Goal: Task Accomplishment & Management: Manage account settings

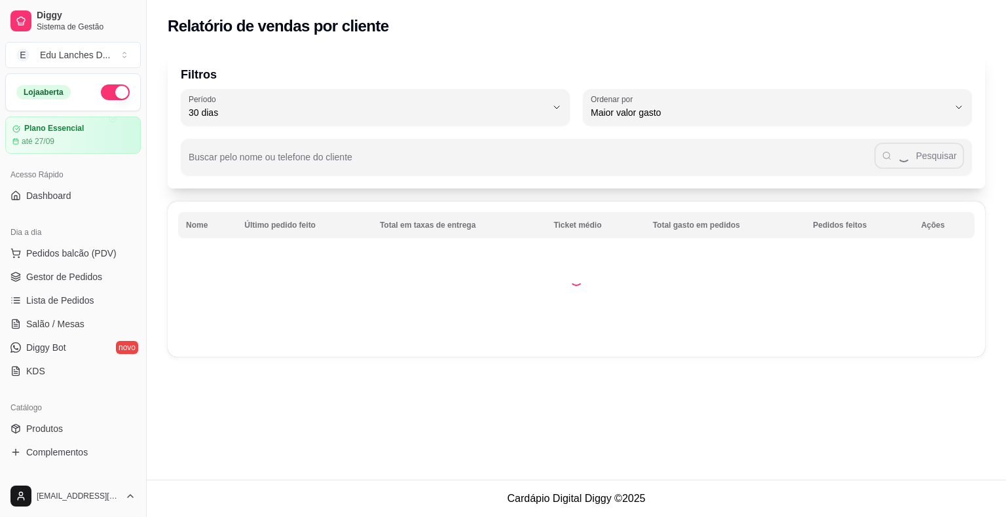
select select "30"
select select "HIGHEST_TOTAL_SPENT_WITH_ORDERS"
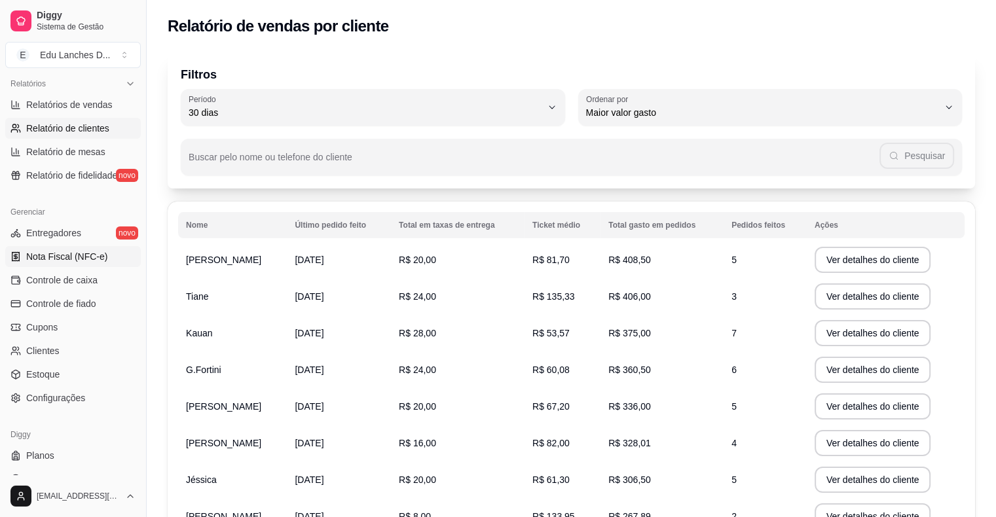
scroll to position [424, 0]
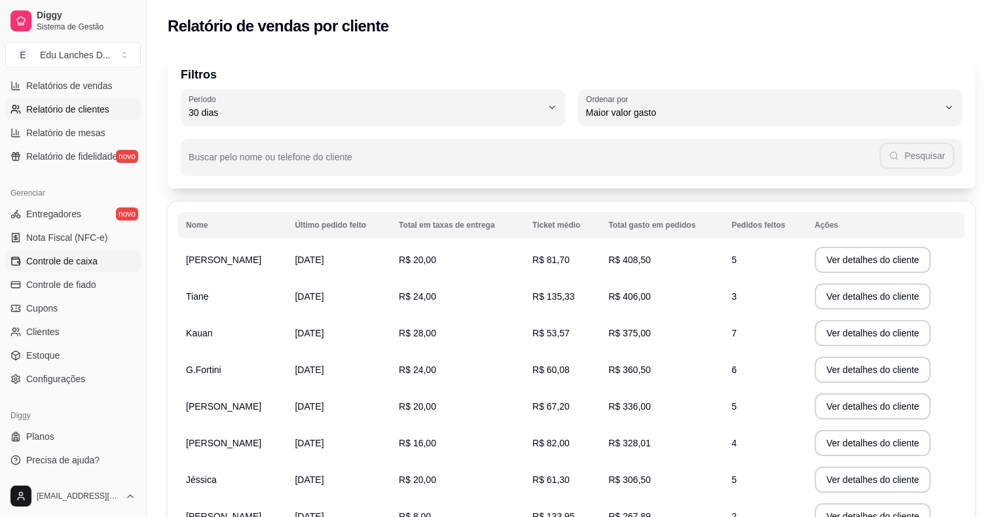
click at [64, 259] on span "Controle de caixa" at bounding box center [61, 261] width 71 height 13
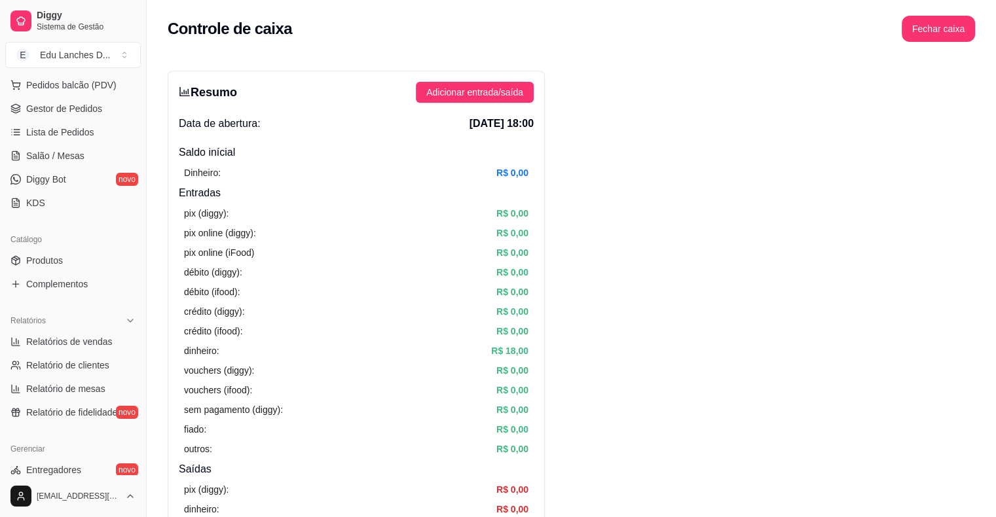
scroll to position [162, 0]
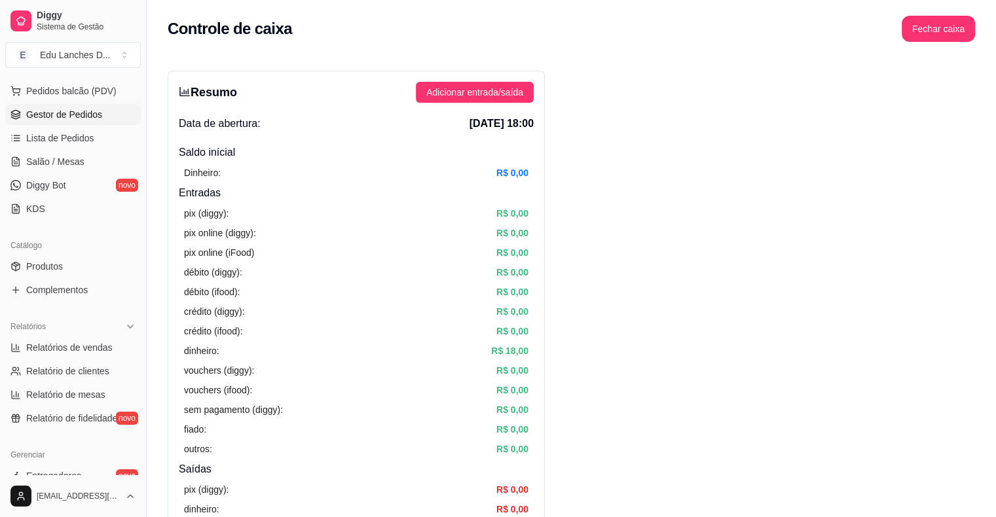
click at [75, 111] on span "Gestor de Pedidos" at bounding box center [64, 114] width 76 height 13
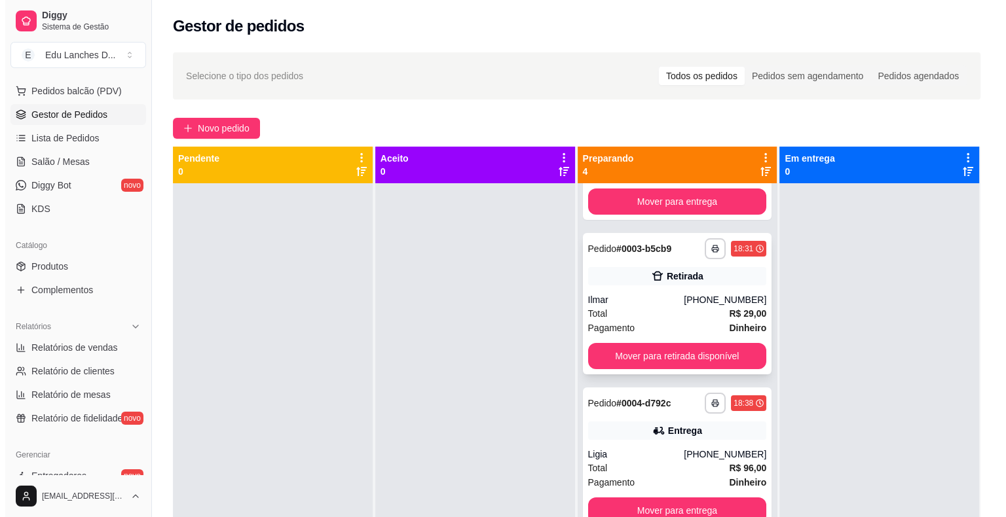
scroll to position [113, 0]
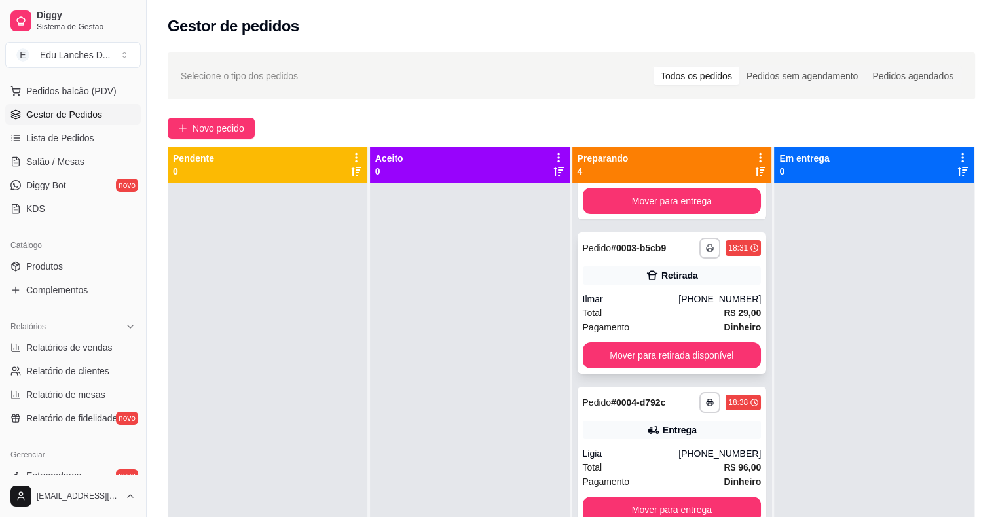
click at [638, 302] on div "Ilmar" at bounding box center [631, 299] width 96 height 13
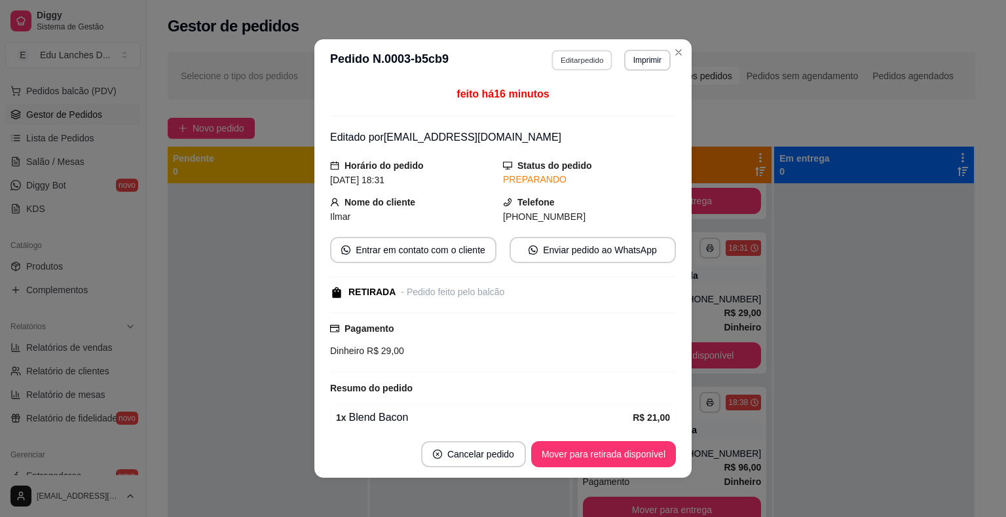
click at [576, 54] on button "Editar pedido" at bounding box center [582, 60] width 61 height 20
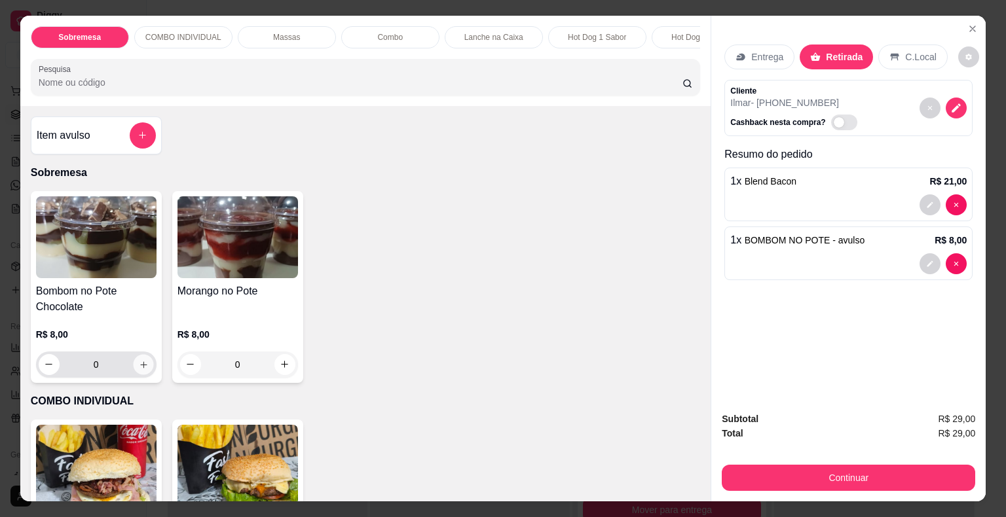
click at [133, 371] on button "increase-product-quantity" at bounding box center [143, 364] width 20 height 20
type input "1"
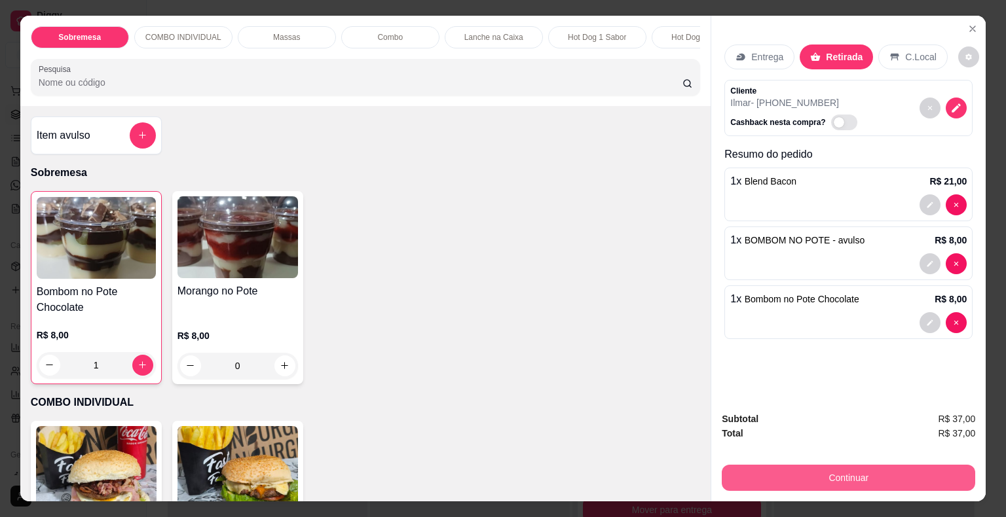
click at [832, 473] on button "Continuar" at bounding box center [847, 478] width 253 height 26
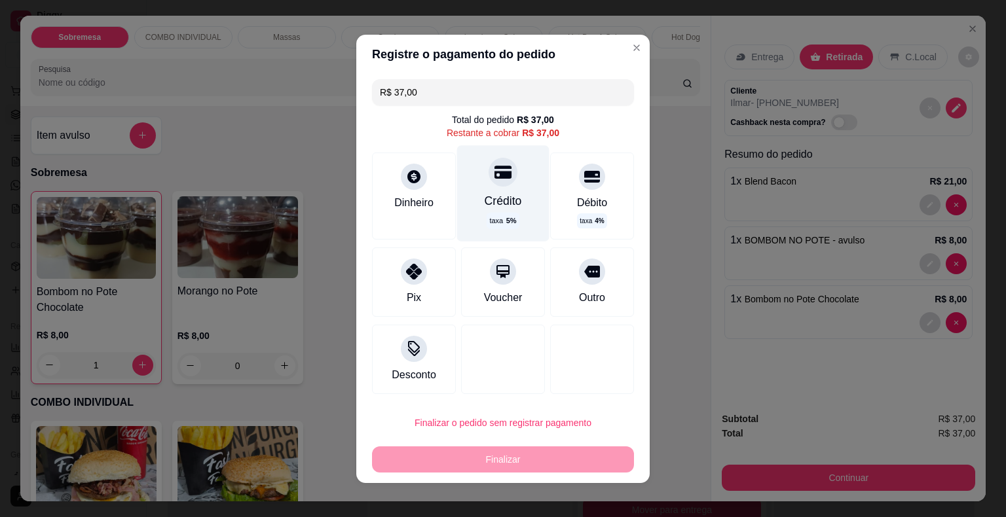
click at [495, 185] on div at bounding box center [502, 172] width 29 height 29
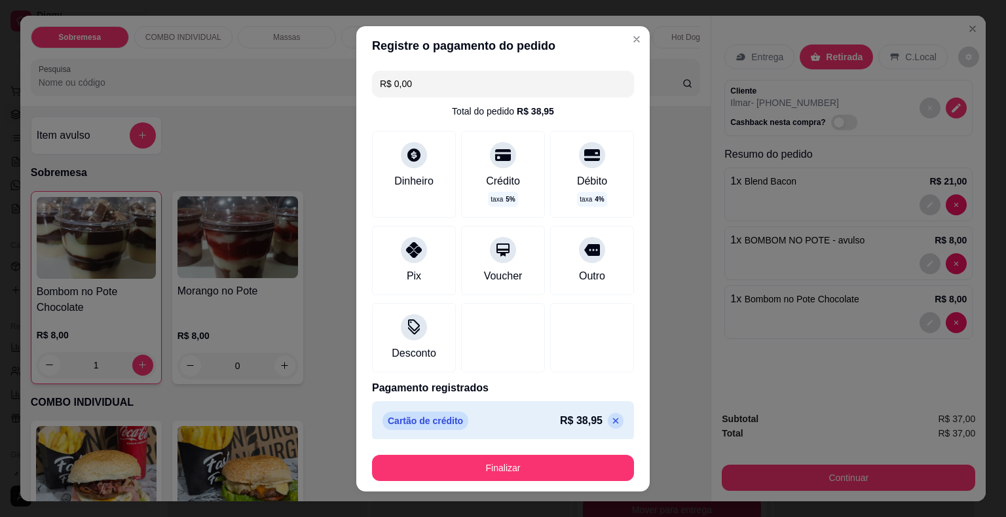
click at [613, 418] on icon at bounding box center [616, 421] width 6 height 6
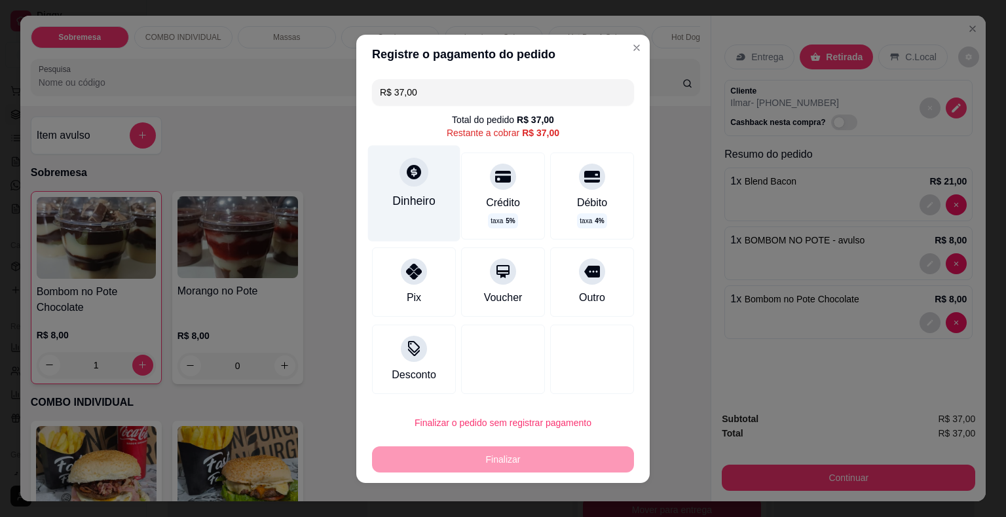
click at [409, 173] on icon at bounding box center [414, 172] width 14 height 14
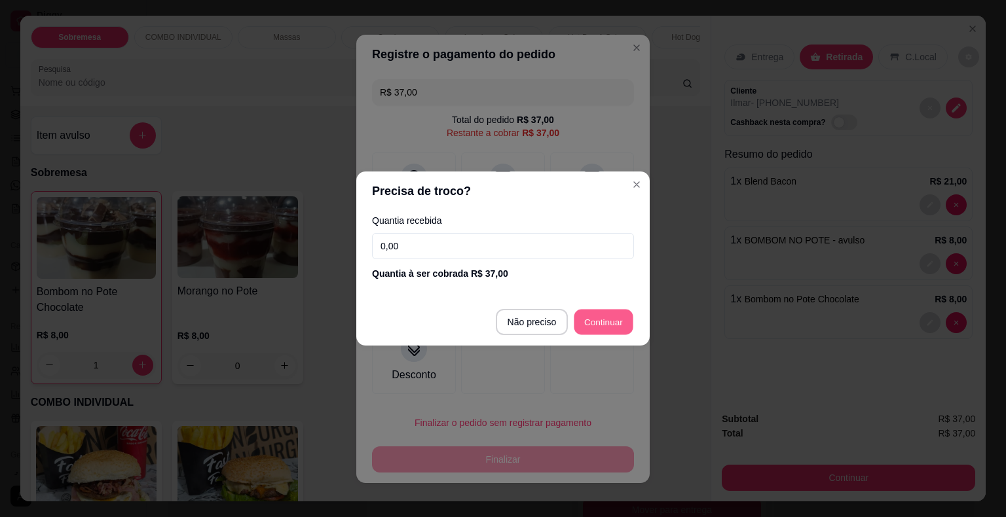
type input "R$ 0,00"
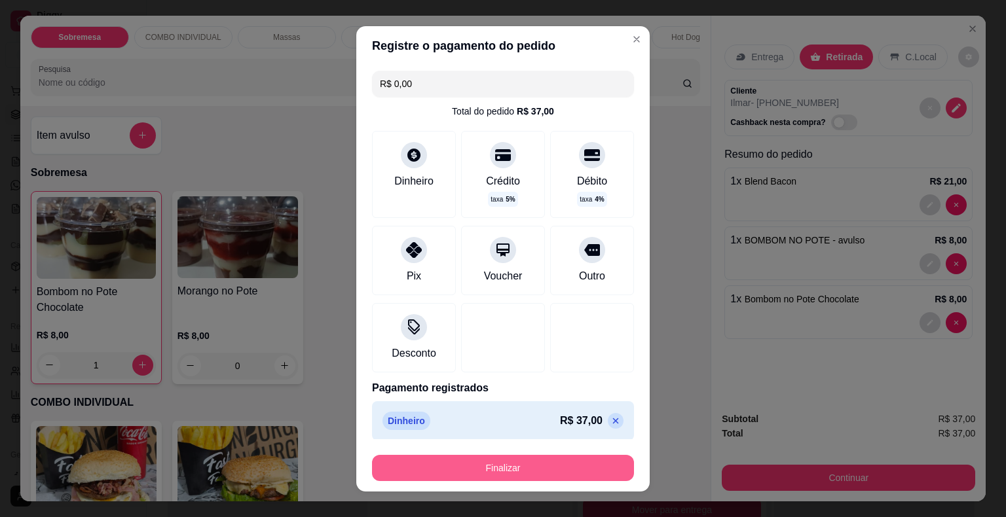
click at [517, 465] on button "Finalizar" at bounding box center [503, 468] width 262 height 26
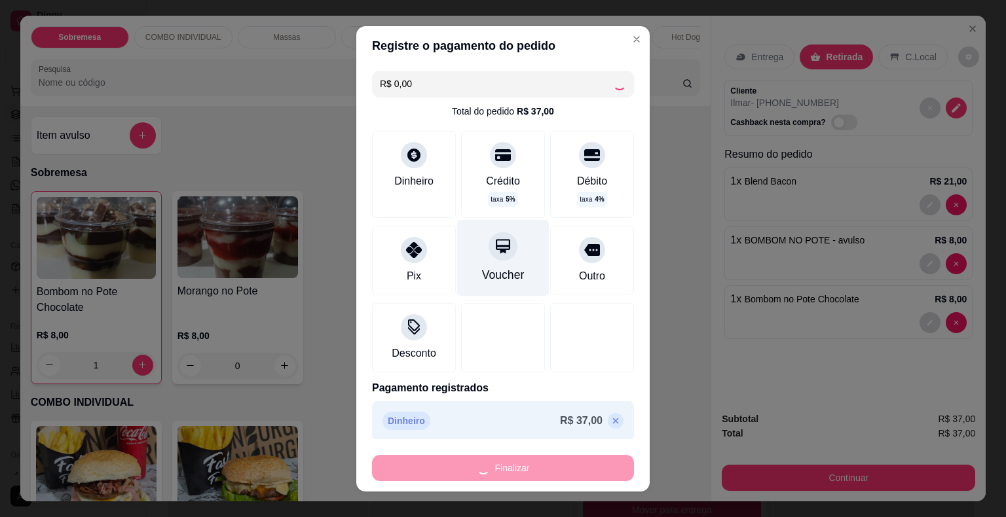
type input "0"
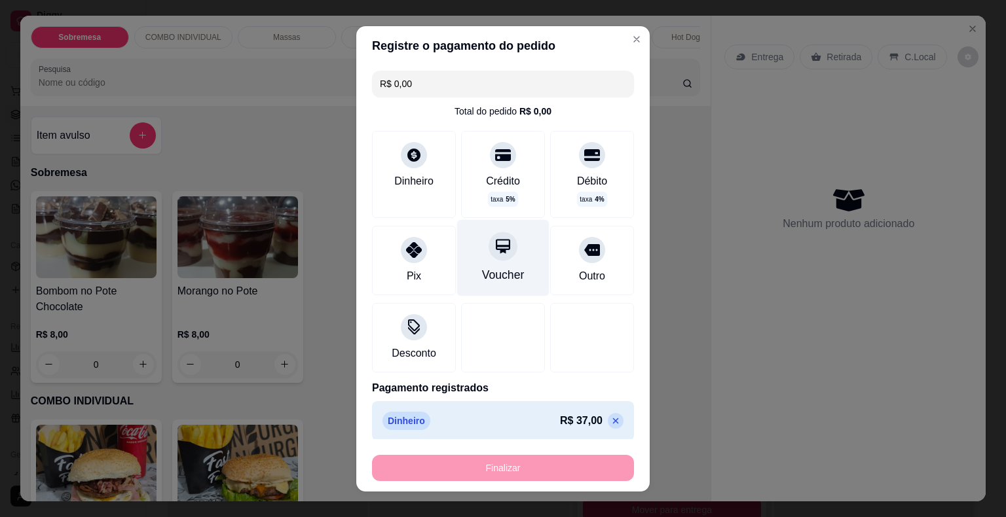
type input "-R$ 37,00"
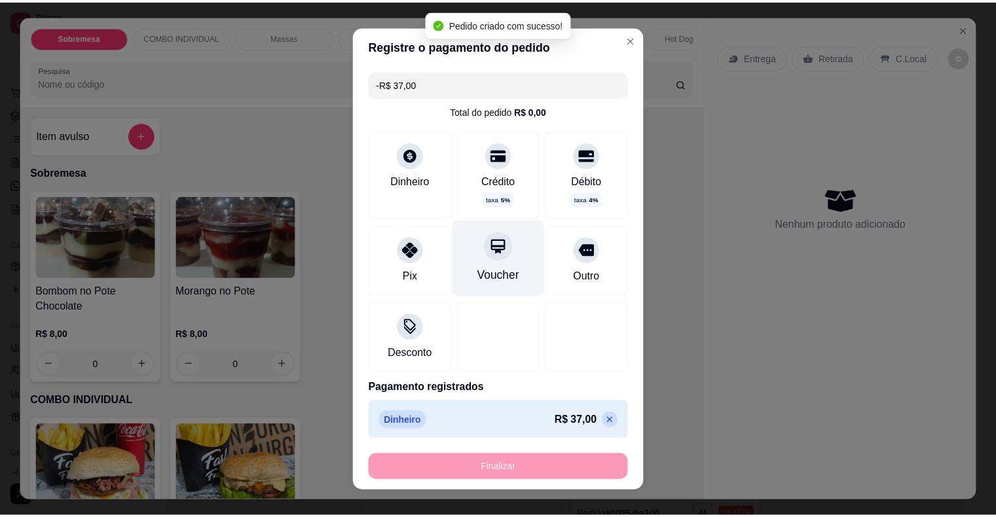
scroll to position [0, 0]
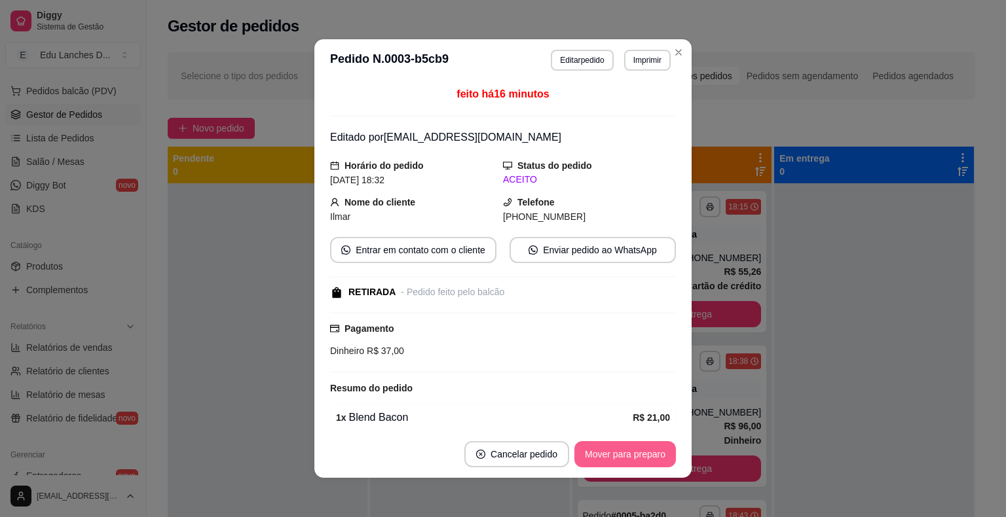
click at [647, 454] on button "Mover para preparo" at bounding box center [624, 454] width 101 height 26
click at [628, 456] on button "Mover para retirada disponível" at bounding box center [603, 454] width 145 height 26
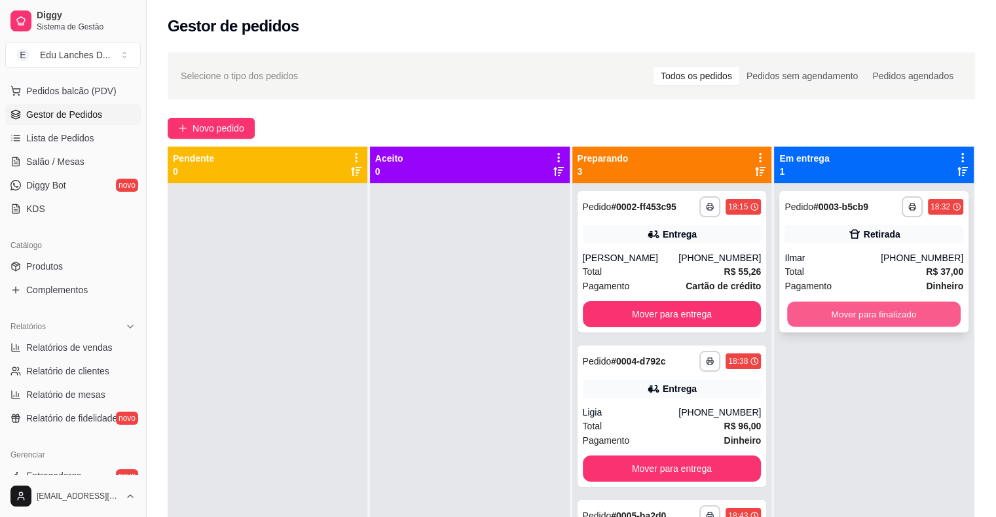
click at [845, 310] on button "Mover para finalizado" at bounding box center [873, 315] width 173 height 26
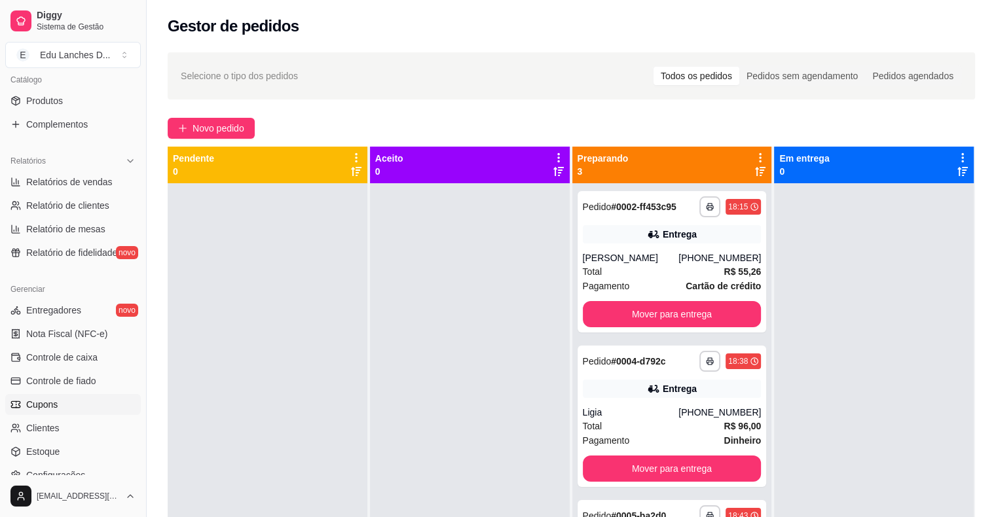
scroll to position [359, 0]
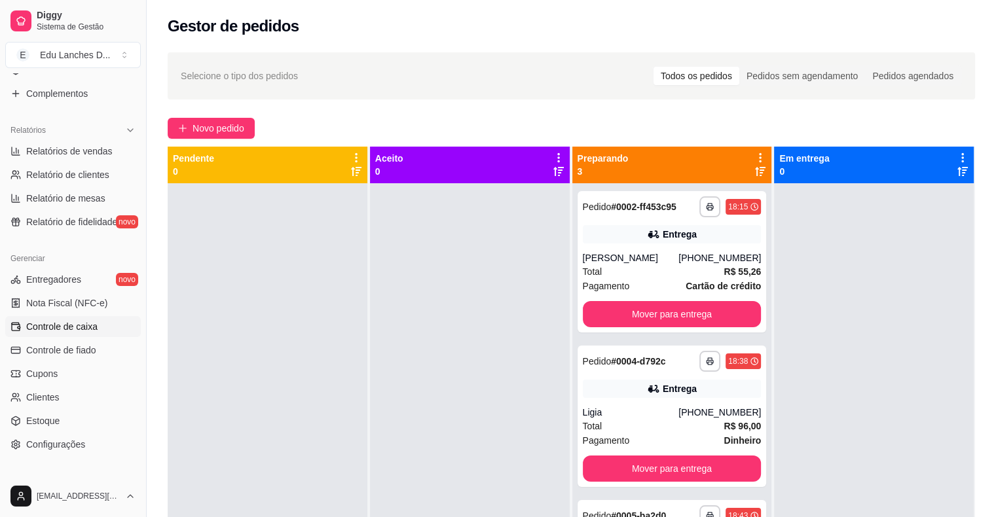
click at [65, 328] on span "Controle de caixa" at bounding box center [61, 326] width 71 height 13
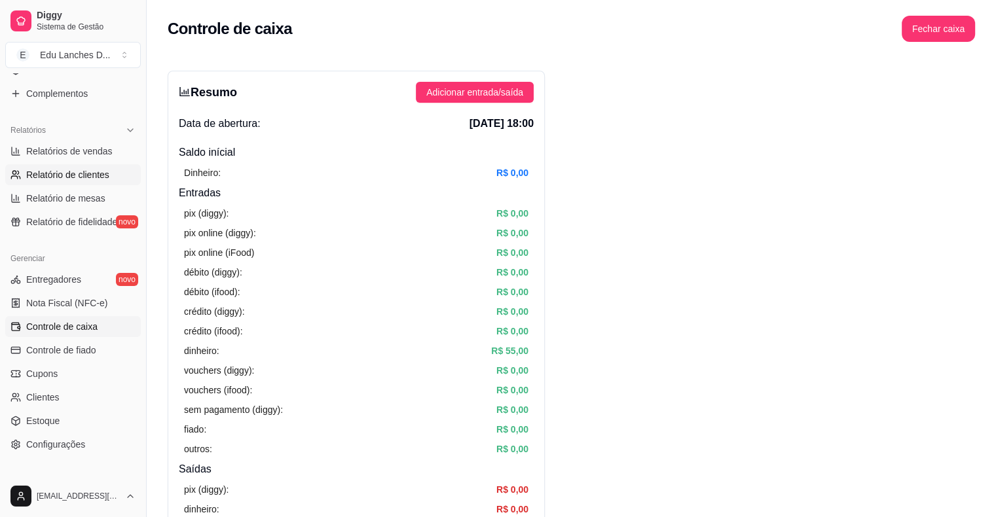
click at [71, 175] on span "Relatório de clientes" at bounding box center [67, 174] width 83 height 13
select select "30"
select select "HIGHEST_TOTAL_SPENT_WITH_ORDERS"
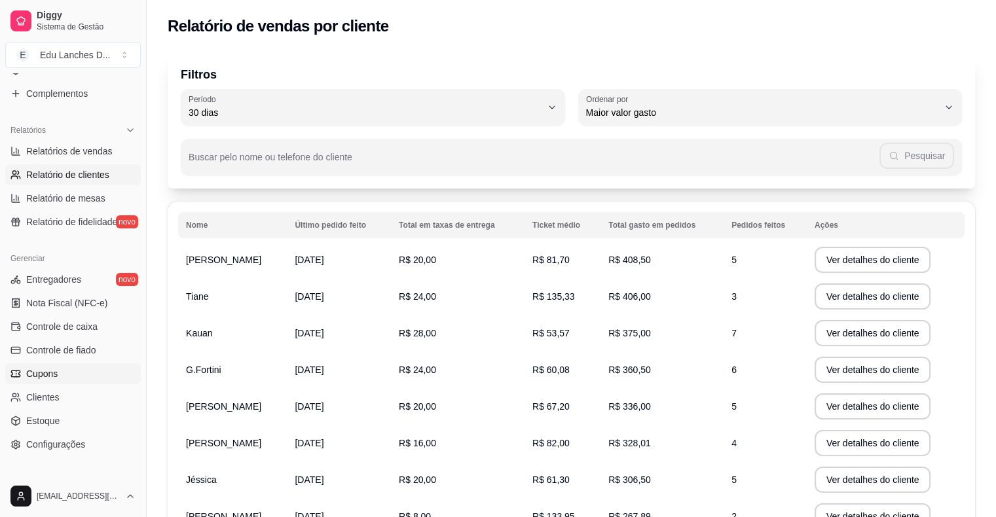
scroll to position [424, 0]
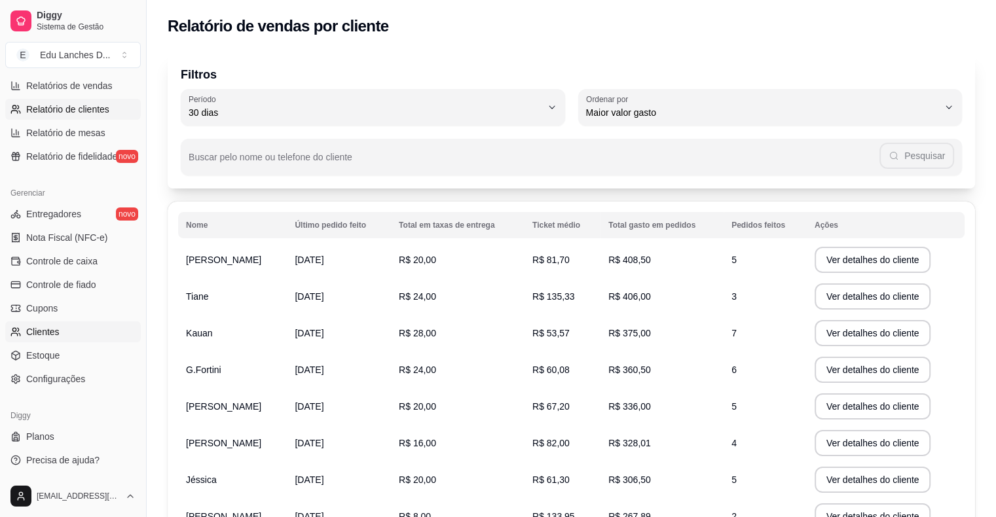
click at [52, 330] on span "Clientes" at bounding box center [42, 331] width 33 height 13
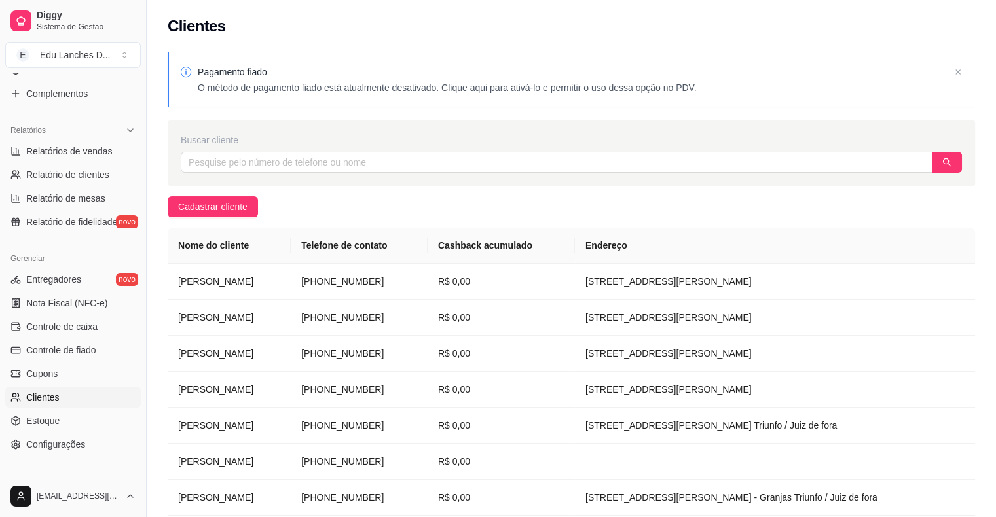
scroll to position [293, 0]
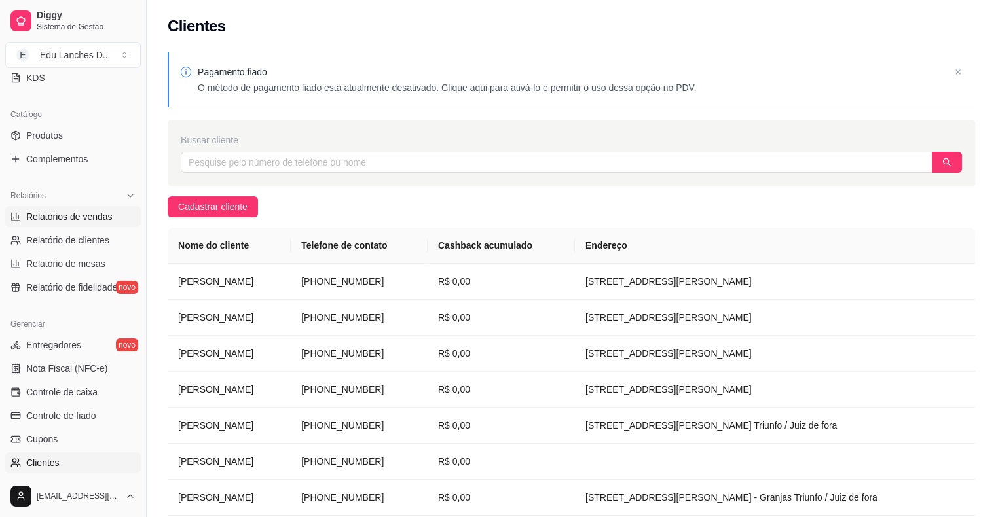
click at [67, 215] on span "Relatórios de vendas" at bounding box center [69, 216] width 86 height 13
select select "ALL"
select select "0"
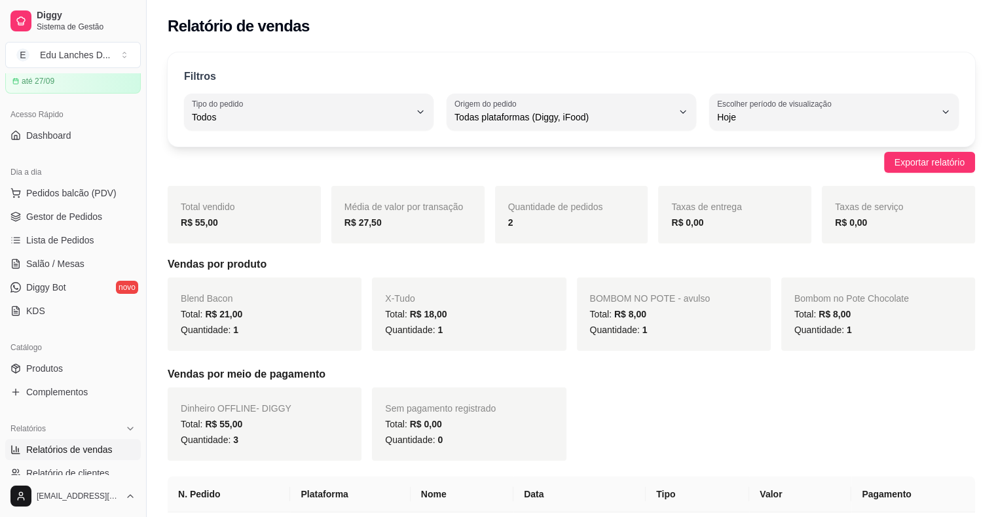
scroll to position [31, 0]
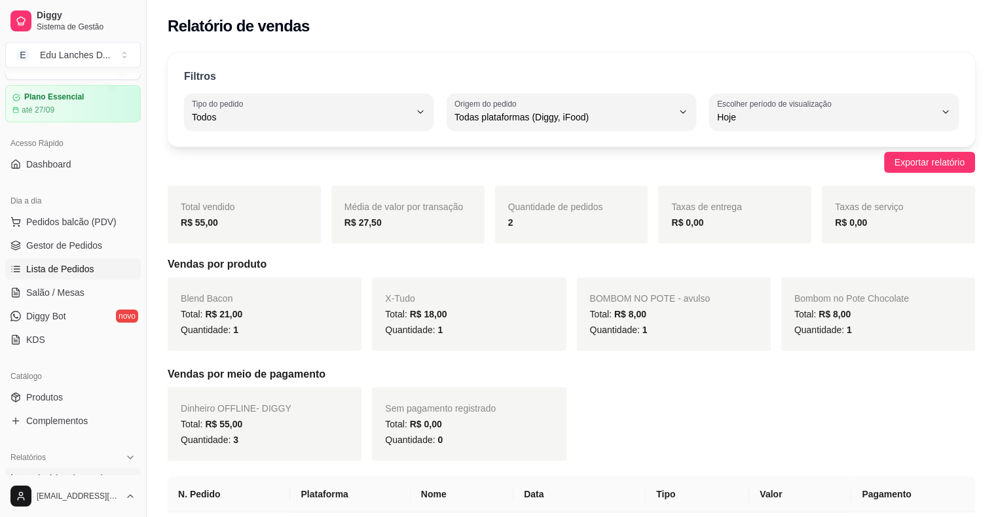
click at [60, 268] on span "Lista de Pedidos" at bounding box center [60, 269] width 68 height 13
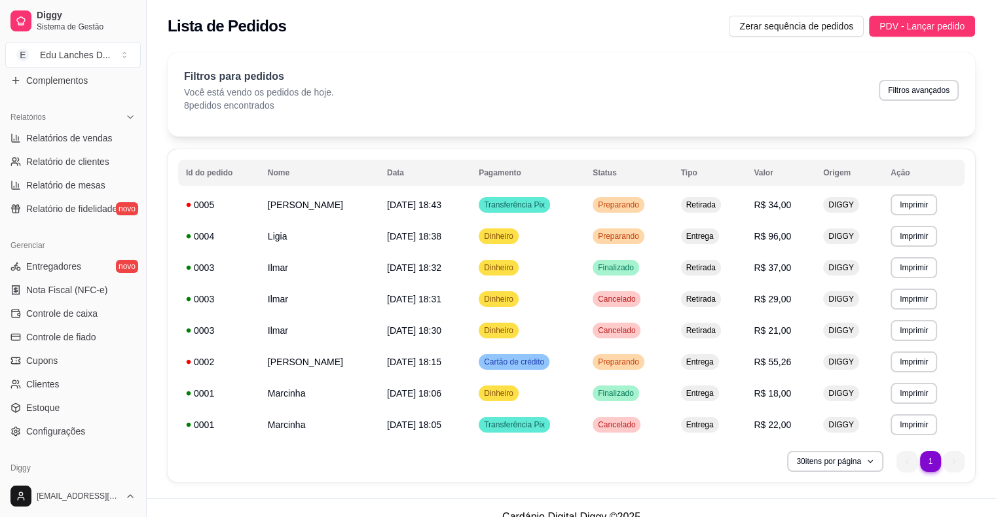
scroll to position [424, 0]
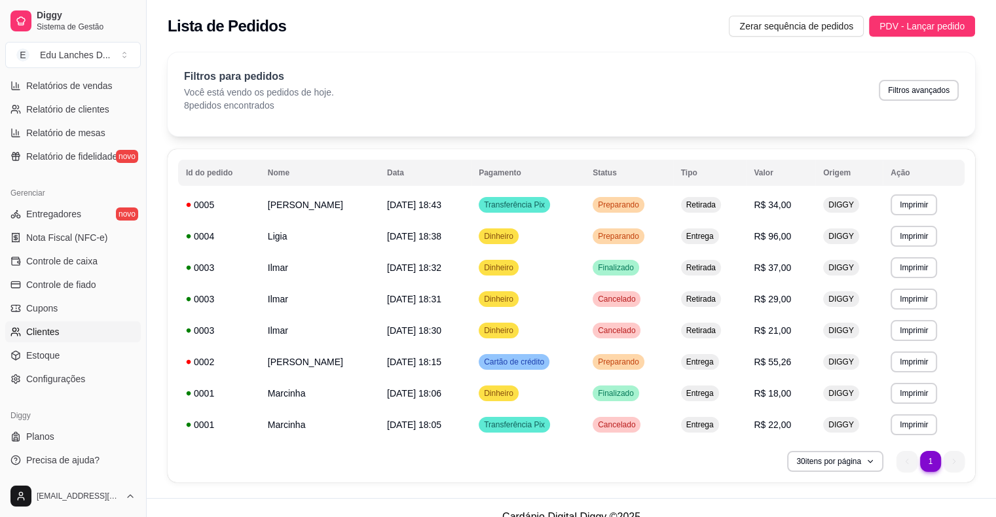
click at [42, 330] on span "Clientes" at bounding box center [42, 331] width 33 height 13
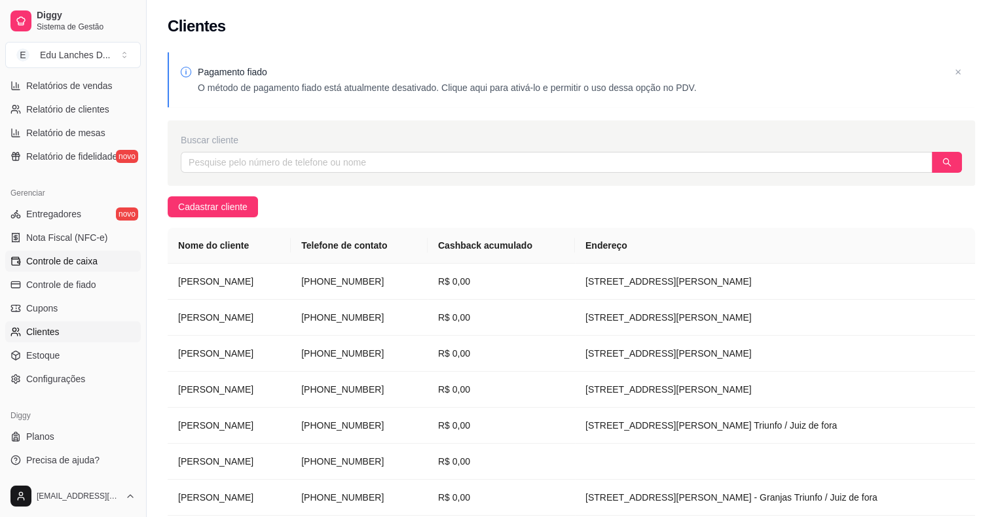
click at [67, 263] on span "Controle de caixa" at bounding box center [61, 261] width 71 height 13
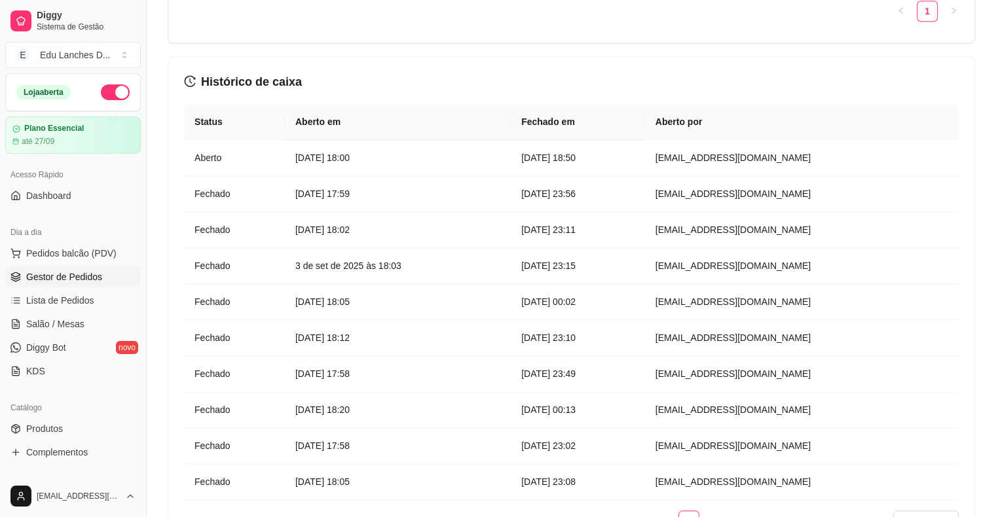
click at [68, 279] on span "Gestor de Pedidos" at bounding box center [64, 276] width 76 height 13
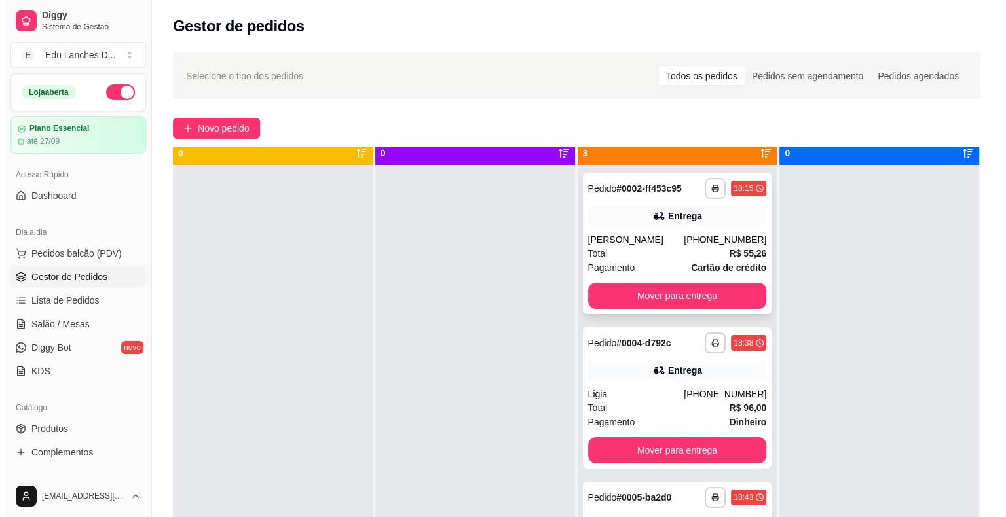
scroll to position [37, 0]
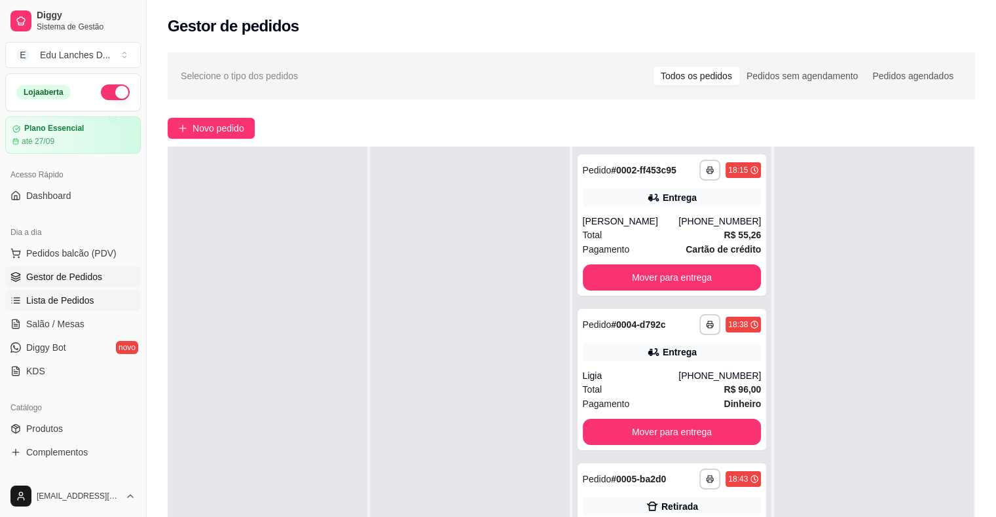
click at [50, 300] on span "Lista de Pedidos" at bounding box center [60, 300] width 68 height 13
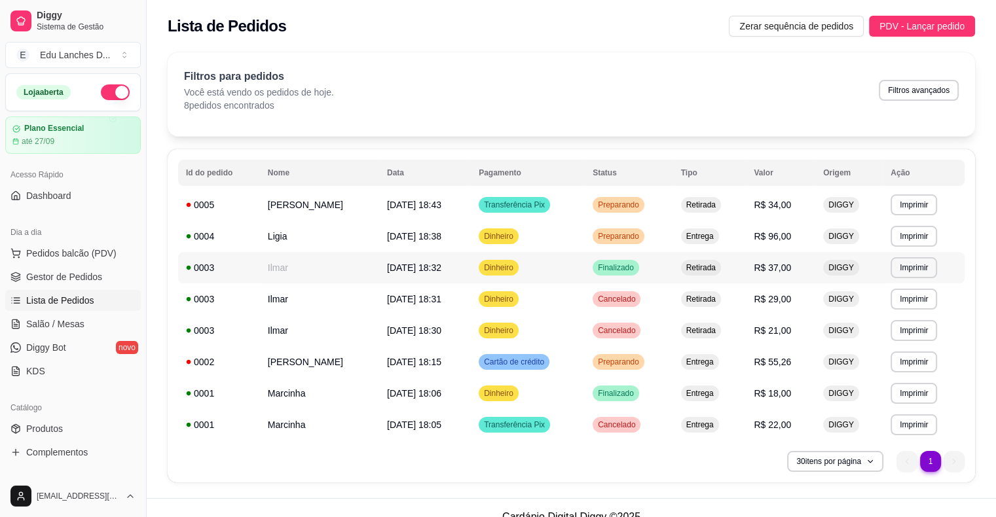
click at [354, 268] on td "Ilmar" at bounding box center [319, 267] width 119 height 31
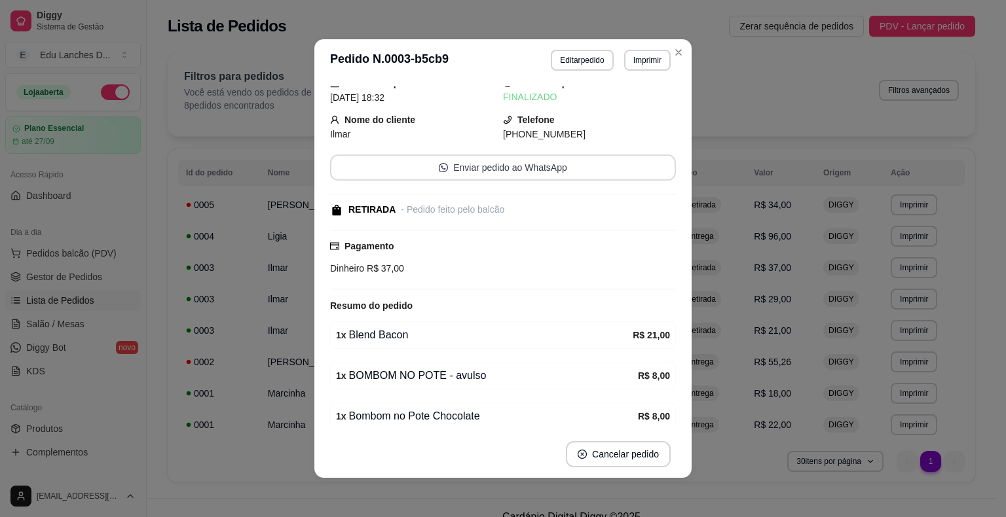
scroll to position [92, 0]
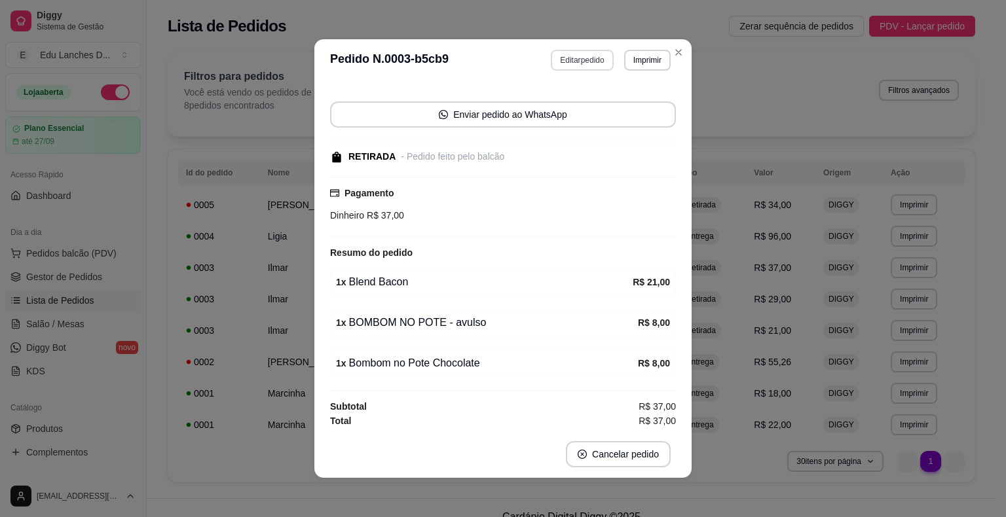
click at [581, 57] on button "Editar pedido" at bounding box center [582, 60] width 62 height 21
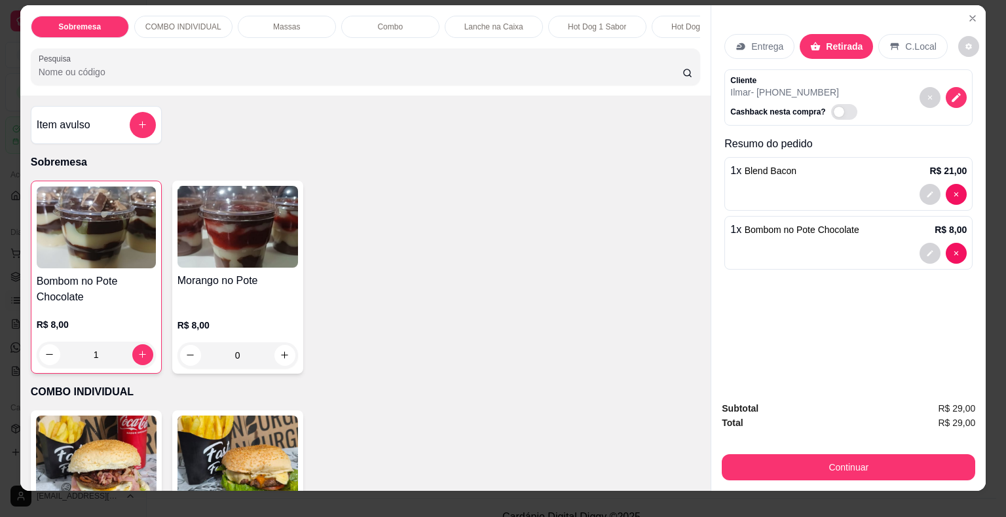
scroll to position [0, 0]
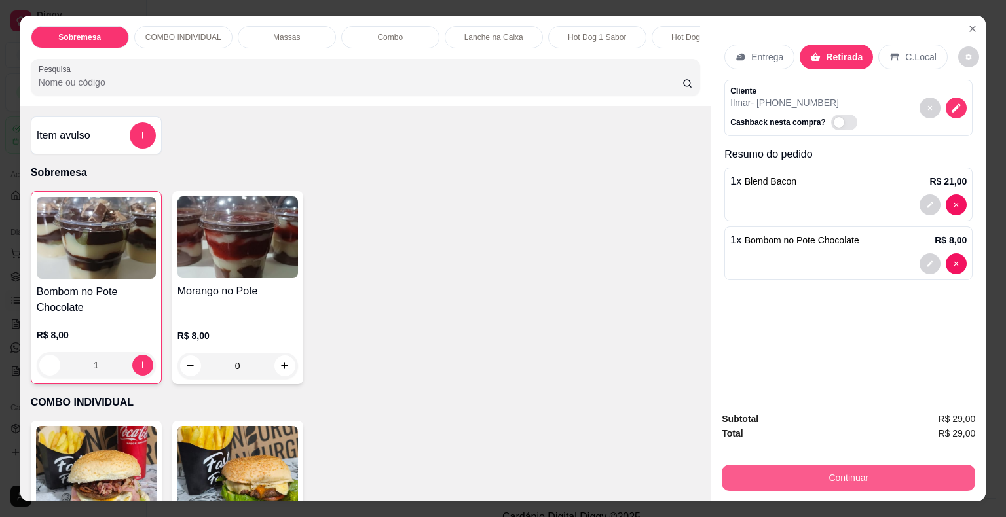
click at [835, 478] on button "Continuar" at bounding box center [847, 478] width 253 height 26
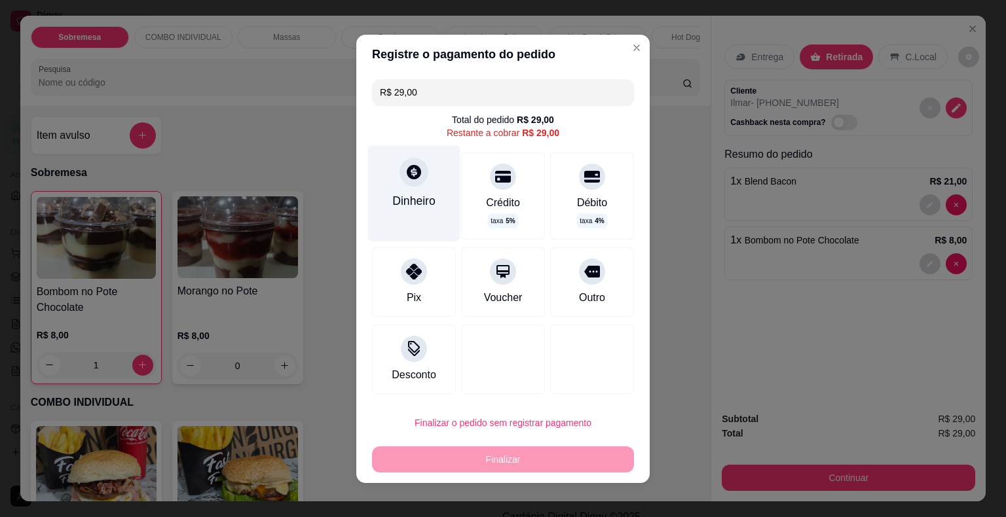
click at [407, 176] on icon at bounding box center [414, 172] width 14 height 14
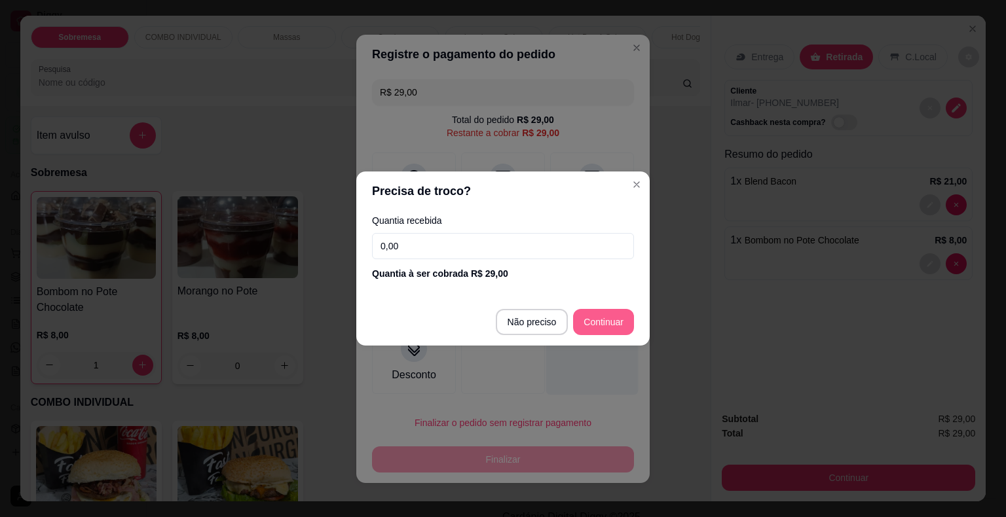
type input "R$ 0,00"
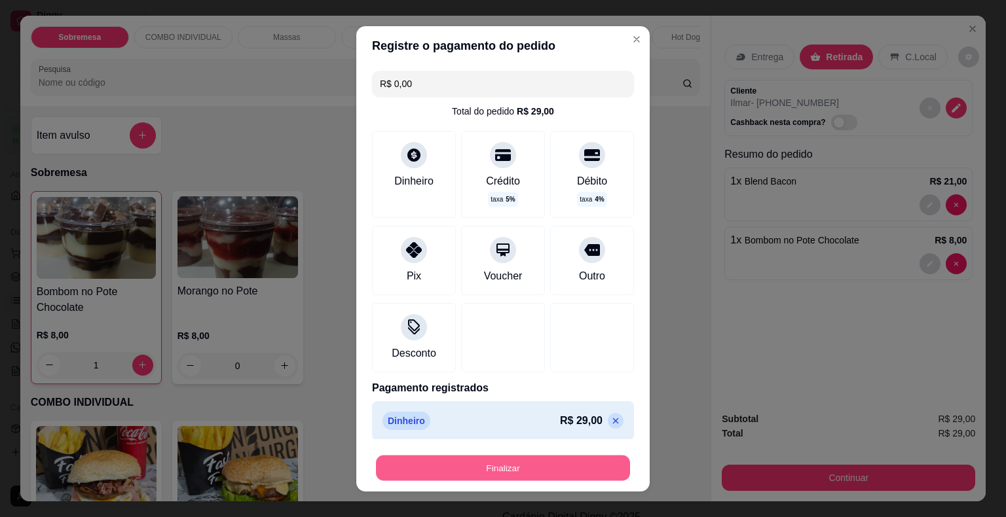
click at [507, 464] on button "Finalizar" at bounding box center [503, 468] width 254 height 26
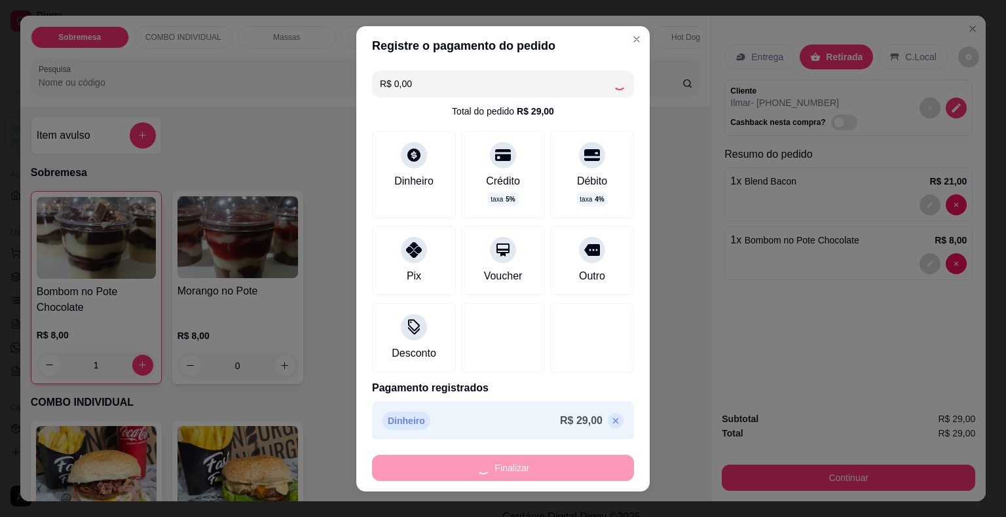
type input "0"
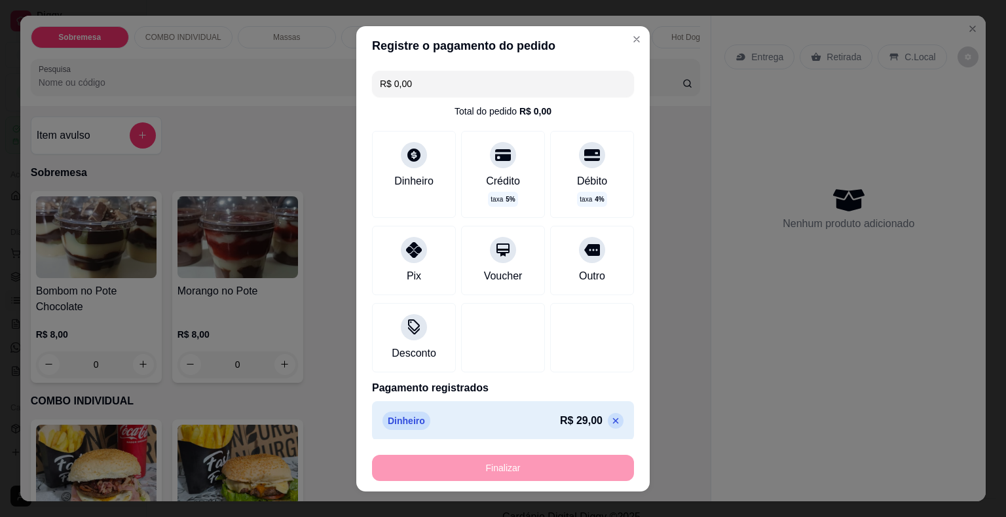
type input "-R$ 29,00"
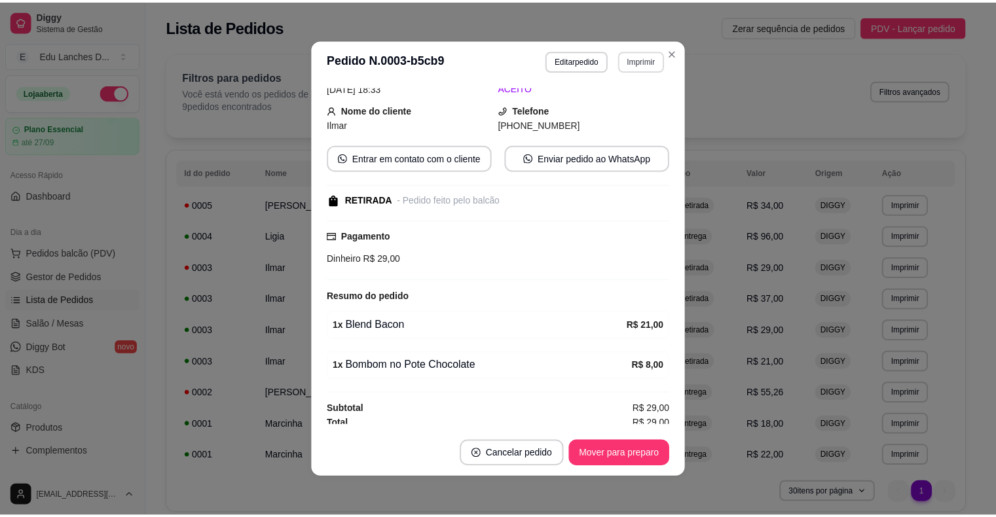
scroll to position [95, 0]
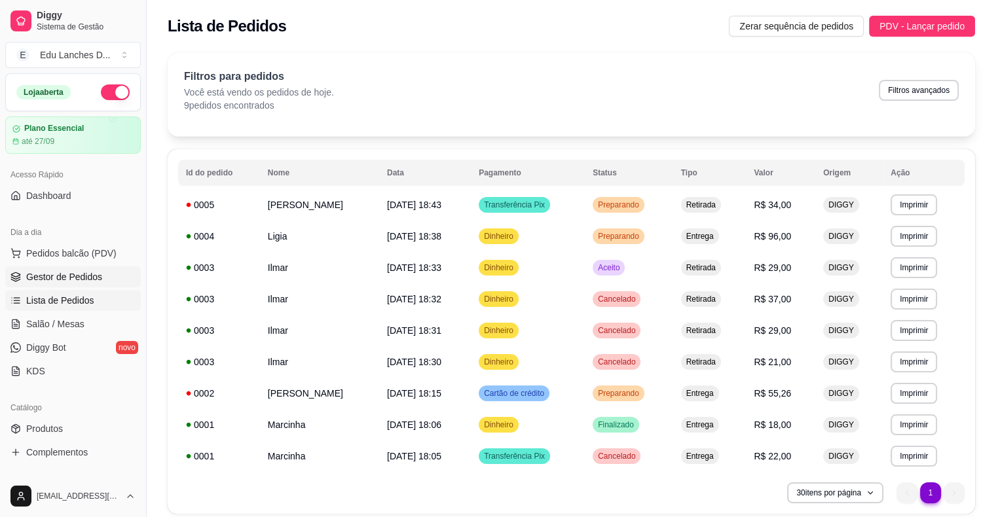
click at [49, 278] on span "Gestor de Pedidos" at bounding box center [64, 276] width 76 height 13
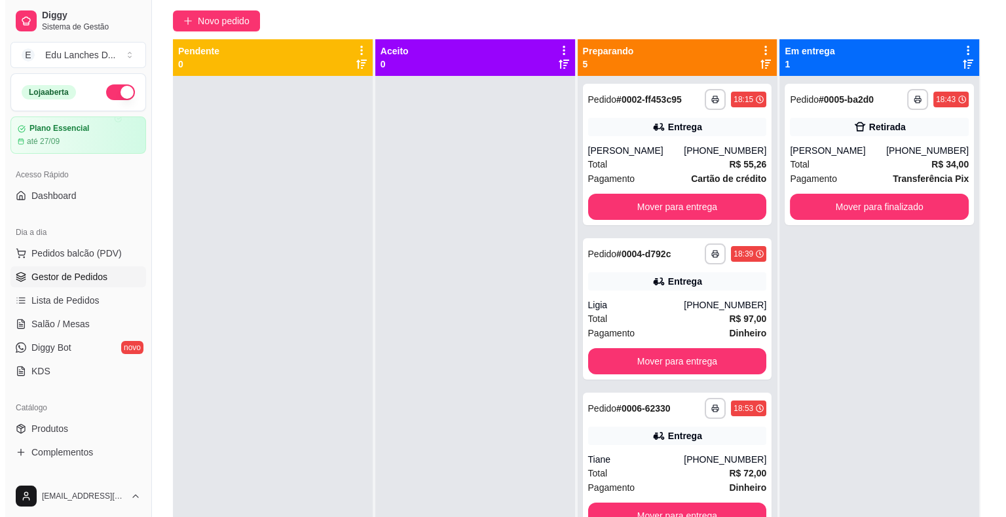
scroll to position [115, 0]
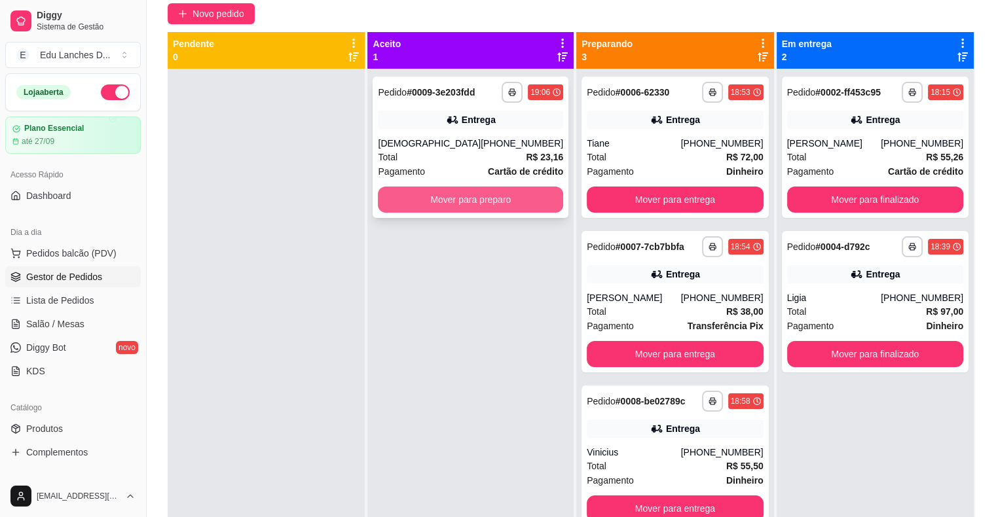
click at [477, 196] on button "Mover para preparo" at bounding box center [470, 200] width 185 height 26
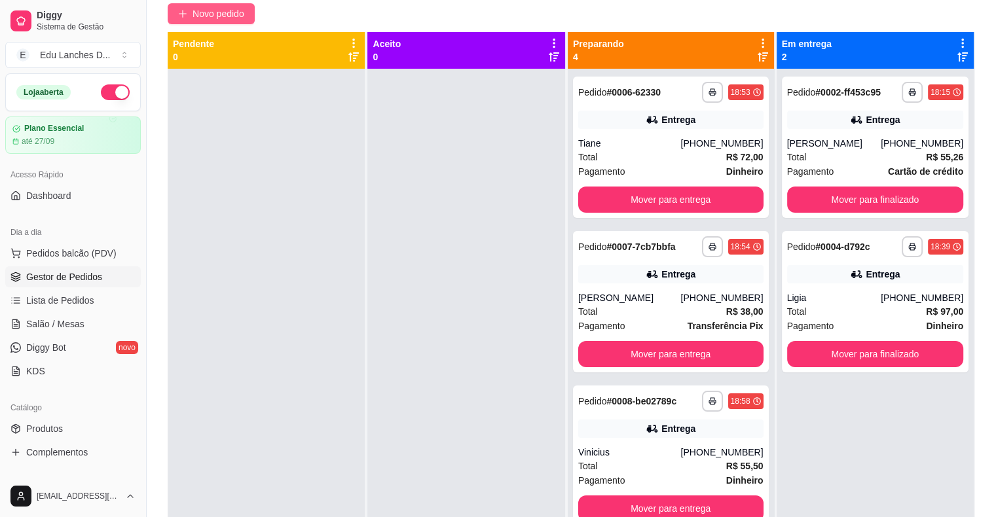
click at [232, 18] on span "Novo pedido" at bounding box center [218, 14] width 52 height 14
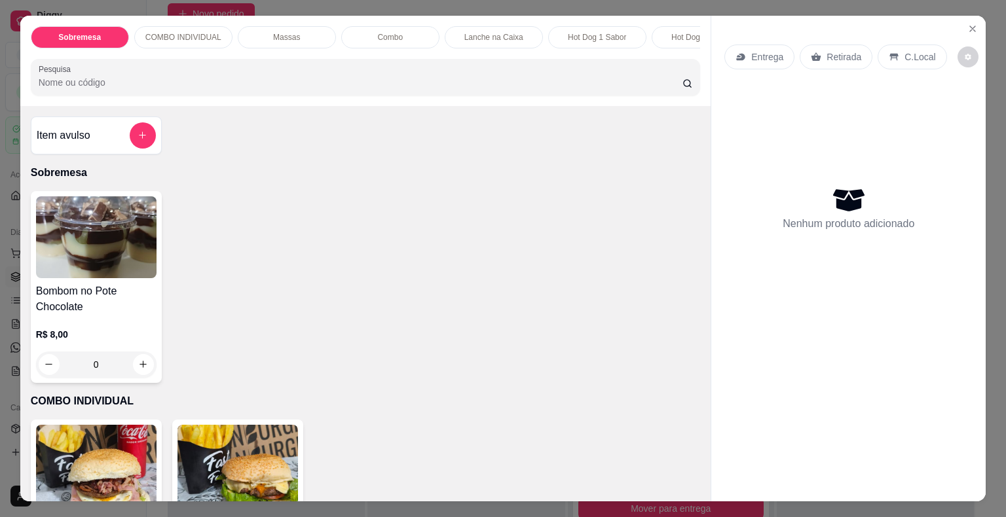
click at [841, 53] on p "Retirada" at bounding box center [843, 56] width 35 height 13
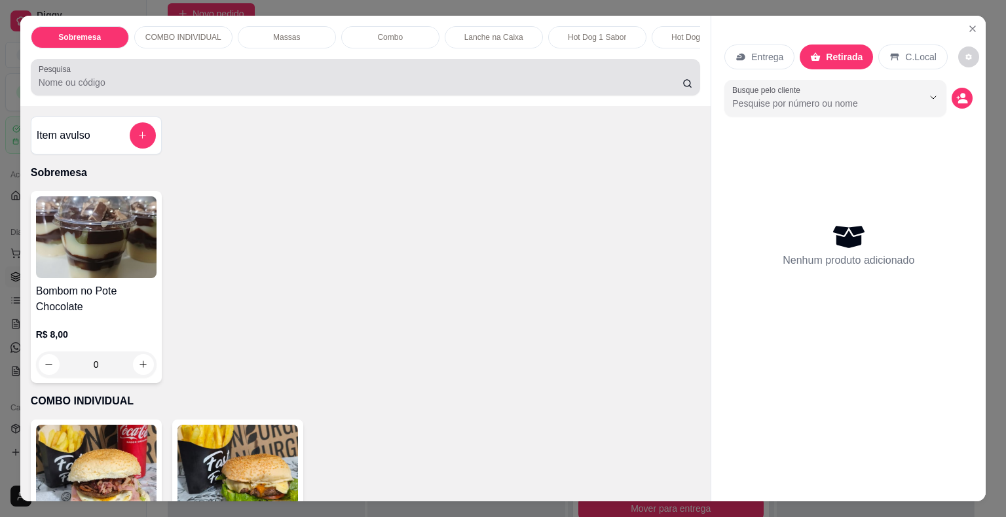
click at [607, 75] on div at bounding box center [366, 77] width 654 height 26
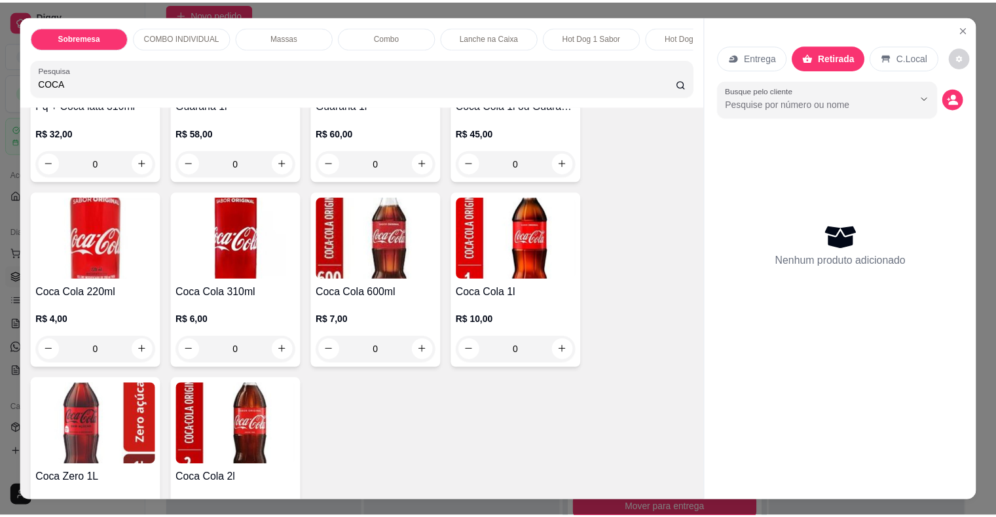
scroll to position [393, 0]
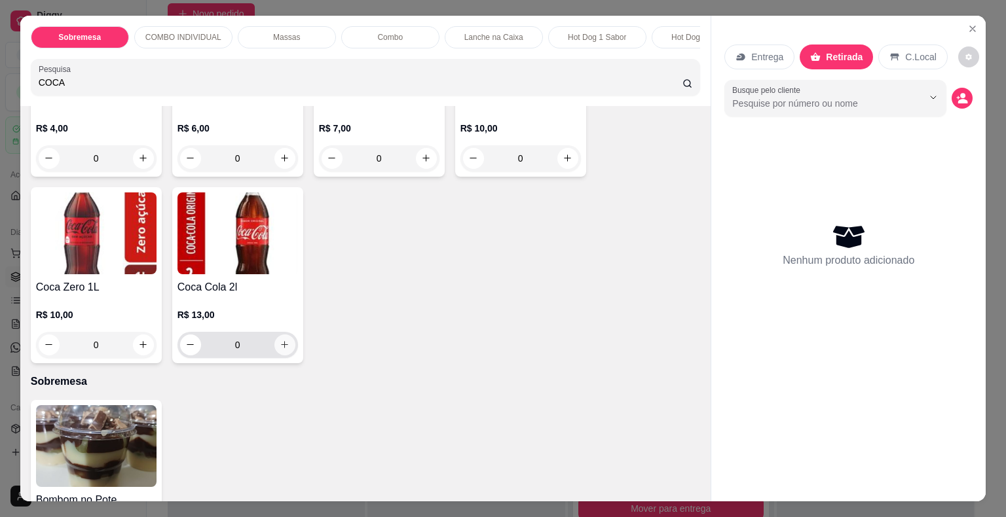
type input "COCA"
click at [283, 350] on icon "increase-product-quantity" at bounding box center [285, 345] width 10 height 10
type input "1"
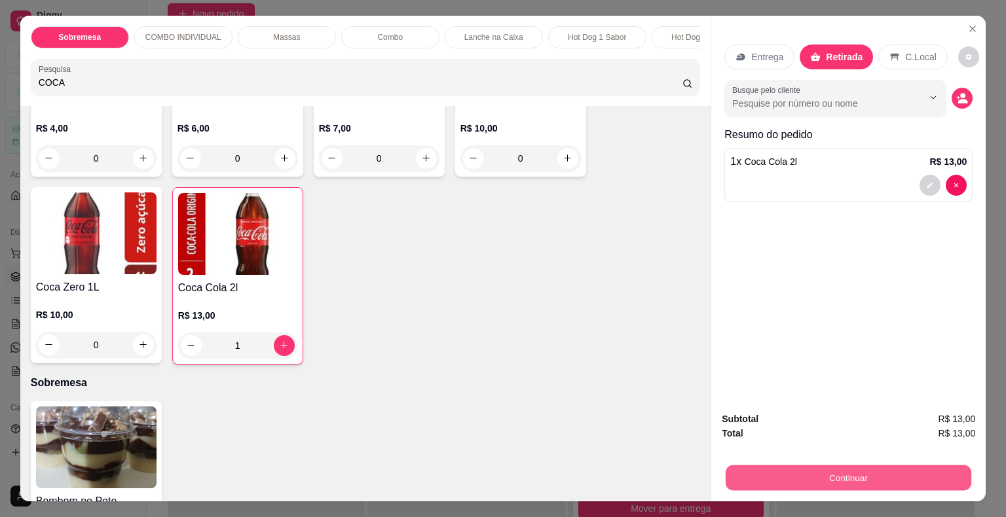
click at [777, 477] on button "Continuar" at bounding box center [848, 478] width 246 height 26
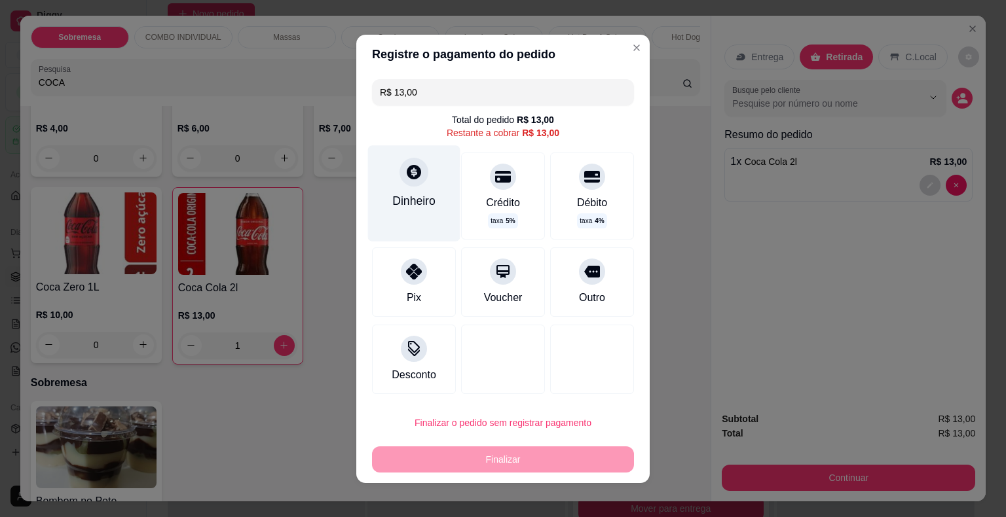
click at [399, 171] on div at bounding box center [413, 172] width 29 height 29
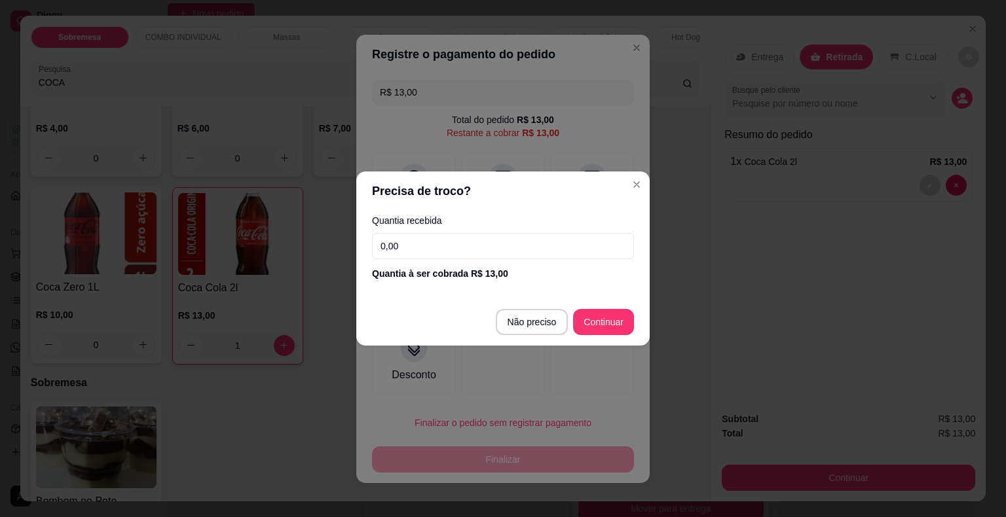
click at [435, 247] on input "0,00" at bounding box center [503, 246] width 262 height 26
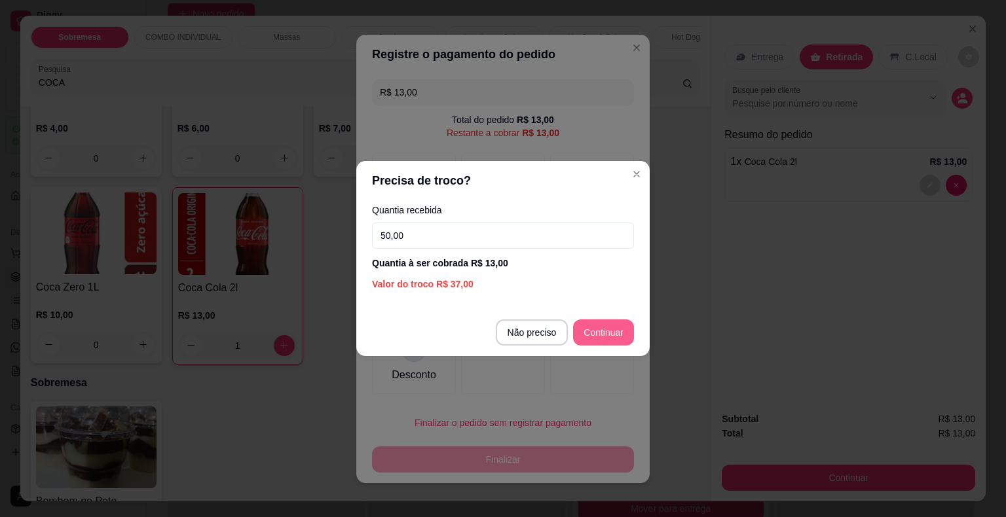
type input "50,00"
type input "R$ 0,00"
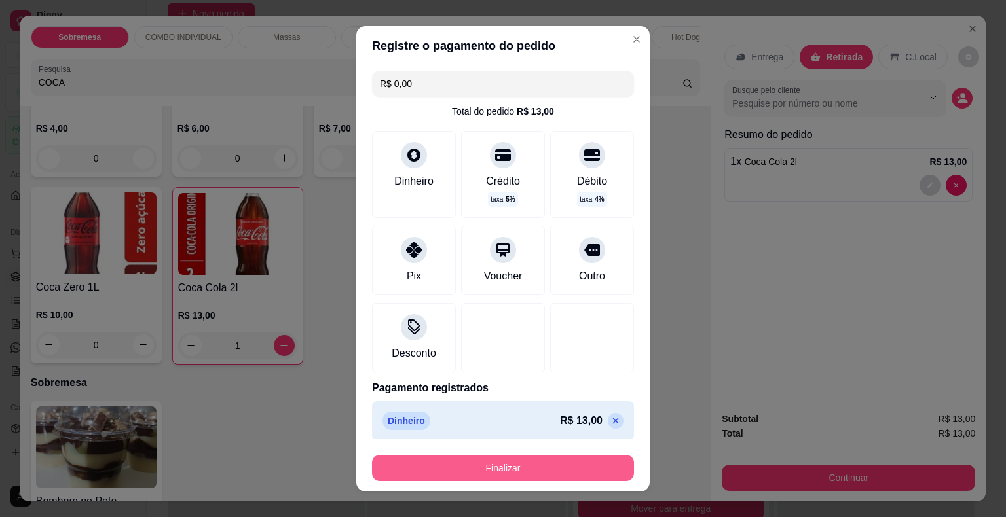
click at [492, 469] on button "Finalizar" at bounding box center [503, 468] width 262 height 26
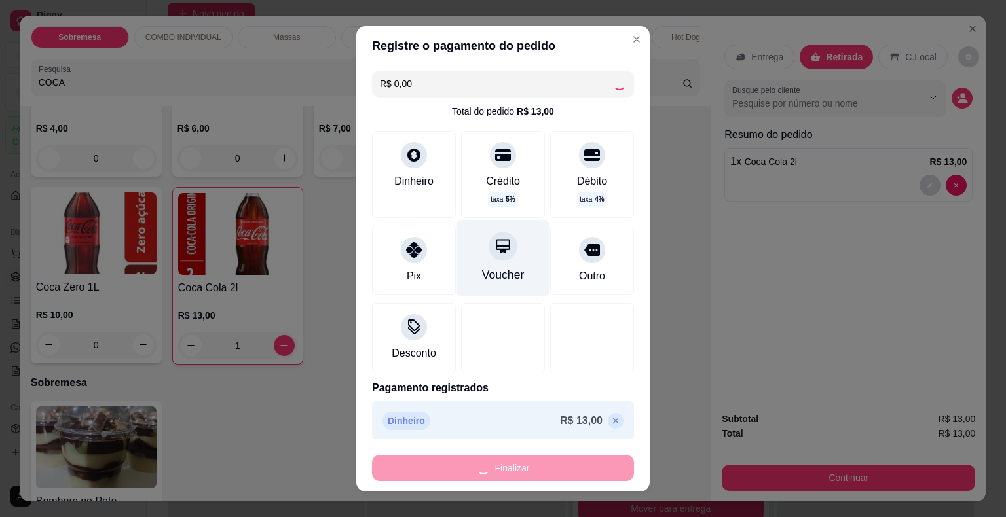
type input "0"
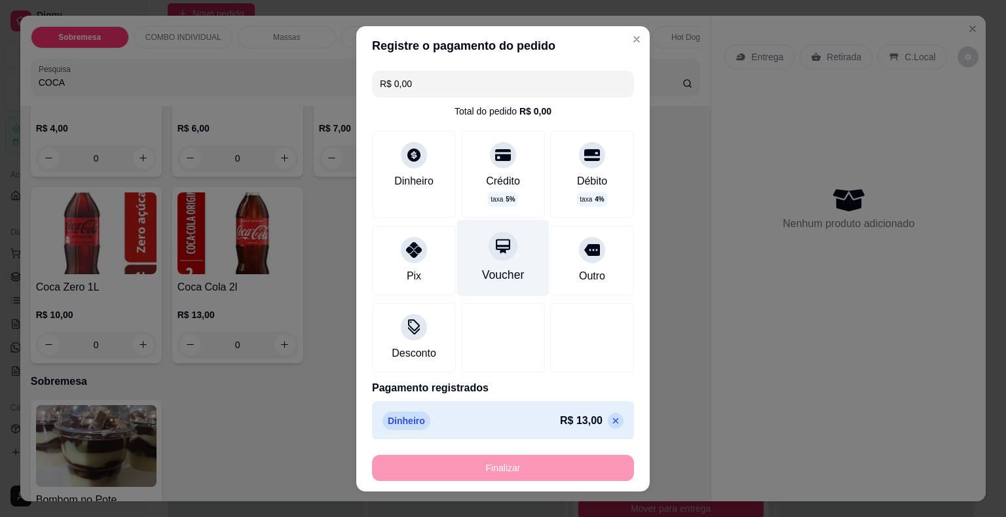
type input "-R$ 13,00"
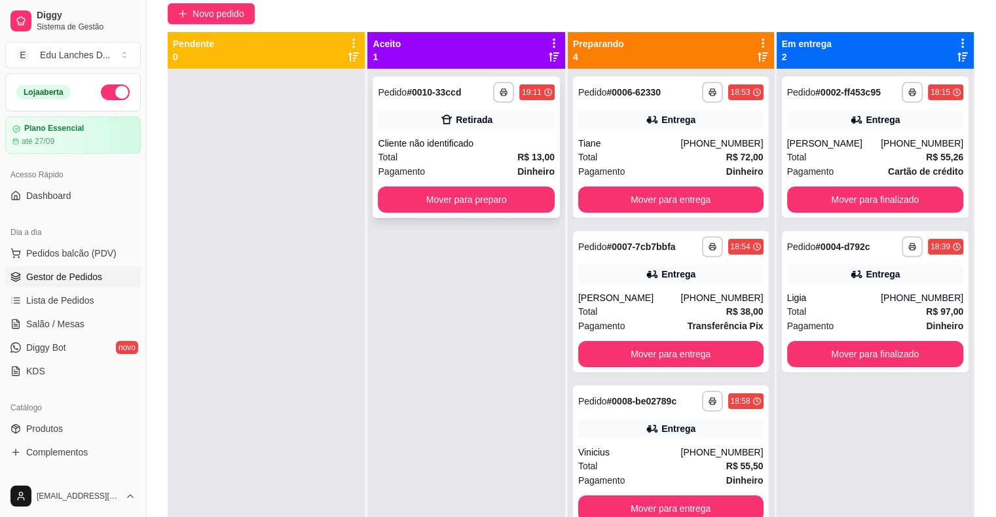
click at [477, 166] on div "Pagamento Dinheiro" at bounding box center [466, 171] width 176 height 14
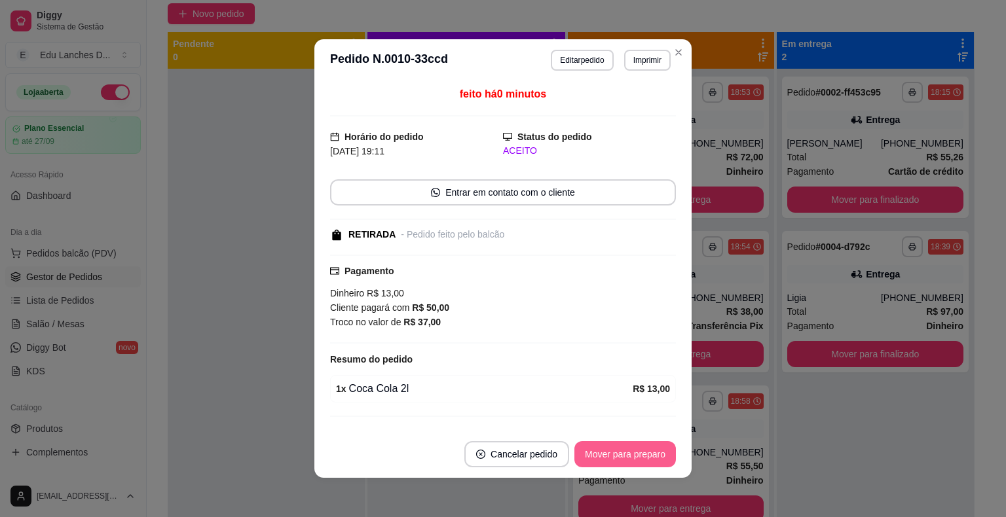
click at [609, 463] on button "Mover para preparo" at bounding box center [624, 454] width 101 height 26
click at [608, 456] on button "Mover para retirada disponível" at bounding box center [603, 454] width 145 height 26
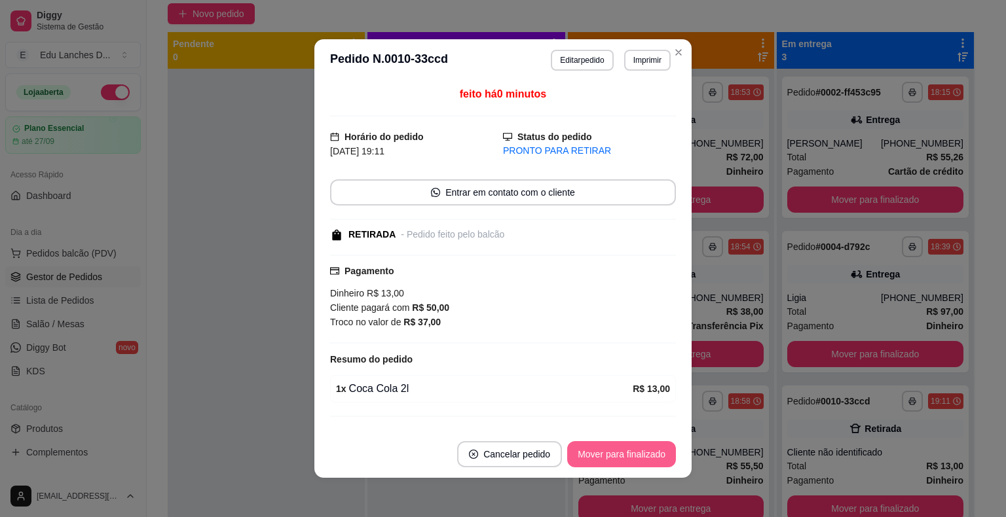
click at [608, 454] on button "Mover para finalizado" at bounding box center [621, 454] width 109 height 26
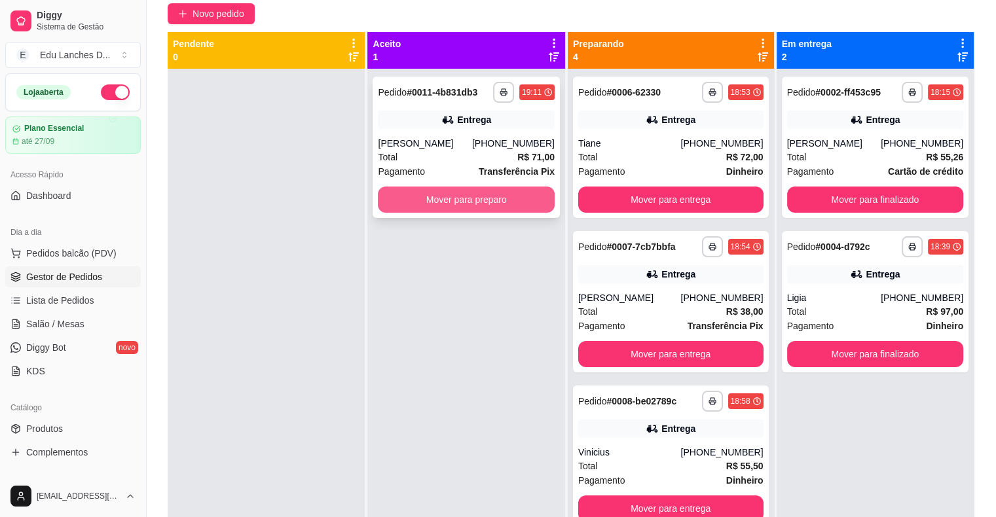
click at [437, 203] on button "Mover para preparo" at bounding box center [466, 200] width 176 height 26
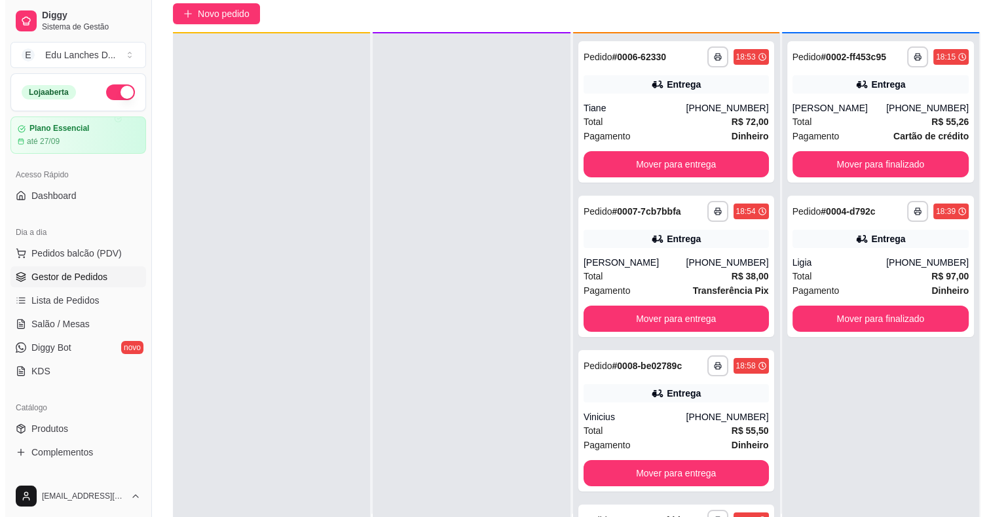
scroll to position [37, 0]
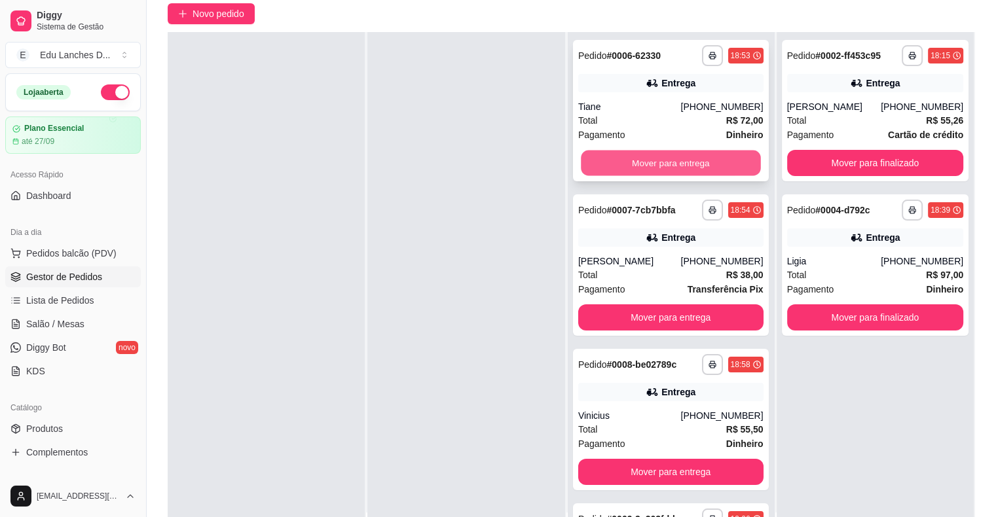
click at [657, 161] on button "Mover para entrega" at bounding box center [670, 164] width 179 height 26
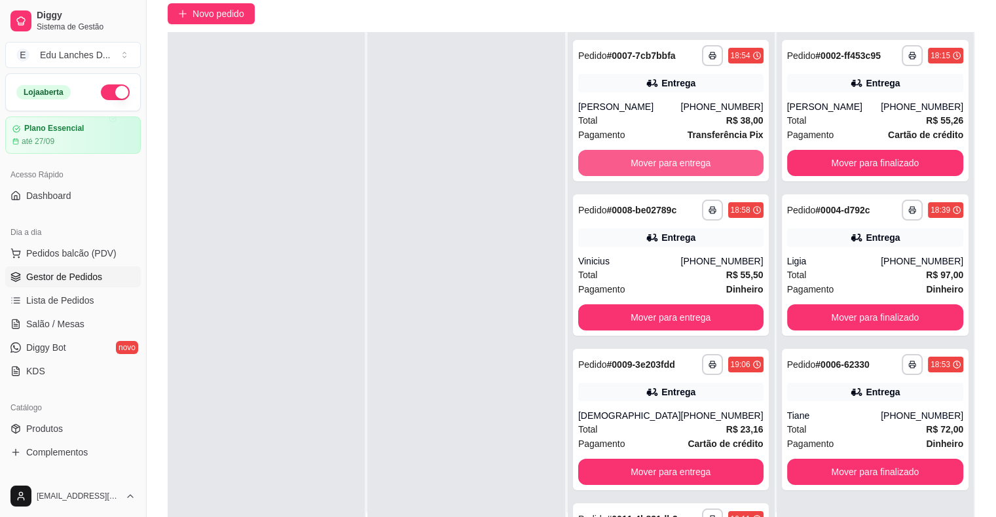
click at [657, 161] on button "Mover para entrega" at bounding box center [670, 163] width 185 height 26
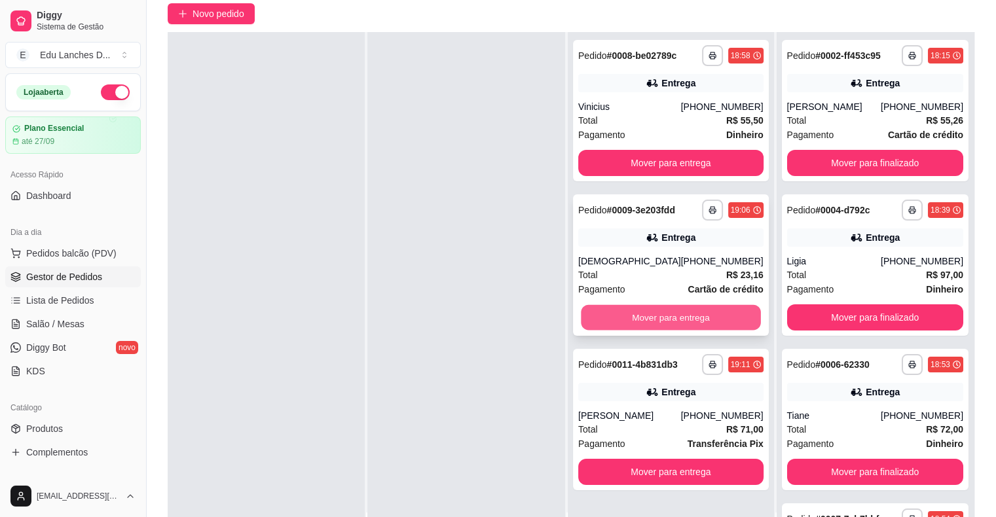
click at [657, 321] on button "Mover para entrega" at bounding box center [670, 318] width 179 height 26
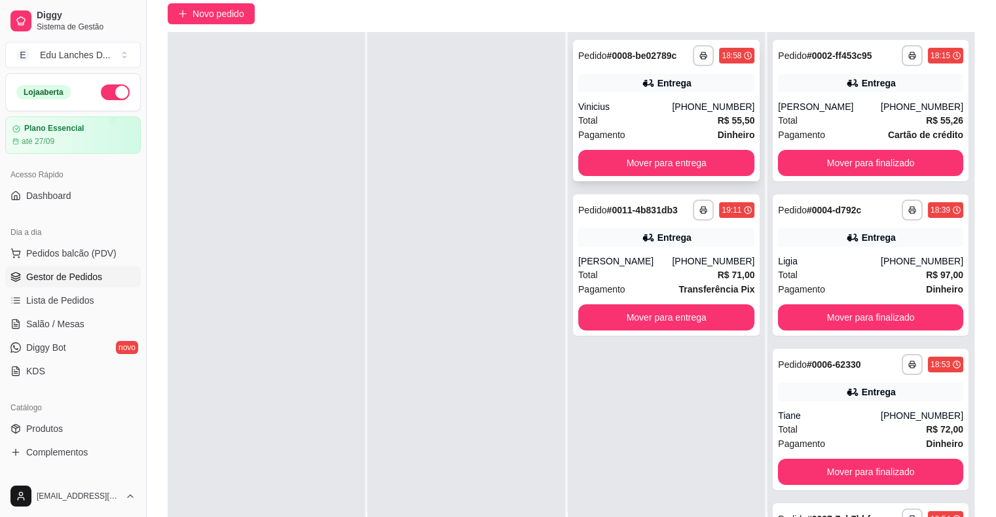
click at [649, 127] on div "Total R$ 55,50" at bounding box center [666, 120] width 176 height 14
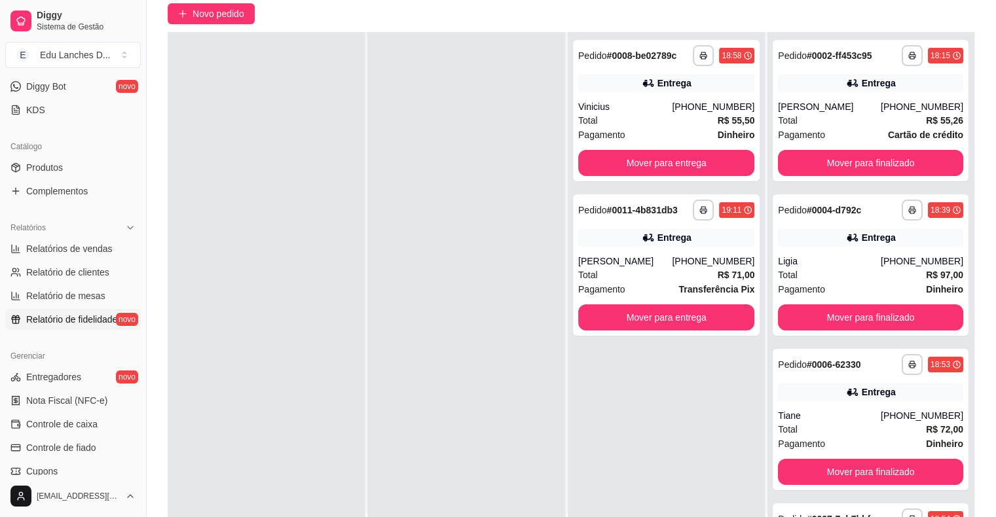
scroll to position [262, 0]
click at [33, 169] on span "Produtos" at bounding box center [44, 166] width 37 height 13
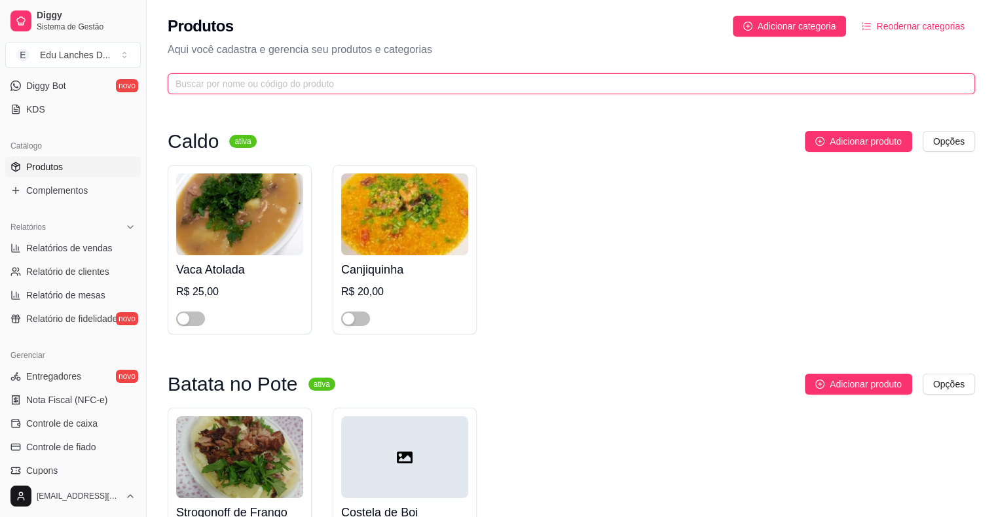
click at [314, 87] on input "text" at bounding box center [565, 84] width 781 height 14
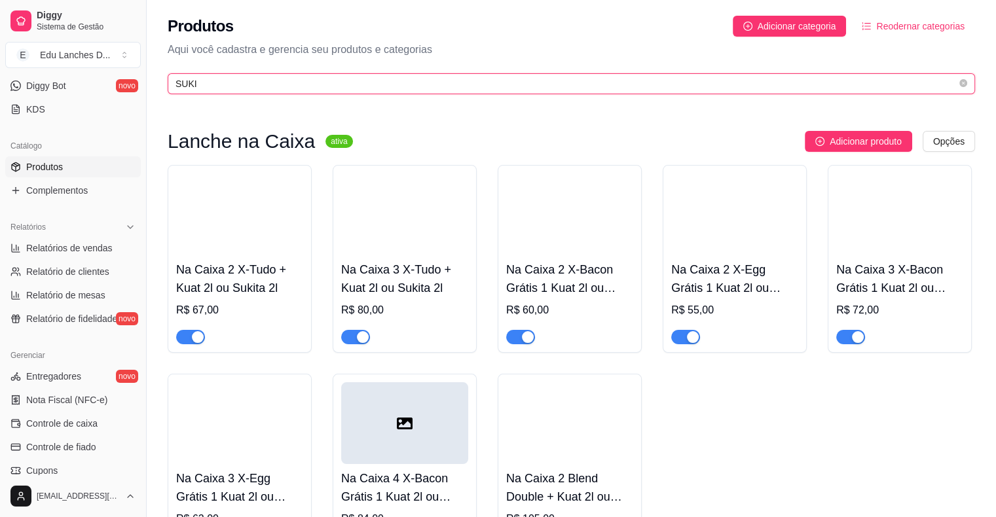
scroll to position [355, 0]
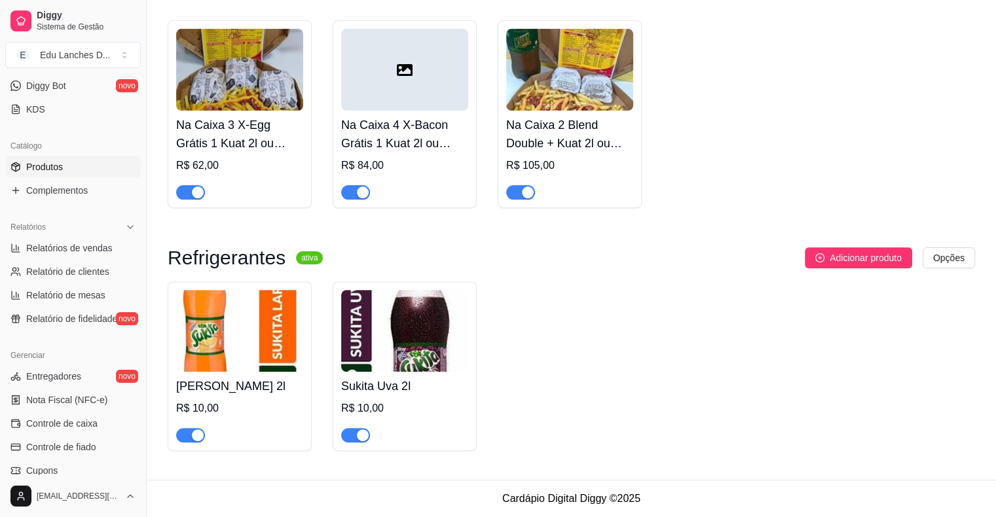
click at [361, 435] on div "button" at bounding box center [363, 435] width 12 height 12
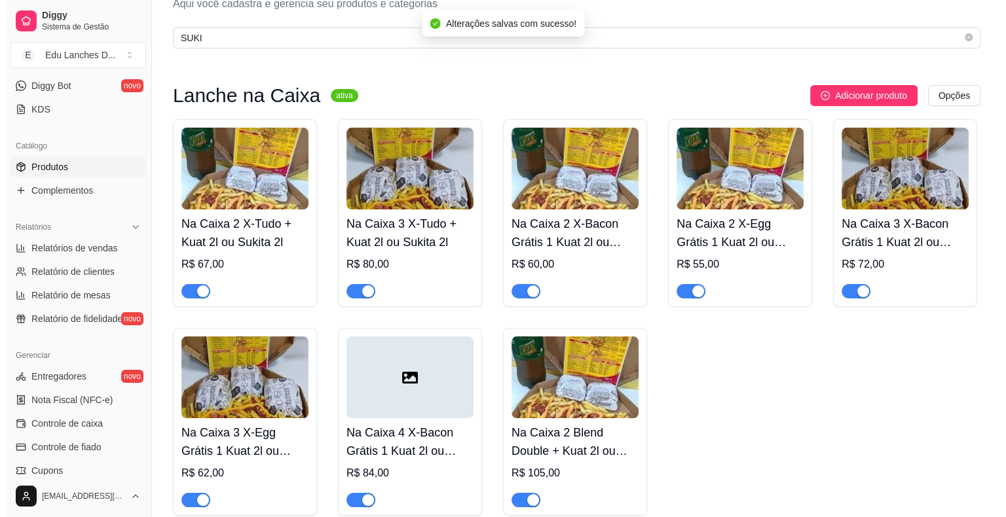
scroll to position [0, 0]
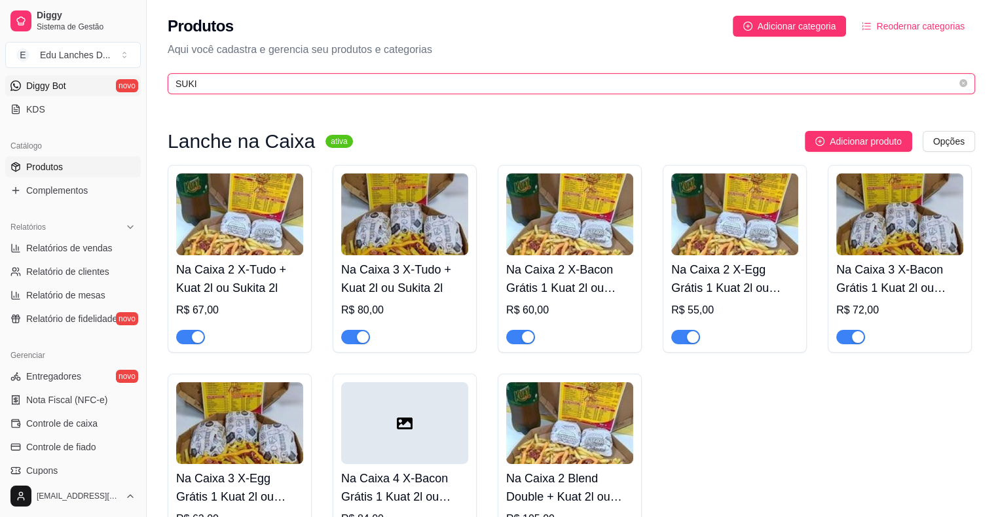
drag, startPoint x: 240, startPoint y: 78, endPoint x: 120, endPoint y: 85, distance: 119.4
click at [120, 85] on div "Diggy Sistema de Gestão E Edu Lanches D ... Loja aberta Plano Essencial até 27/…" at bounding box center [498, 435] width 996 height 871
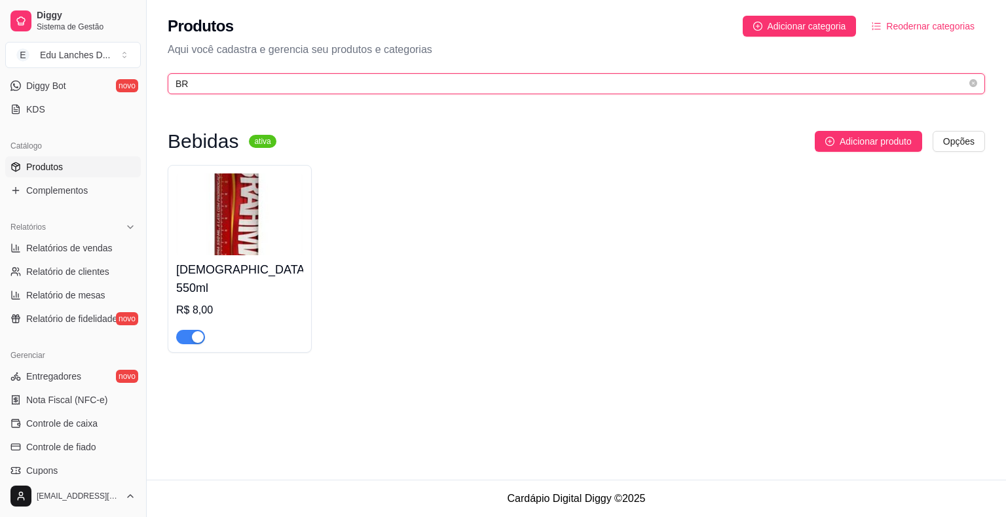
type input "BR"
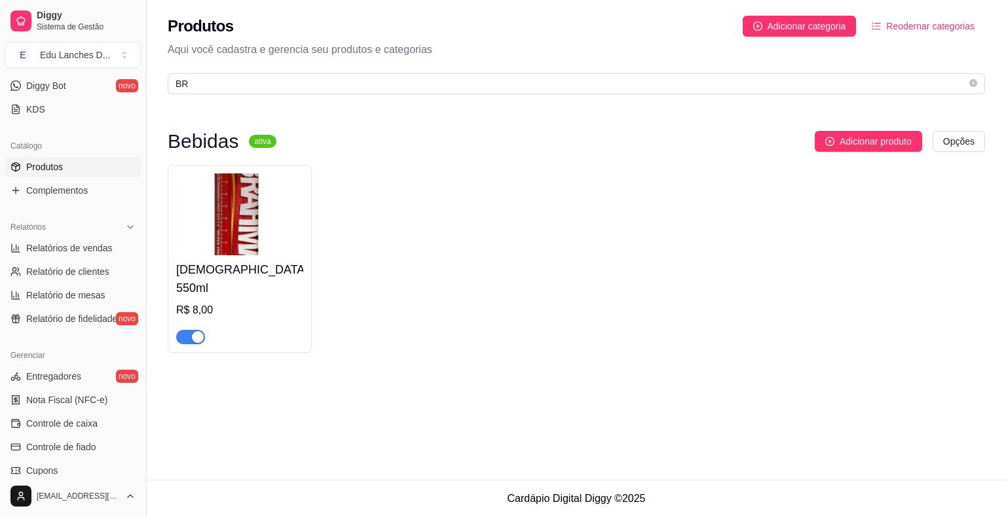
click at [196, 331] on div "button" at bounding box center [198, 337] width 12 height 12
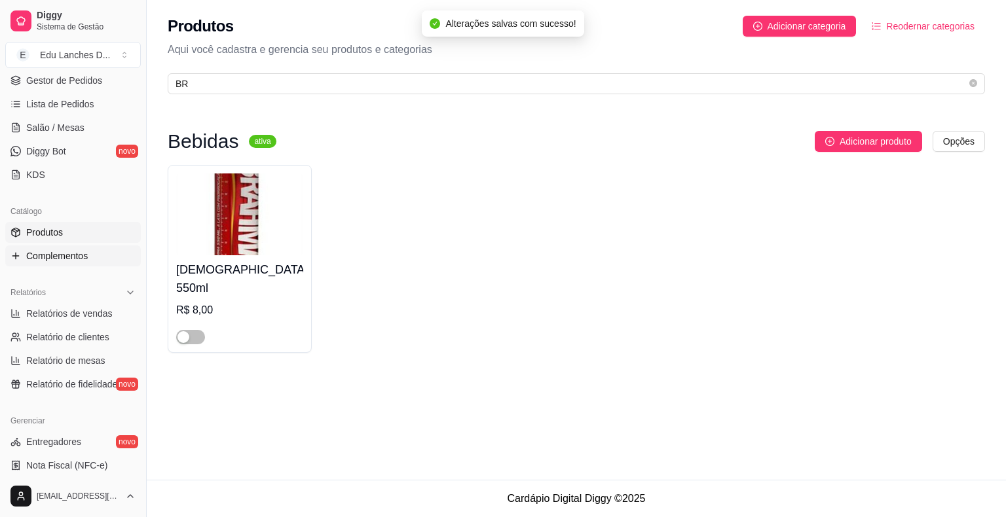
scroll to position [65, 0]
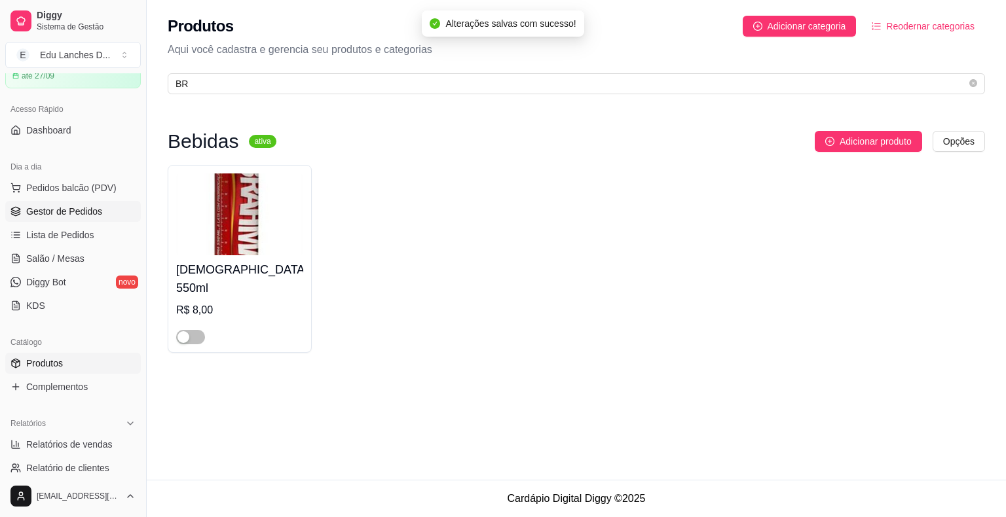
click at [65, 213] on span "Gestor de Pedidos" at bounding box center [64, 211] width 76 height 13
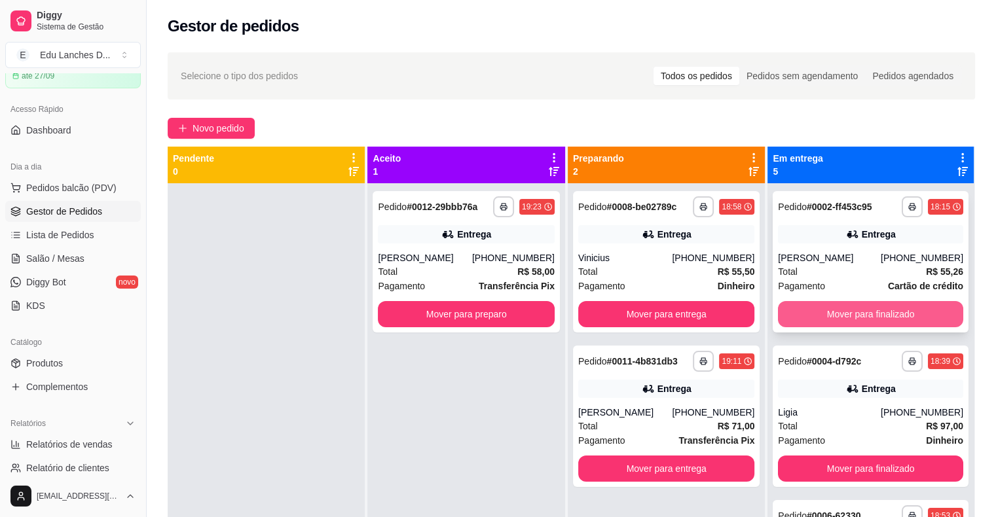
click at [886, 318] on button "Mover para finalizado" at bounding box center [870, 314] width 185 height 26
click at [871, 314] on button "Mover para finalizado" at bounding box center [870, 315] width 179 height 26
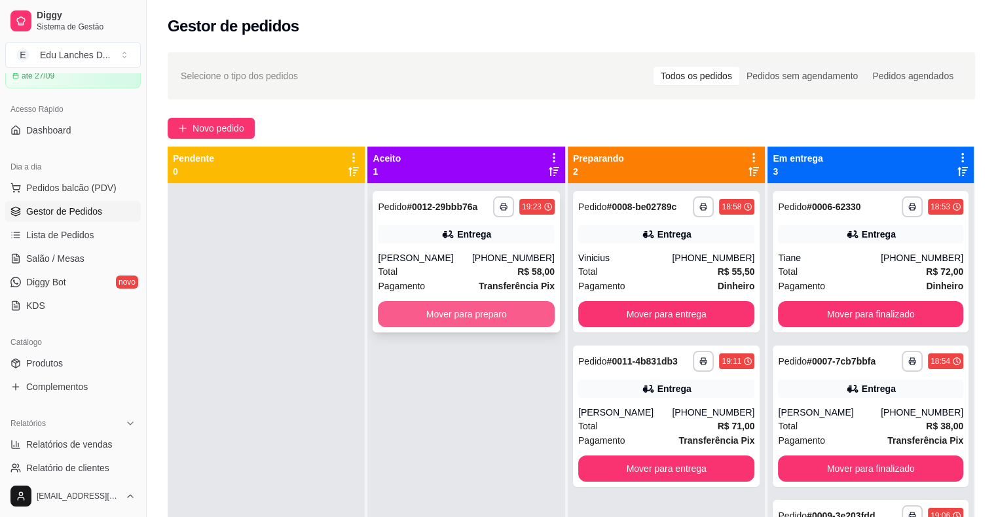
click at [497, 308] on button "Mover para preparo" at bounding box center [466, 314] width 176 height 26
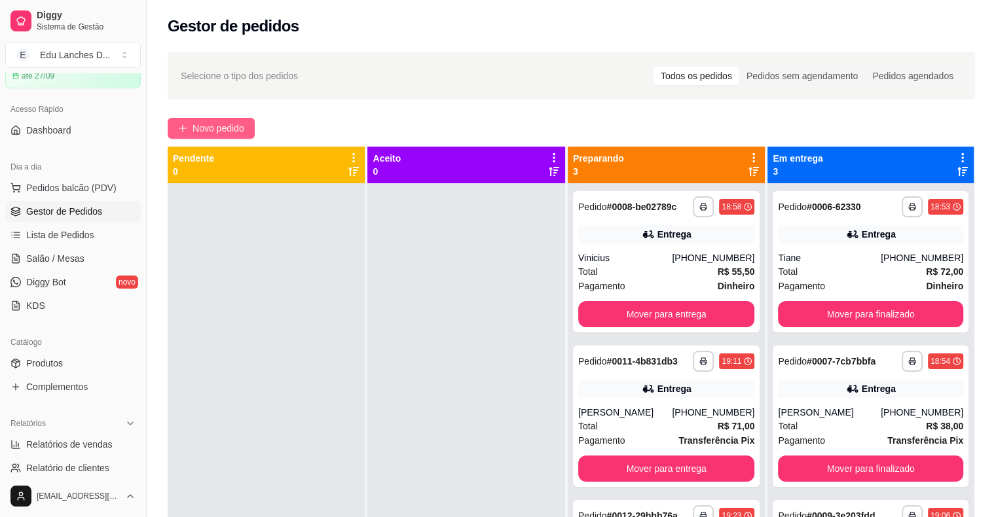
click at [221, 127] on span "Novo pedido" at bounding box center [218, 128] width 52 height 14
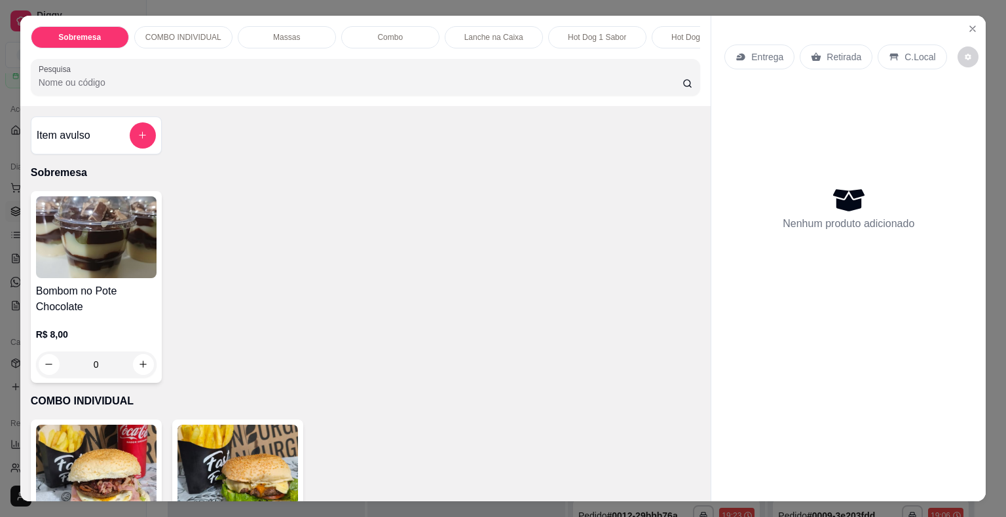
click at [904, 55] on p "C.Local" at bounding box center [919, 56] width 31 height 13
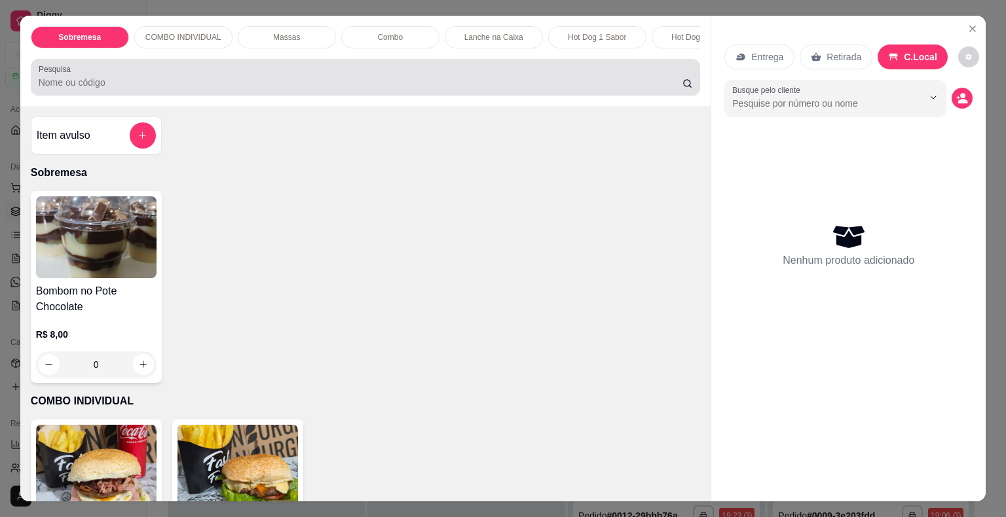
click at [414, 89] on input "Pesquisa" at bounding box center [361, 82] width 644 height 13
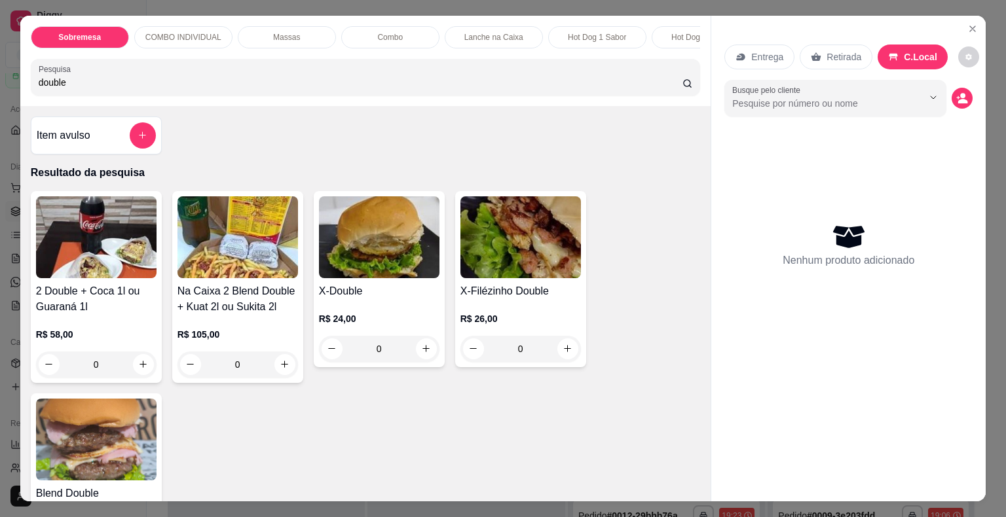
type input "double"
click at [421, 350] on div "0" at bounding box center [379, 349] width 120 height 26
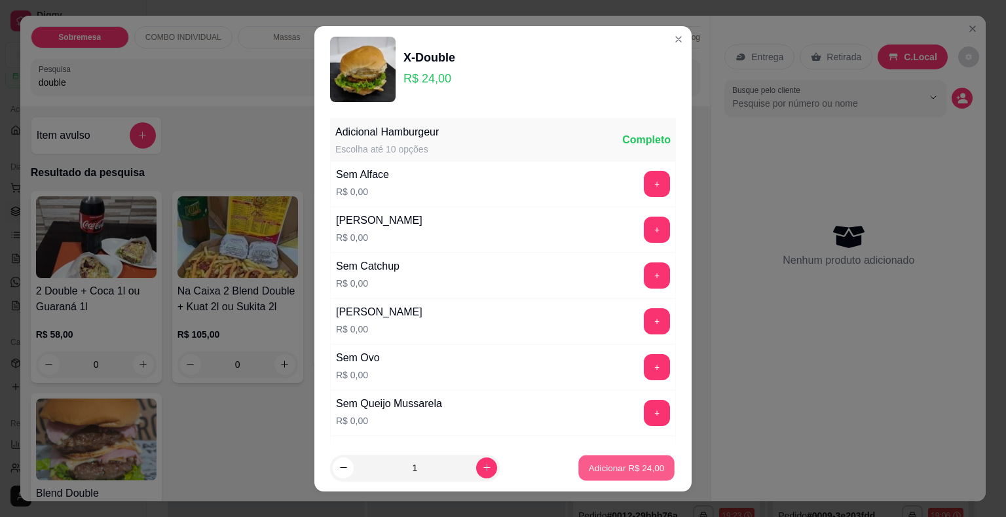
click at [615, 468] on p "Adicionar R$ 24,00" at bounding box center [627, 468] width 76 height 12
type input "1"
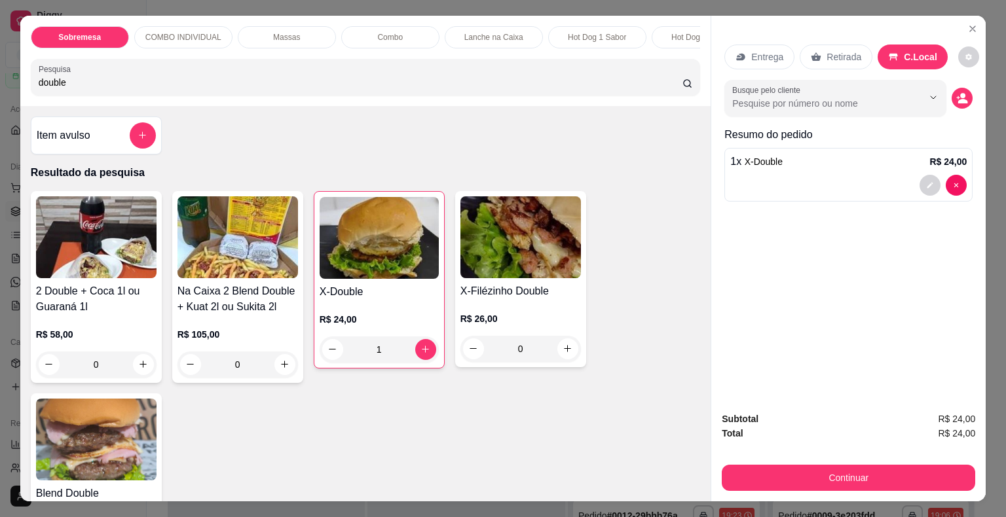
drag, startPoint x: 92, startPoint y: 90, endPoint x: 3, endPoint y: 96, distance: 88.5
click at [3, 96] on div "Sobremesa COMBO INDIVIDUAL Massas Combo Lanche na Caixa Hot Dog 1 Sabor Hot Dog…" at bounding box center [503, 258] width 1006 height 517
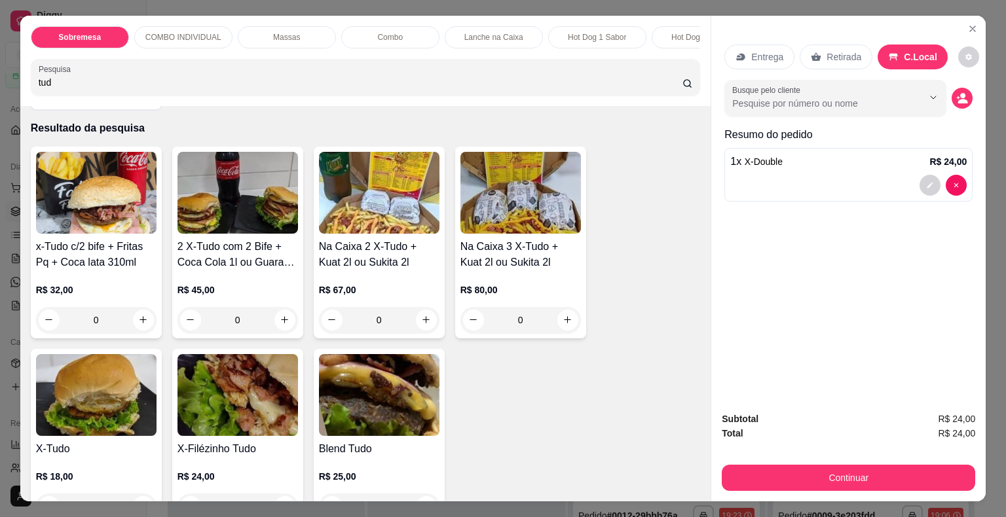
scroll to position [131, 0]
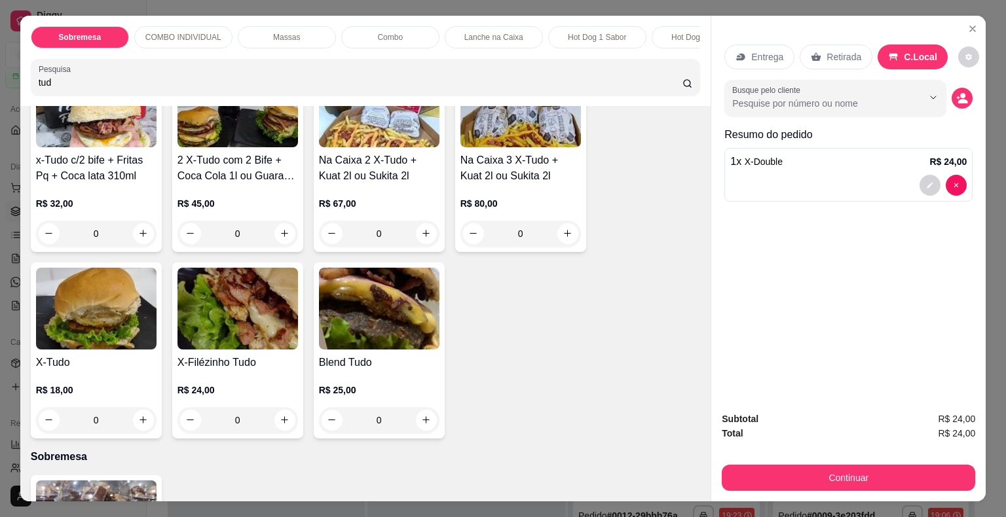
type input "tud"
click at [140, 425] on div "0" at bounding box center [96, 420] width 120 height 26
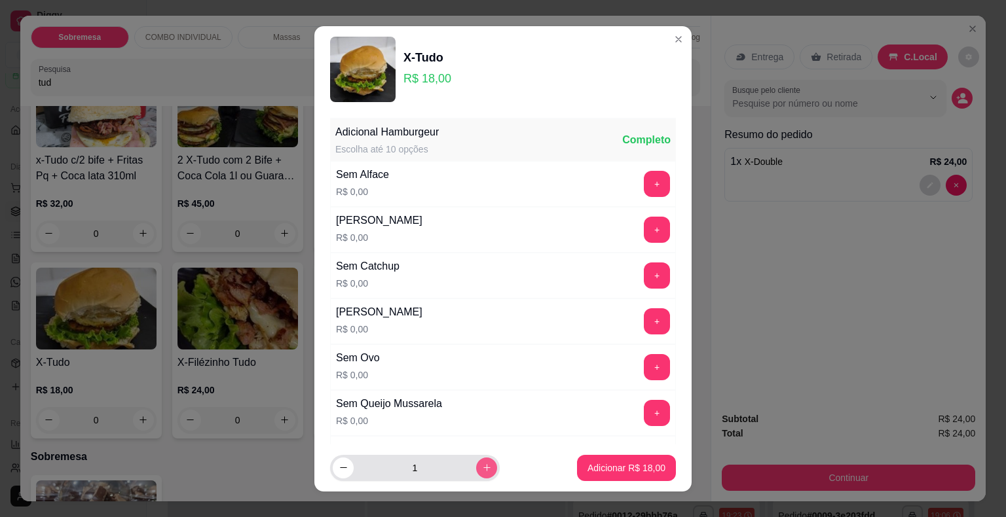
click at [483, 467] on icon "increase-product-quantity" at bounding box center [486, 467] width 7 height 7
type input "2"
click at [603, 468] on p "Adicionar R$ 36,00" at bounding box center [626, 468] width 78 height 13
type input "2"
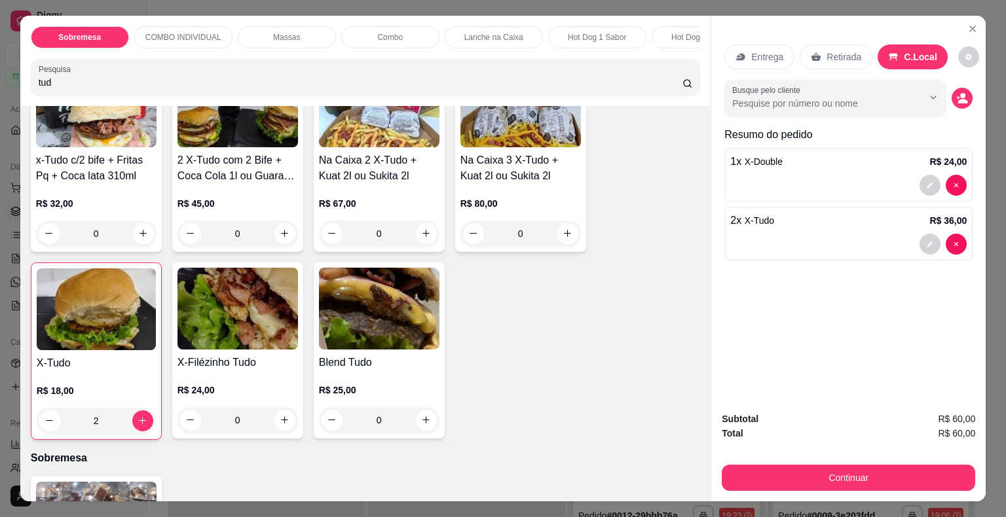
drag, startPoint x: 97, startPoint y: 82, endPoint x: 0, endPoint y: 98, distance: 98.2
click at [0, 98] on div "Sobremesa COMBO INDIVIDUAL Massas Combo Lanche na Caixa Hot Dog 1 Sabor Hot Dog…" at bounding box center [503, 258] width 1006 height 517
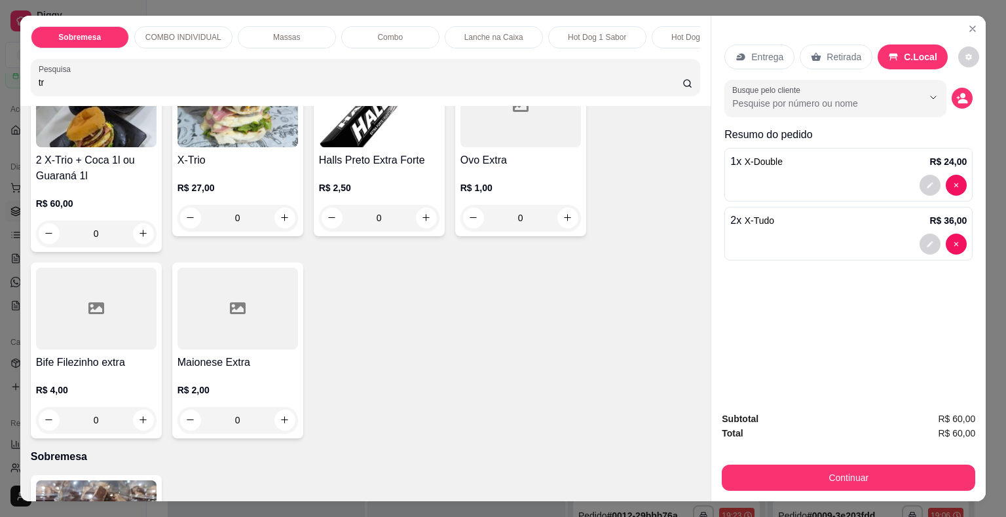
scroll to position [0, 0]
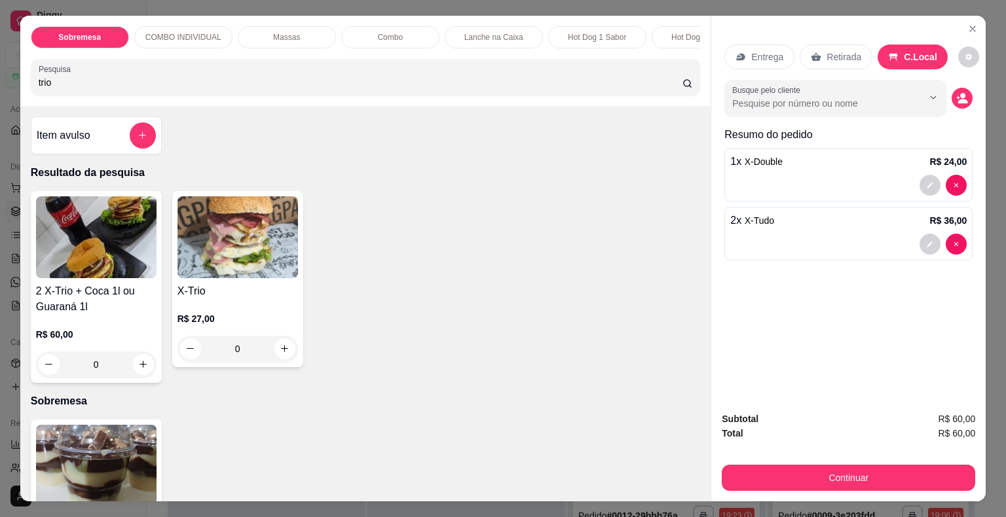
type input "trio"
click at [279, 348] on div "0" at bounding box center [237, 349] width 120 height 26
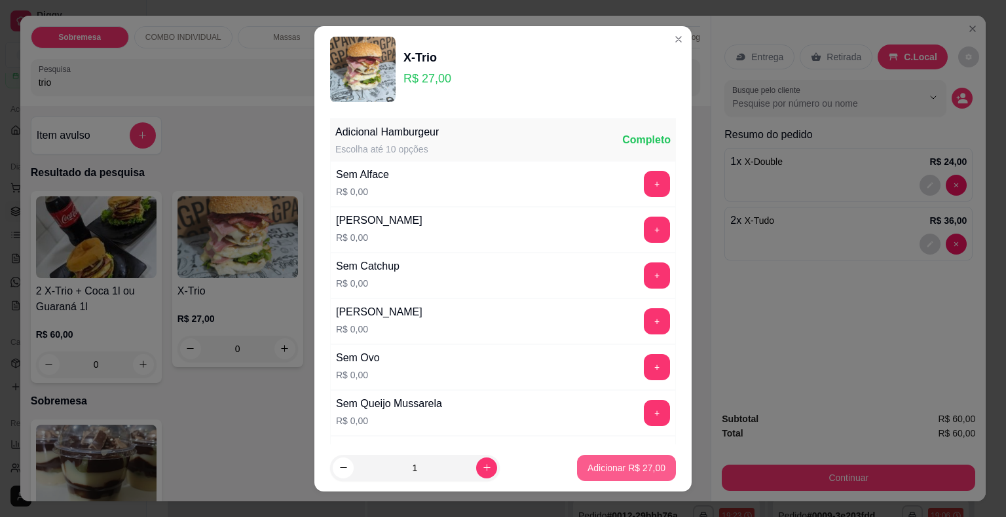
click at [635, 469] on p "Adicionar R$ 27,00" at bounding box center [626, 468] width 78 height 13
type input "1"
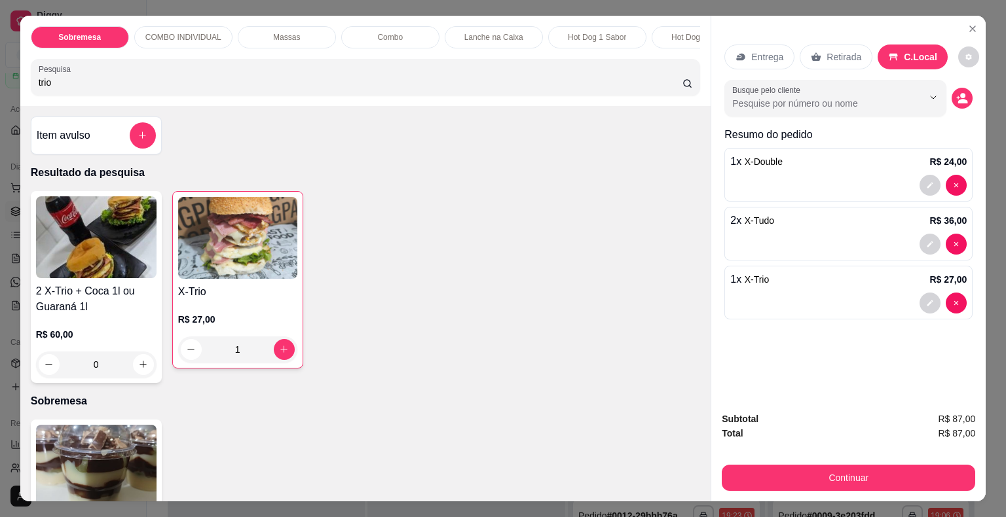
drag, startPoint x: 74, startPoint y: 90, endPoint x: 0, endPoint y: 87, distance: 74.0
click at [0, 87] on div "Sobremesa COMBO INDIVIDUAL Massas Combo Lanche na Caixa Hot Dog 1 Sabor Hot Dog…" at bounding box center [503, 258] width 1006 height 517
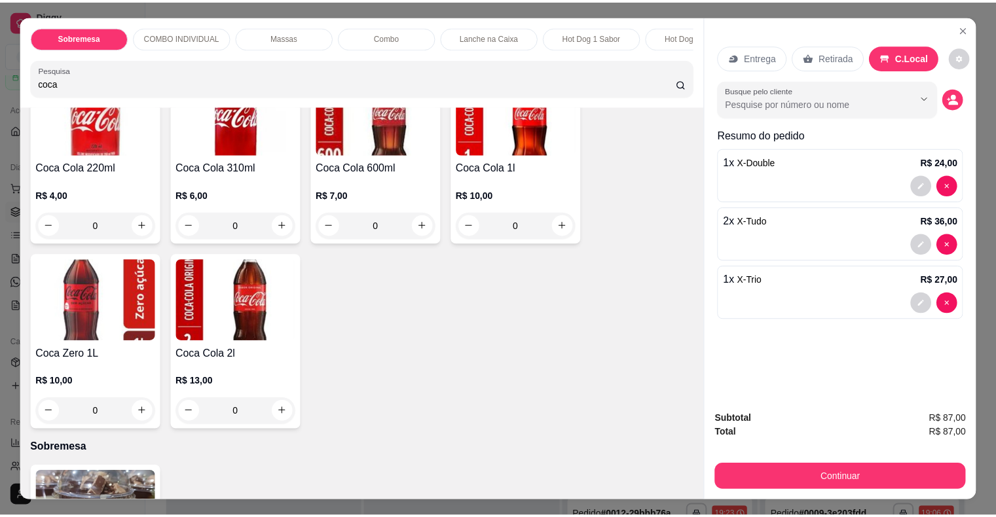
scroll to position [327, 0]
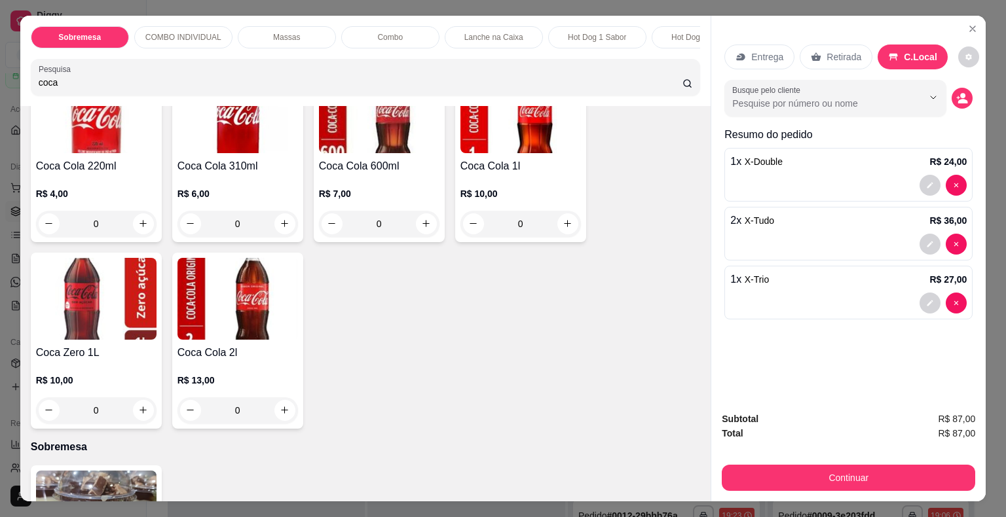
drag, startPoint x: 77, startPoint y: 84, endPoint x: 18, endPoint y: 93, distance: 59.5
click at [20, 93] on div "Sobremesa COMBO INDIVIDUAL Massas Combo Lanche na Caixa Hot Dog 1 Sabor Hot Dog…" at bounding box center [365, 61] width 691 height 90
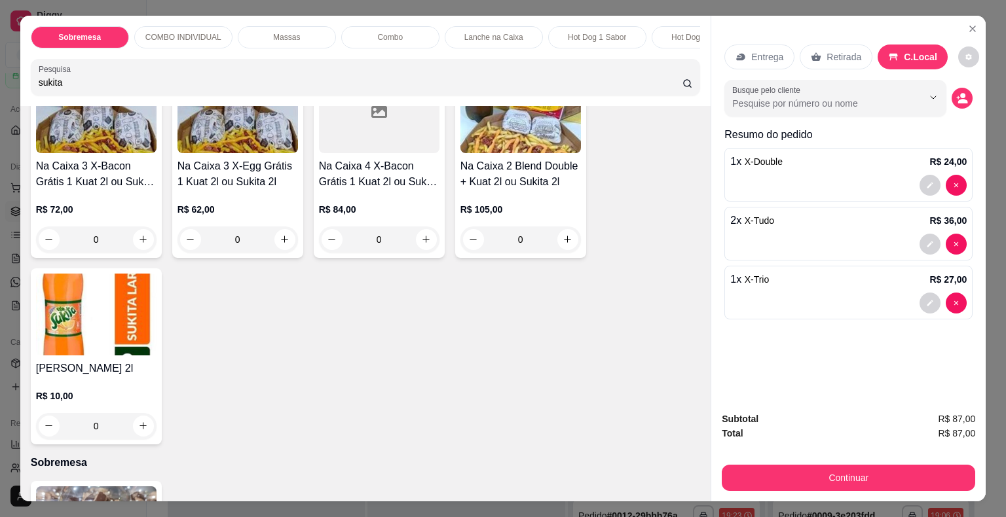
type input "sukita"
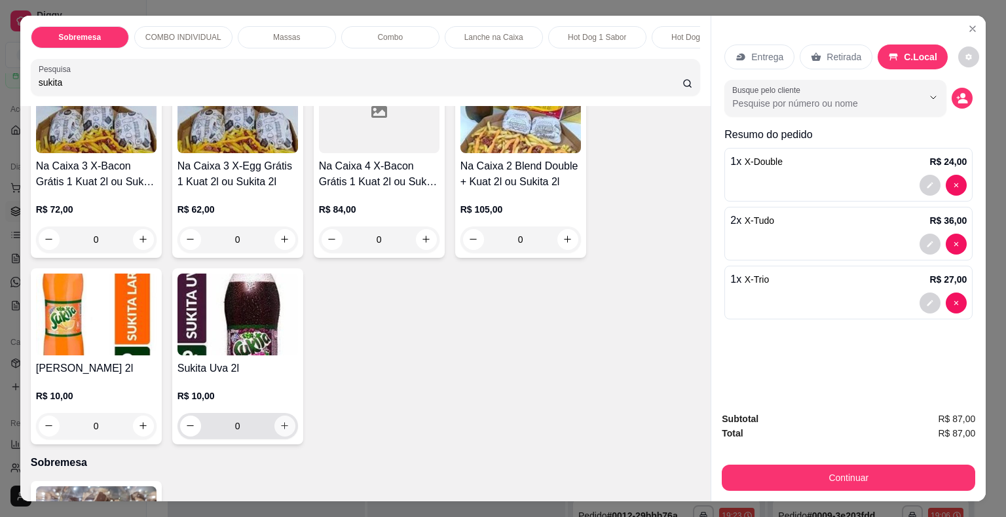
click at [281, 429] on icon "increase-product-quantity" at bounding box center [284, 425] width 7 height 7
type input "1"
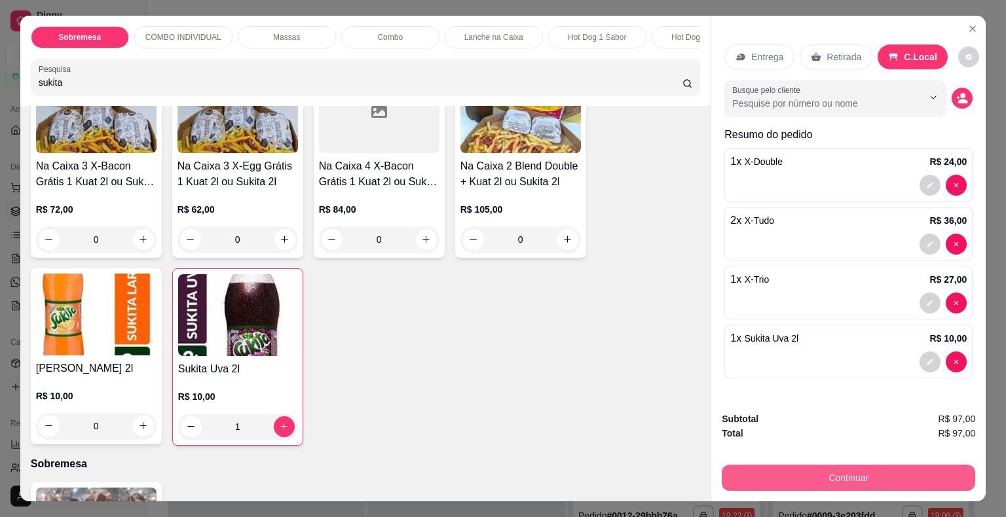
click at [825, 475] on button "Continuar" at bounding box center [847, 478] width 253 height 26
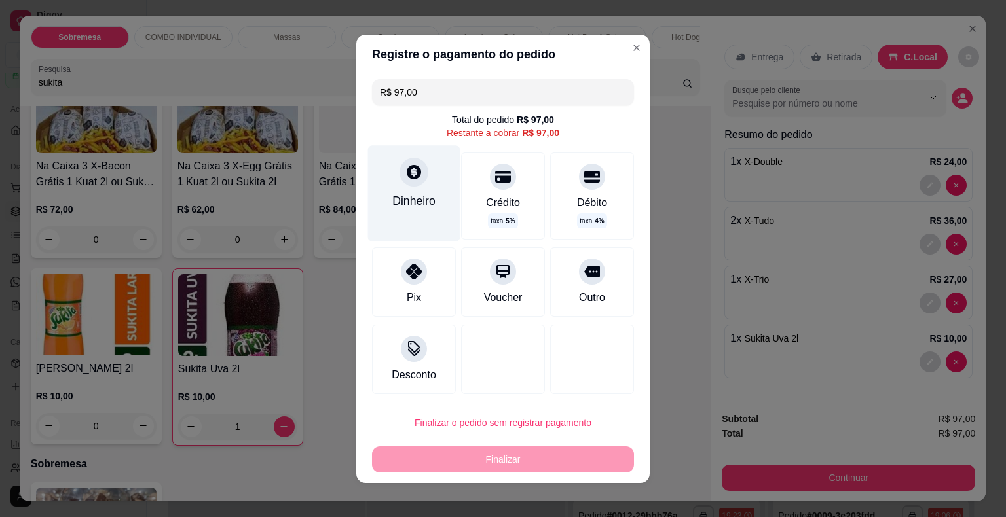
click at [407, 173] on icon at bounding box center [414, 172] width 14 height 14
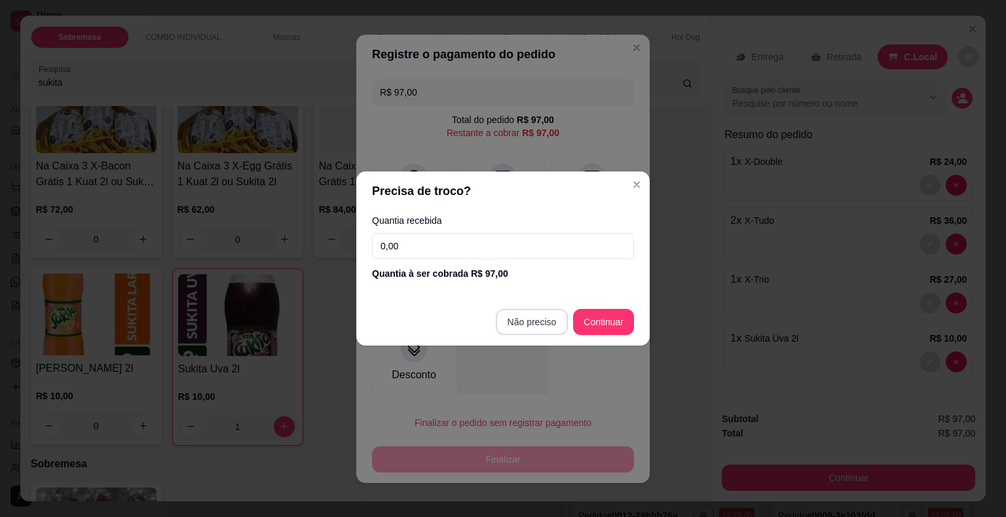
type input "R$ 0,00"
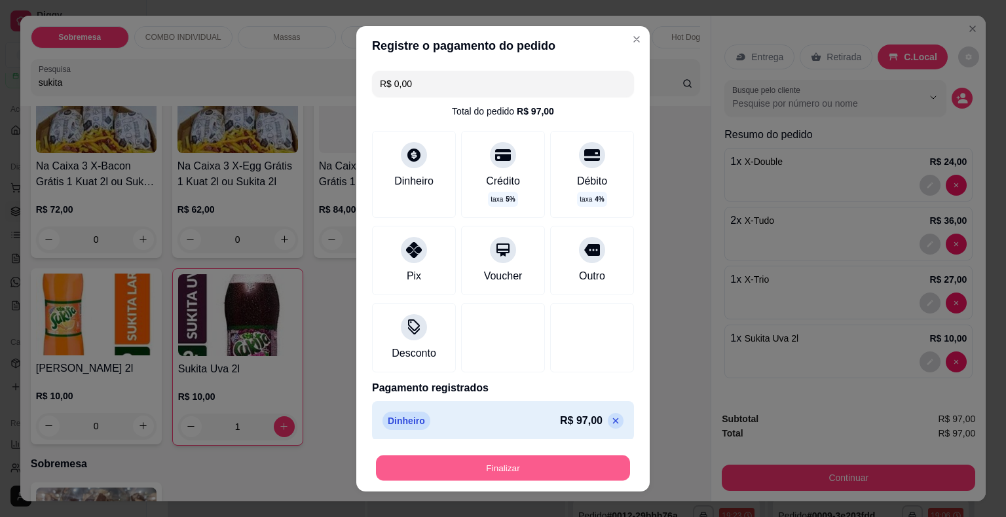
click at [505, 465] on button "Finalizar" at bounding box center [503, 468] width 254 height 26
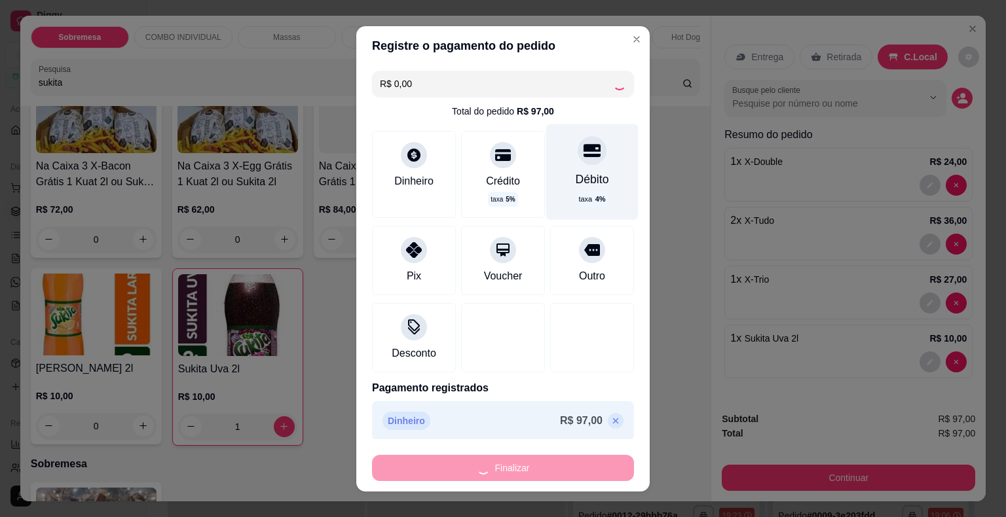
type input "0"
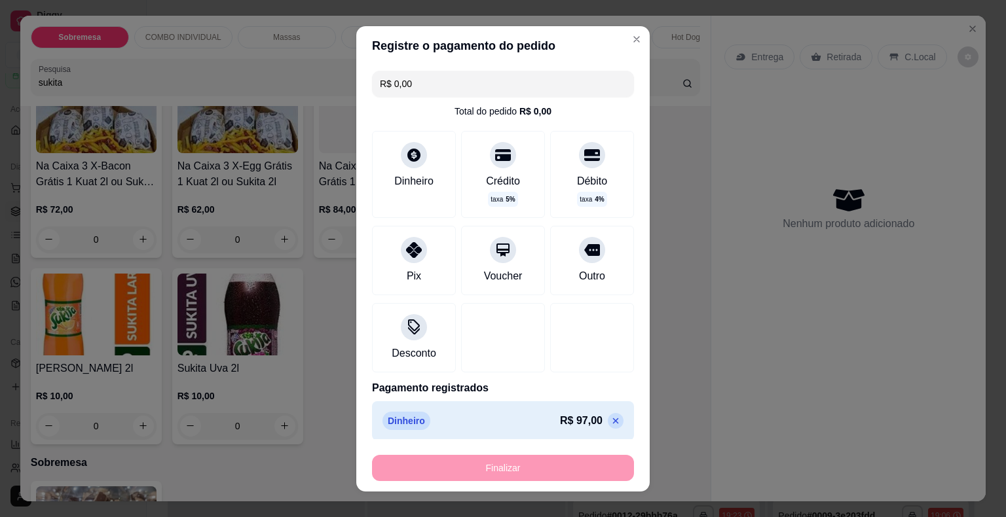
type input "-R$ 97,00"
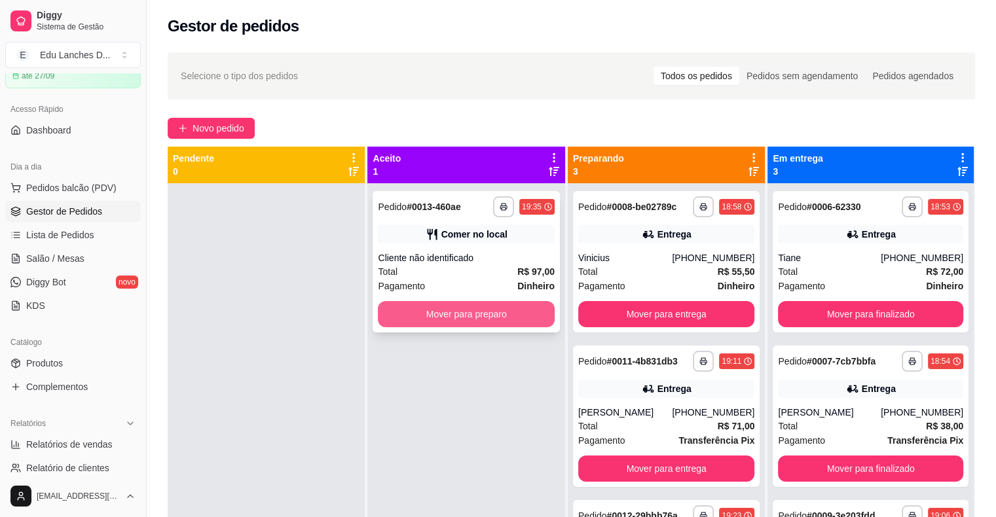
click at [477, 313] on button "Mover para preparo" at bounding box center [466, 314] width 176 height 26
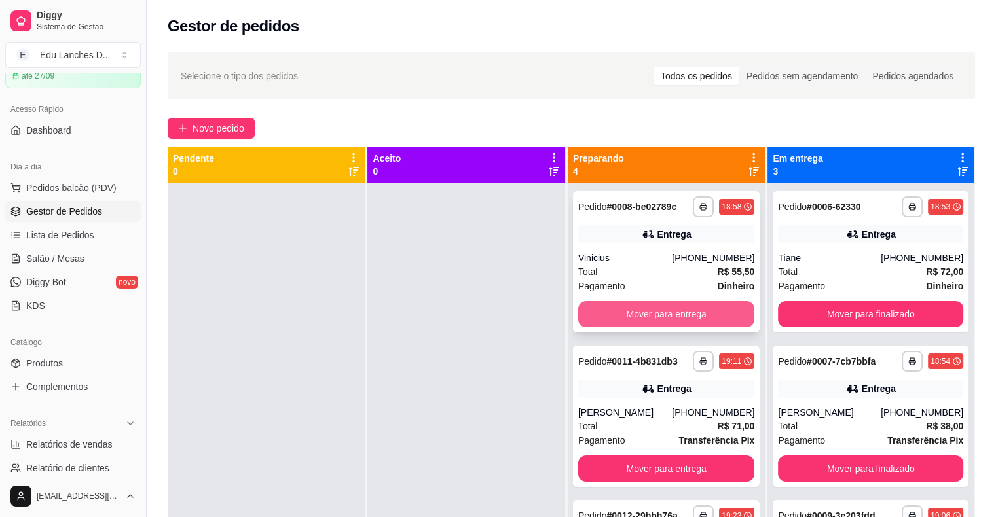
click at [665, 316] on button "Mover para entrega" at bounding box center [666, 314] width 176 height 26
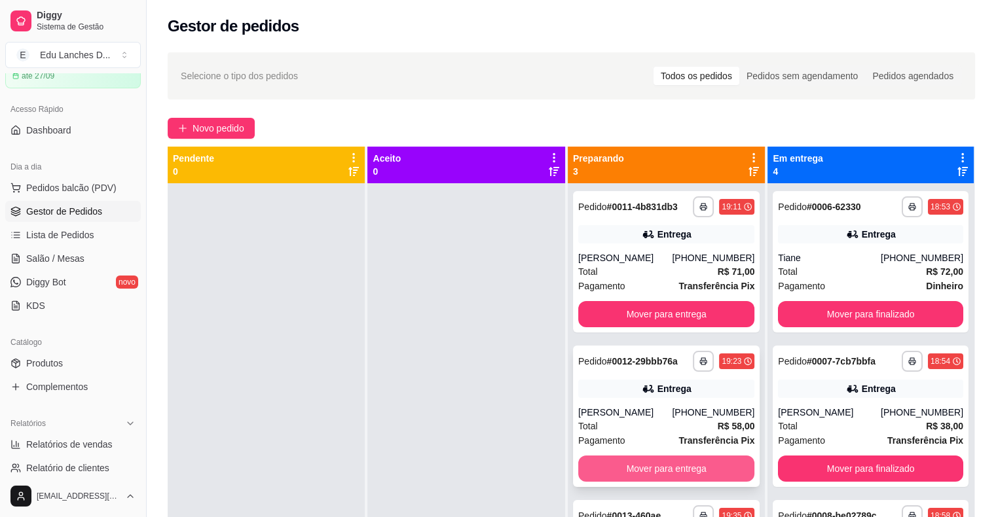
click at [644, 465] on button "Mover para entrega" at bounding box center [666, 469] width 176 height 26
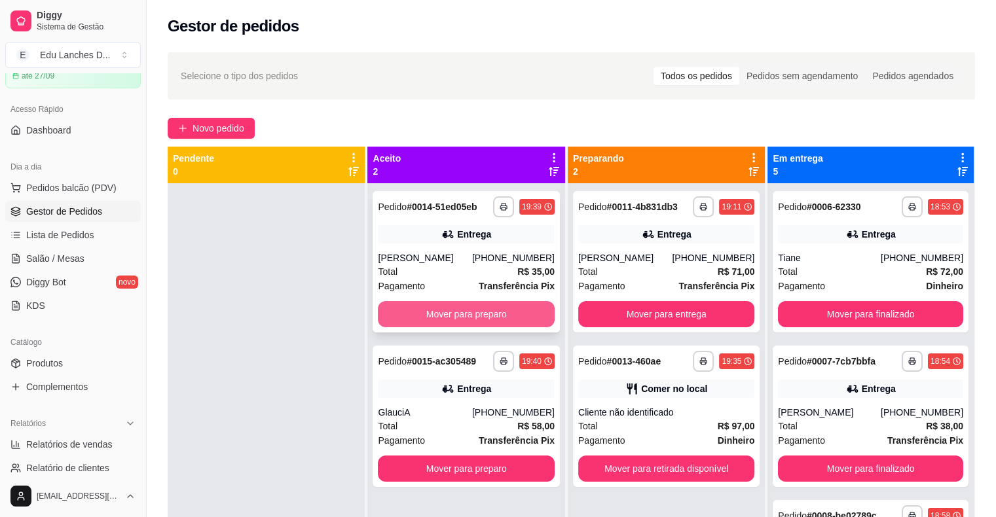
click at [459, 305] on button "Mover para preparo" at bounding box center [466, 314] width 176 height 26
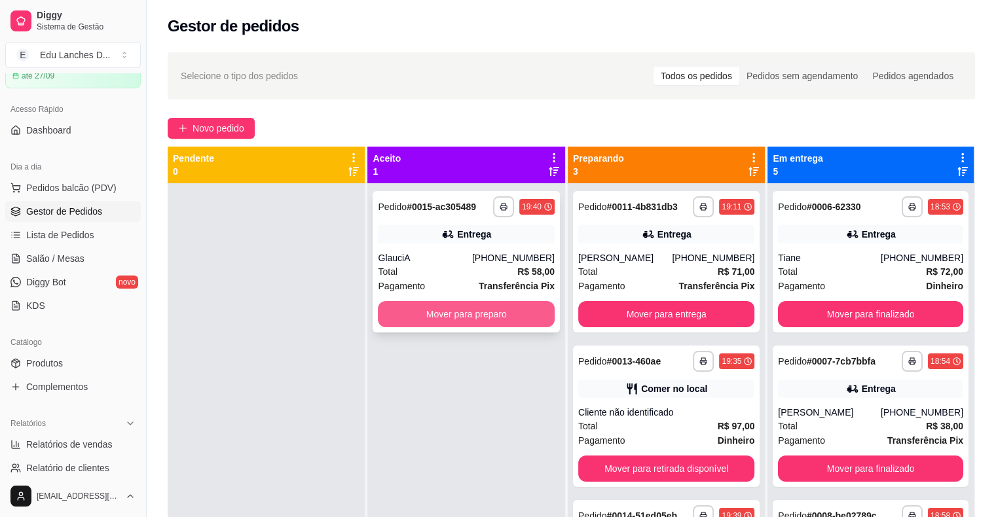
click at [467, 308] on button "Mover para preparo" at bounding box center [466, 314] width 176 height 26
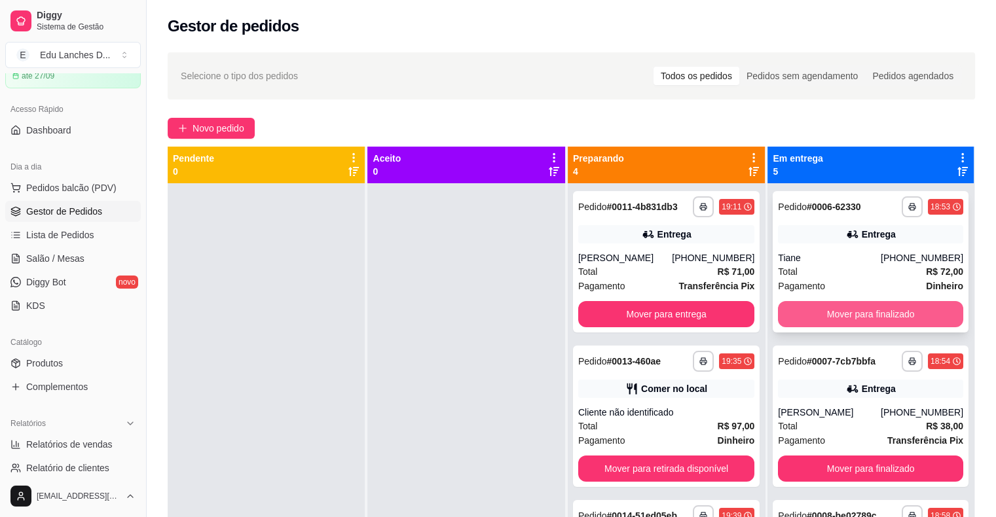
click at [856, 308] on button "Mover para finalizado" at bounding box center [870, 314] width 185 height 26
click at [854, 314] on button "Mover para finalizado" at bounding box center [870, 314] width 185 height 26
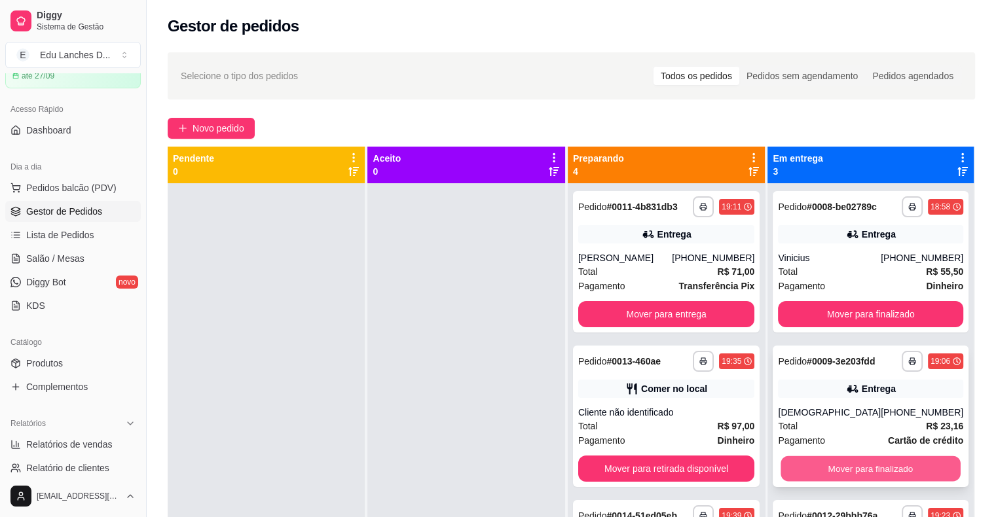
click at [854, 465] on button "Mover para finalizado" at bounding box center [870, 469] width 179 height 26
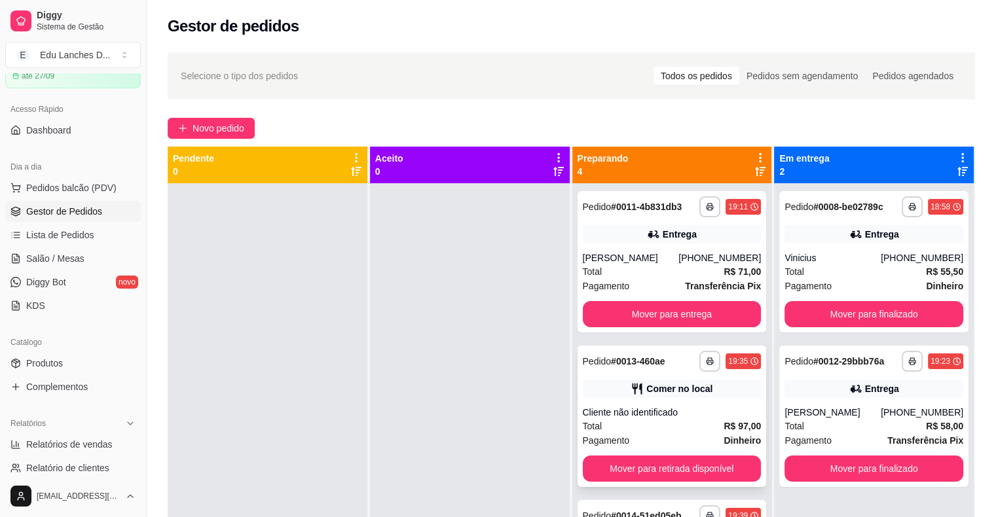
click at [667, 433] on div "Pagamento Dinheiro" at bounding box center [672, 440] width 179 height 14
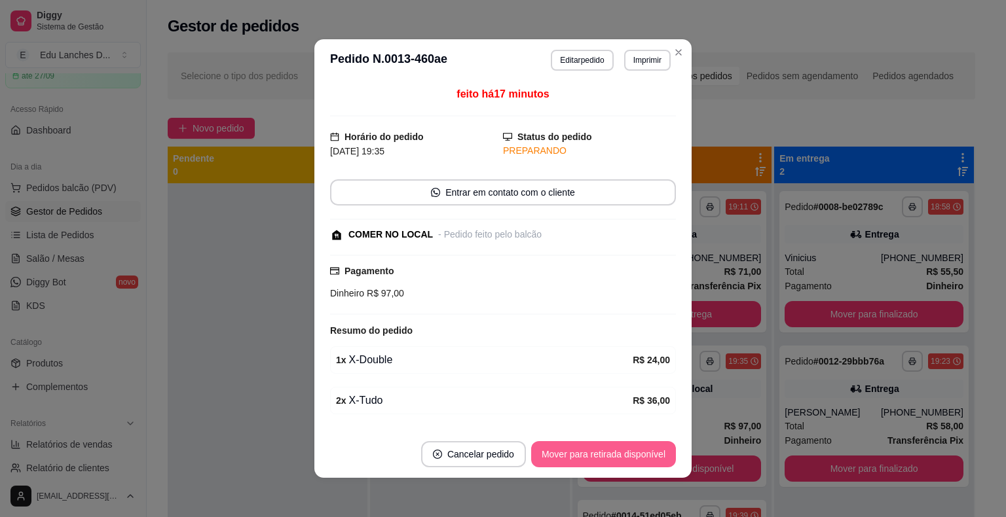
click at [644, 450] on button "Mover para retirada disponível" at bounding box center [603, 454] width 145 height 26
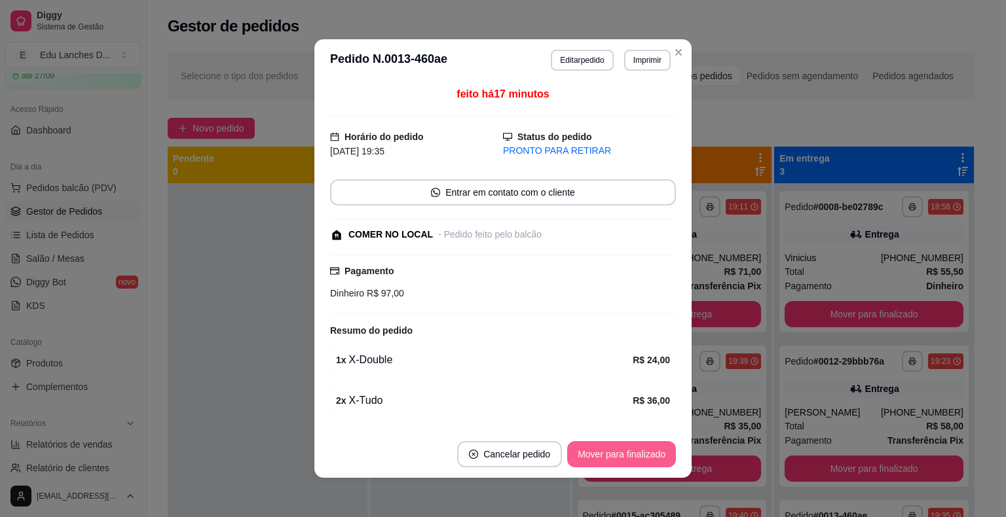
click at [643, 452] on button "Mover para finalizado" at bounding box center [621, 454] width 109 height 26
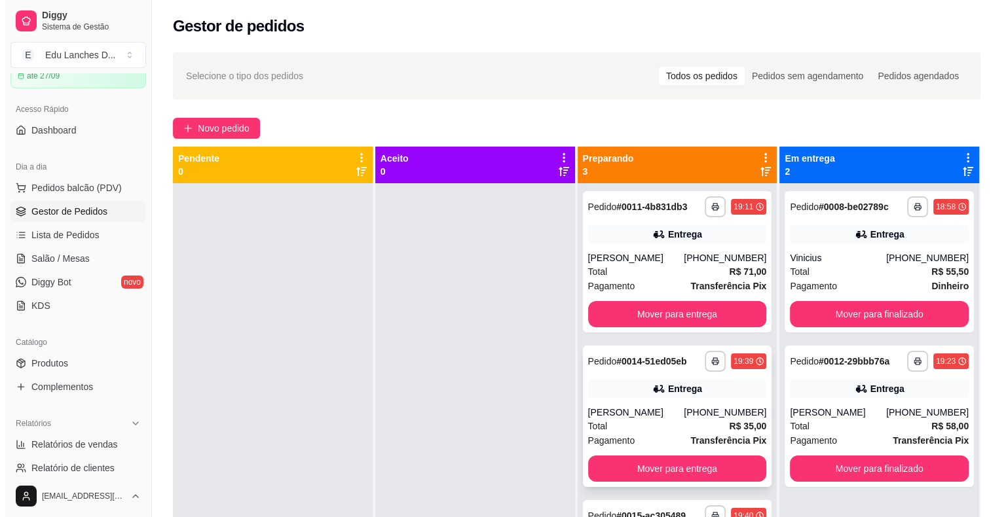
scroll to position [37, 0]
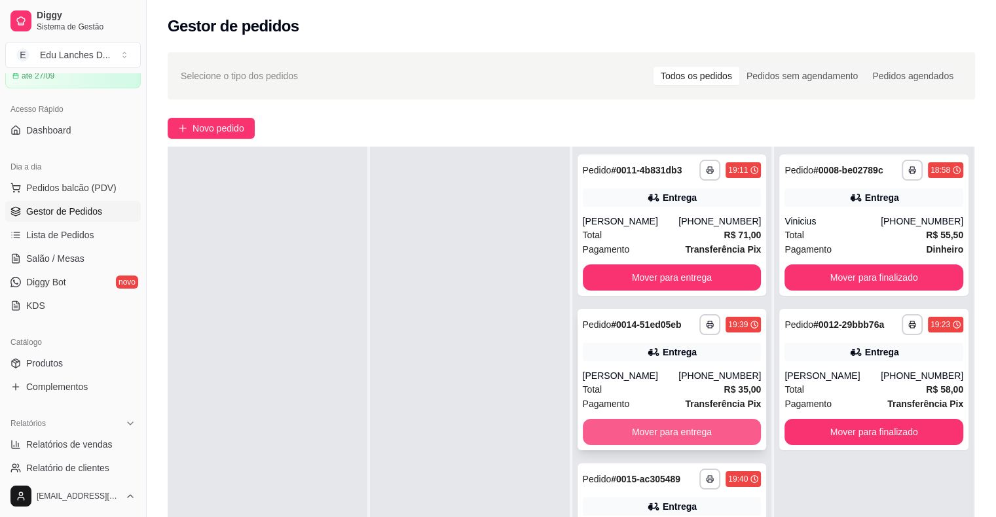
click at [651, 423] on button "Mover para entrega" at bounding box center [672, 432] width 179 height 26
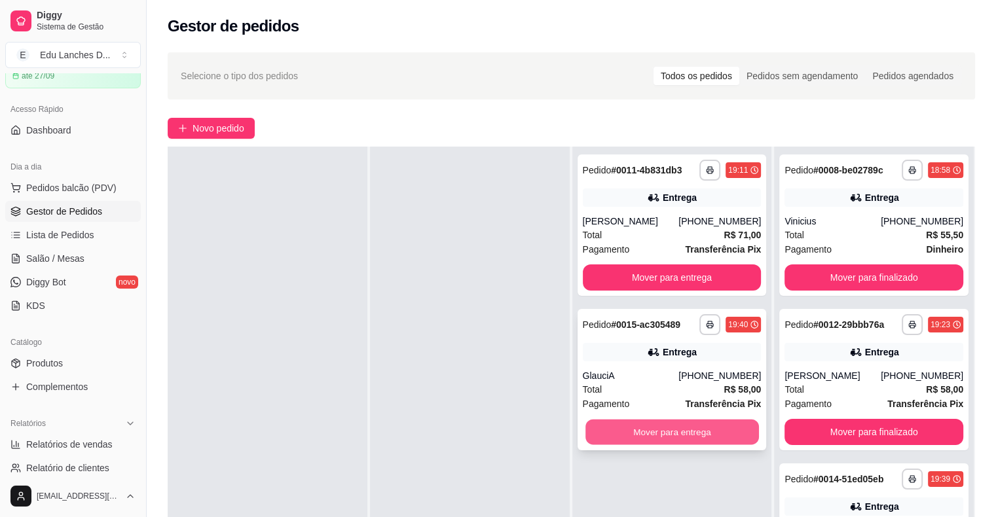
click at [651, 427] on button "Mover para entrega" at bounding box center [671, 433] width 173 height 26
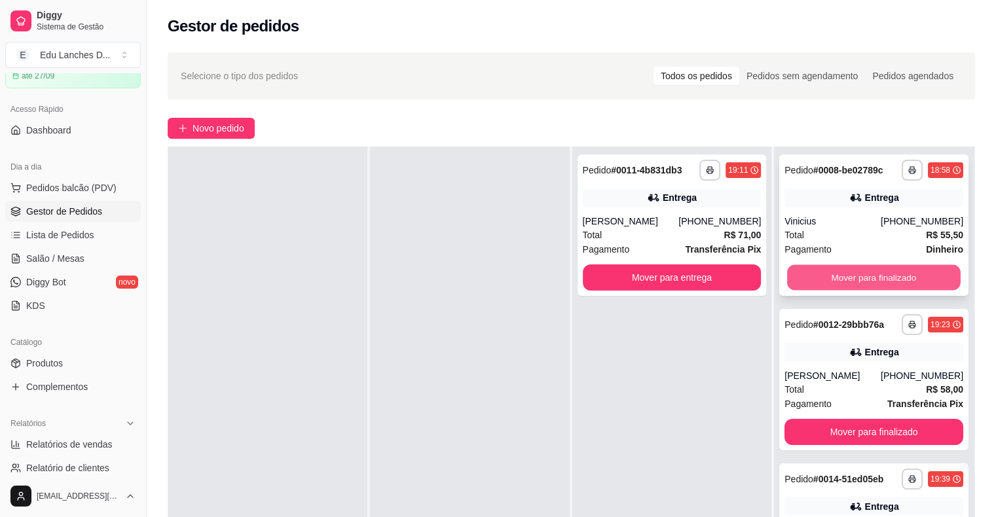
click at [842, 279] on button "Mover para finalizado" at bounding box center [873, 278] width 173 height 26
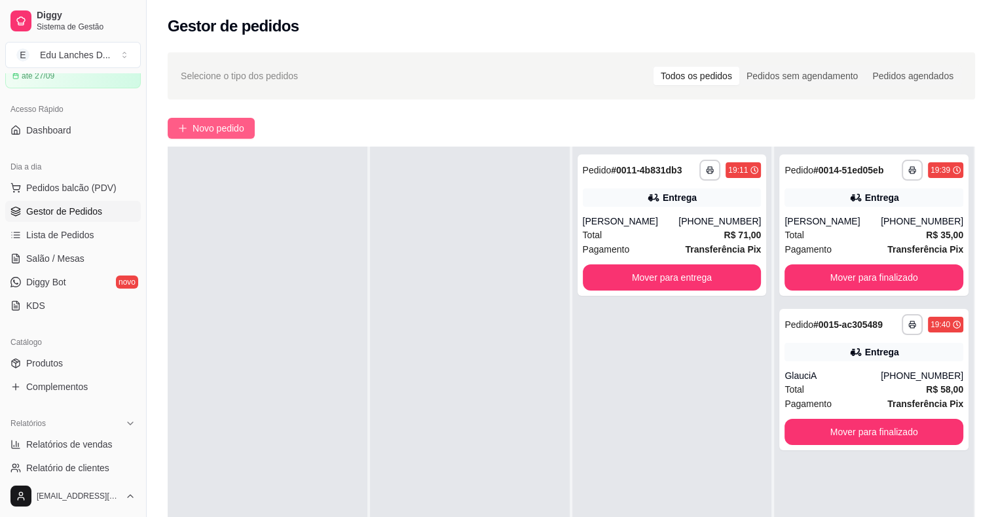
click at [224, 136] on button "Novo pedido" at bounding box center [211, 128] width 87 height 21
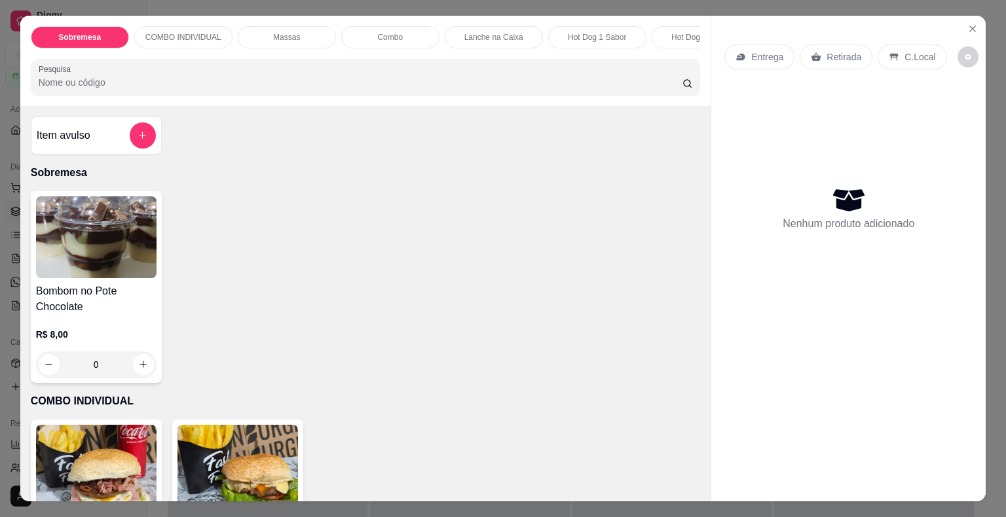
click at [773, 60] on div "Entrega" at bounding box center [759, 57] width 70 height 25
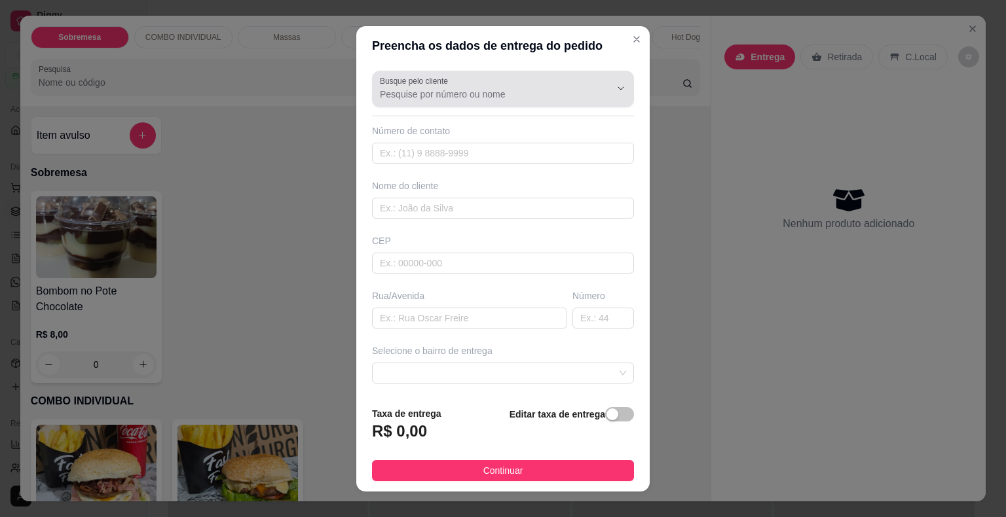
click at [507, 90] on input "Busque pelo cliente" at bounding box center [484, 94] width 209 height 13
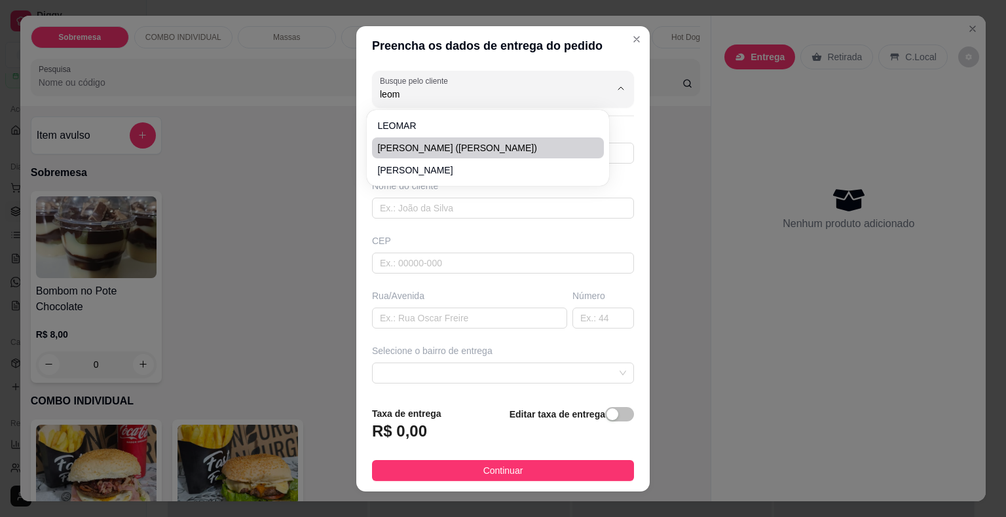
click at [488, 139] on li "[PERSON_NAME] ([PERSON_NAME])" at bounding box center [488, 147] width 232 height 21
type input "[PERSON_NAME] ([PERSON_NAME])"
type input "3299450899"
type input "[PERSON_NAME] ([PERSON_NAME])"
type input "Rua Deputado [PERSON_NAME]"
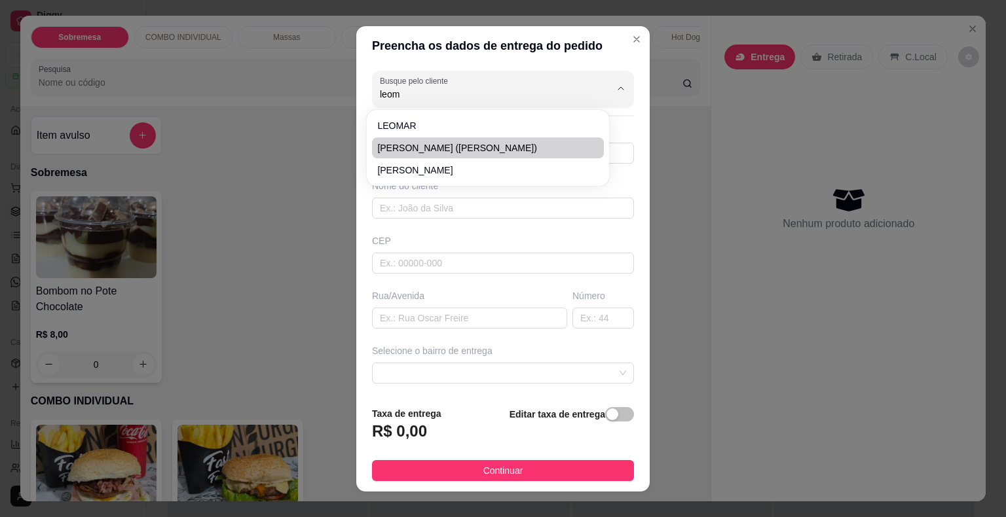
type input "405"
type input "Juiz de fora"
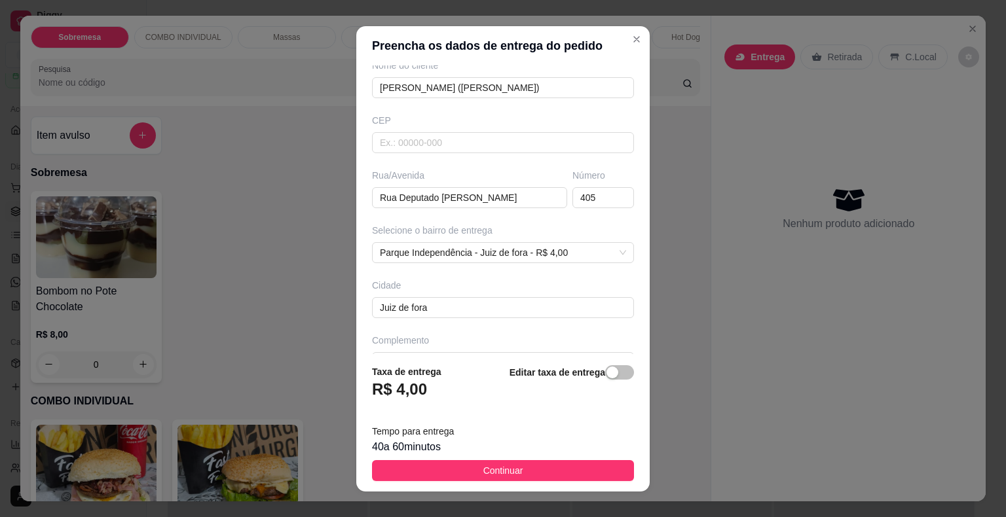
scroll to position [150, 0]
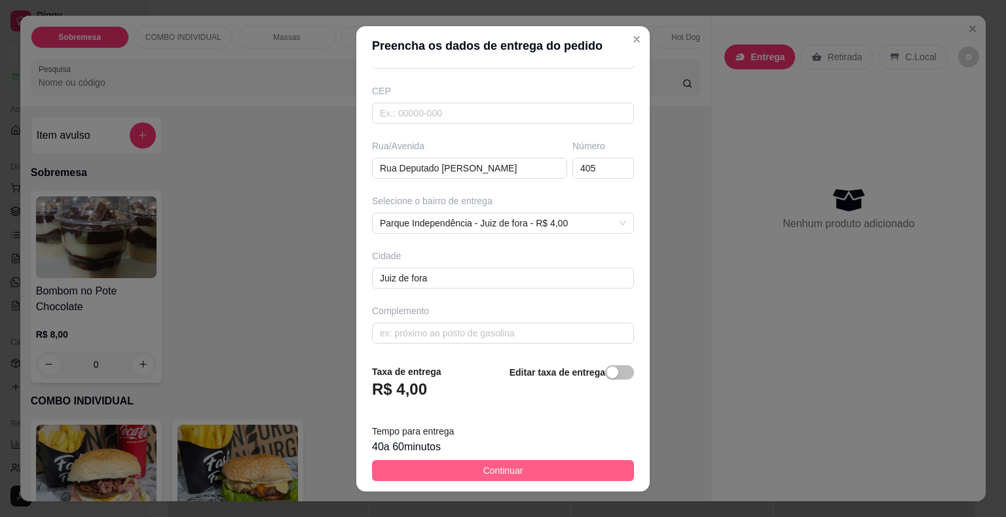
type input "[PERSON_NAME] ([PERSON_NAME])"
click at [493, 469] on span "Continuar" at bounding box center [503, 471] width 40 height 14
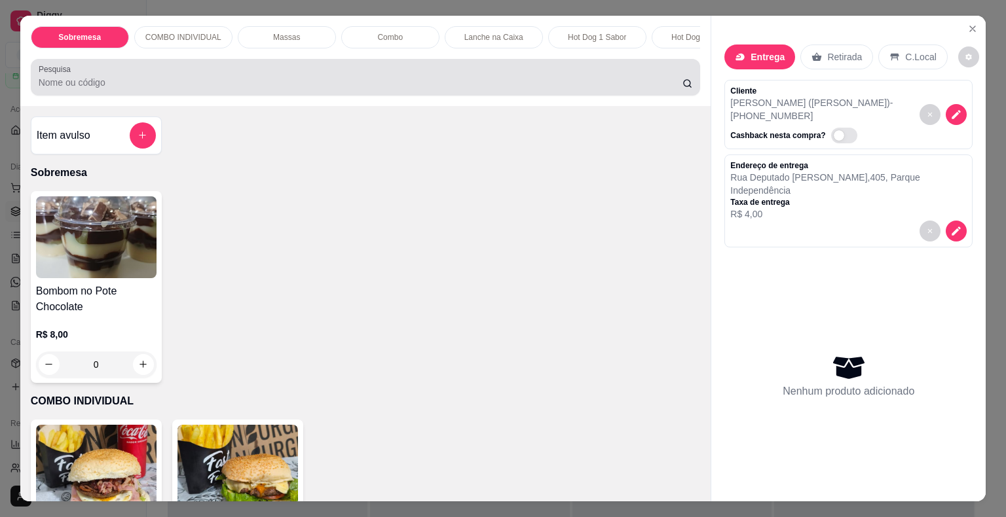
click at [325, 76] on div at bounding box center [366, 77] width 654 height 26
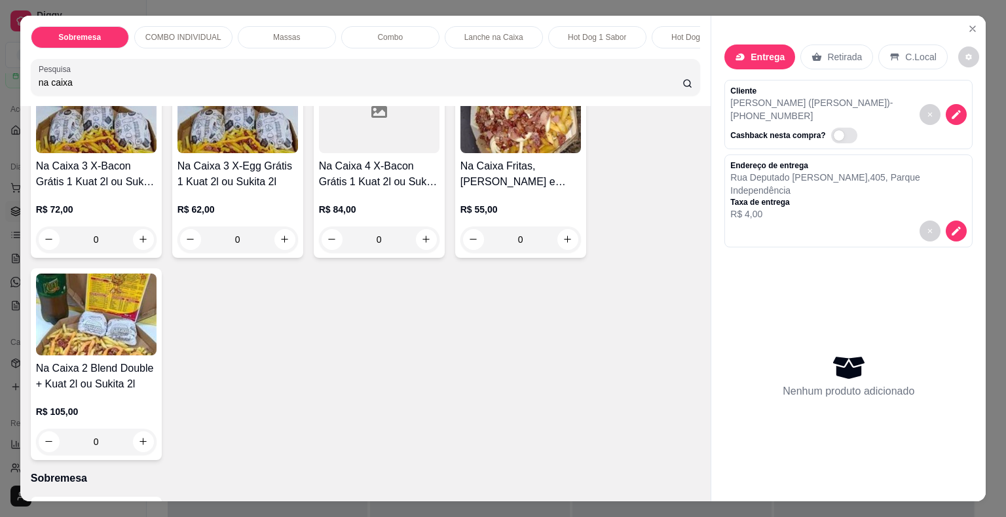
scroll to position [196, 0]
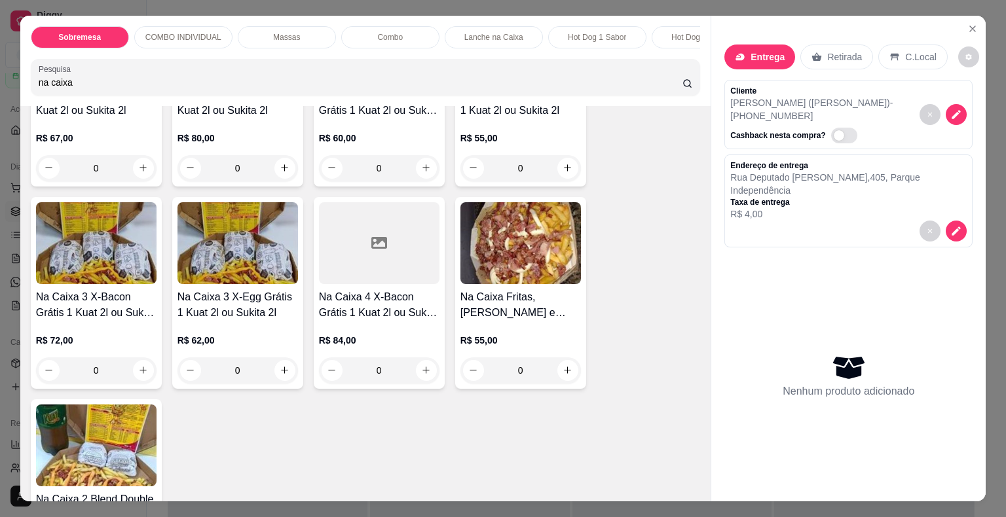
type input "na caixa"
click at [419, 373] on div "0" at bounding box center [379, 370] width 120 height 26
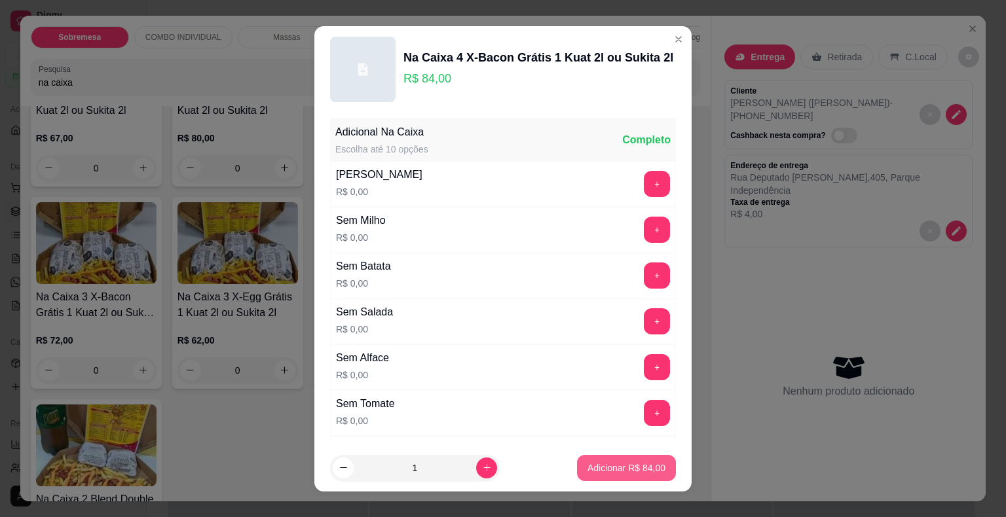
click at [625, 471] on p "Adicionar R$ 84,00" at bounding box center [626, 468] width 78 height 13
type input "1"
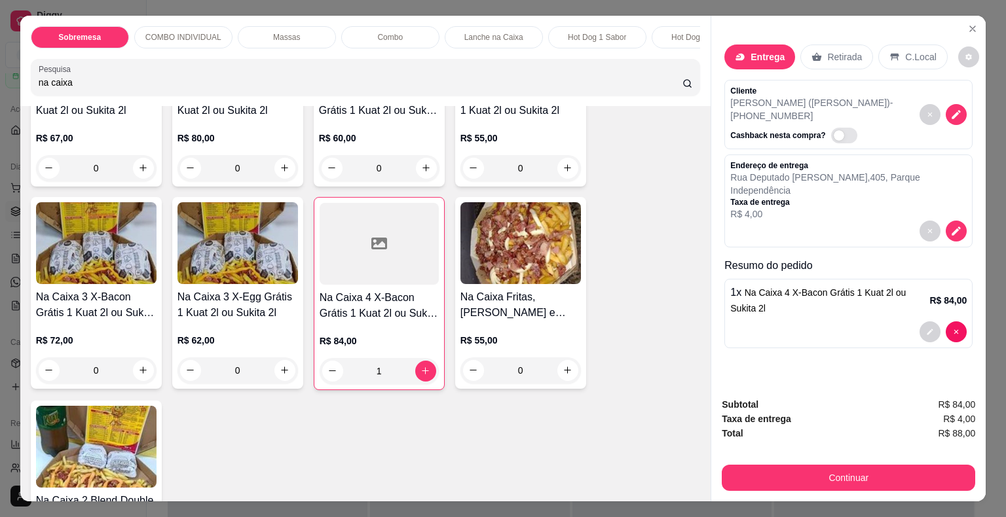
click at [100, 88] on input "na caixa" at bounding box center [361, 82] width 644 height 13
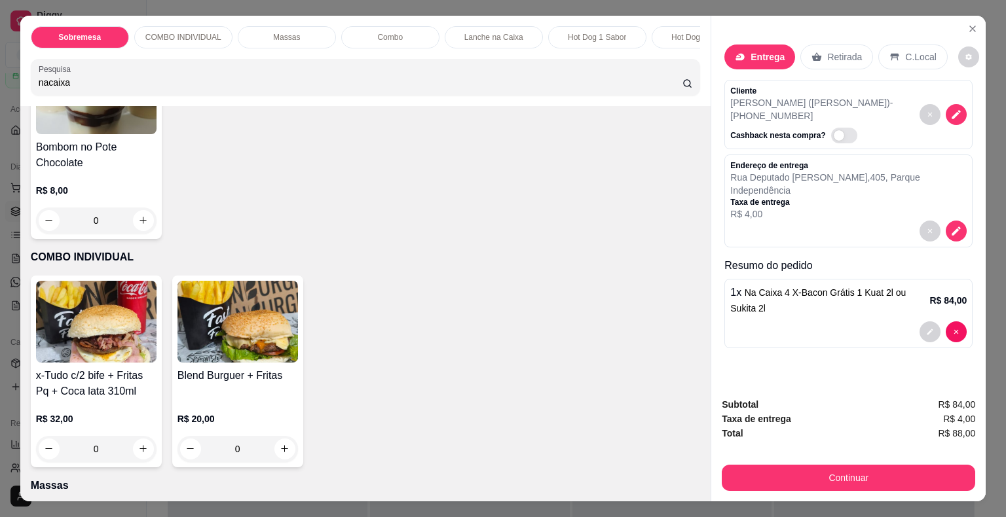
click at [71, 89] on input "nacaixa" at bounding box center [361, 82] width 644 height 13
drag, startPoint x: 71, startPoint y: 90, endPoint x: 43, endPoint y: 90, distance: 27.5
click at [43, 89] on input "nacaixa" at bounding box center [361, 82] width 644 height 13
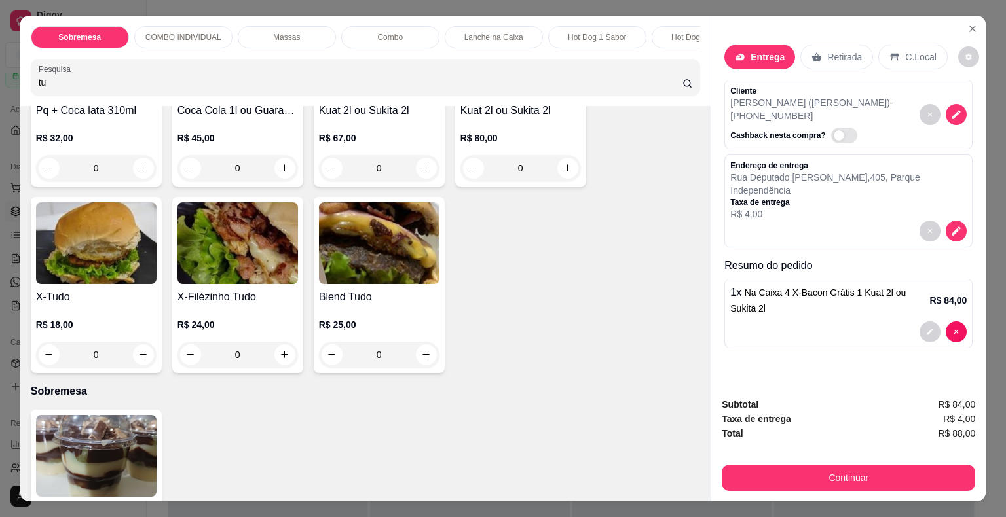
type input "tu"
click at [135, 355] on div "0" at bounding box center [96, 355] width 120 height 26
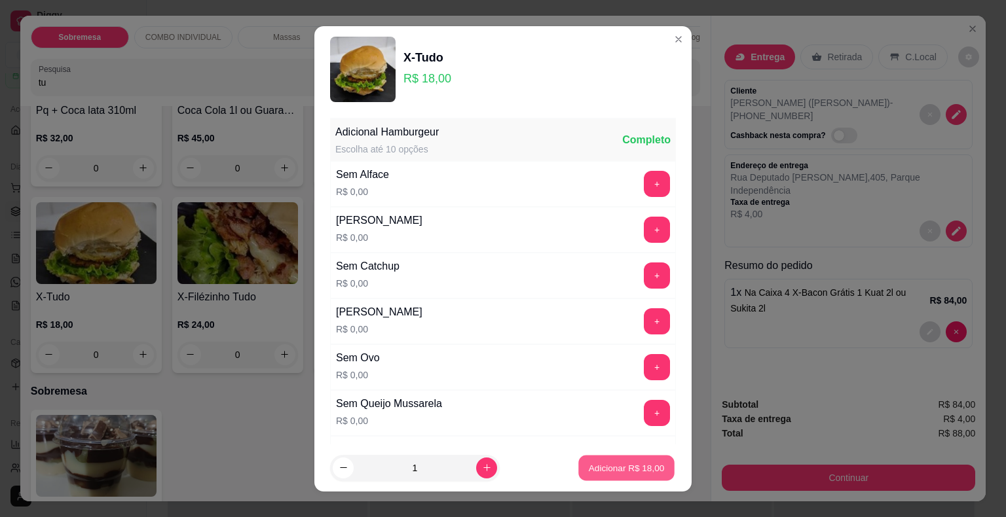
click at [617, 469] on p "Adicionar R$ 18,00" at bounding box center [627, 468] width 76 height 12
type input "1"
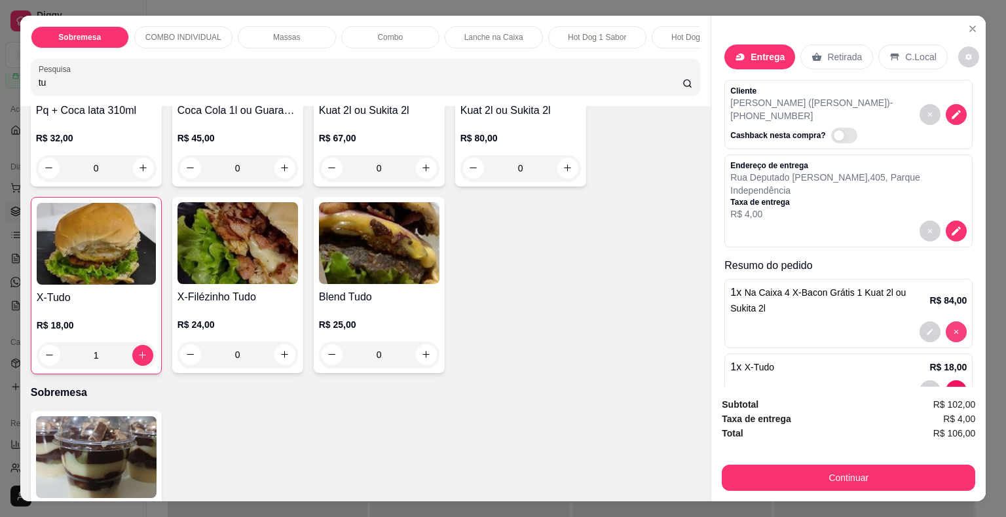
type input "0"
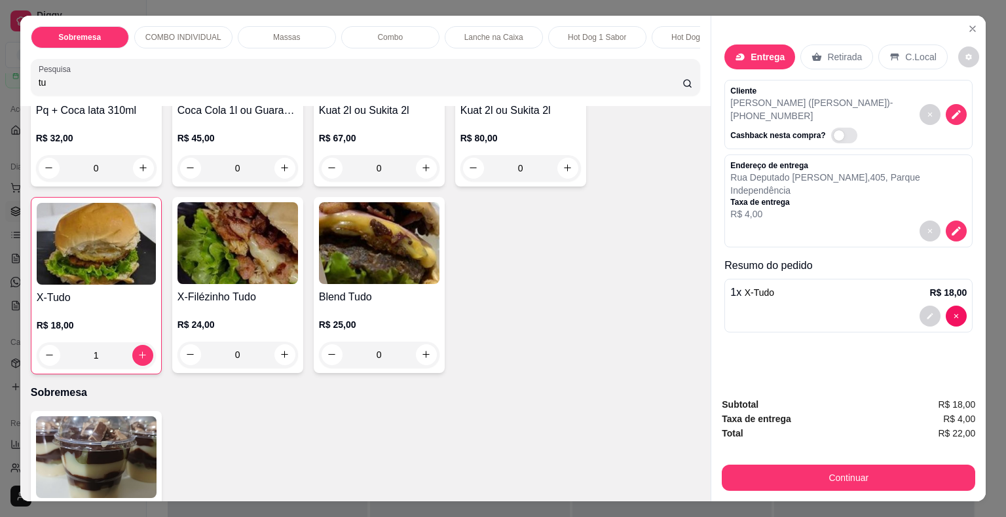
drag, startPoint x: 49, startPoint y: 90, endPoint x: 13, endPoint y: 81, distance: 37.2
click at [13, 81] on div "Sobremesa COMBO INDIVIDUAL Massas Combo Lanche na Caixa Hot Dog 1 Sabor Hot Dog…" at bounding box center [503, 258] width 1006 height 517
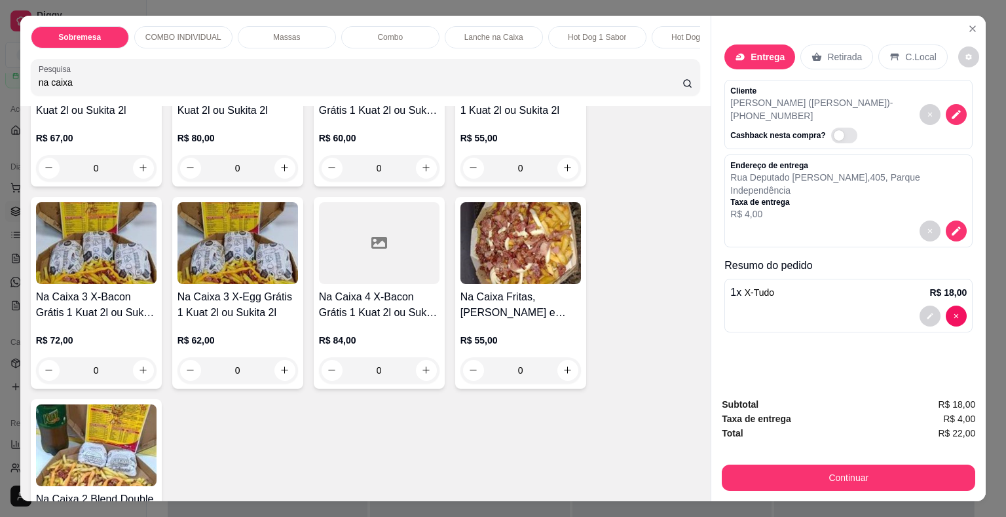
type input "na caixa"
click at [137, 373] on div "0" at bounding box center [96, 370] width 120 height 26
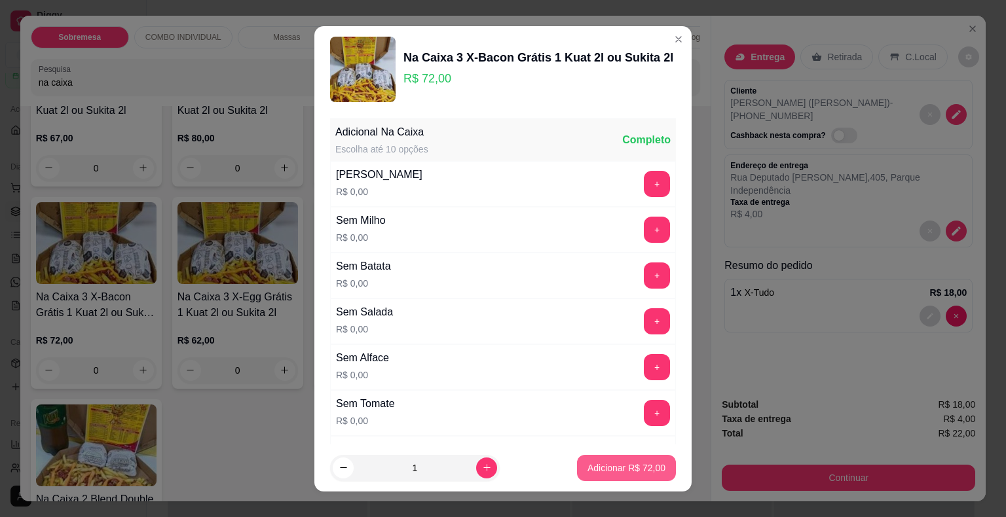
click at [621, 465] on p "Adicionar R$ 72,00" at bounding box center [626, 468] width 78 height 13
type input "1"
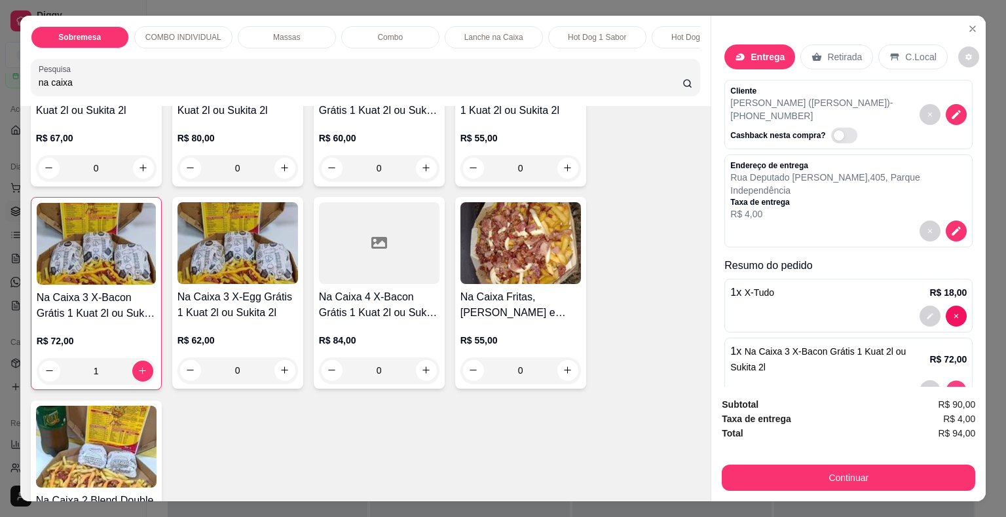
type input "0"
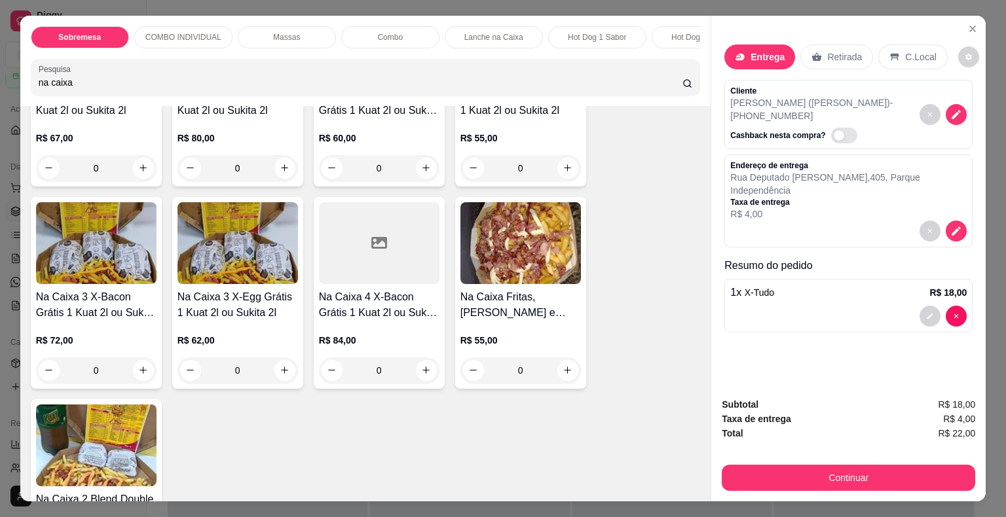
click at [422, 376] on div "0" at bounding box center [379, 370] width 120 height 26
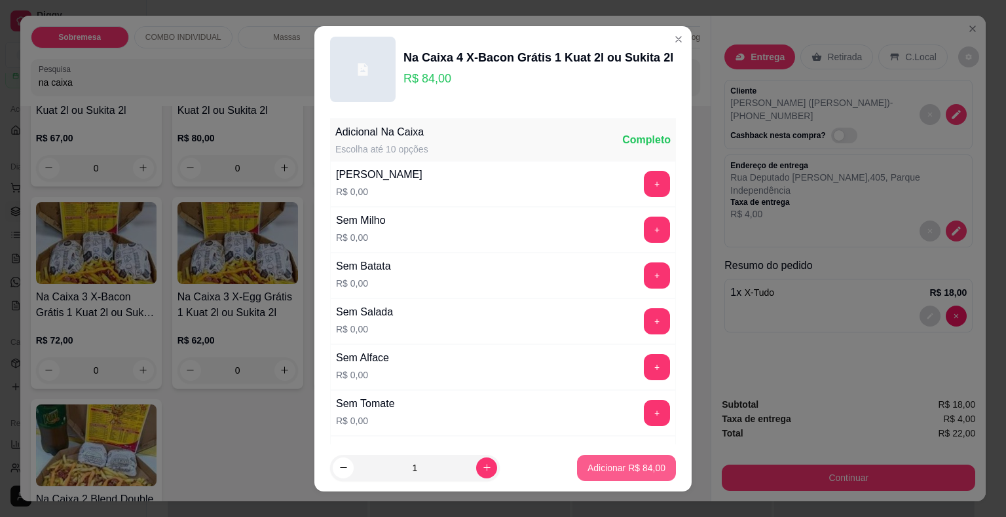
click at [612, 468] on p "Adicionar R$ 84,00" at bounding box center [626, 468] width 78 height 13
type input "1"
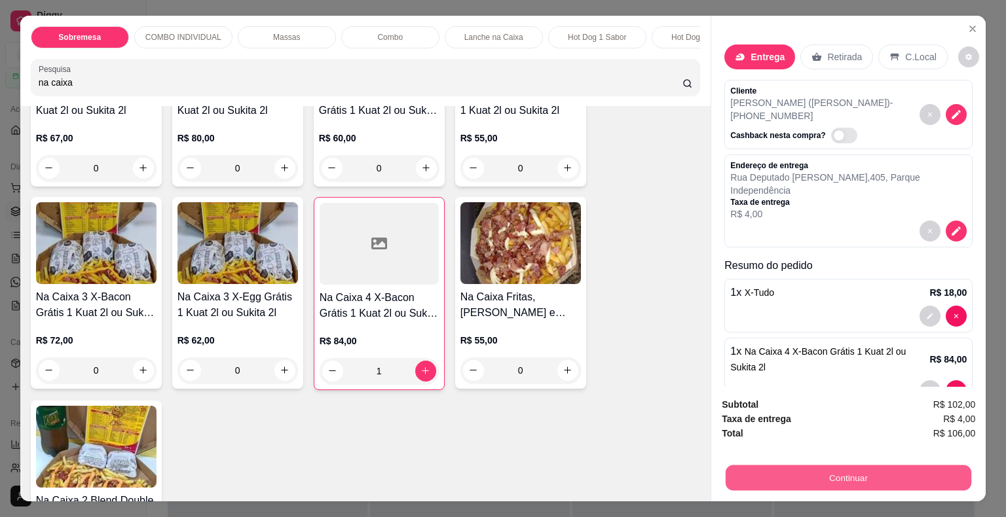
click at [845, 475] on button "Continuar" at bounding box center [848, 478] width 246 height 26
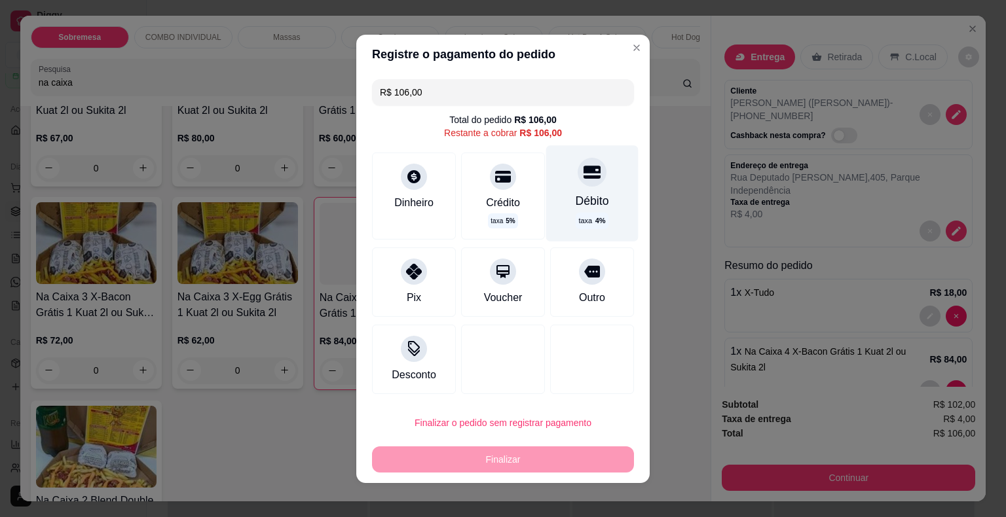
click at [583, 173] on icon at bounding box center [591, 172] width 17 height 13
type input "R$ 0,00"
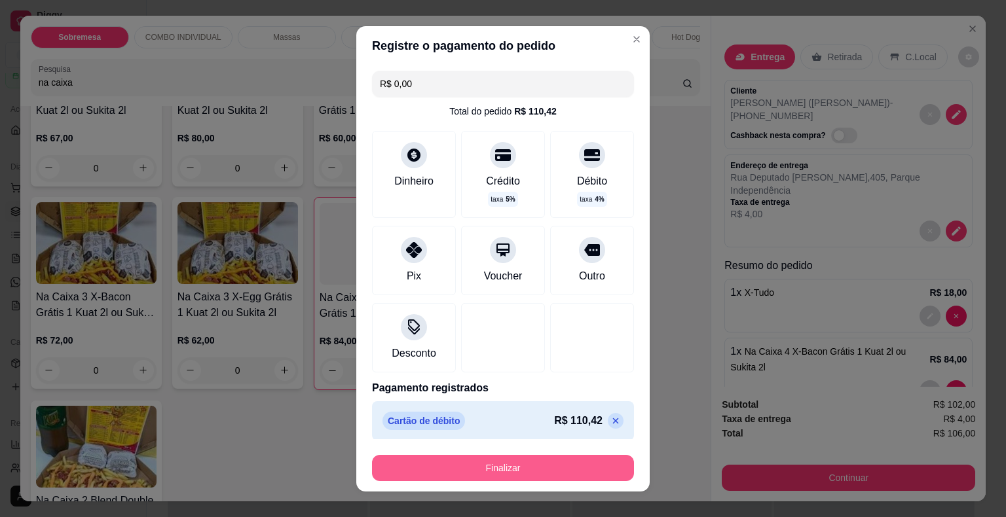
click at [501, 465] on button "Finalizar" at bounding box center [503, 468] width 262 height 26
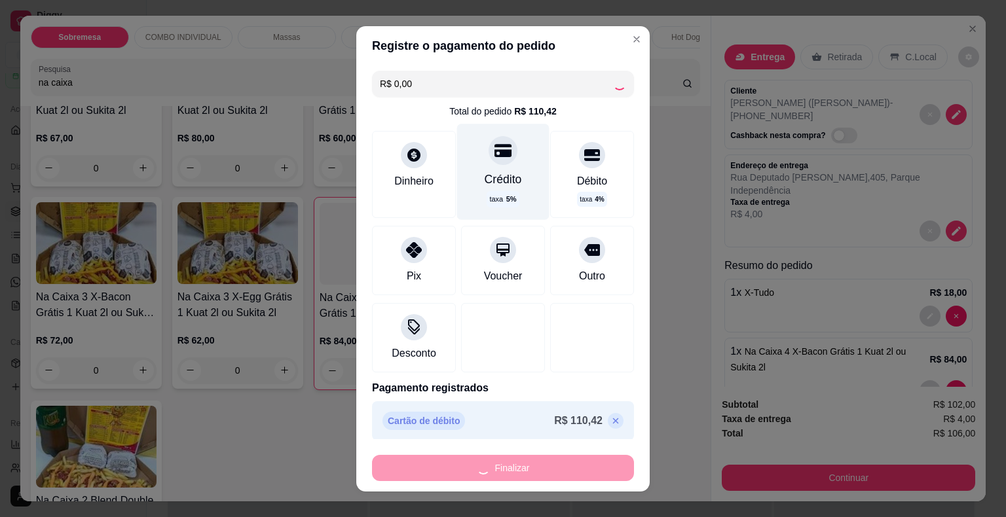
type input "0"
type input "-R$ 106,00"
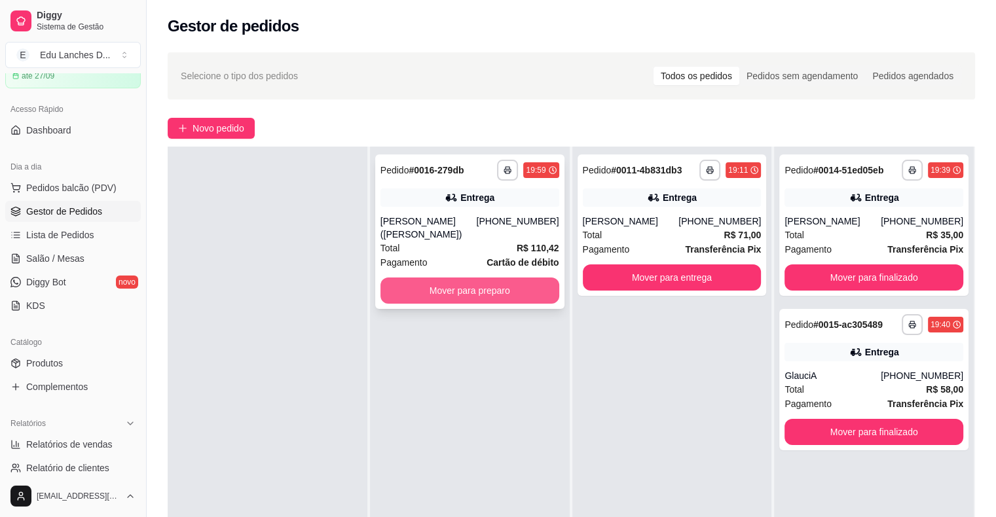
click at [532, 278] on button "Mover para preparo" at bounding box center [469, 291] width 179 height 26
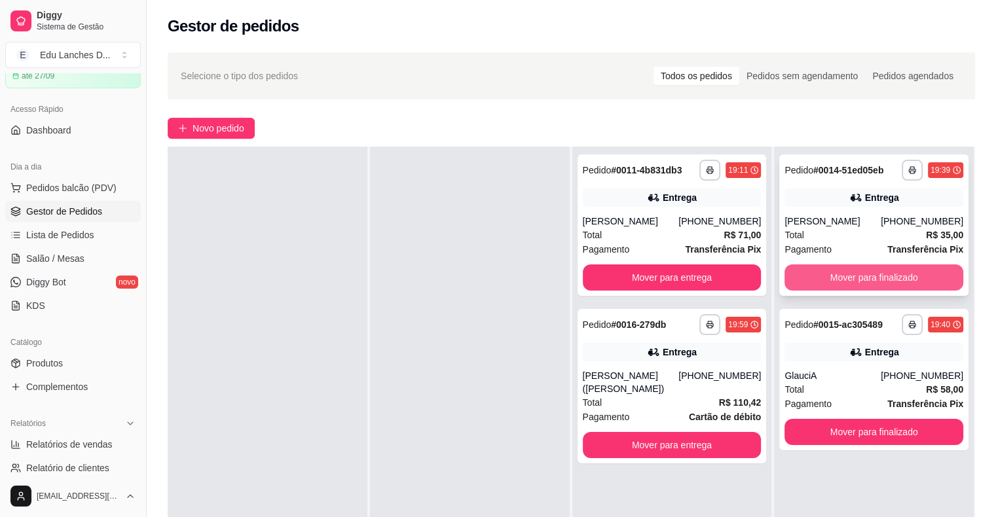
click at [846, 280] on button "Mover para finalizado" at bounding box center [873, 277] width 179 height 26
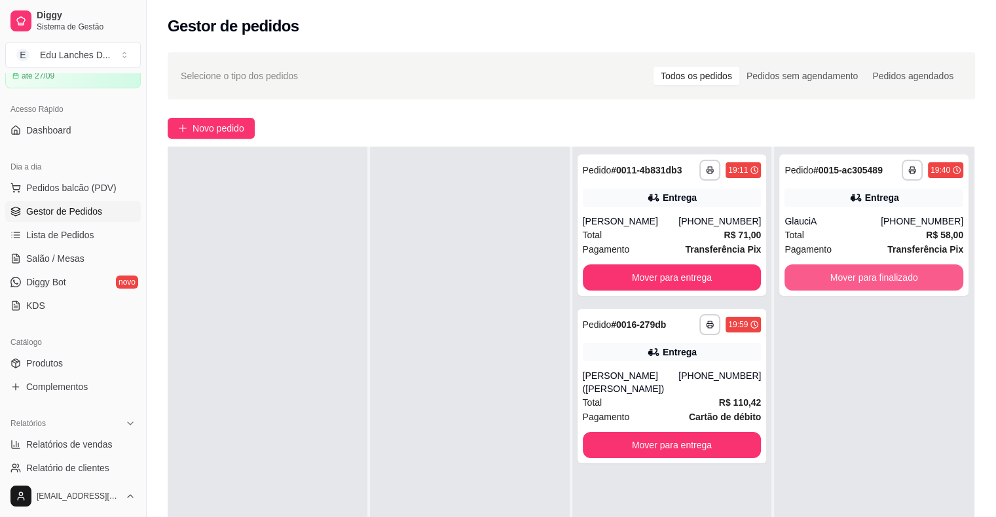
click at [846, 280] on button "Mover para finalizado" at bounding box center [873, 277] width 179 height 26
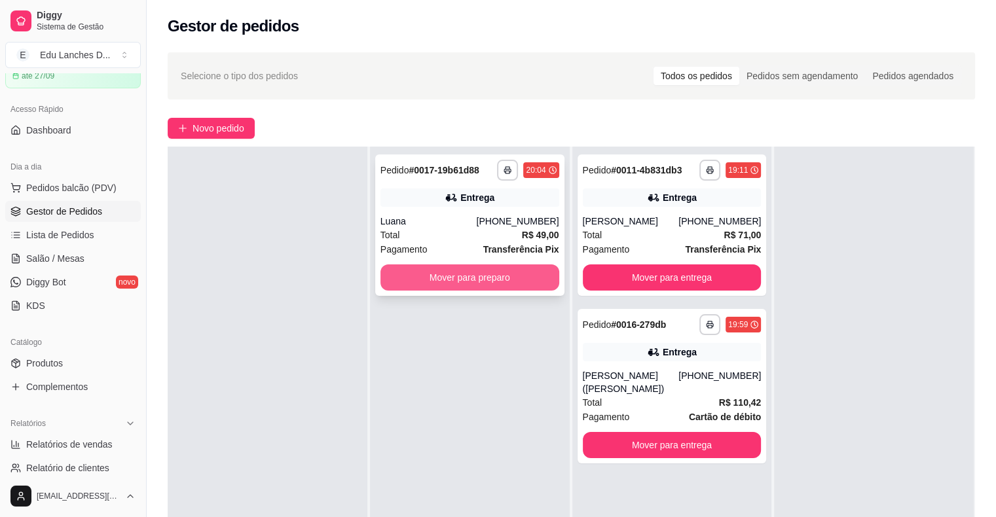
click at [488, 280] on button "Mover para preparo" at bounding box center [469, 277] width 179 height 26
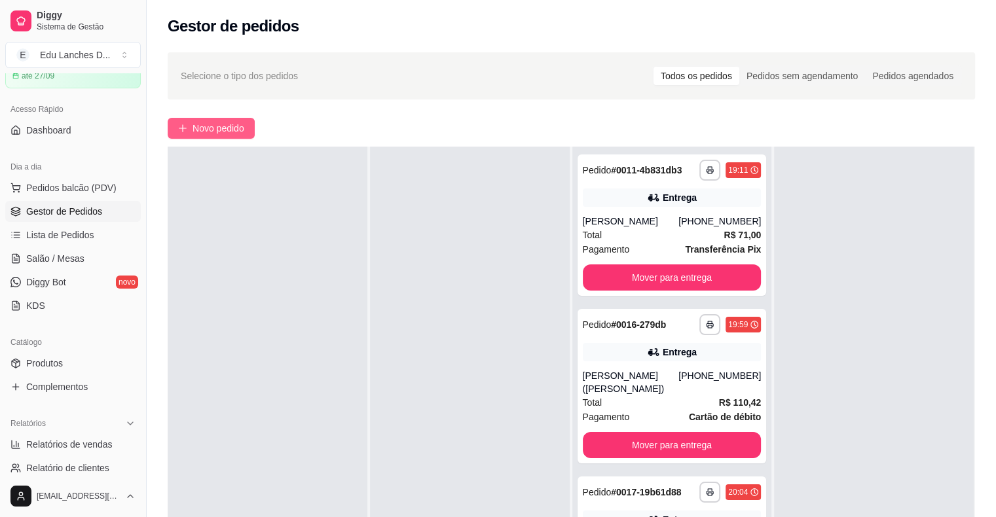
click at [237, 135] on span "Novo pedido" at bounding box center [218, 128] width 52 height 14
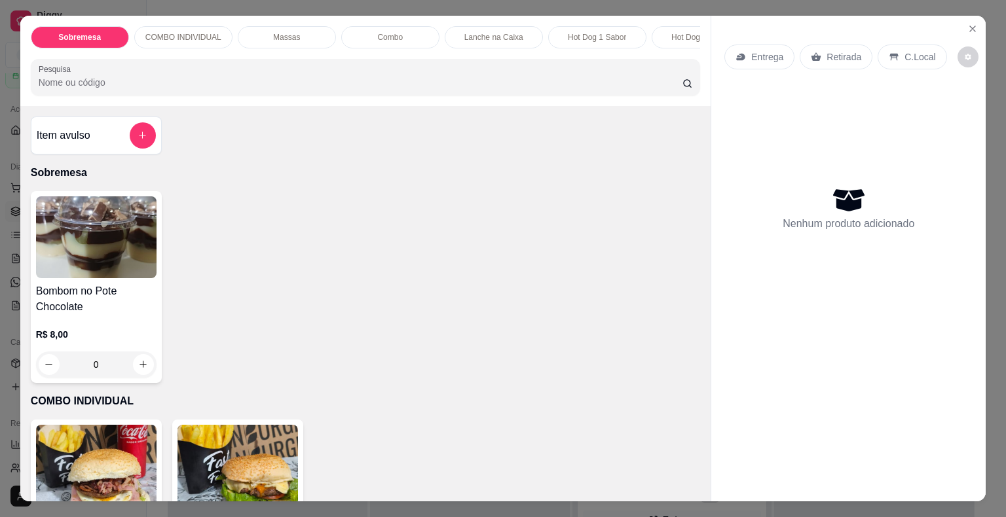
click at [762, 56] on p "Entrega" at bounding box center [767, 56] width 32 height 13
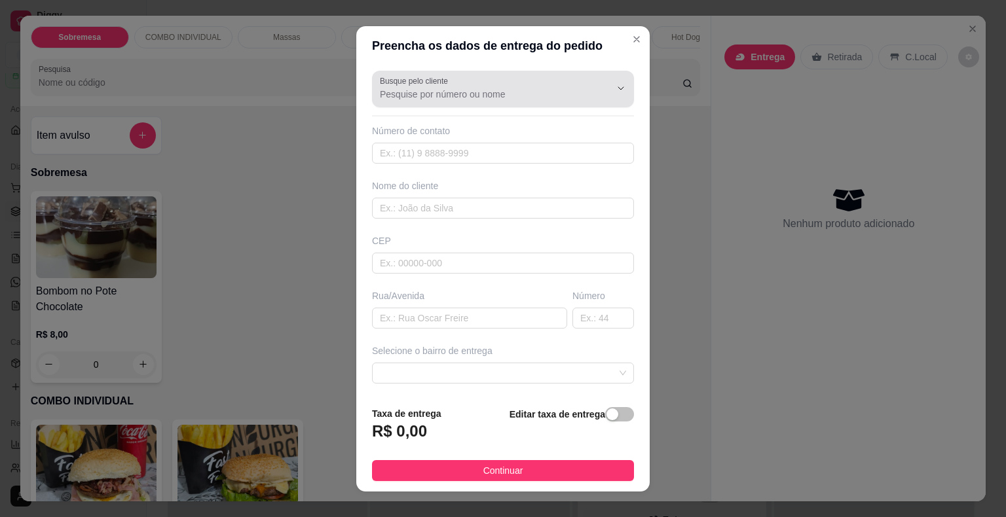
click at [499, 93] on input "Busque pelo cliente" at bounding box center [484, 94] width 209 height 13
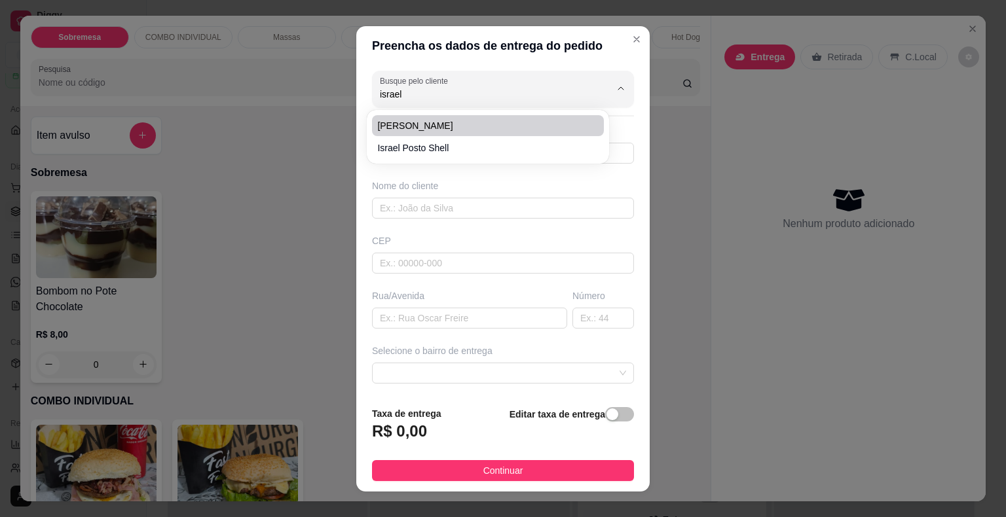
click at [466, 127] on span "[PERSON_NAME]" at bounding box center [481, 125] width 208 height 13
type input "[PERSON_NAME]"
type input "32999618142"
type input "[PERSON_NAME]"
type input "[GEOGRAPHIC_DATA]"
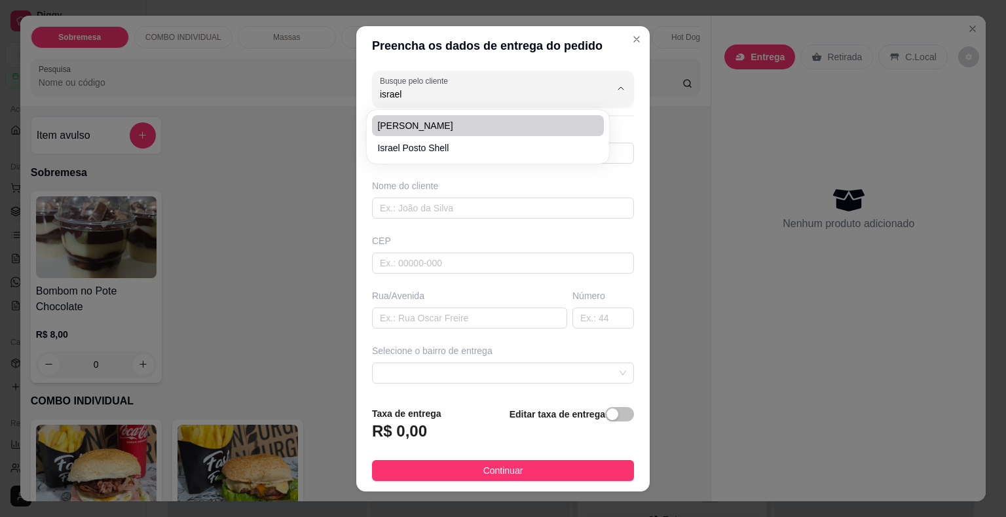
type input "262"
type input "Juiz de Fora"
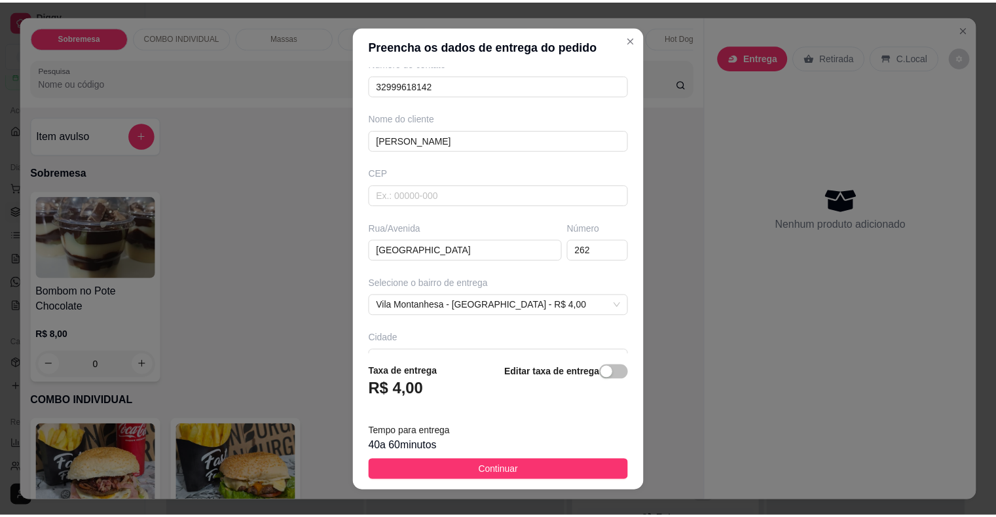
scroll to position [131, 0]
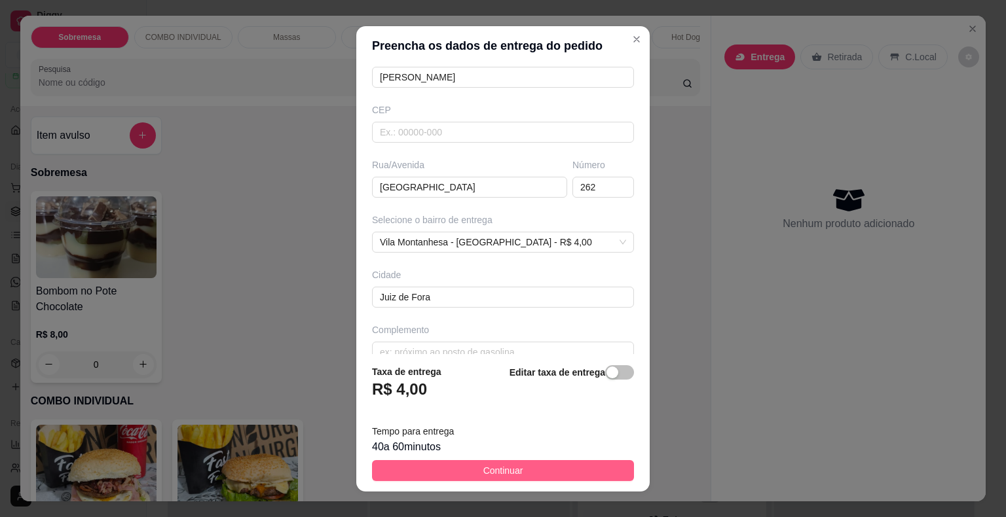
type input "[PERSON_NAME]"
click at [503, 469] on span "Continuar" at bounding box center [503, 471] width 40 height 14
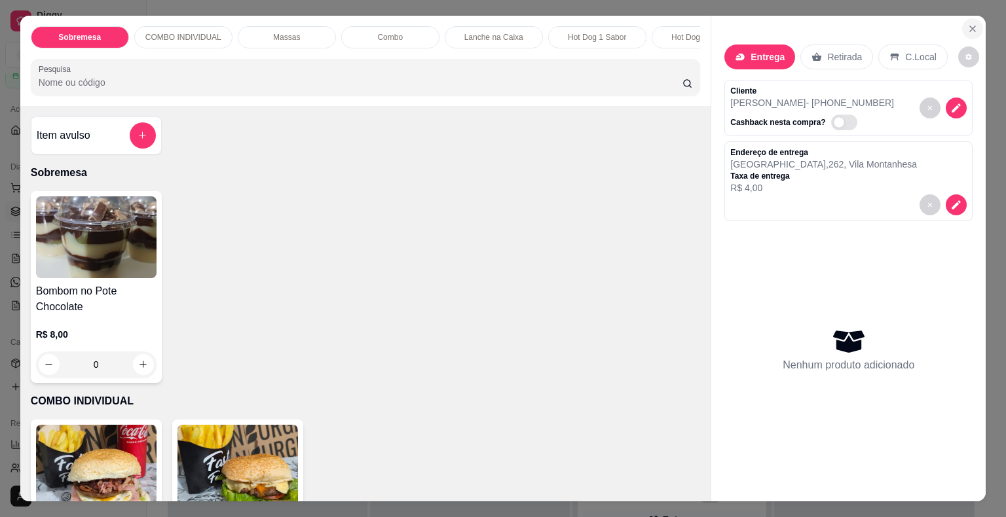
click at [969, 24] on icon "Close" at bounding box center [972, 29] width 10 height 10
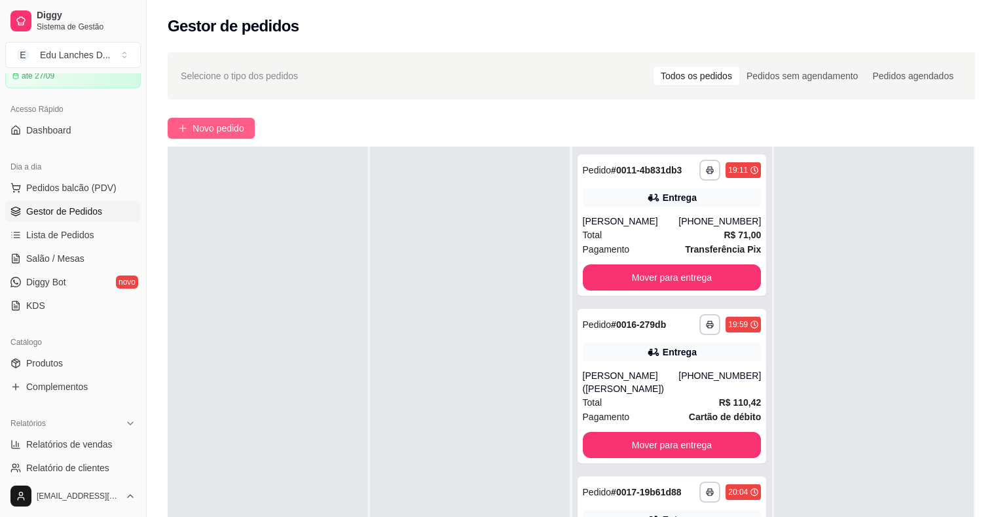
click at [206, 132] on span "Novo pedido" at bounding box center [218, 128] width 52 height 14
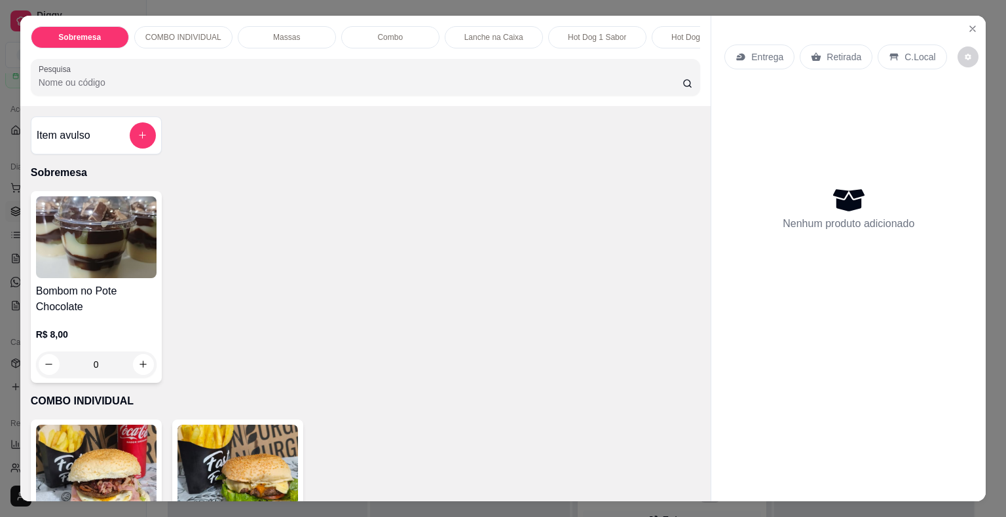
click at [831, 50] on p "Retirada" at bounding box center [843, 56] width 35 height 13
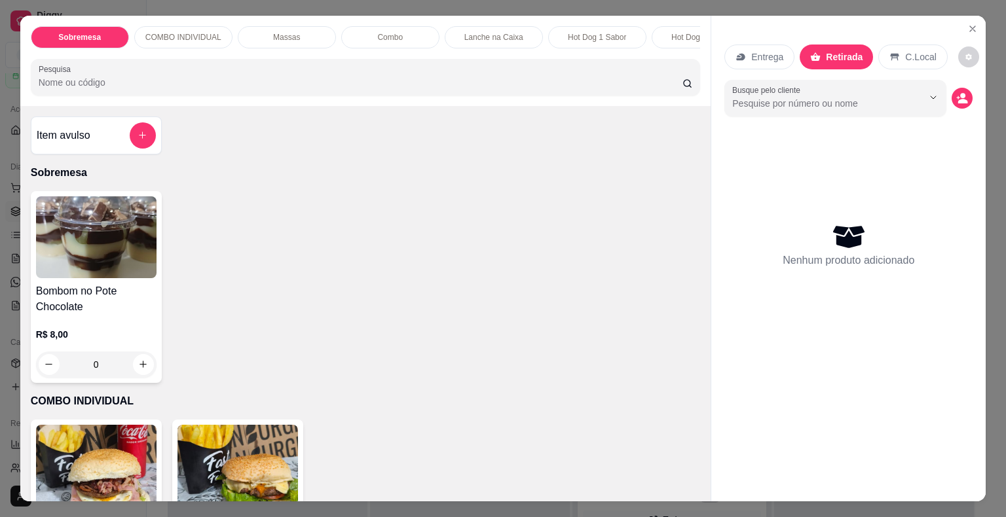
click at [534, 89] on input "Pesquisa" at bounding box center [361, 82] width 644 height 13
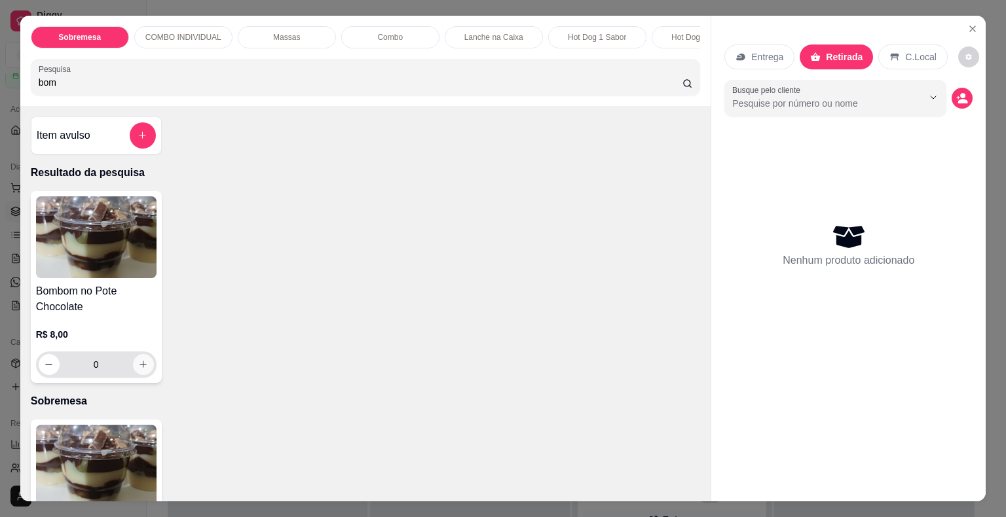
type input "bom"
click at [143, 369] on icon "increase-product-quantity" at bounding box center [143, 364] width 10 height 10
type input "1"
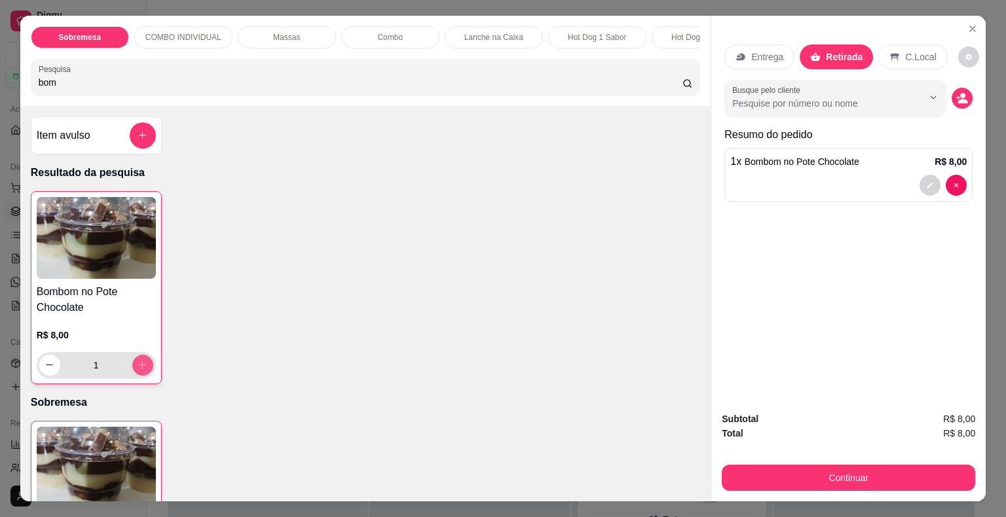
click at [139, 375] on button "increase-product-quantity" at bounding box center [142, 365] width 21 height 21
type input "2"
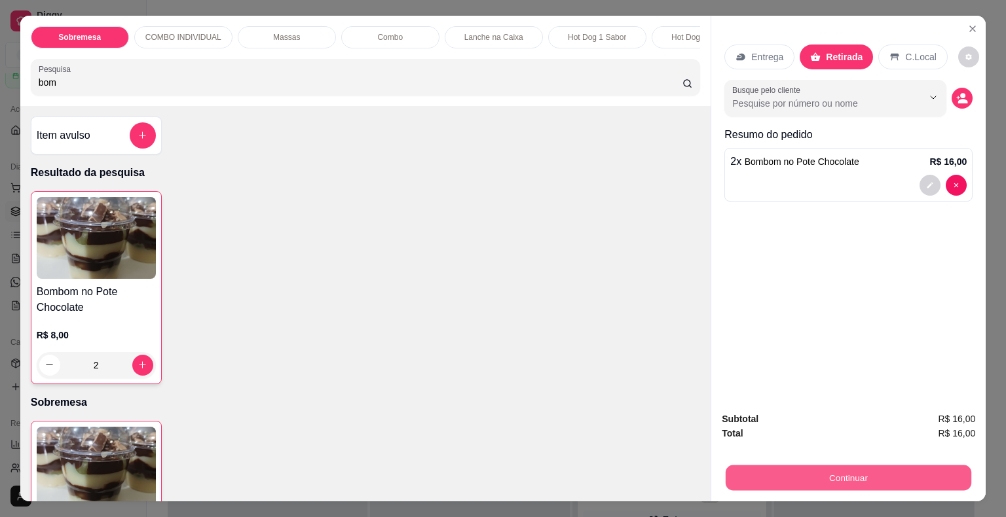
click at [924, 480] on button "Continuar" at bounding box center [848, 478] width 246 height 26
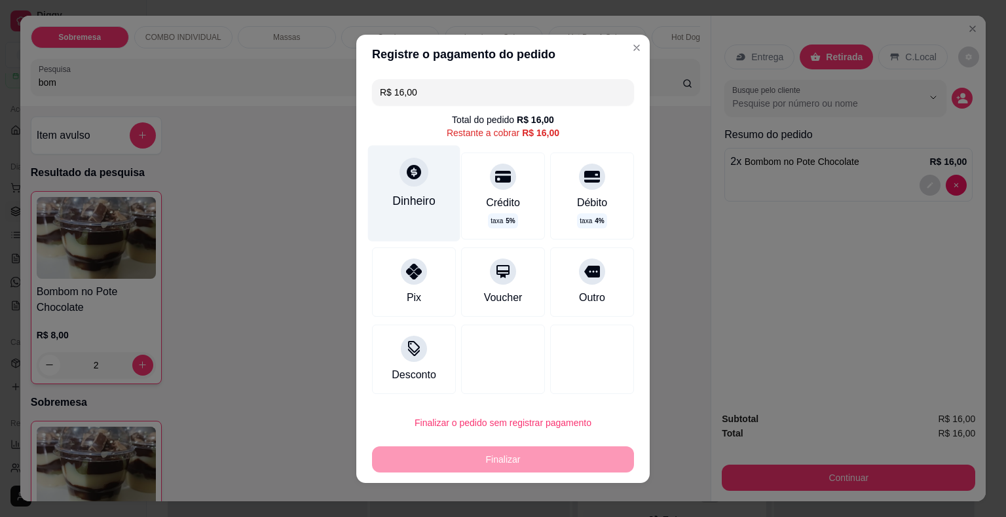
click at [411, 177] on icon at bounding box center [414, 172] width 14 height 14
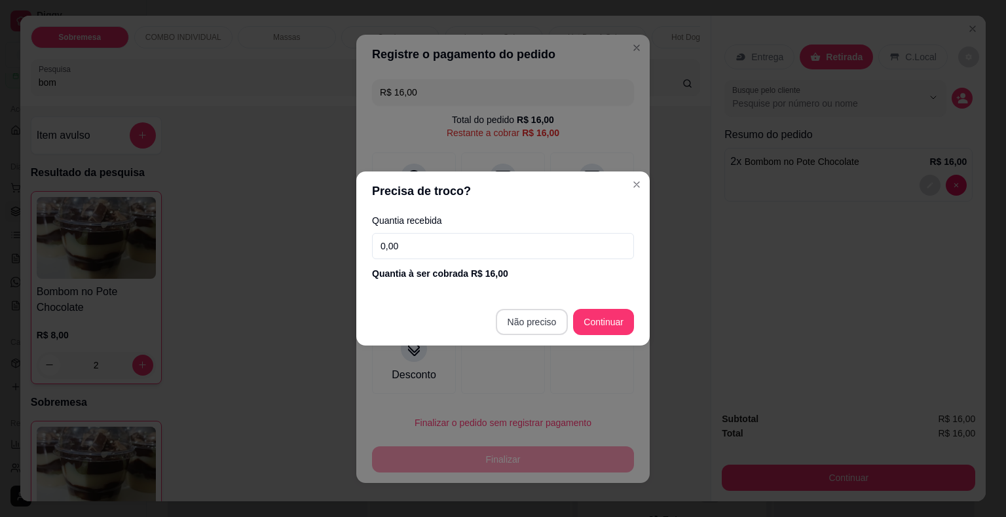
type input "R$ 0,00"
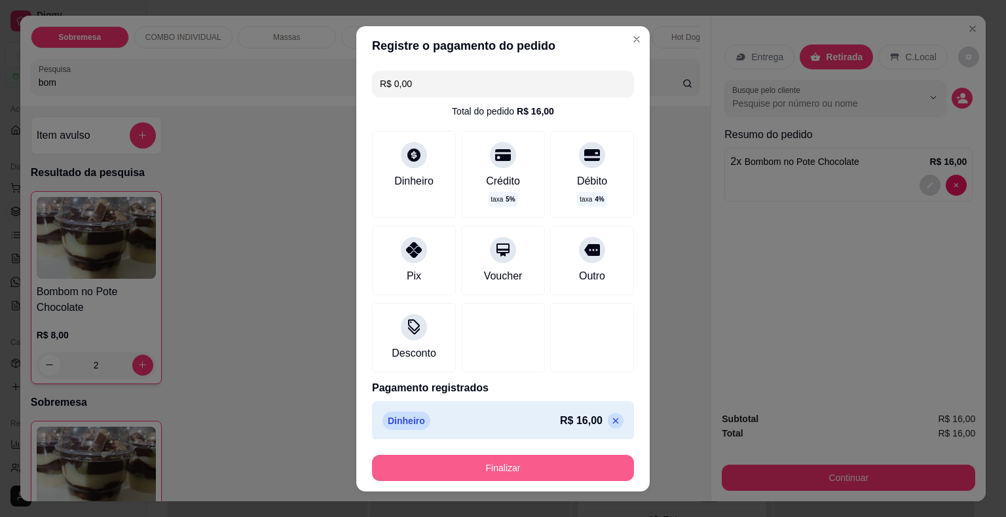
click at [532, 473] on button "Finalizar" at bounding box center [503, 468] width 262 height 26
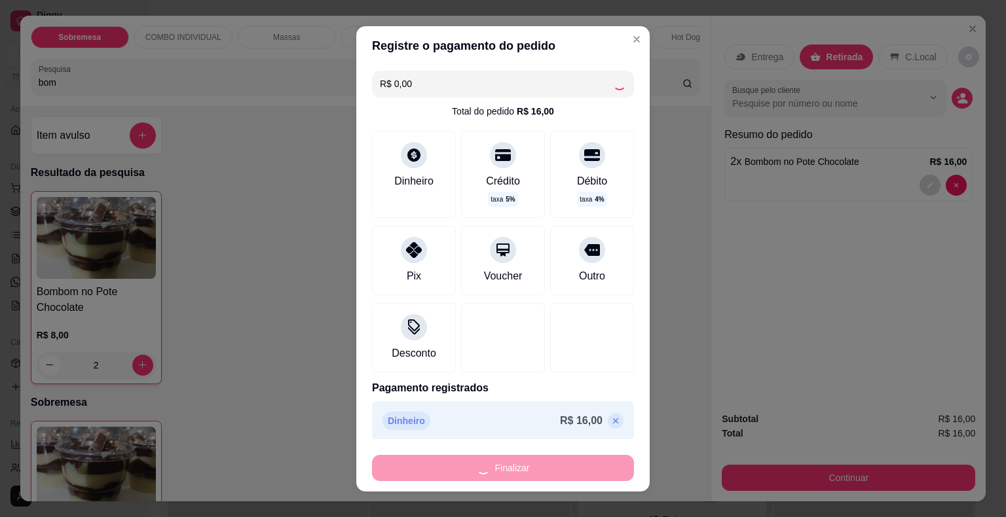
type input "0"
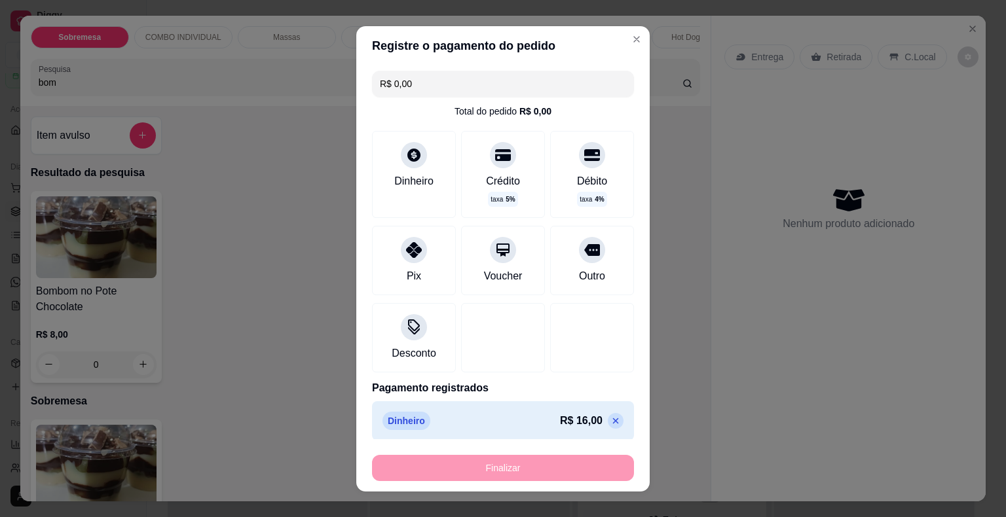
type input "-R$ 16,00"
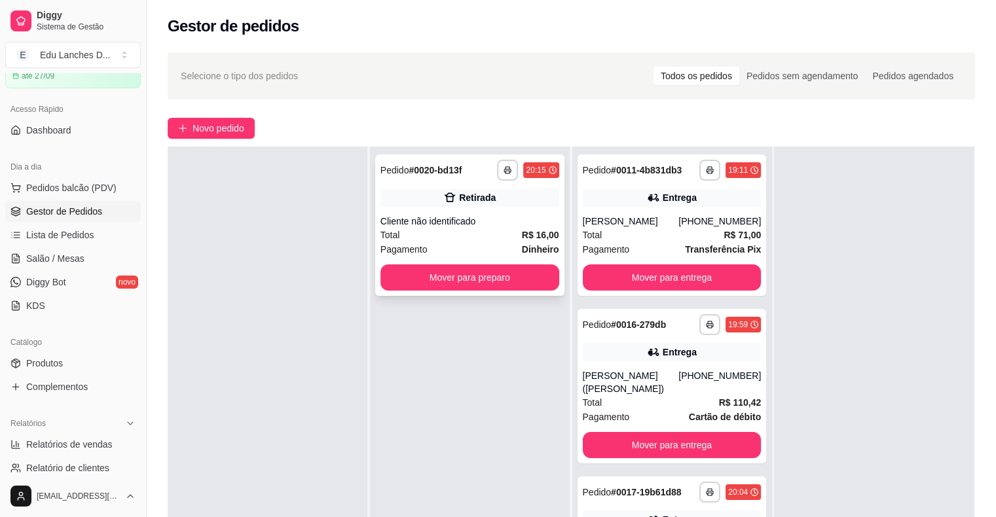
click at [401, 223] on div "Cliente não identificado" at bounding box center [469, 221] width 179 height 13
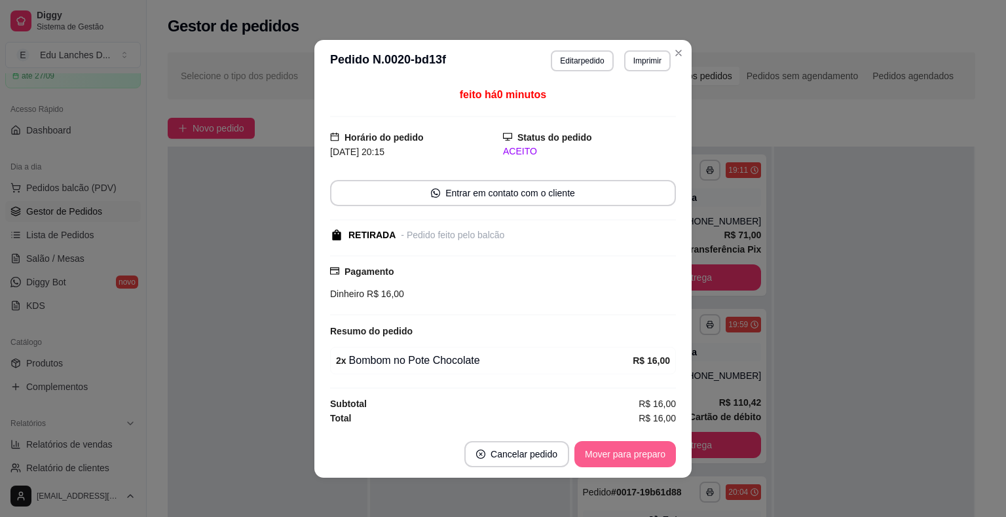
click at [610, 454] on button "Mover para preparo" at bounding box center [624, 454] width 101 height 26
click at [615, 454] on button "Mover para retirada disponível" at bounding box center [603, 454] width 145 height 26
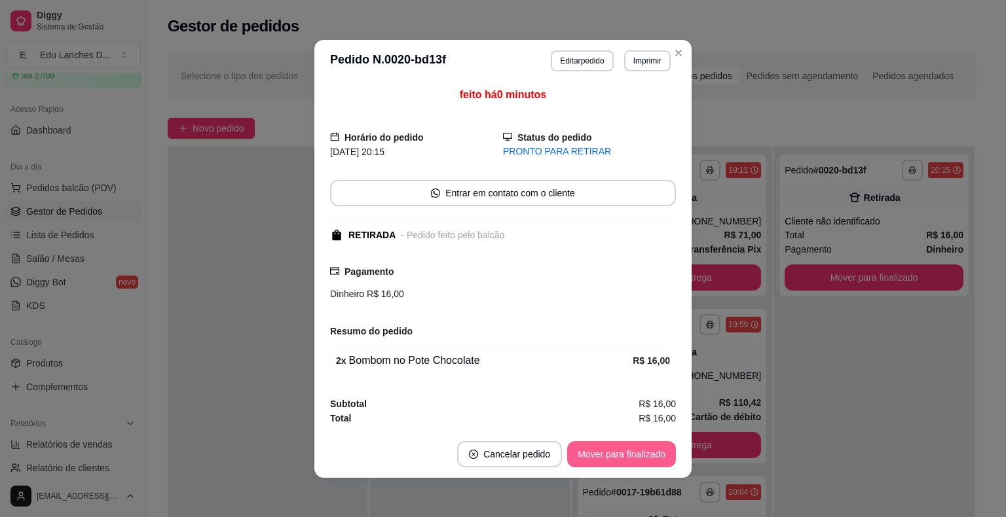
click at [640, 452] on button "Mover para finalizado" at bounding box center [621, 454] width 109 height 26
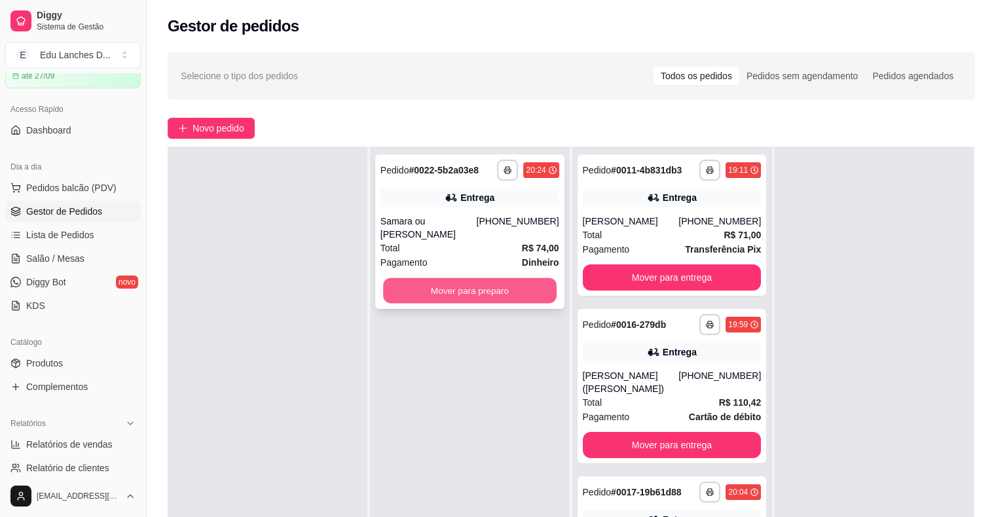
click at [449, 278] on button "Mover para preparo" at bounding box center [469, 291] width 173 height 26
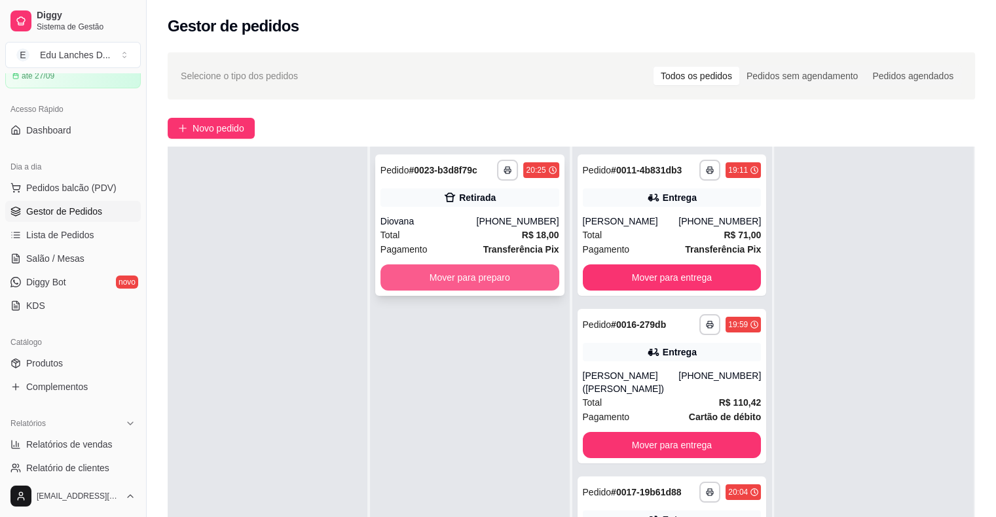
click at [467, 282] on button "Mover para preparo" at bounding box center [469, 277] width 179 height 26
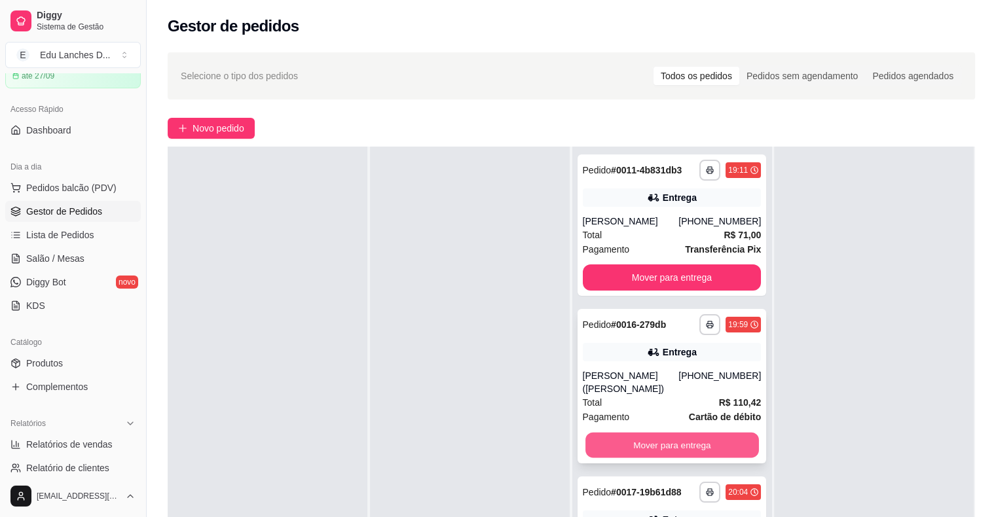
click at [639, 445] on button "Mover para entrega" at bounding box center [671, 446] width 173 height 26
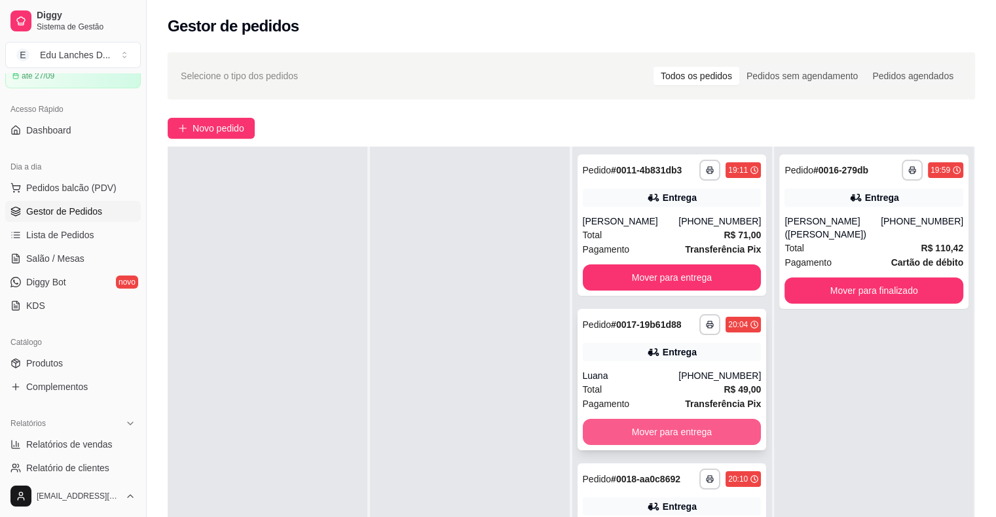
click at [639, 428] on button "Mover para entrega" at bounding box center [672, 432] width 179 height 26
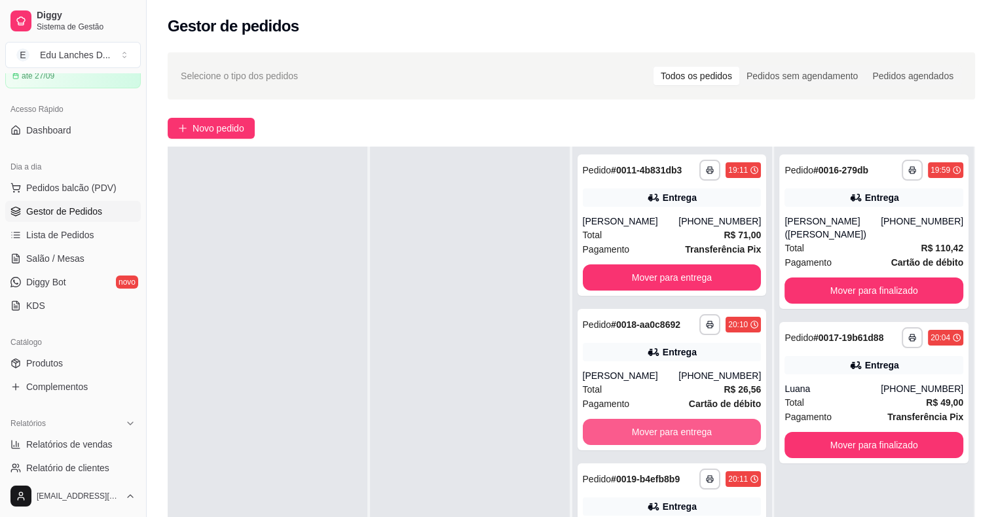
scroll to position [262, 0]
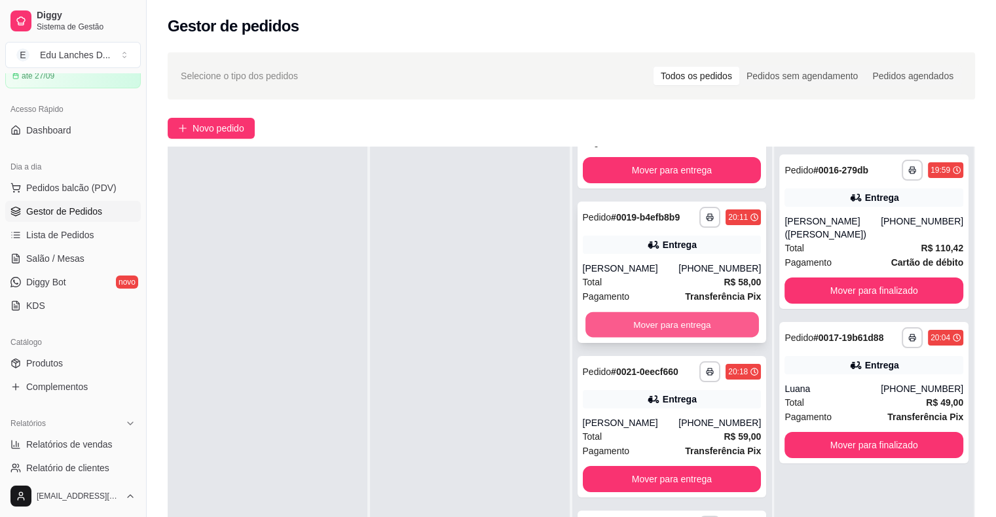
click at [649, 320] on button "Mover para entrega" at bounding box center [671, 325] width 173 height 26
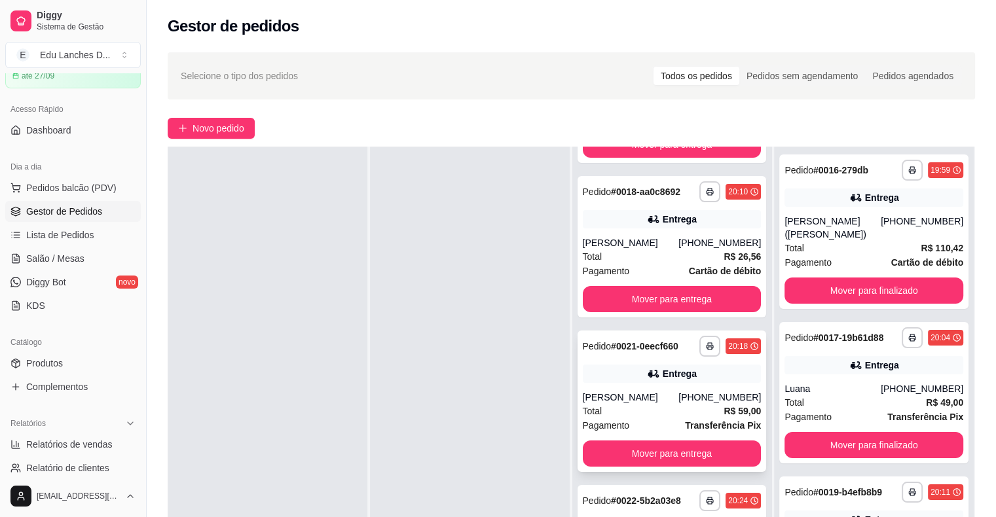
scroll to position [131, 0]
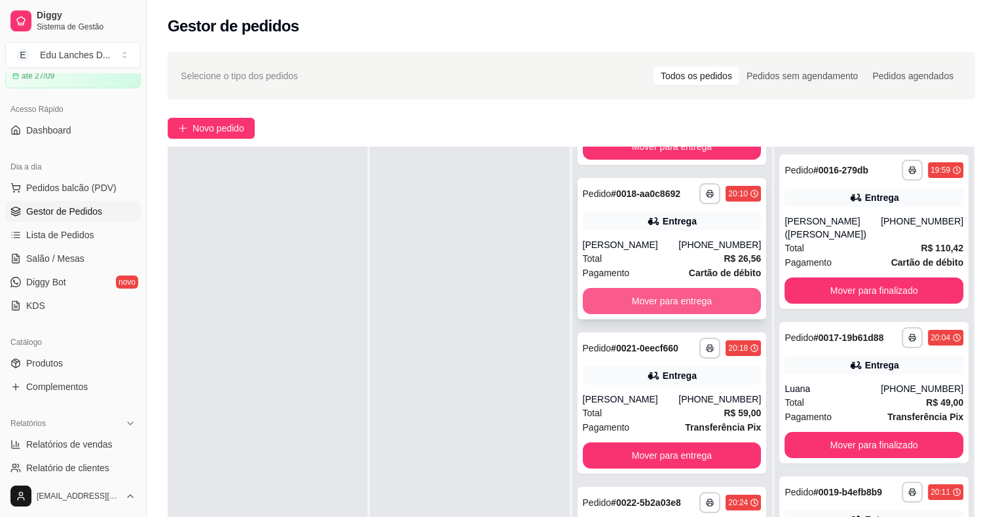
click at [651, 302] on button "Mover para entrega" at bounding box center [672, 301] width 179 height 26
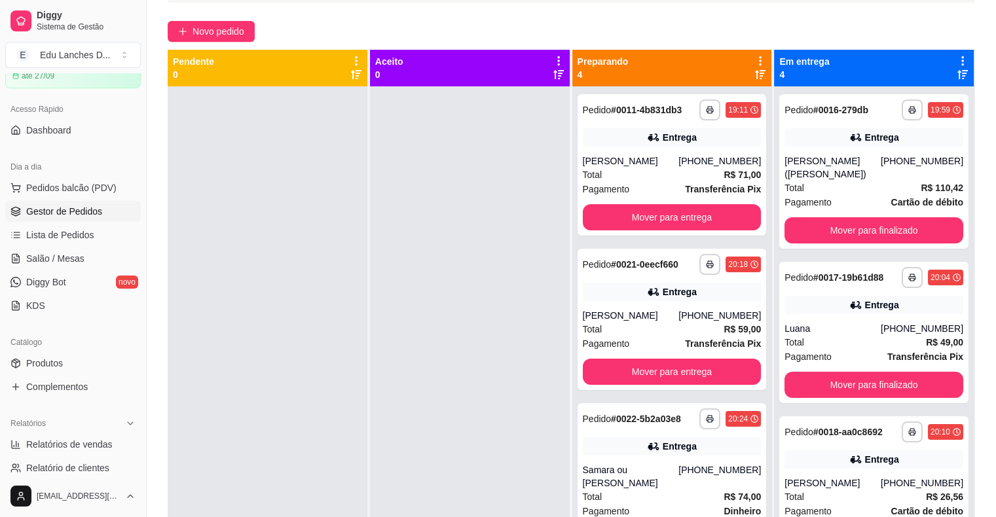
scroll to position [109, 0]
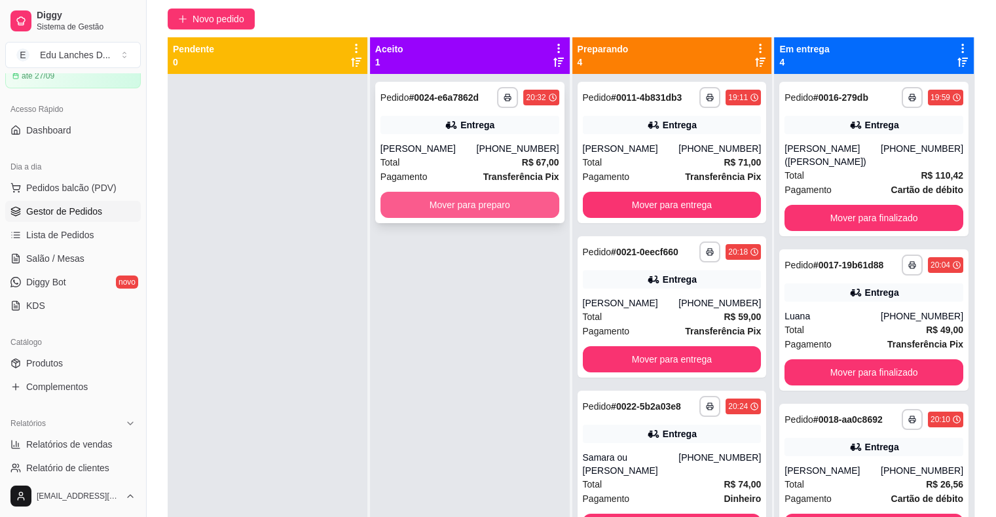
click at [482, 218] on button "Mover para preparo" at bounding box center [469, 205] width 179 height 26
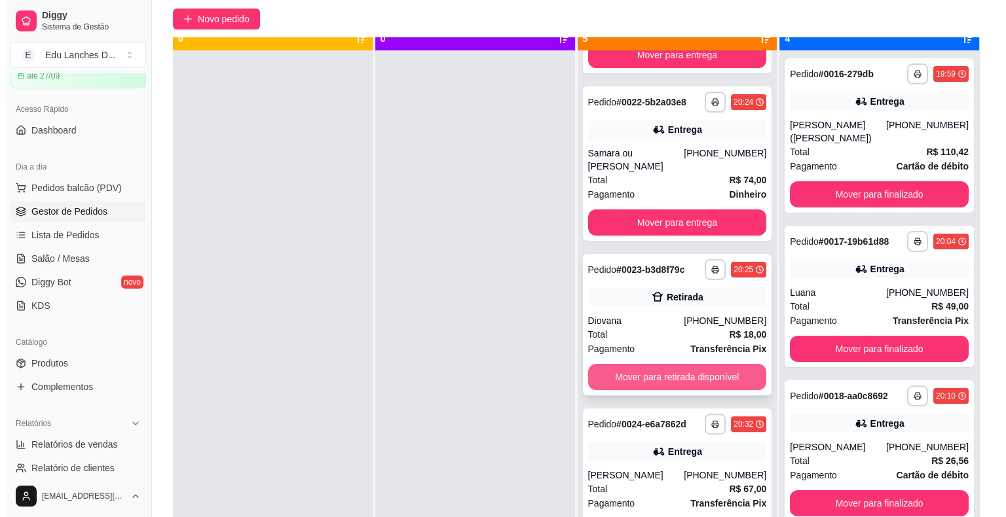
scroll to position [37, 0]
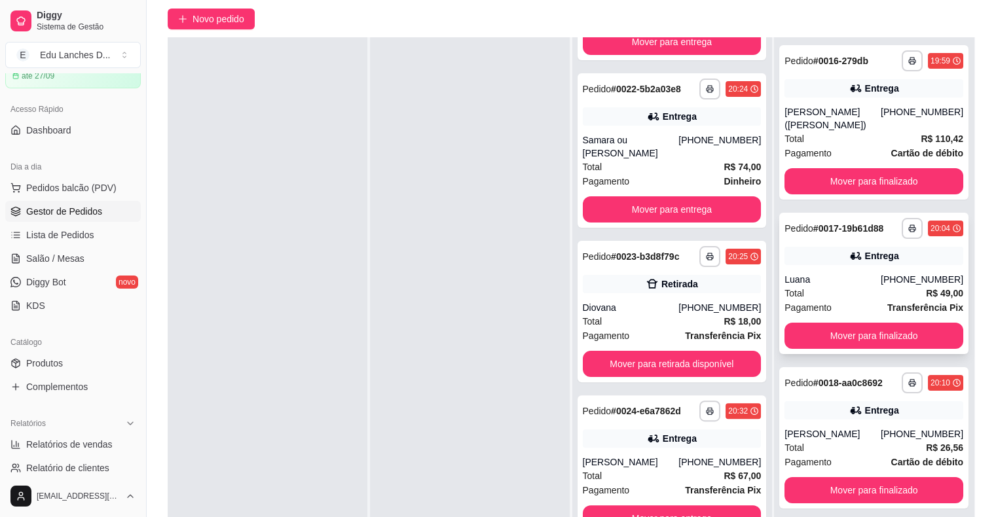
click at [817, 295] on div "Total R$ 49,00" at bounding box center [873, 293] width 179 height 14
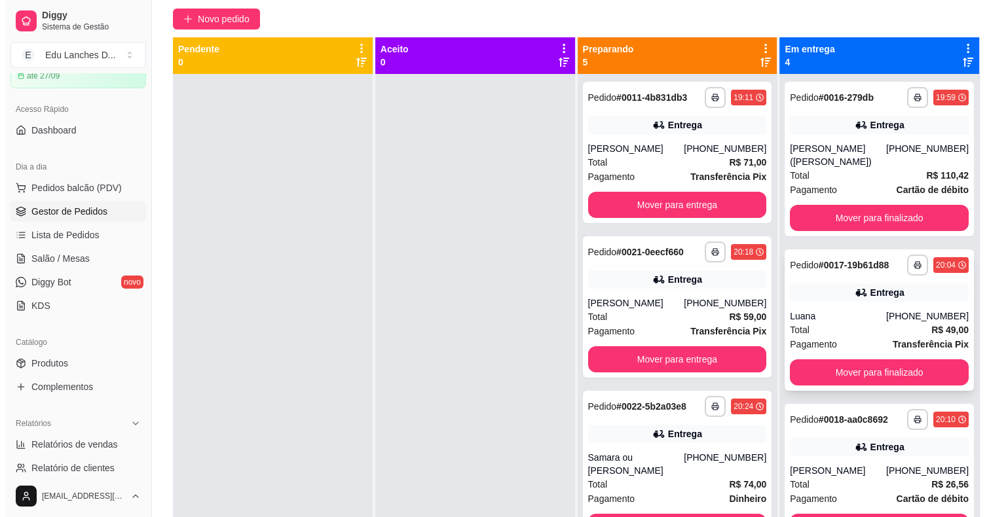
scroll to position [0, 0]
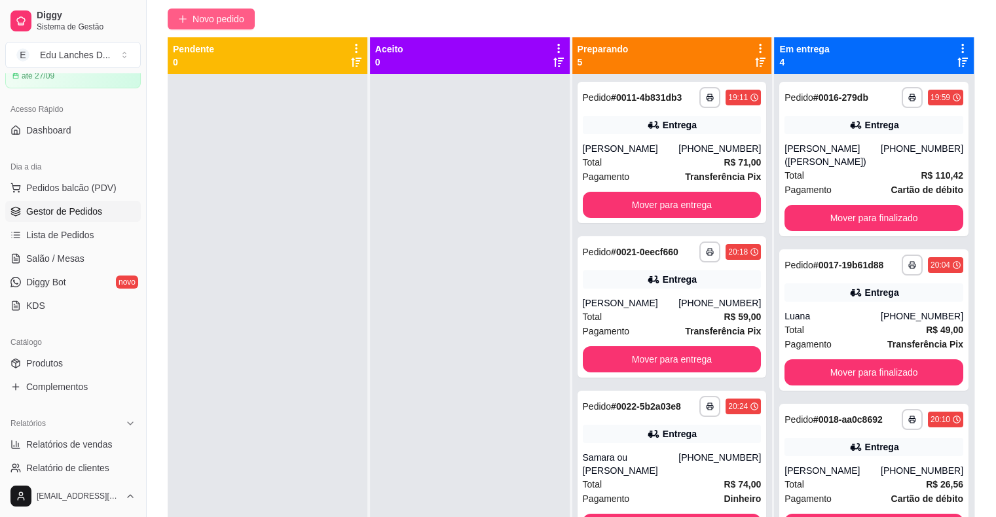
click at [236, 14] on span "Novo pedido" at bounding box center [218, 19] width 52 height 14
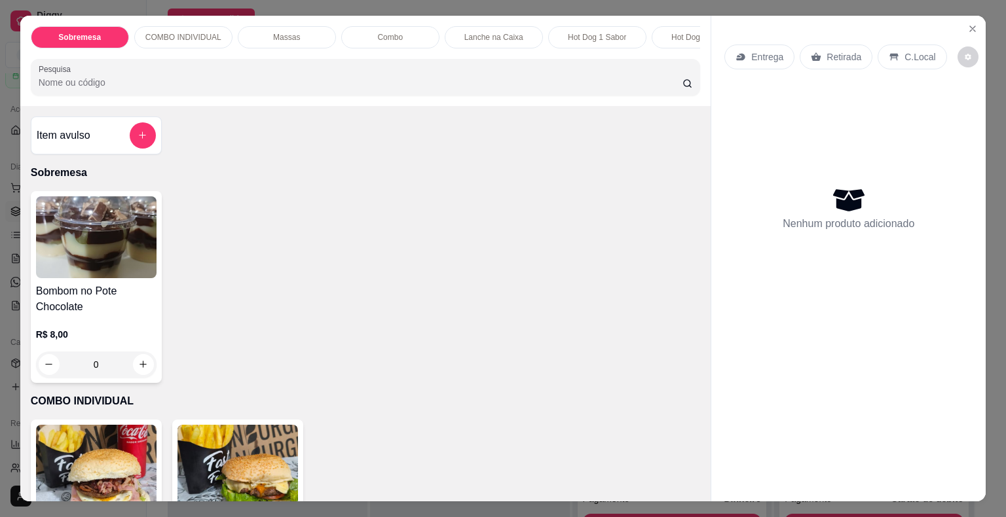
click at [756, 53] on p "Entrega" at bounding box center [767, 56] width 32 height 13
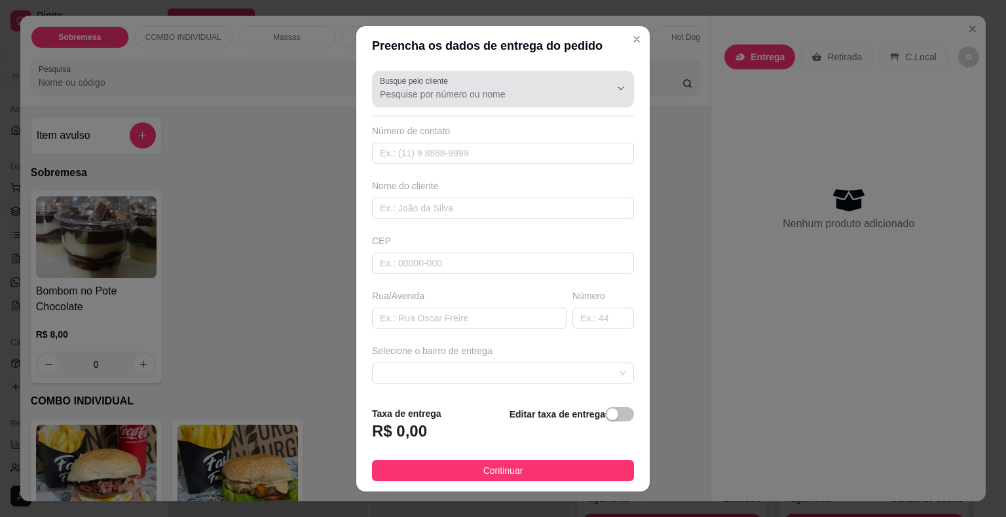
click at [526, 93] on input "Busque pelo cliente" at bounding box center [484, 94] width 209 height 13
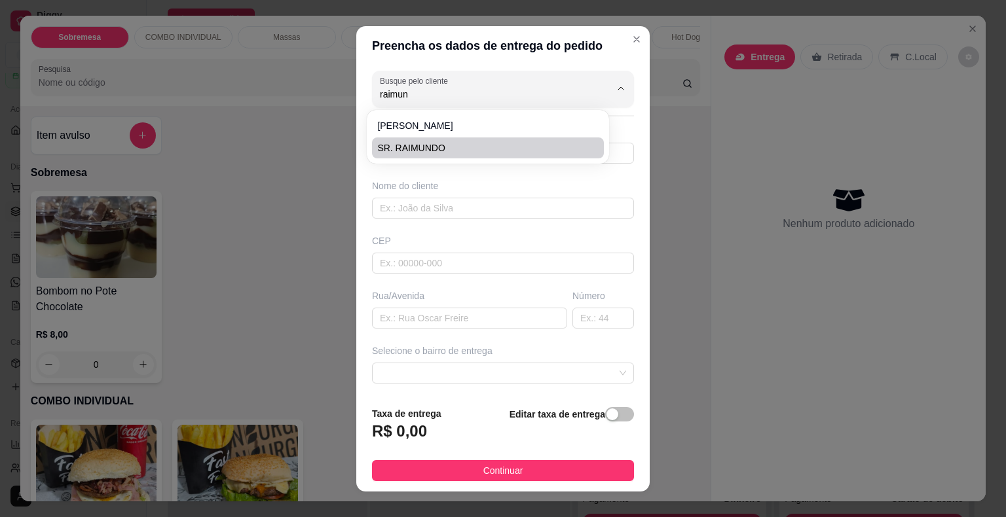
click at [484, 151] on span "SR. RAIMUNDO" at bounding box center [481, 147] width 208 height 13
type input "SR. RAIMUNDO"
type input "32991173871"
type input "SR. RAIMUNDO"
type input "RUA [PERSON_NAME]"
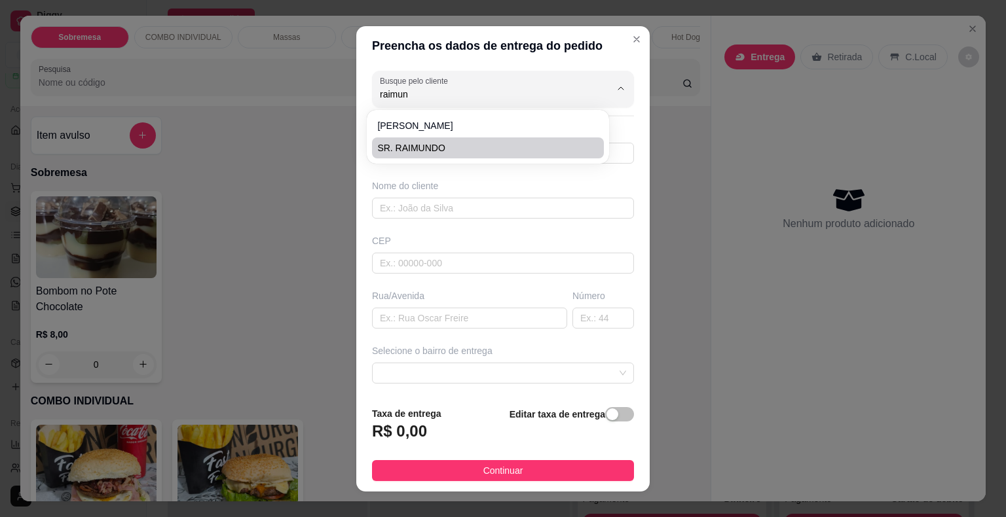
type input "195"
type input "Juiz de Fora"
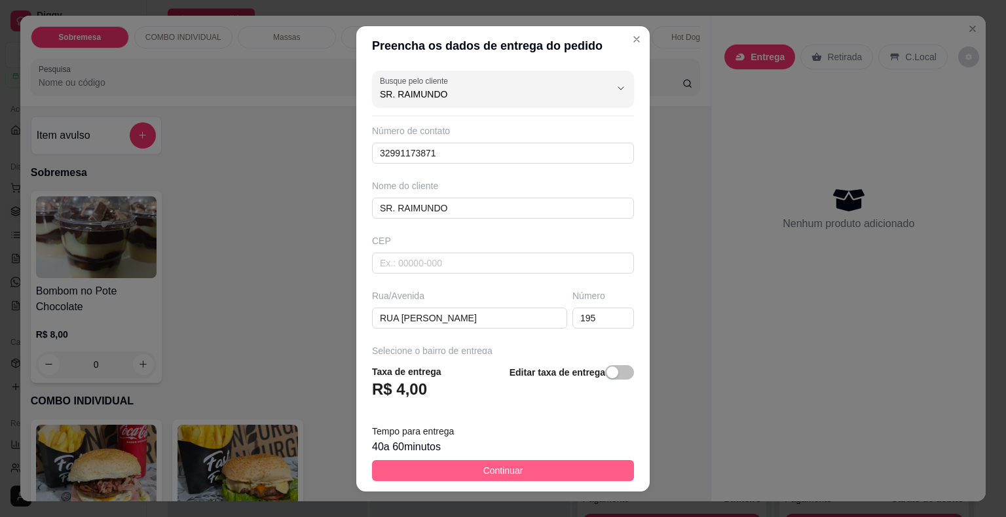
type input "SR. RAIMUNDO"
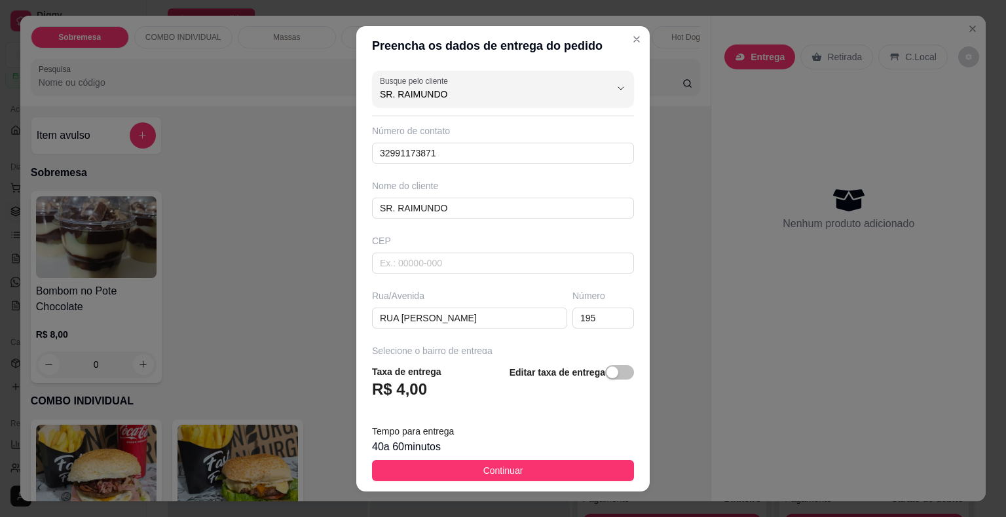
drag, startPoint x: 483, startPoint y: 469, endPoint x: 119, endPoint y: 103, distance: 516.2
click at [483, 469] on span "Continuar" at bounding box center [503, 471] width 40 height 14
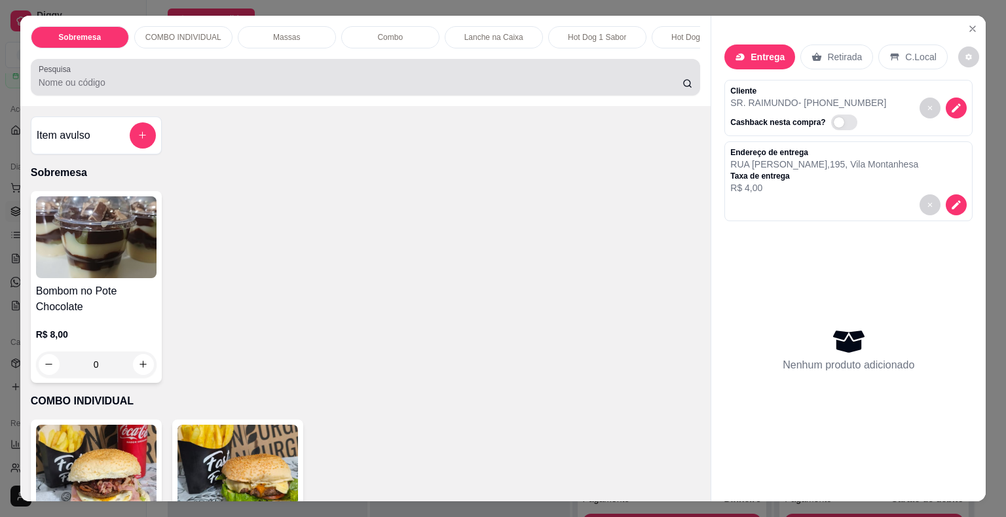
click at [64, 75] on label "Pesquisa" at bounding box center [57, 69] width 37 height 11
click at [64, 76] on input "Pesquisa" at bounding box center [361, 82] width 644 height 13
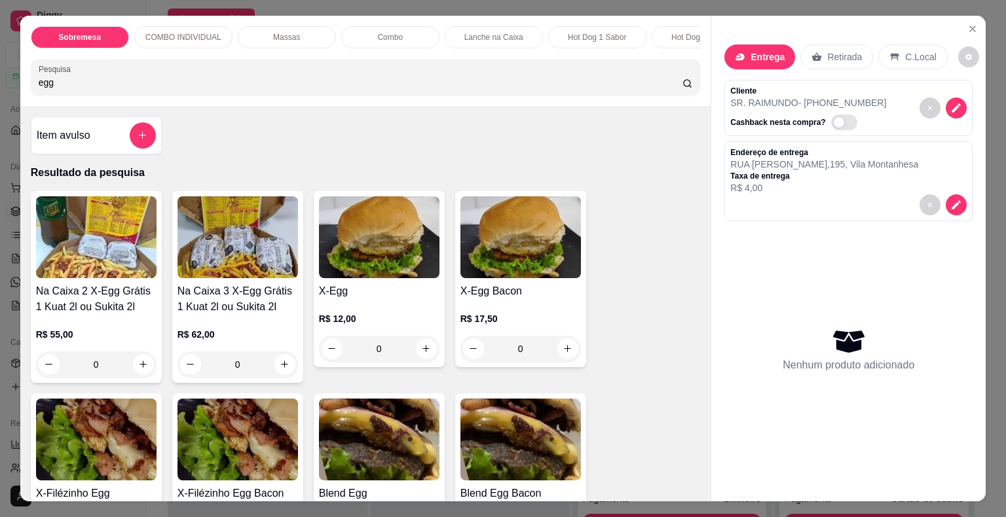
type input "egg"
click at [420, 354] on div "0" at bounding box center [379, 349] width 120 height 26
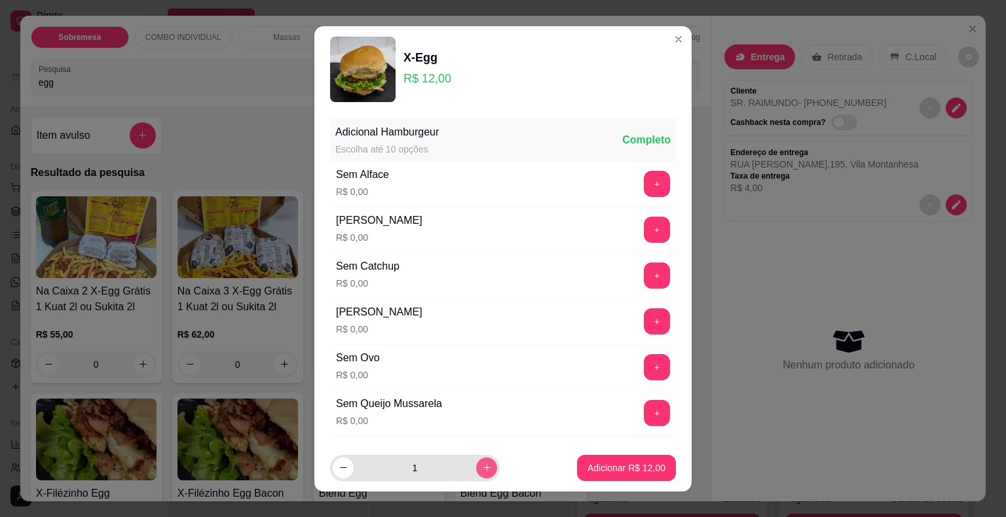
click at [478, 468] on button "increase-product-quantity" at bounding box center [486, 468] width 21 height 21
type input "2"
click at [591, 471] on p "Adicionar R$ 24,00" at bounding box center [626, 468] width 78 height 13
type input "2"
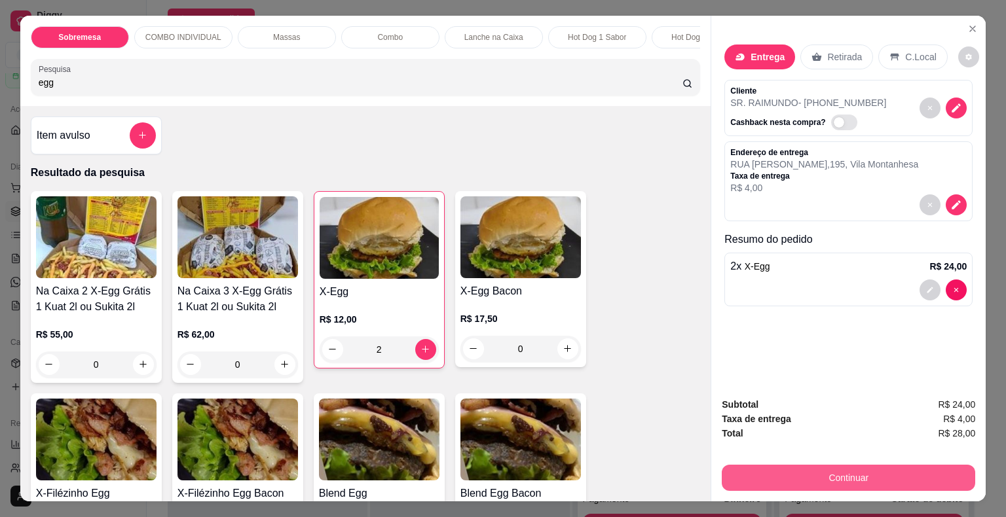
click at [830, 472] on button "Continuar" at bounding box center [847, 478] width 253 height 26
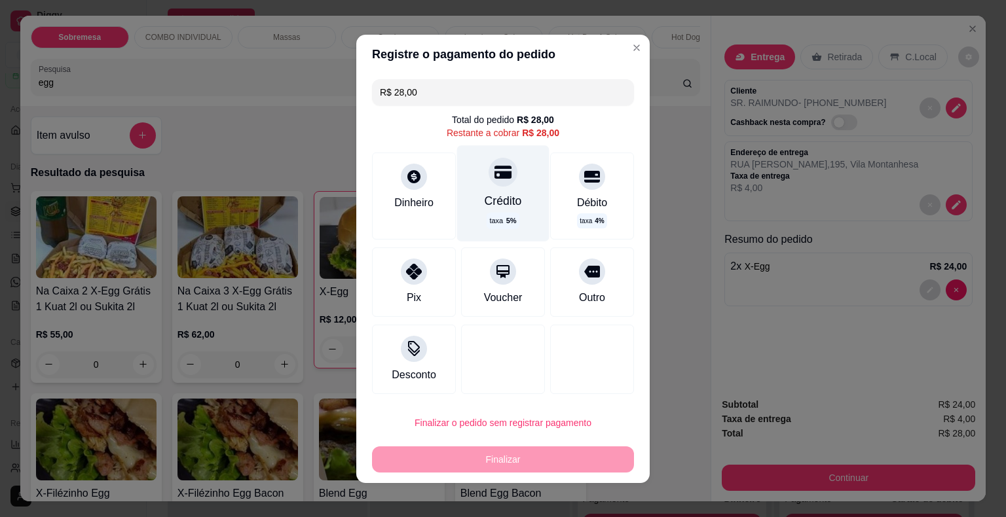
click at [490, 183] on div at bounding box center [502, 172] width 29 height 29
type input "R$ 0,00"
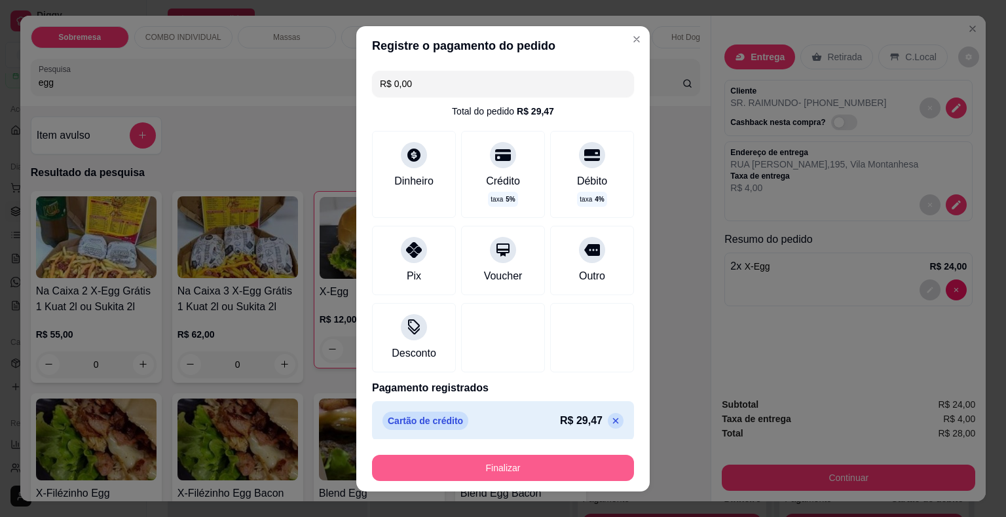
click at [491, 465] on button "Finalizar" at bounding box center [503, 468] width 262 height 26
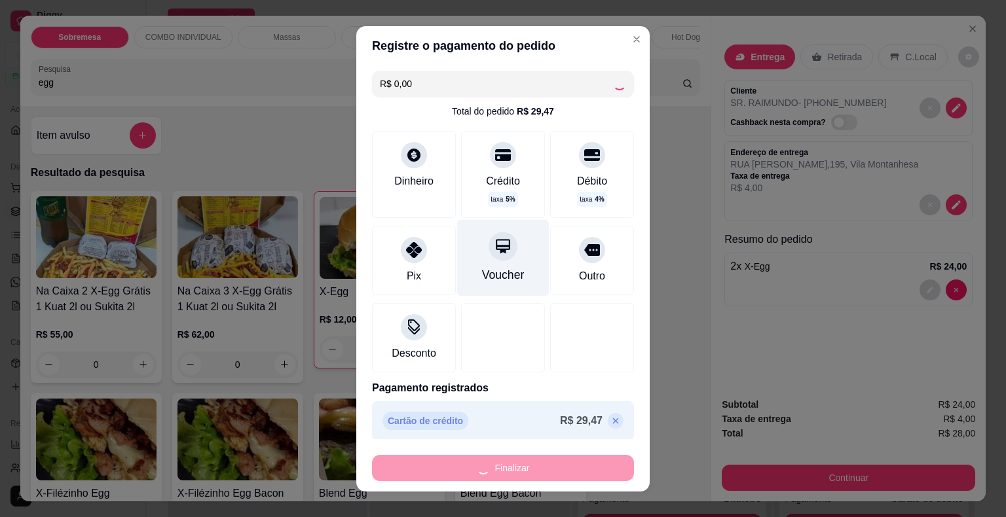
type input "0"
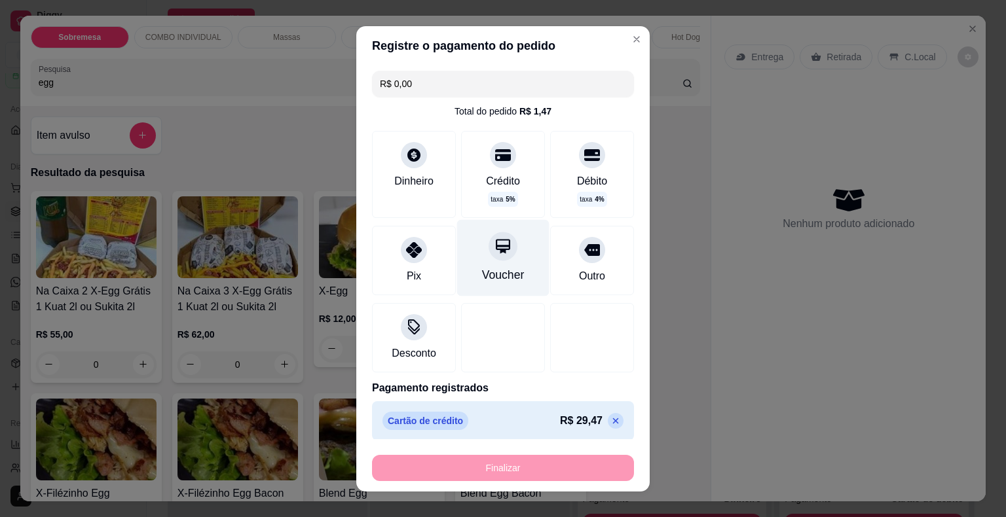
type input "-R$ 28,00"
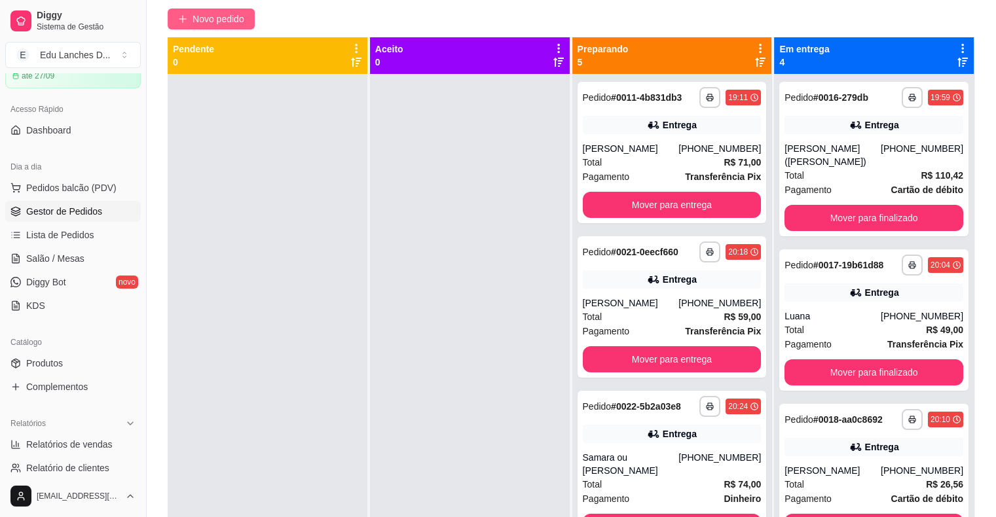
click at [210, 14] on span "Novo pedido" at bounding box center [218, 19] width 52 height 14
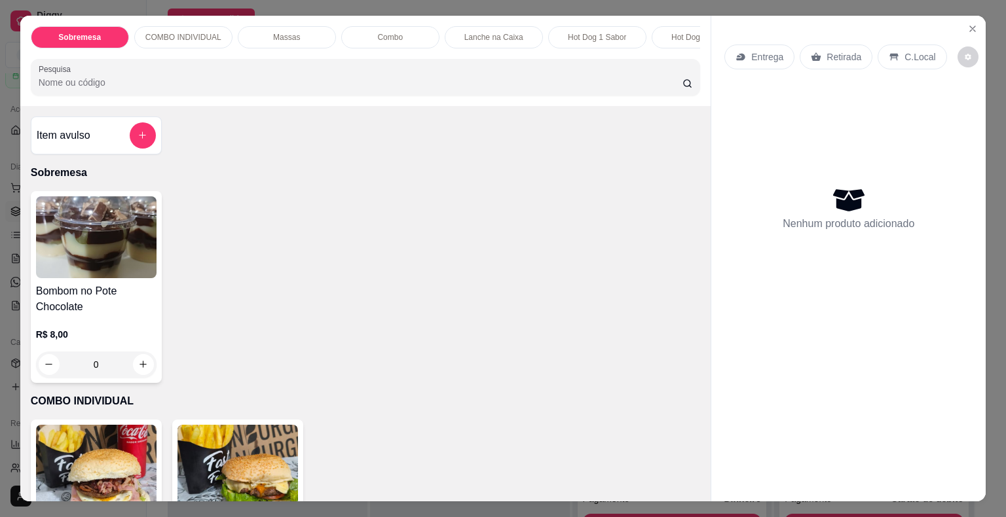
click at [830, 52] on p "Retirada" at bounding box center [843, 56] width 35 height 13
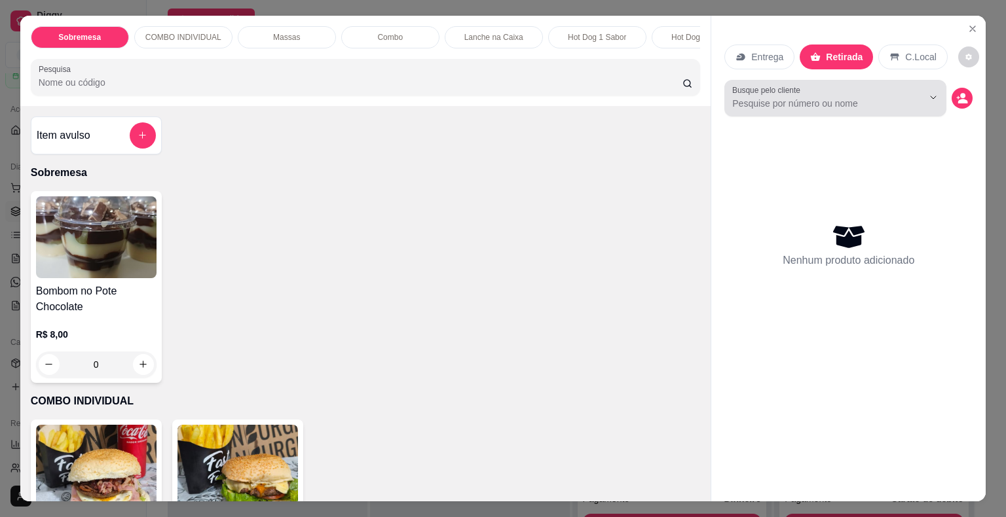
click at [793, 98] on input "Busque pelo cliente" at bounding box center [817, 103] width 170 height 13
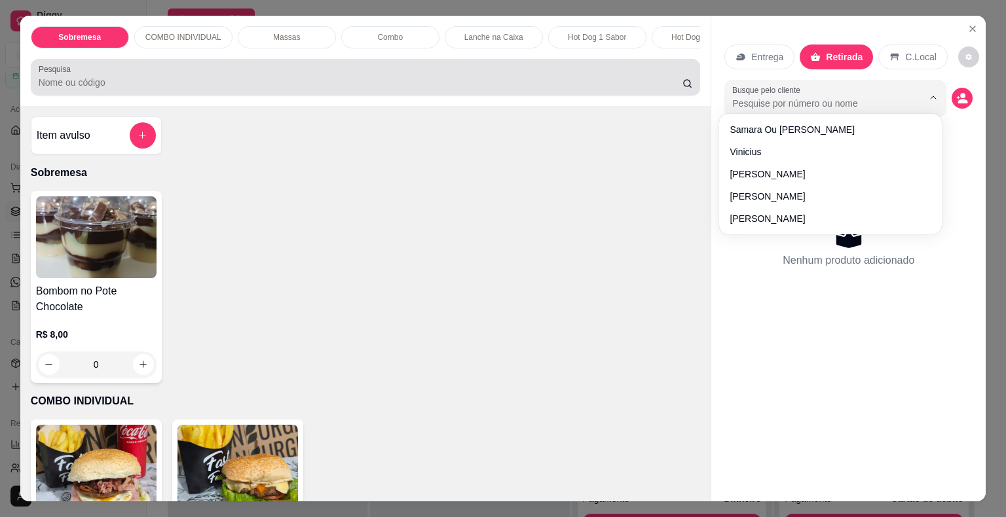
click at [630, 85] on input "Pesquisa" at bounding box center [361, 82] width 644 height 13
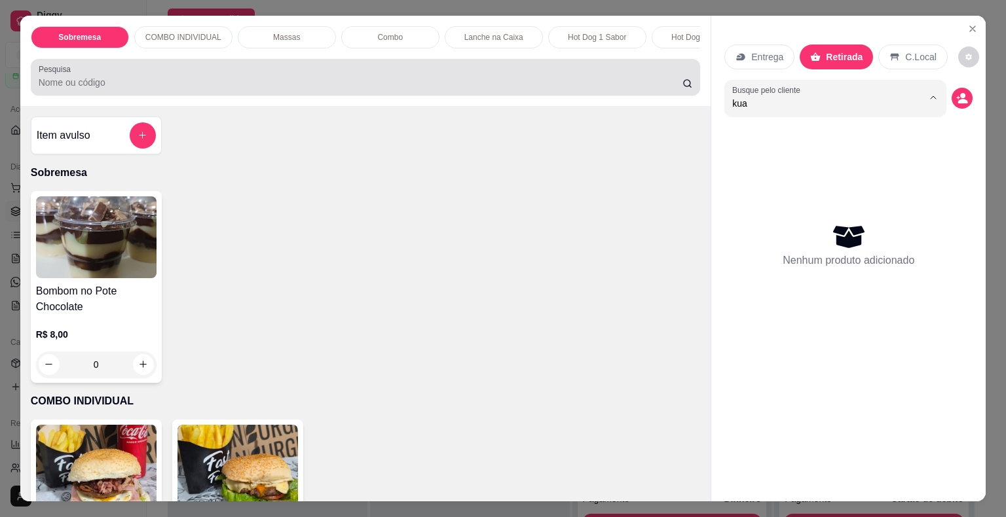
type input "kuat"
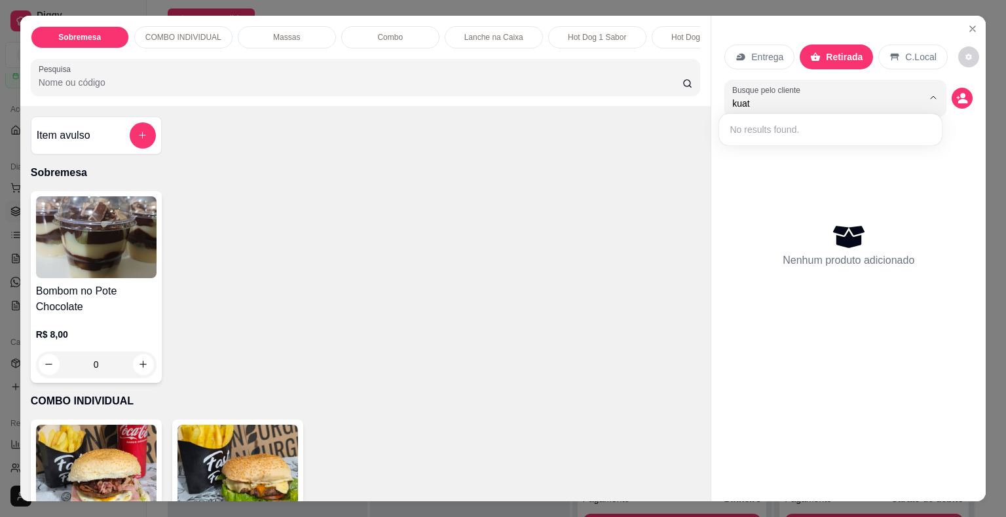
drag, startPoint x: 826, startPoint y: 100, endPoint x: 695, endPoint y: 102, distance: 131.6
click at [695, 102] on div "Sobremesa COMBO INDIVIDUAL Massas Combo Lanche na Caixa Hot Dog 1 Sabor Hot Dog…" at bounding box center [503, 259] width 966 height 486
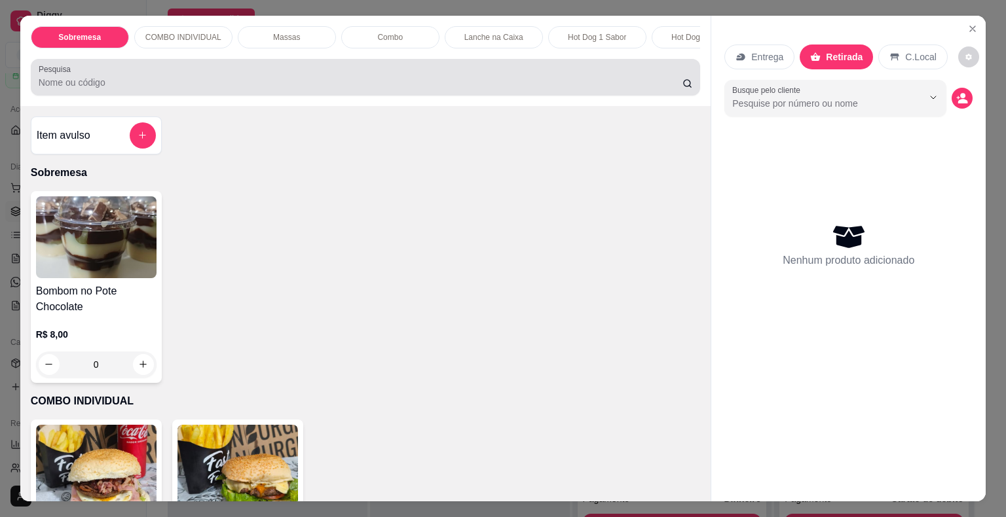
click at [246, 81] on input "Pesquisa" at bounding box center [361, 82] width 644 height 13
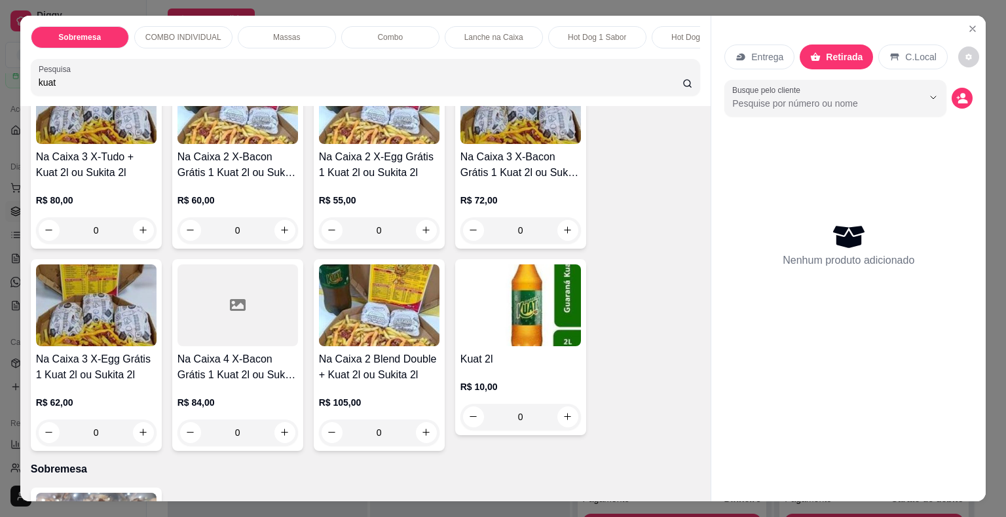
scroll to position [393, 0]
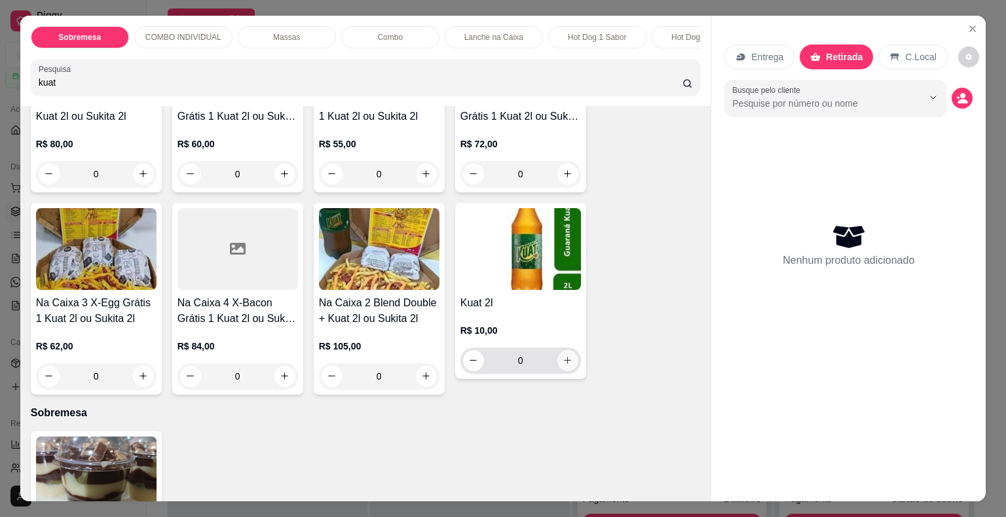
type input "kuat"
click at [557, 366] on button "increase-product-quantity" at bounding box center [567, 360] width 20 height 20
type input "1"
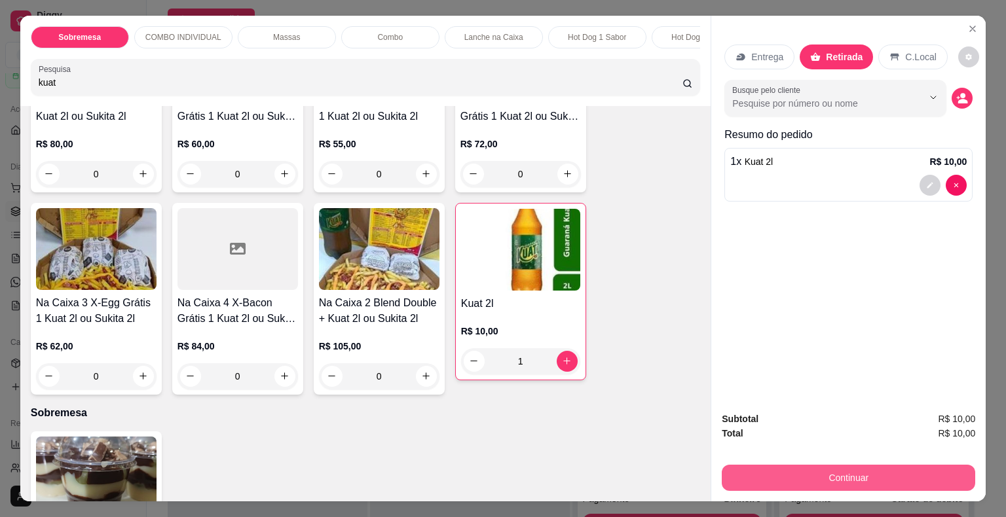
click at [793, 475] on button "Continuar" at bounding box center [847, 478] width 253 height 26
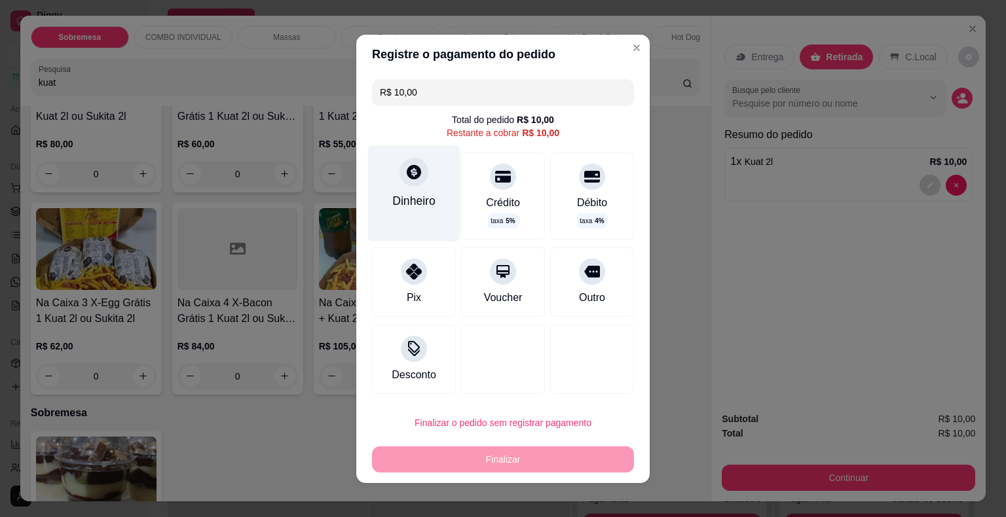
click at [407, 177] on icon at bounding box center [414, 172] width 14 height 14
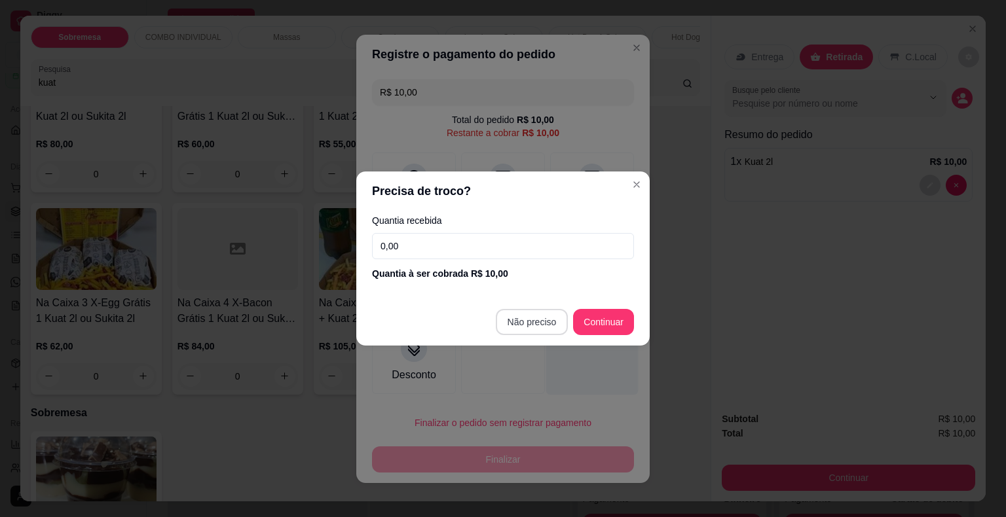
type input "R$ 0,00"
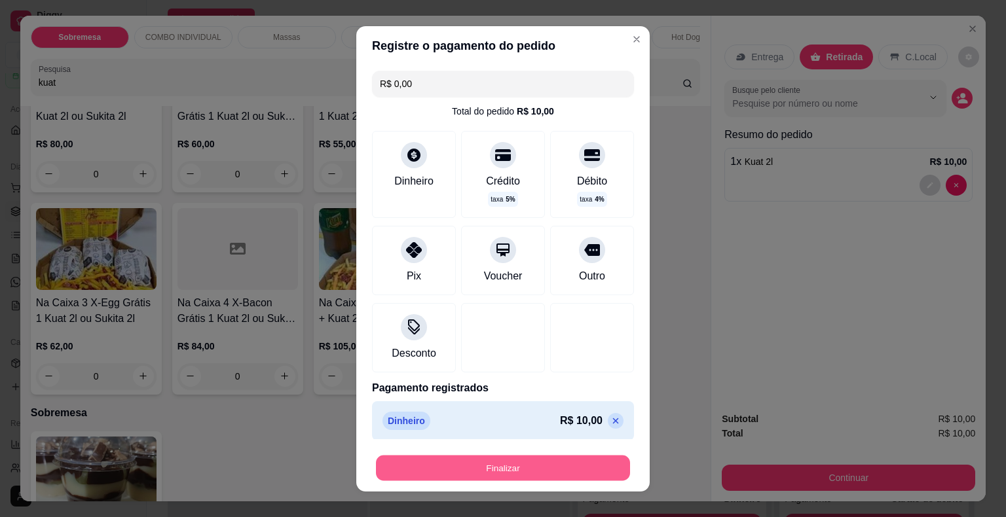
click at [527, 468] on button "Finalizar" at bounding box center [503, 468] width 254 height 26
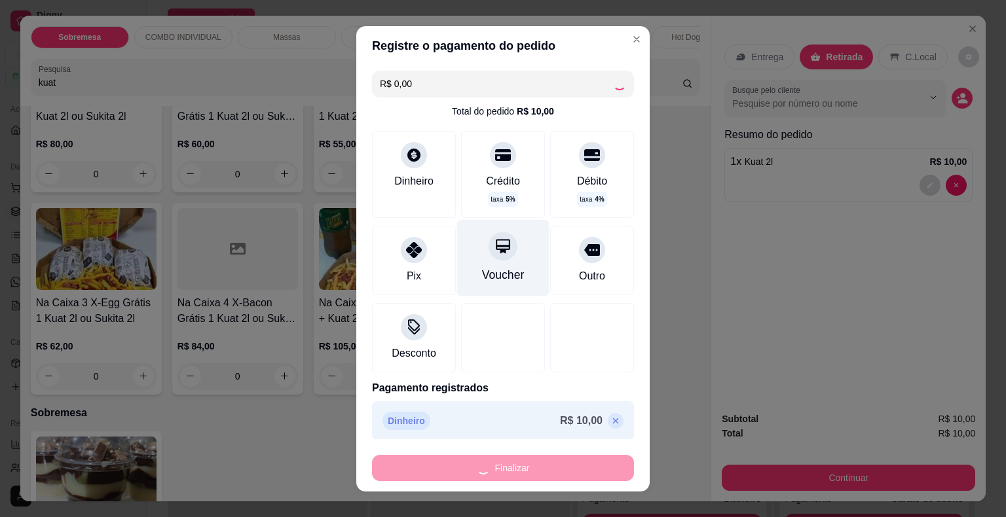
type input "0"
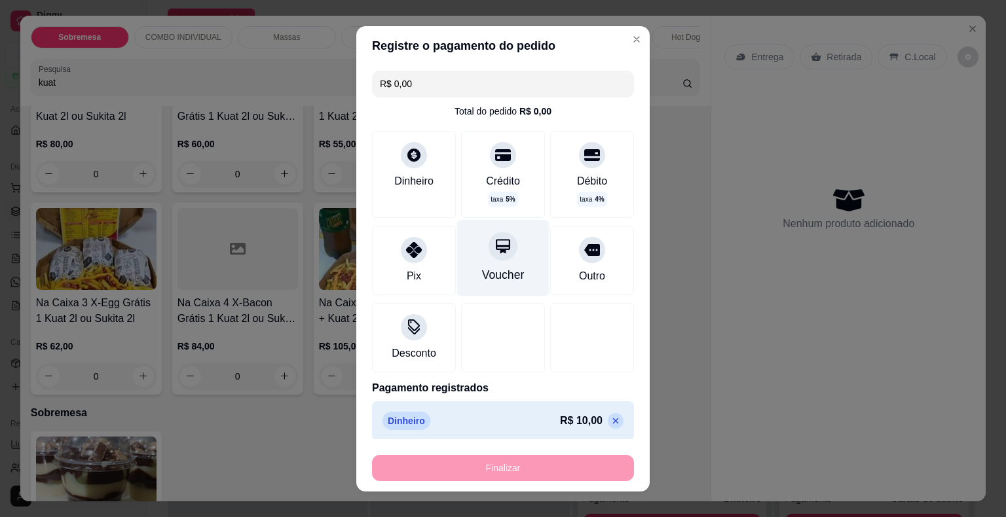
type input "-R$ 10,00"
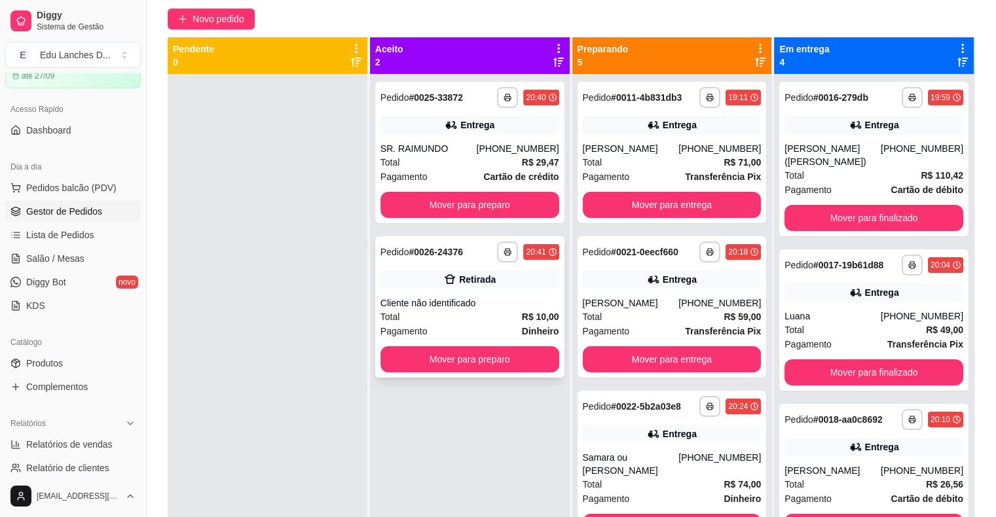
click at [456, 329] on div "Pagamento Dinheiro" at bounding box center [469, 331] width 179 height 14
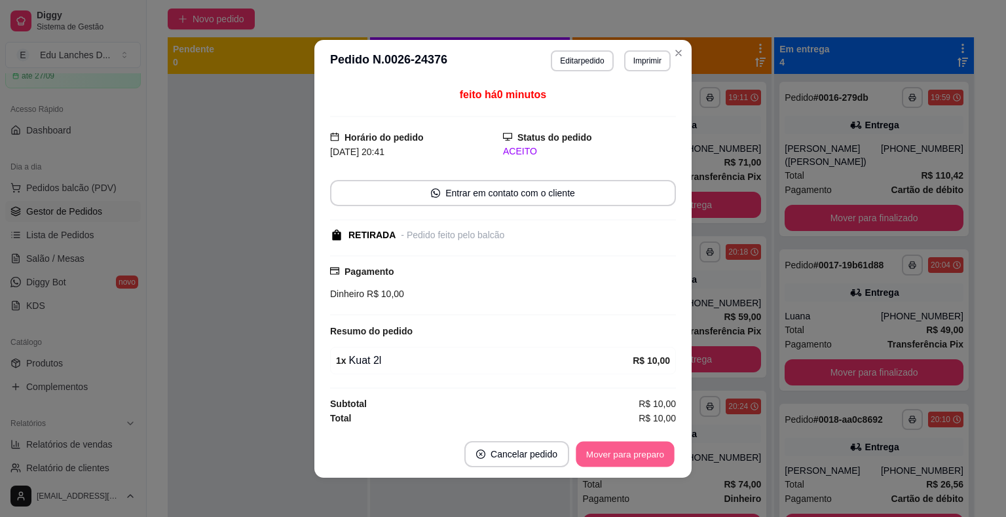
click at [606, 455] on button "Mover para preparo" at bounding box center [624, 454] width 98 height 26
click at [611, 455] on button "Mover para retirada disponível" at bounding box center [603, 454] width 145 height 26
click at [611, 455] on button "Mover para finalizado" at bounding box center [621, 454] width 109 height 26
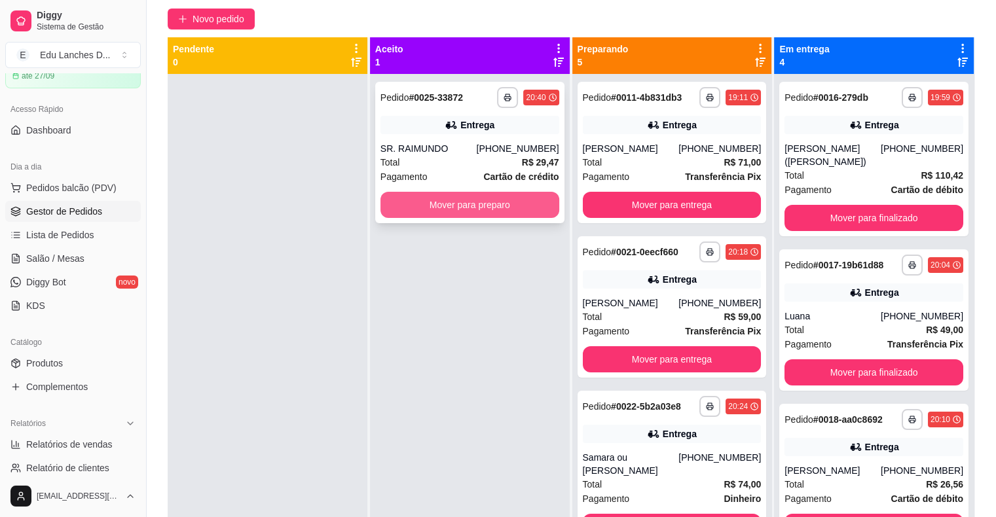
click at [469, 209] on button "Mover para preparo" at bounding box center [469, 205] width 179 height 26
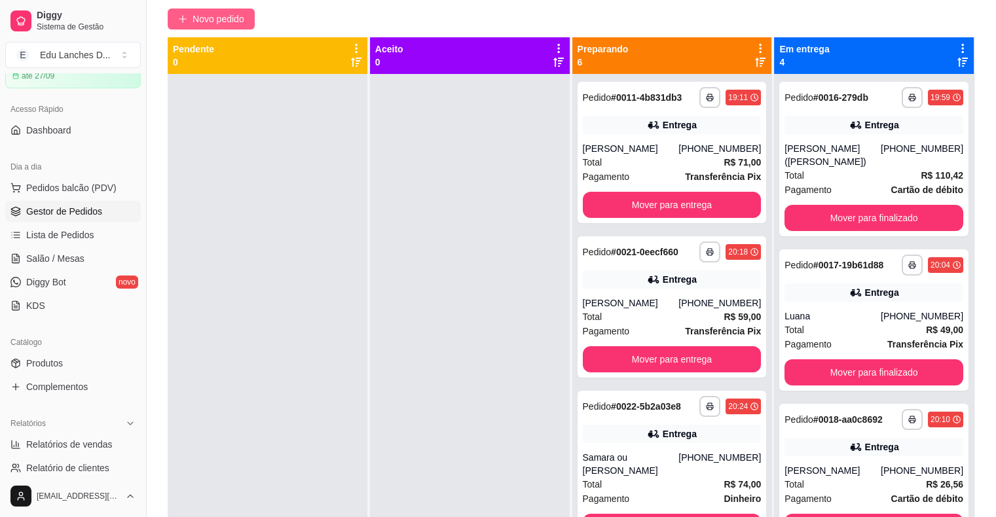
click at [200, 14] on span "Novo pedido" at bounding box center [218, 19] width 52 height 14
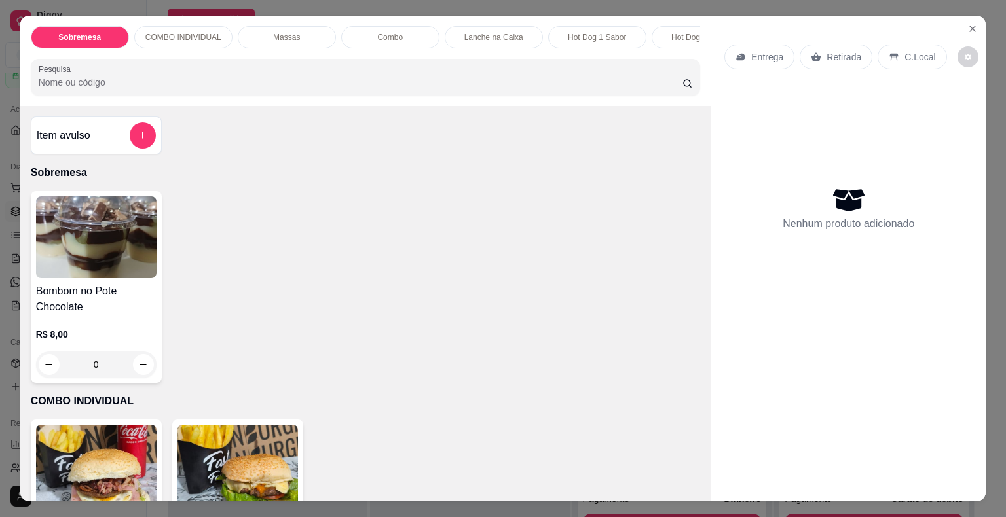
click at [764, 54] on p "Entrega" at bounding box center [767, 56] width 32 height 13
click at [521, 96] on input "Busque pelo cliente" at bounding box center [484, 94] width 209 height 13
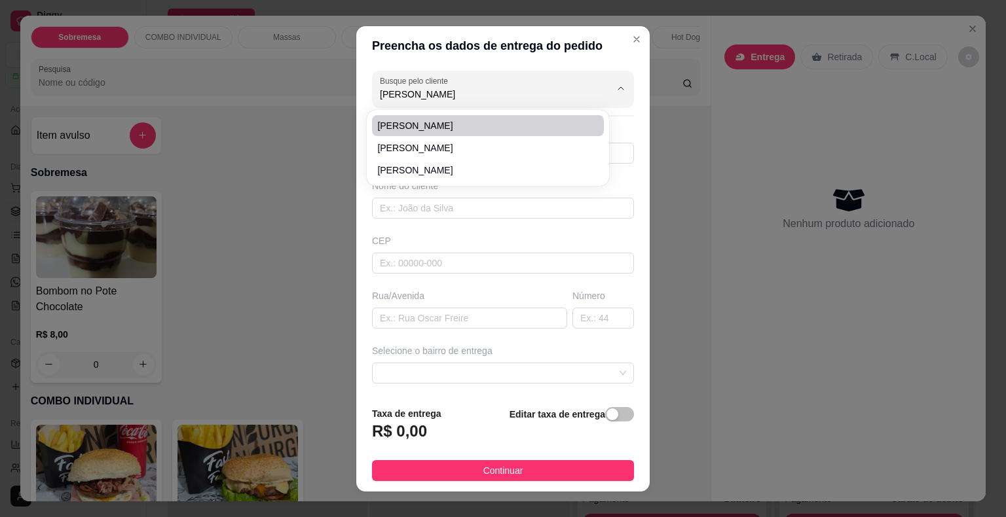
click at [532, 132] on li "[PERSON_NAME]" at bounding box center [488, 125] width 232 height 21
type input "[PERSON_NAME]"
type input "32991352362"
type input "[PERSON_NAME]"
type input "36048676"
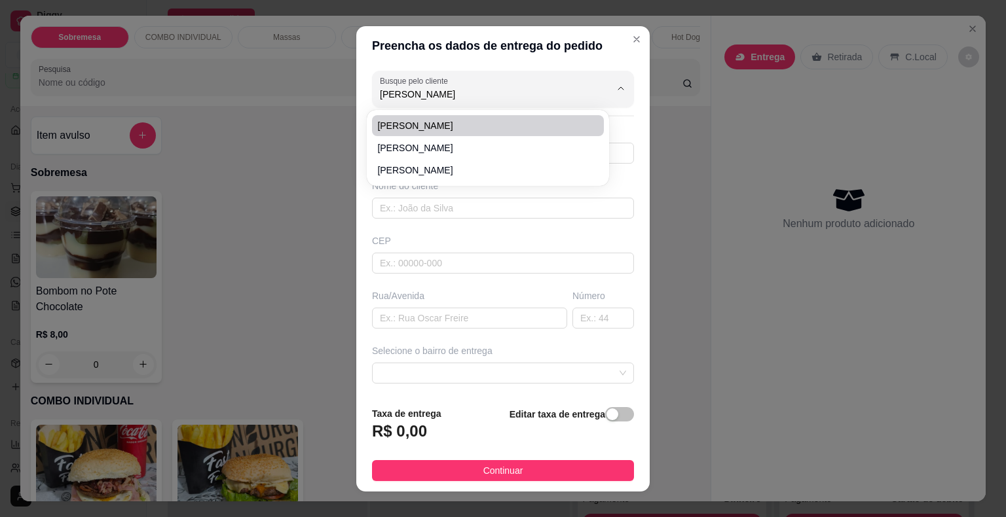
type input "Rua [PERSON_NAME]"
type input "348"
type input "Juiz de Fora"
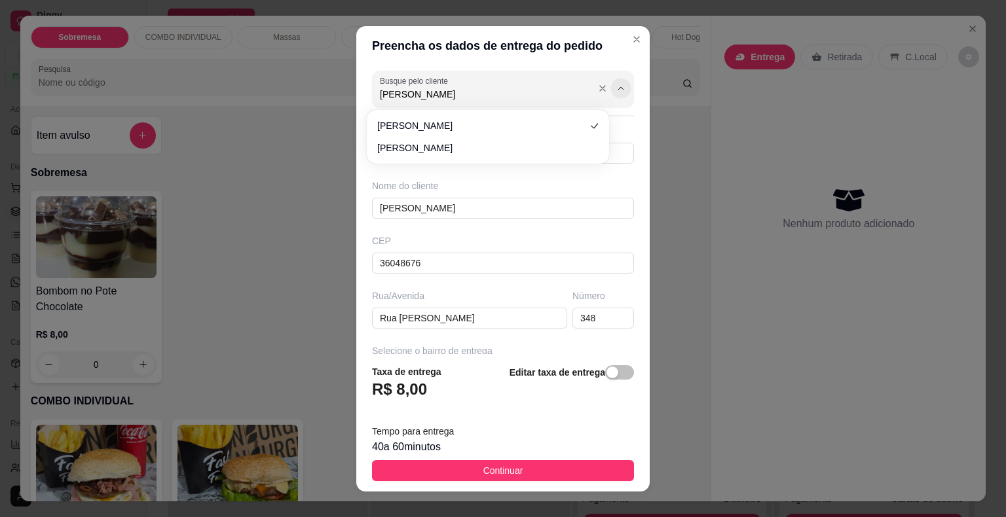
click at [615, 92] on icon "Show suggestions" at bounding box center [620, 88] width 10 height 10
click at [490, 152] on span "[PERSON_NAME]" at bounding box center [481, 147] width 208 height 13
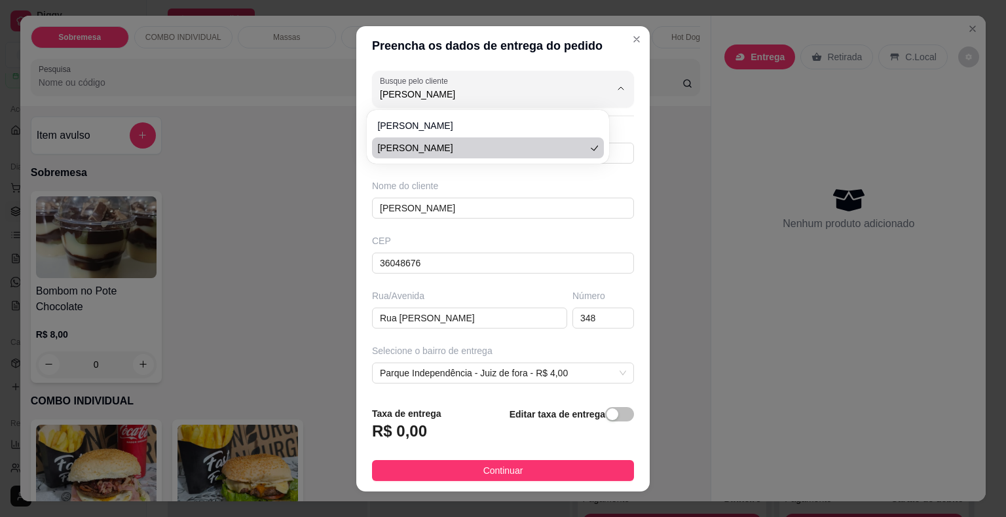
type input "[PERSON_NAME]"
type input "32998273209"
type input "[PERSON_NAME]"
type input "36048420"
type input "Rua Doutor [PERSON_NAME]"
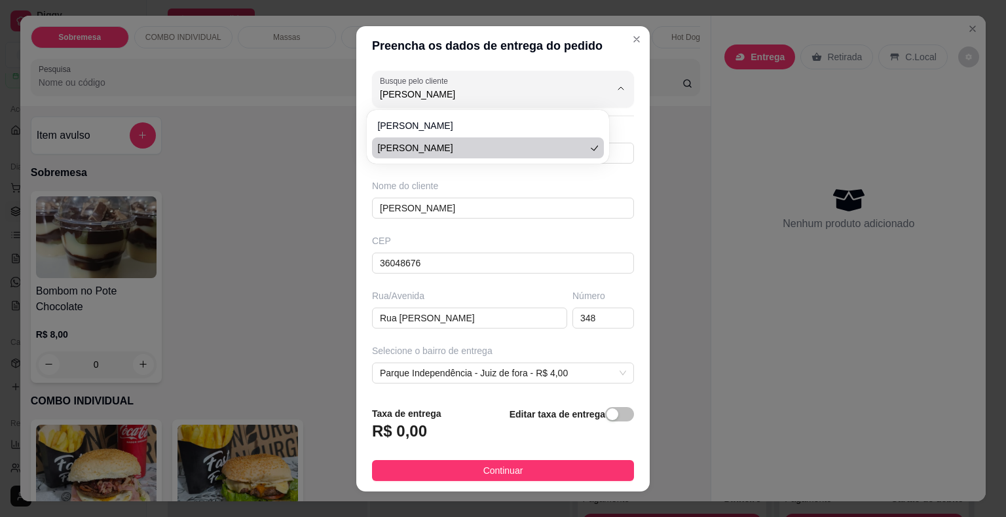
type input "197"
type input "Juiz de fora"
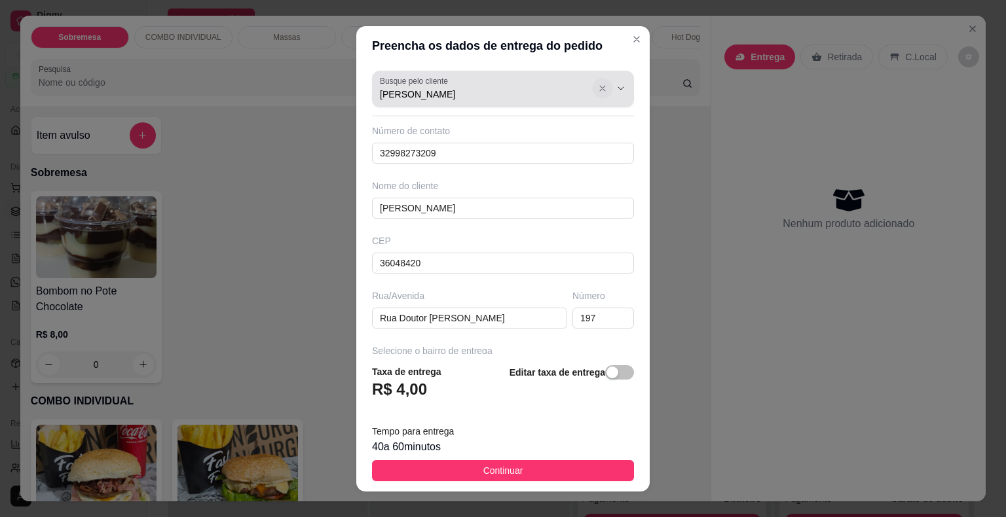
click at [597, 87] on icon "Show suggestions" at bounding box center [602, 88] width 10 height 10
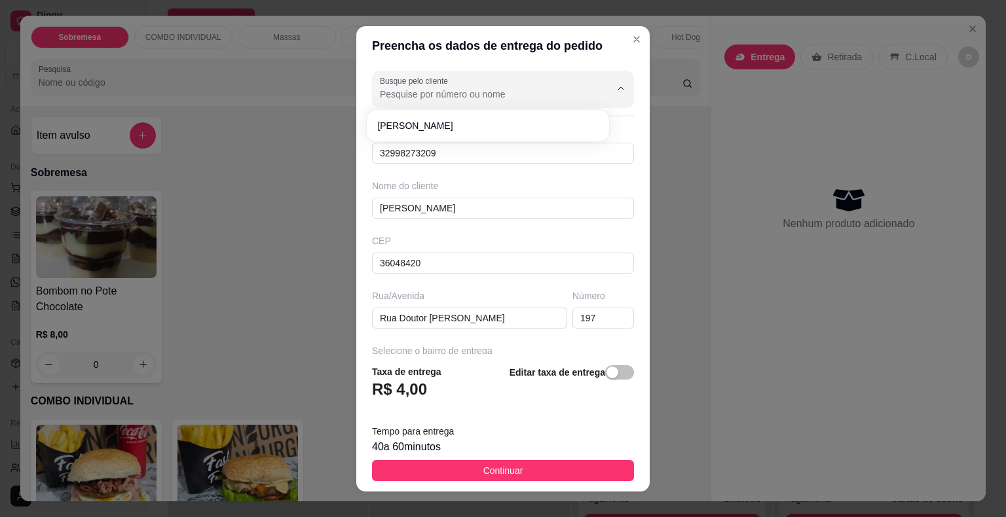
click at [472, 96] on input "Busque pelo cliente" at bounding box center [484, 94] width 209 height 13
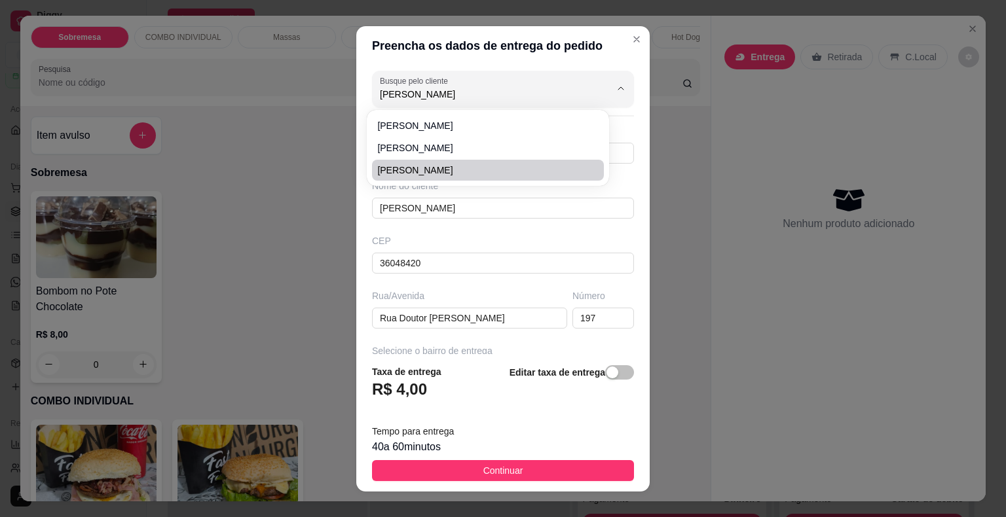
click at [452, 170] on span "[PERSON_NAME]" at bounding box center [481, 170] width 208 height 13
type input "[PERSON_NAME]"
type input "32984616847"
type input "[PERSON_NAME]"
type input "Rua [PERSON_NAME]"
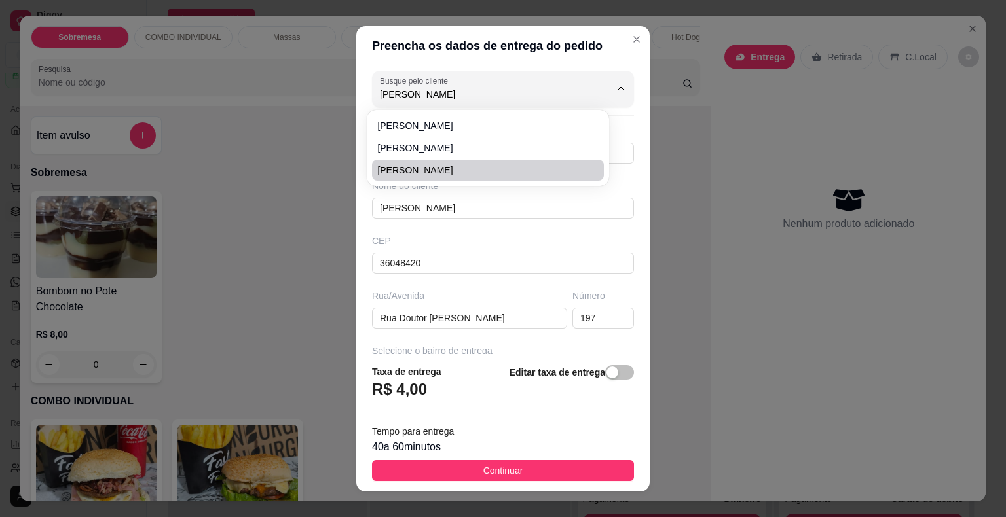
type input "102"
type input "Juiz de Fora"
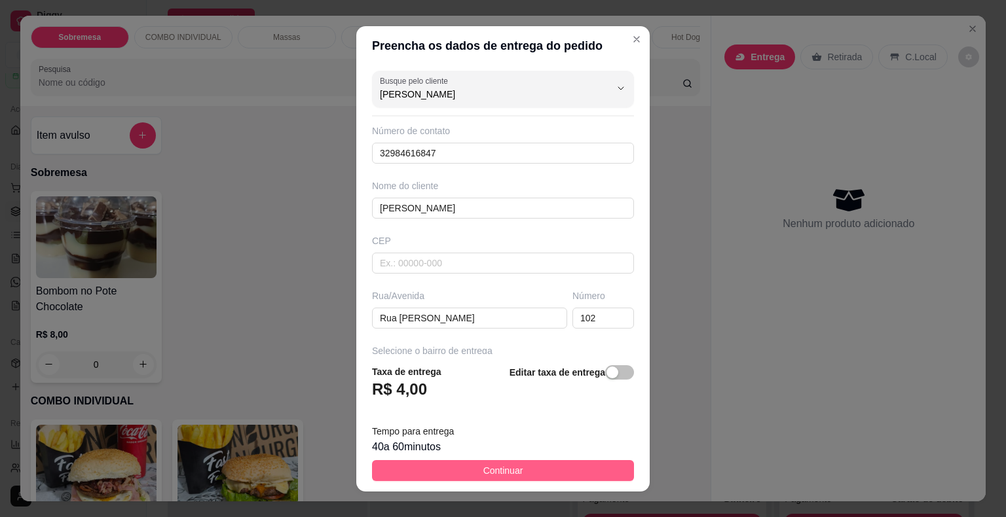
type input "[PERSON_NAME]"
click at [486, 466] on span "Continuar" at bounding box center [503, 471] width 40 height 14
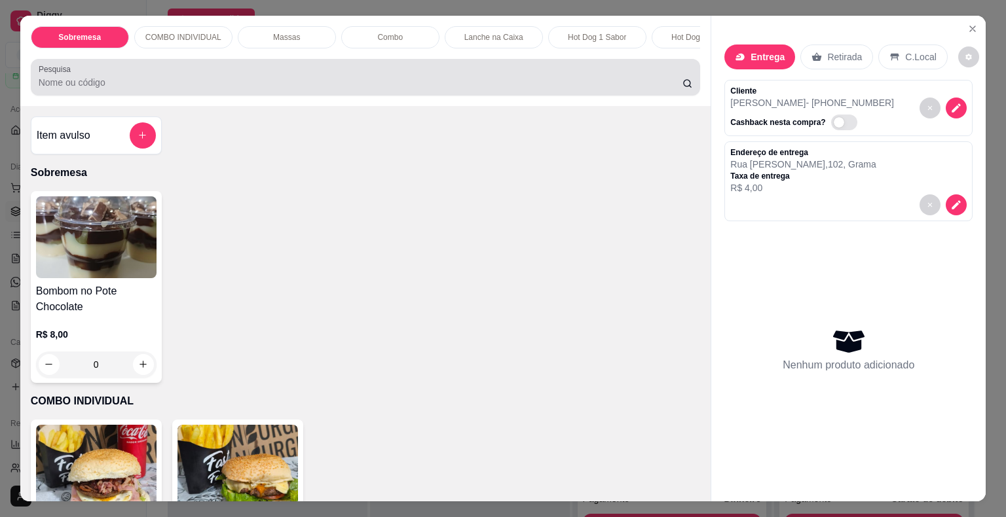
click at [171, 79] on div at bounding box center [366, 77] width 654 height 26
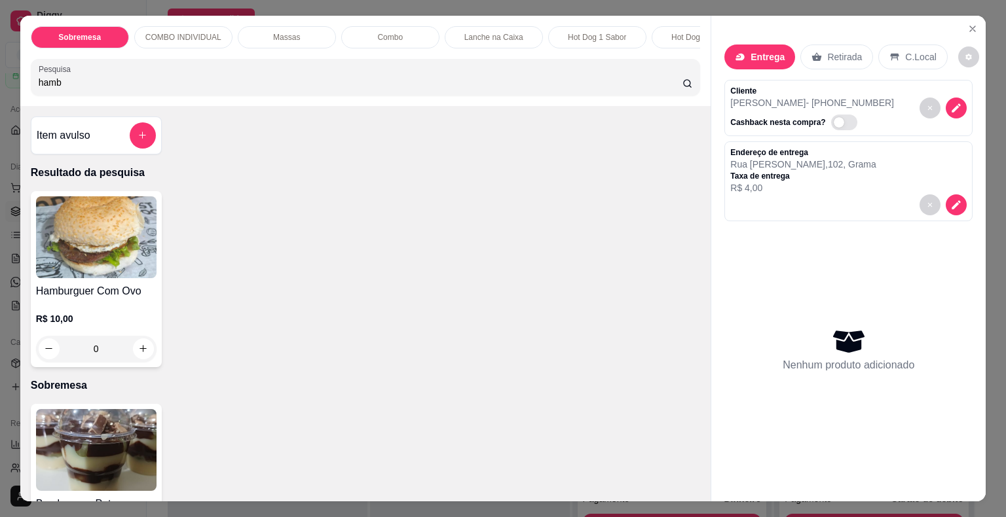
click at [134, 350] on div "0" at bounding box center [96, 349] width 120 height 26
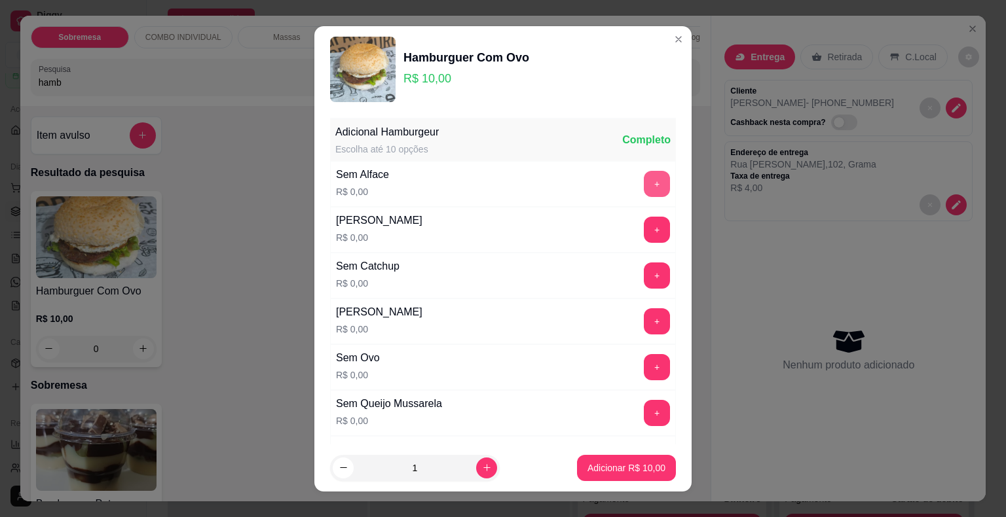
click at [644, 184] on button "+" at bounding box center [657, 184] width 26 height 26
click at [621, 473] on p "Adicionar R$ 10,00" at bounding box center [627, 468] width 76 height 12
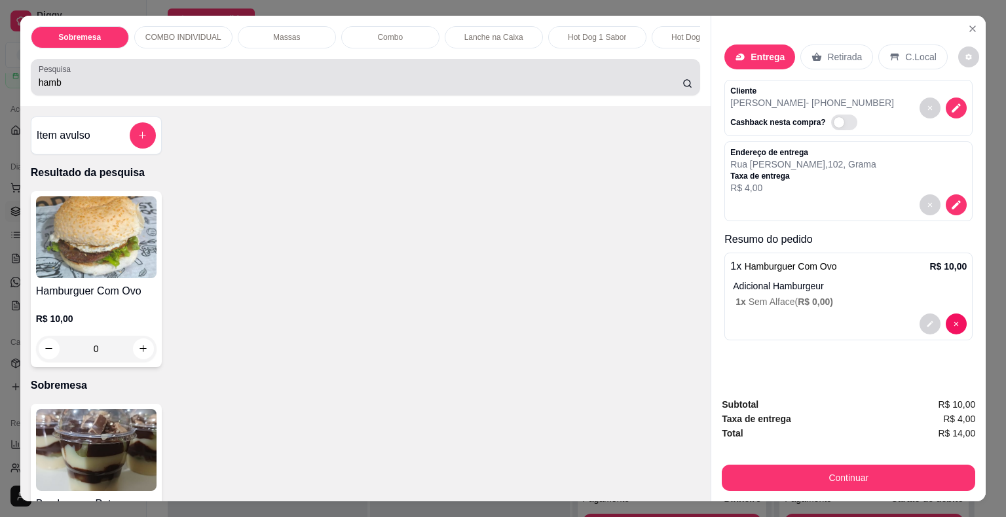
click at [122, 89] on input "hamb" at bounding box center [361, 82] width 644 height 13
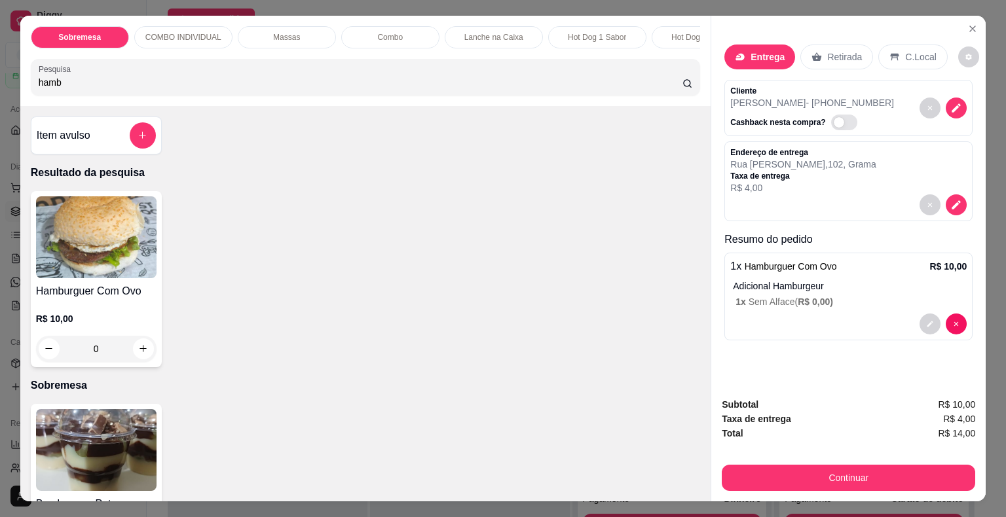
click at [122, 89] on input "hamb" at bounding box center [361, 82] width 644 height 13
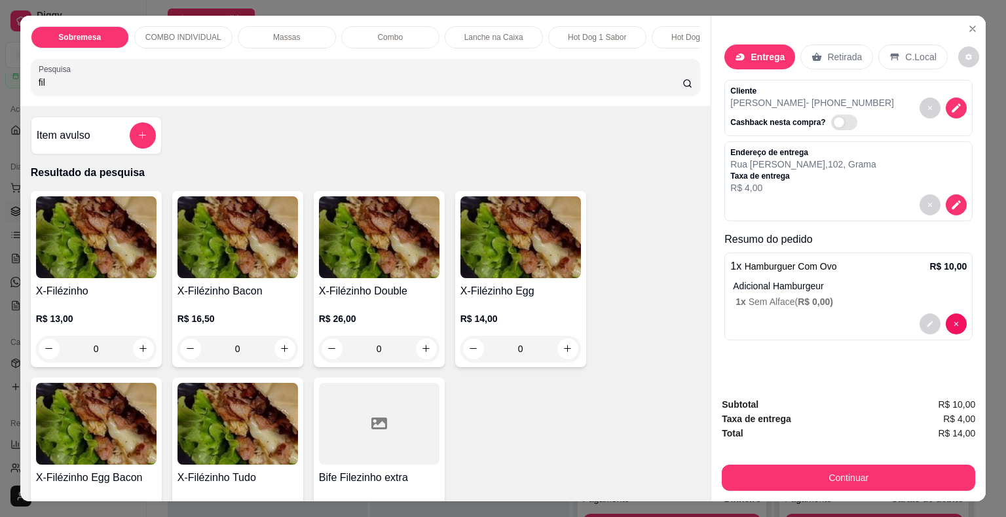
type input "fil"
click at [140, 350] on div "0" at bounding box center [96, 349] width 120 height 26
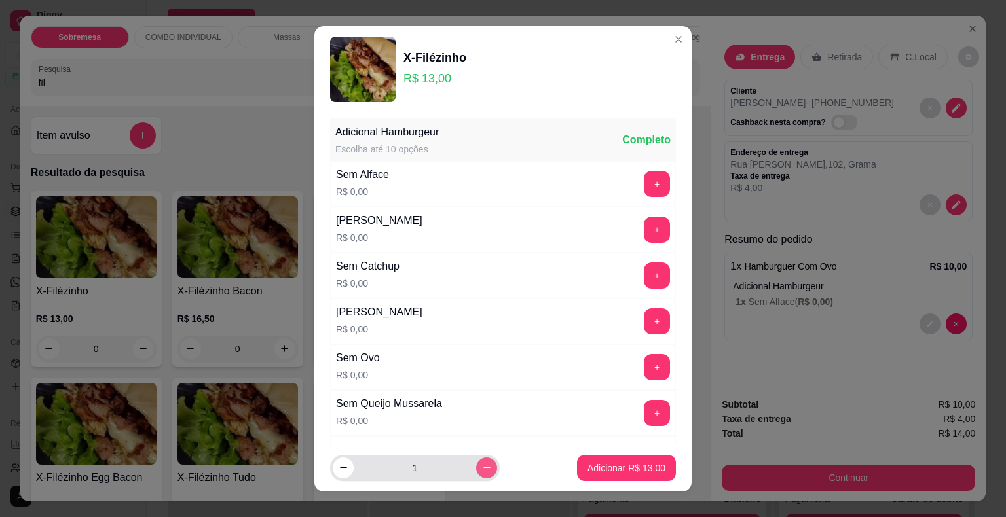
click at [482, 467] on icon "increase-product-quantity" at bounding box center [487, 468] width 10 height 10
type input "2"
click at [615, 460] on button "Adicionar R$ 26,00" at bounding box center [626, 468] width 99 height 26
type input "2"
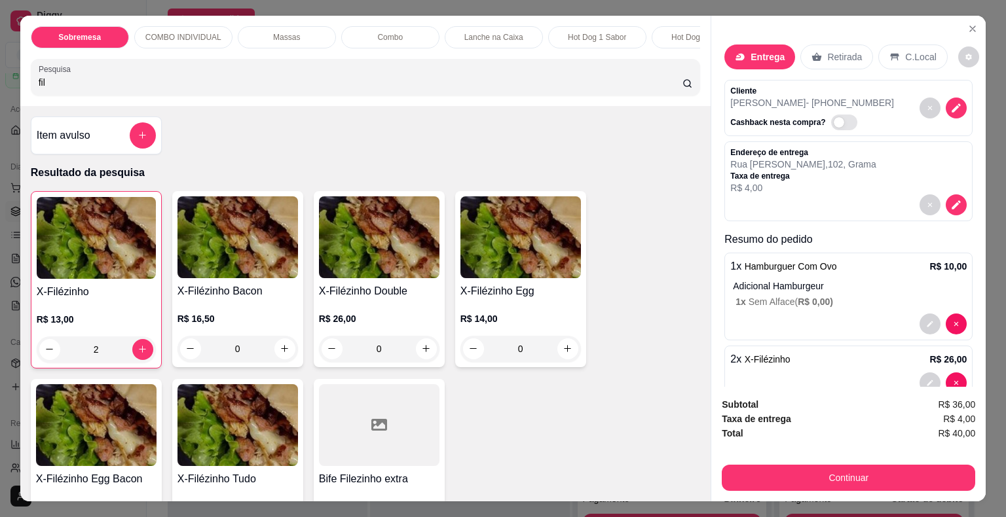
click at [0, 91] on div "Sobremesa COMBO INDIVIDUAL Massas Combo Lanche na Caixa Hot Dog 1 Sabor Hot Dog…" at bounding box center [503, 258] width 1006 height 517
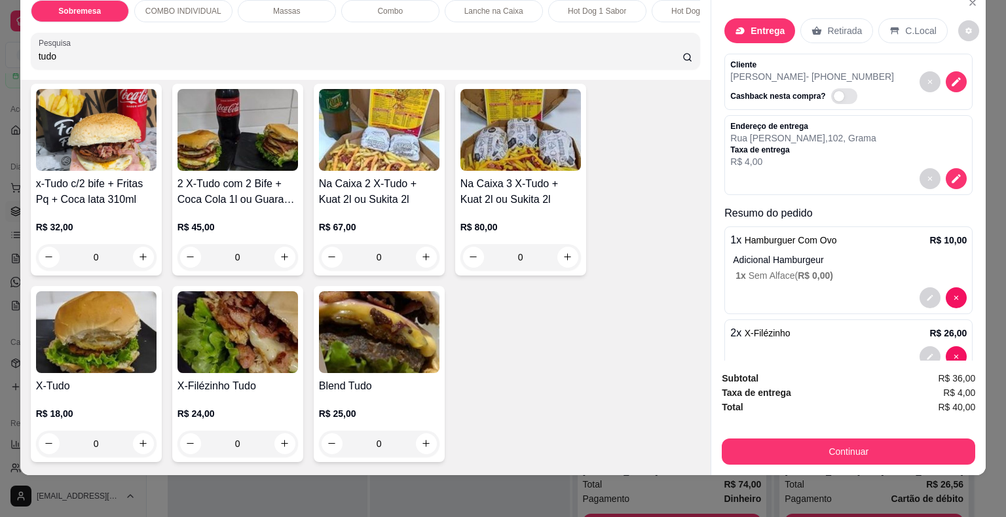
scroll to position [196, 0]
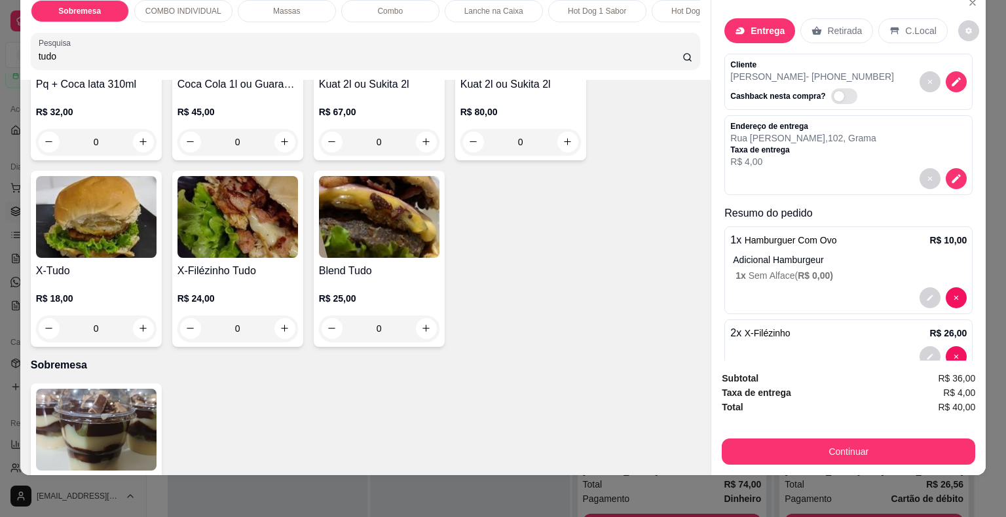
type input "tudo"
click at [141, 326] on div "0" at bounding box center [96, 329] width 120 height 26
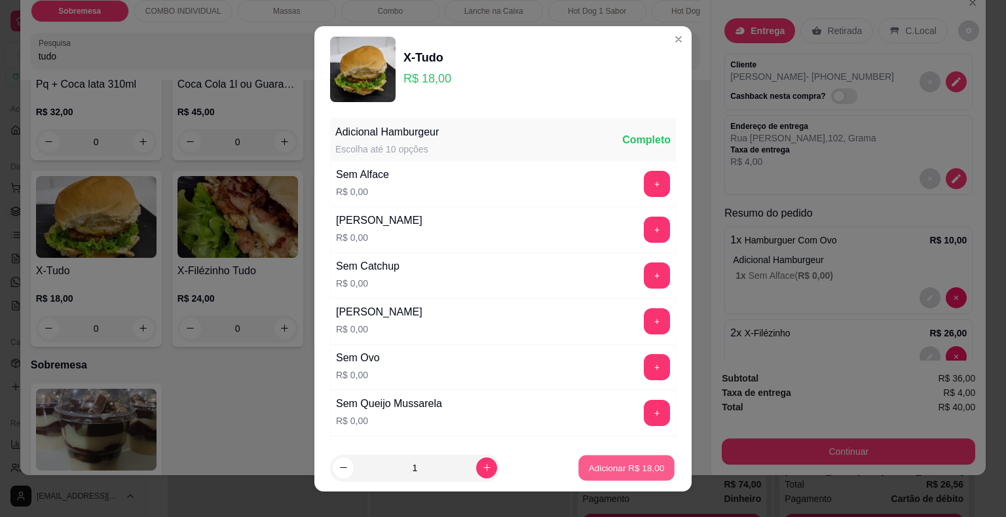
click at [611, 467] on p "Adicionar R$ 18,00" at bounding box center [627, 468] width 76 height 12
type input "1"
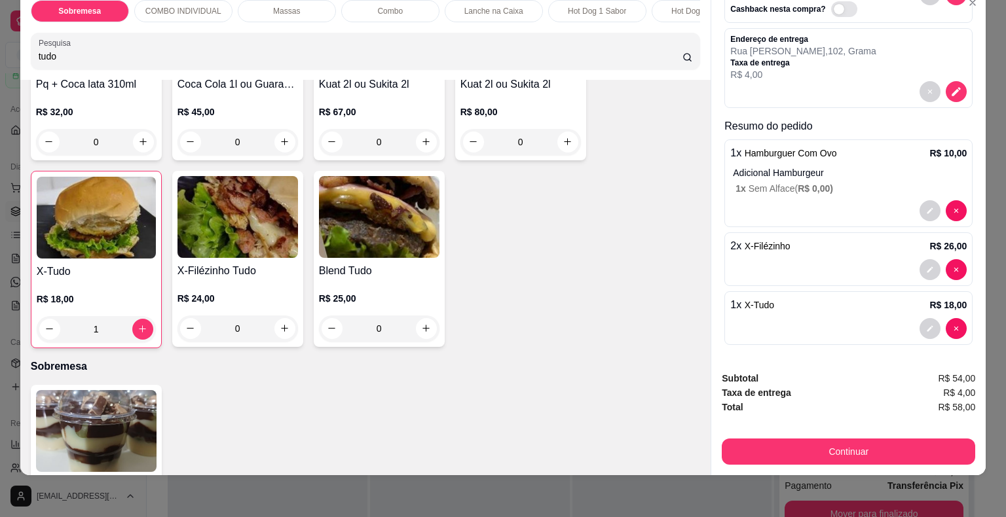
scroll to position [0, 0]
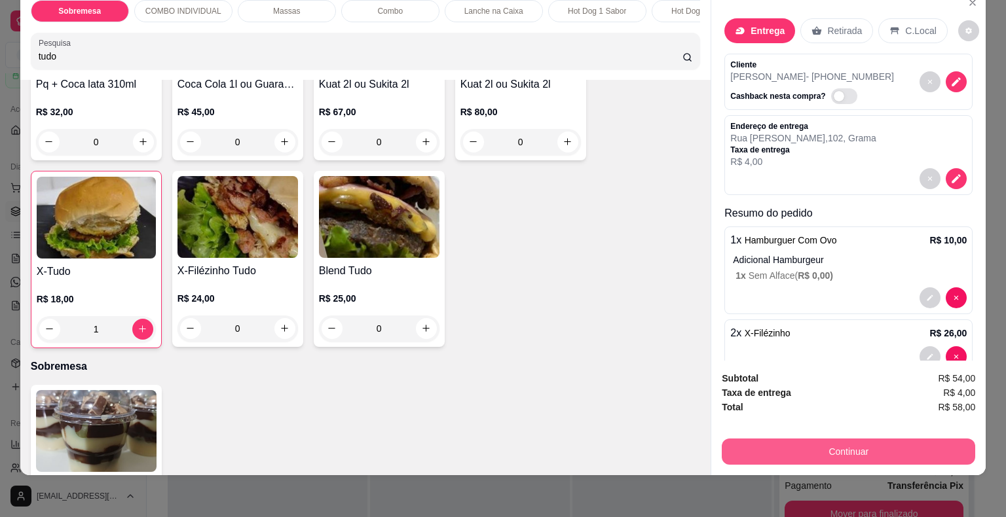
click at [827, 440] on button "Continuar" at bounding box center [847, 452] width 253 height 26
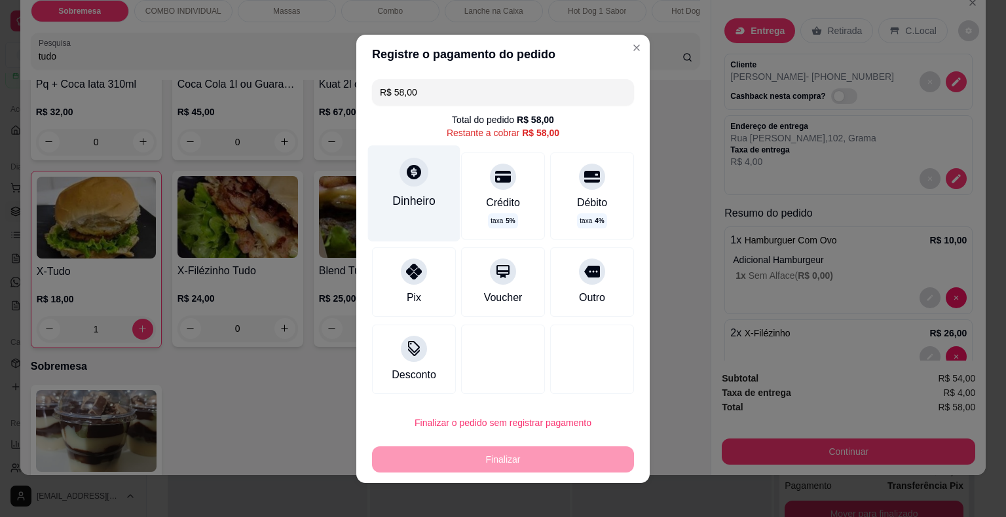
click at [409, 172] on icon at bounding box center [413, 171] width 17 height 17
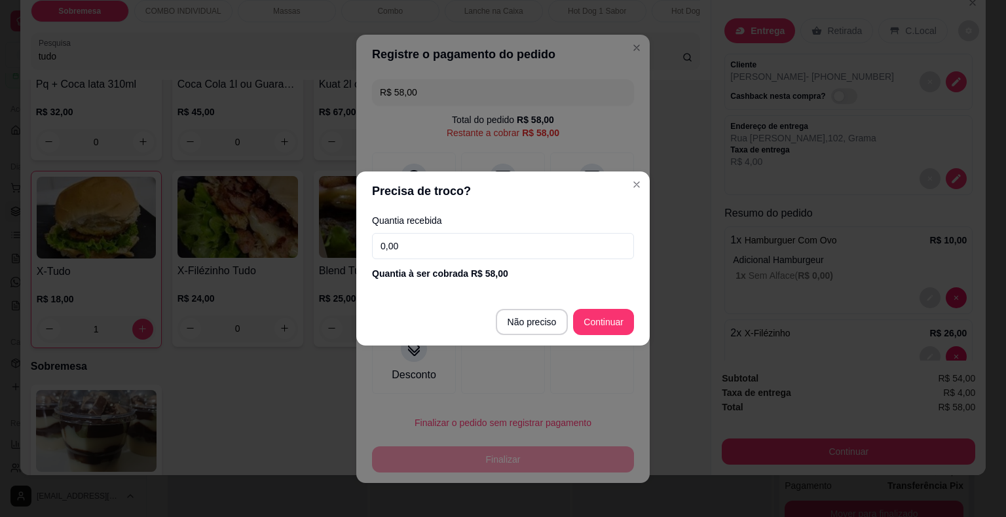
click at [446, 242] on input "0,00" at bounding box center [503, 246] width 262 height 26
type input "100,00"
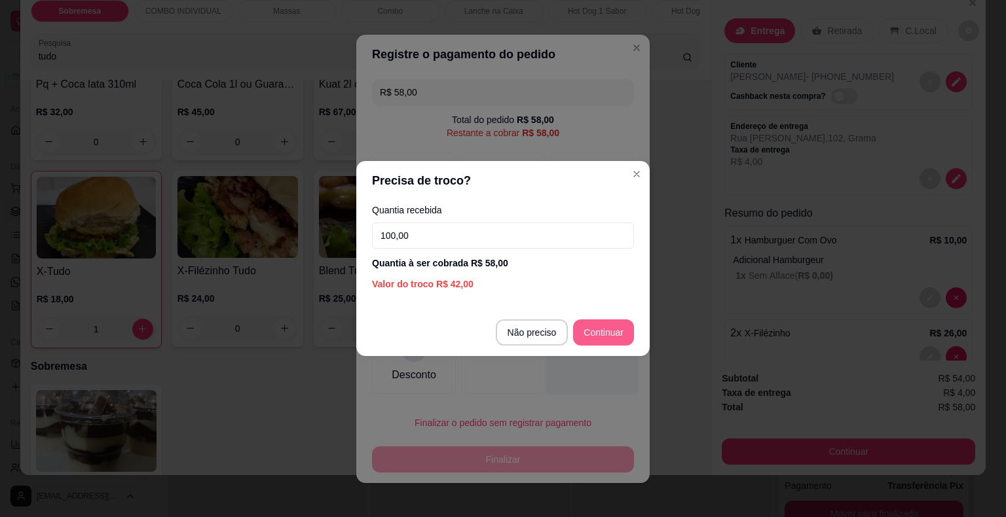
type input "R$ 0,00"
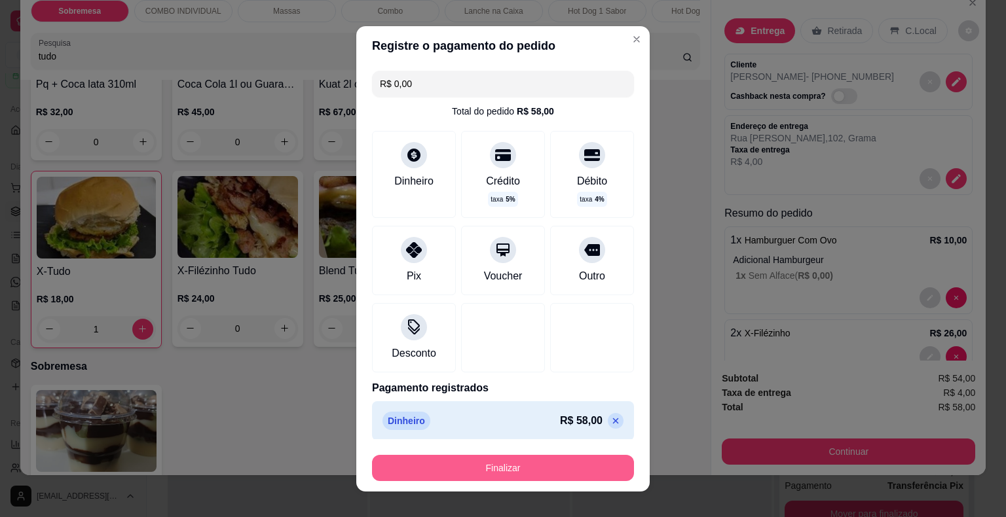
click at [509, 465] on button "Finalizar" at bounding box center [503, 468] width 262 height 26
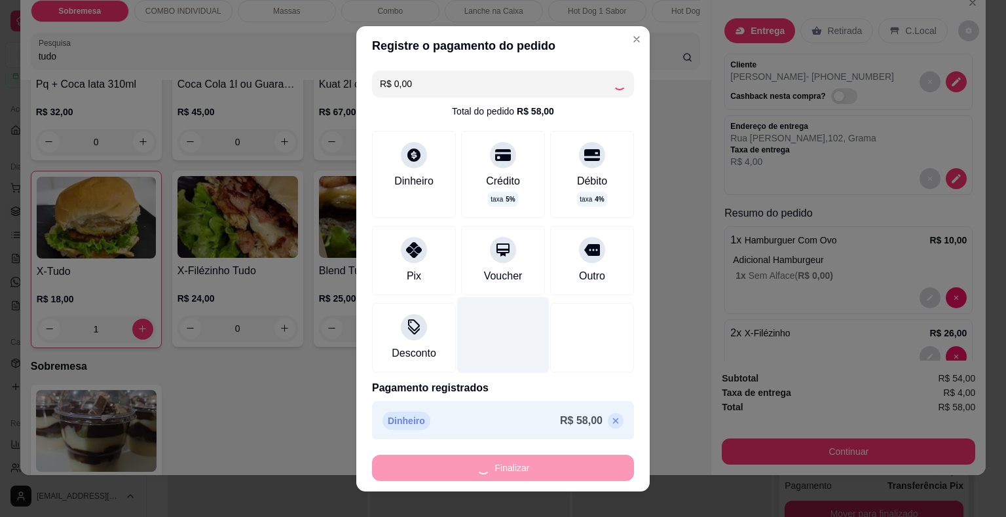
type input "0"
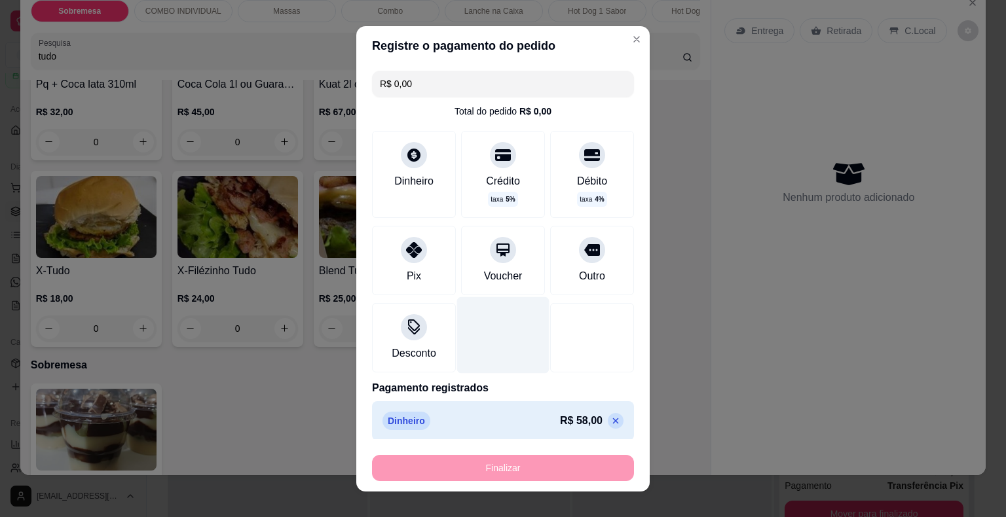
type input "-R$ 58,00"
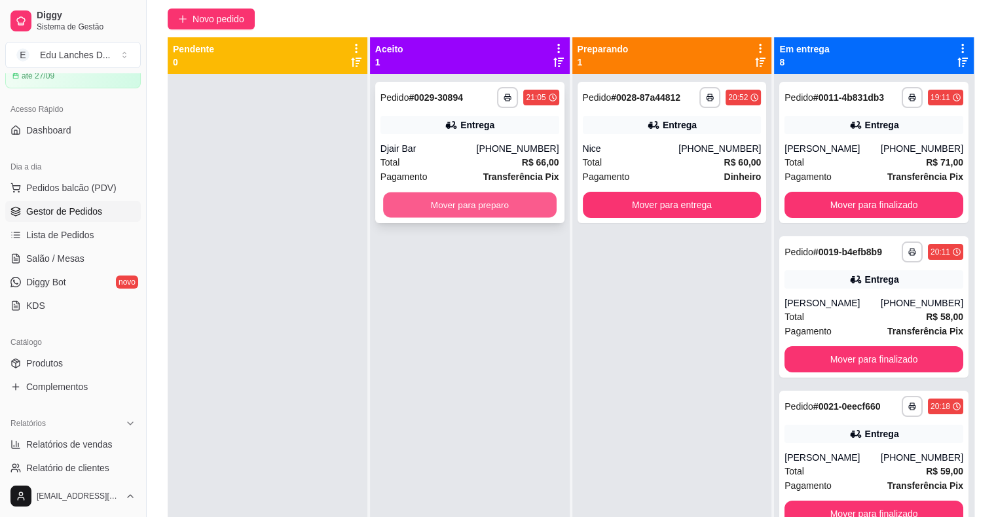
click at [456, 206] on button "Mover para preparo" at bounding box center [469, 205] width 173 height 26
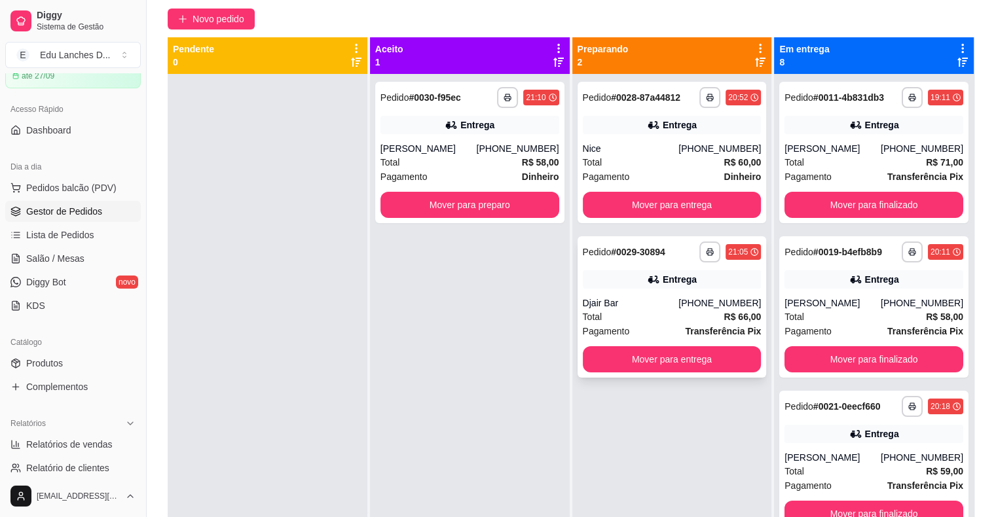
click at [652, 312] on div "Total R$ 66,00" at bounding box center [672, 317] width 179 height 14
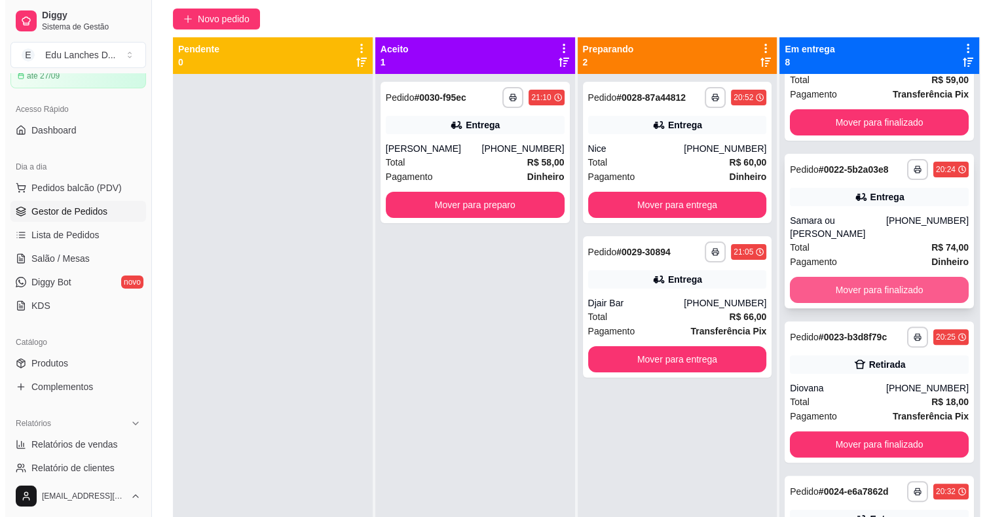
scroll to position [393, 0]
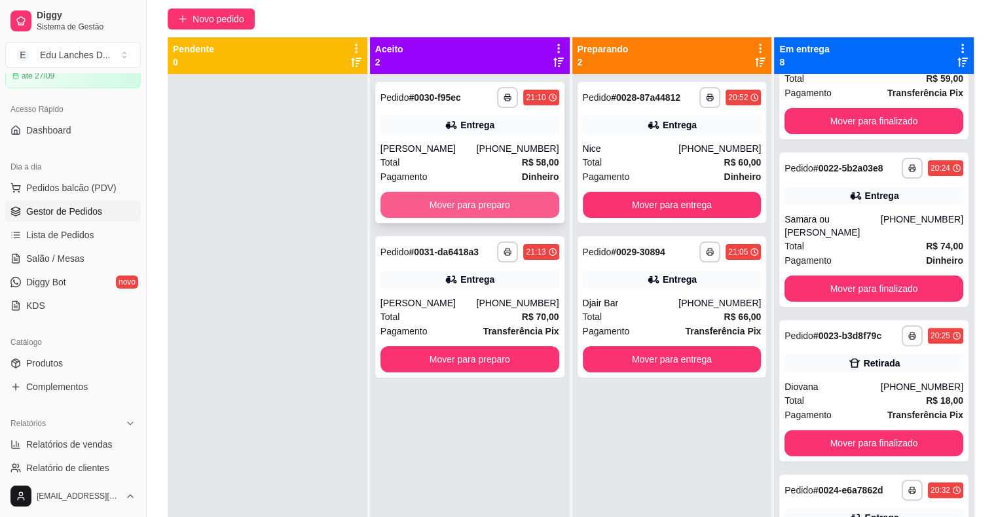
click at [464, 201] on button "Mover para preparo" at bounding box center [469, 205] width 179 height 26
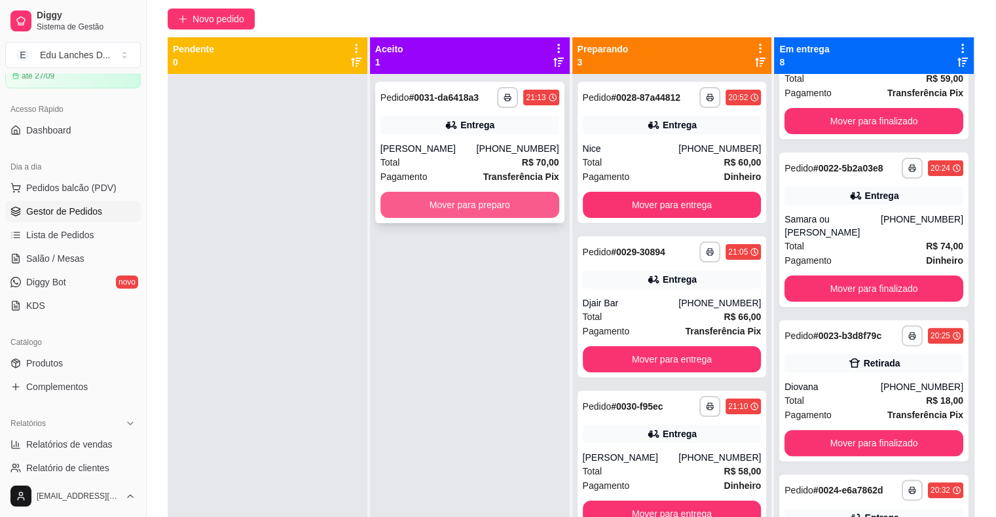
click at [479, 202] on button "Mover para preparo" at bounding box center [469, 205] width 179 height 26
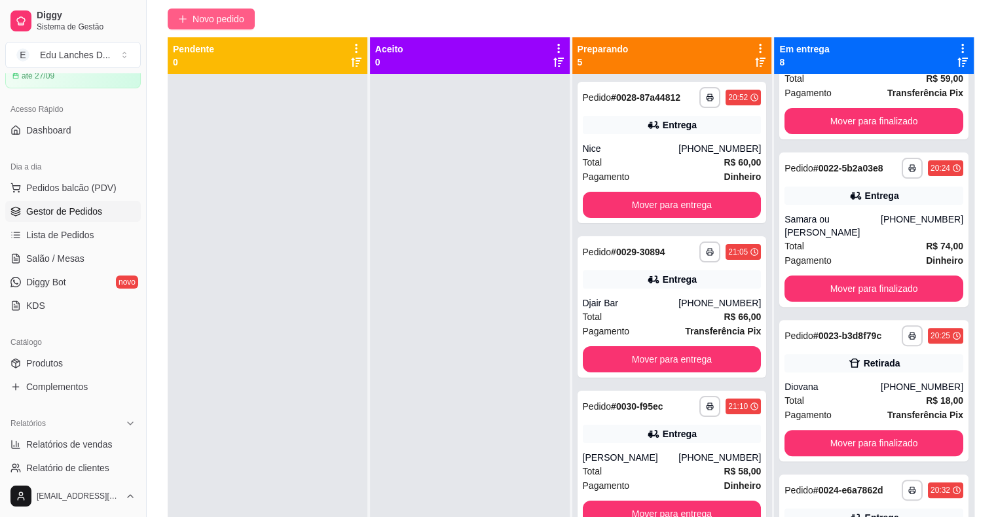
click at [218, 16] on span "Novo pedido" at bounding box center [218, 19] width 52 height 14
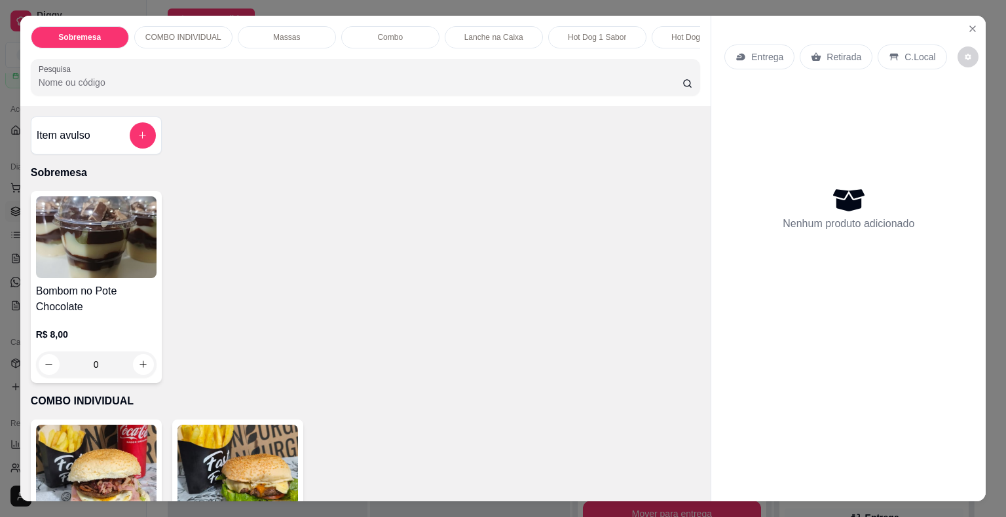
click at [757, 53] on p "Entrega" at bounding box center [767, 56] width 32 height 13
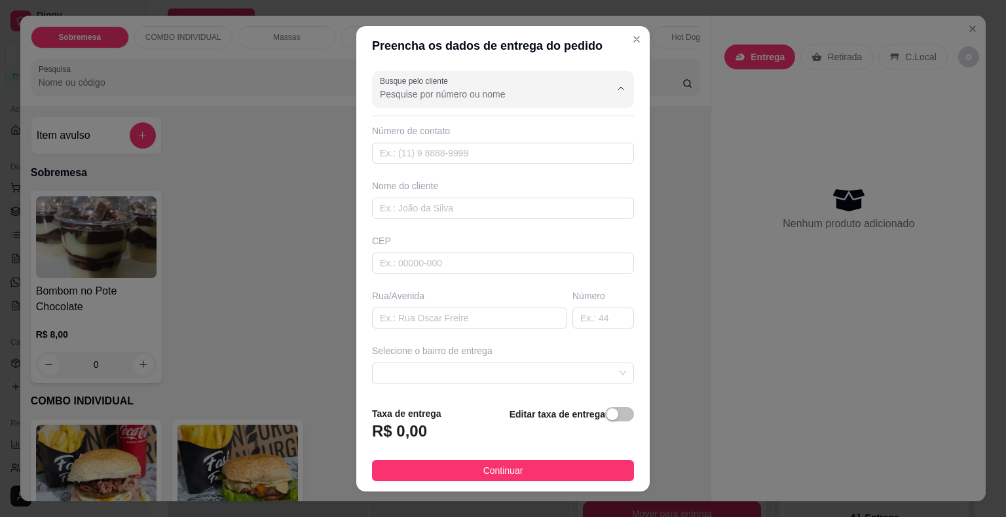
click at [528, 94] on input "Busque pelo cliente" at bounding box center [484, 94] width 209 height 13
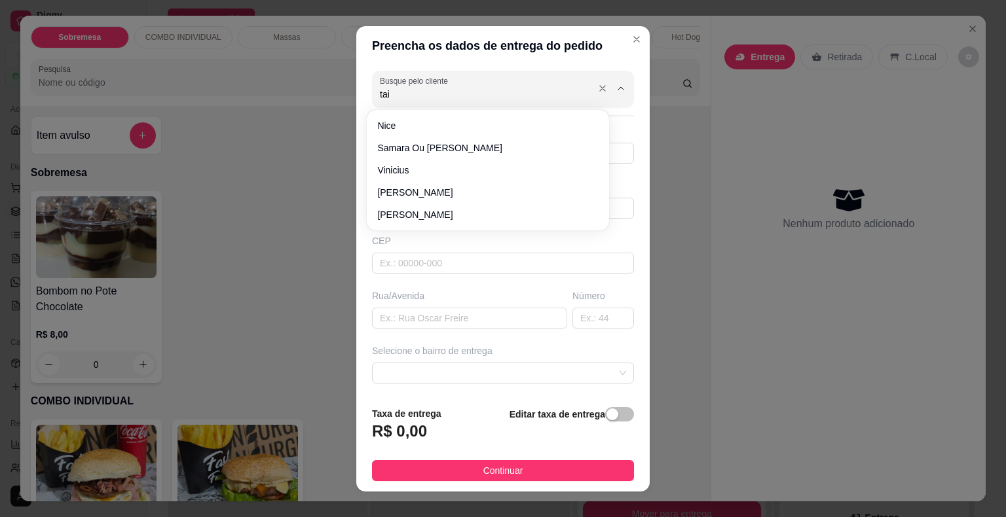
type input "tais"
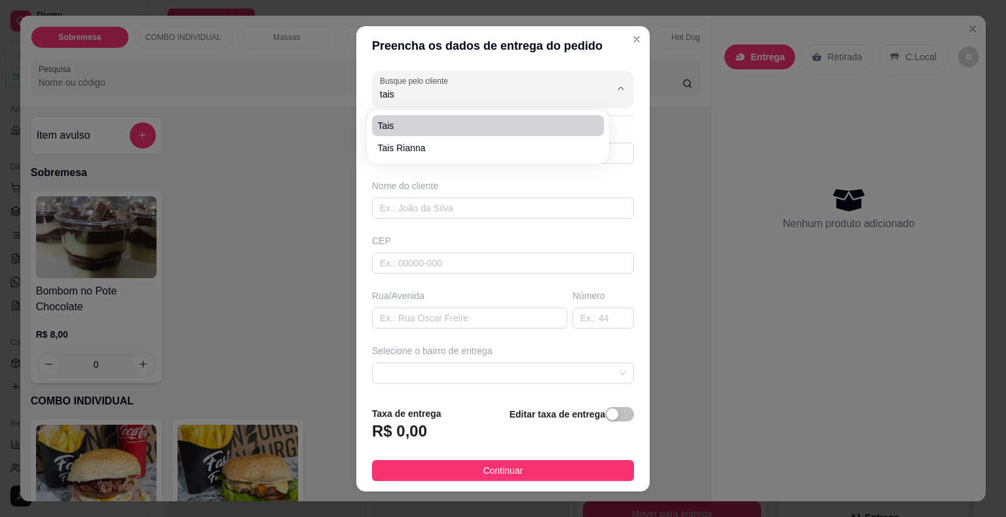
click at [440, 129] on span "tais" at bounding box center [481, 125] width 208 height 13
type input "3291400091"
type input "tais"
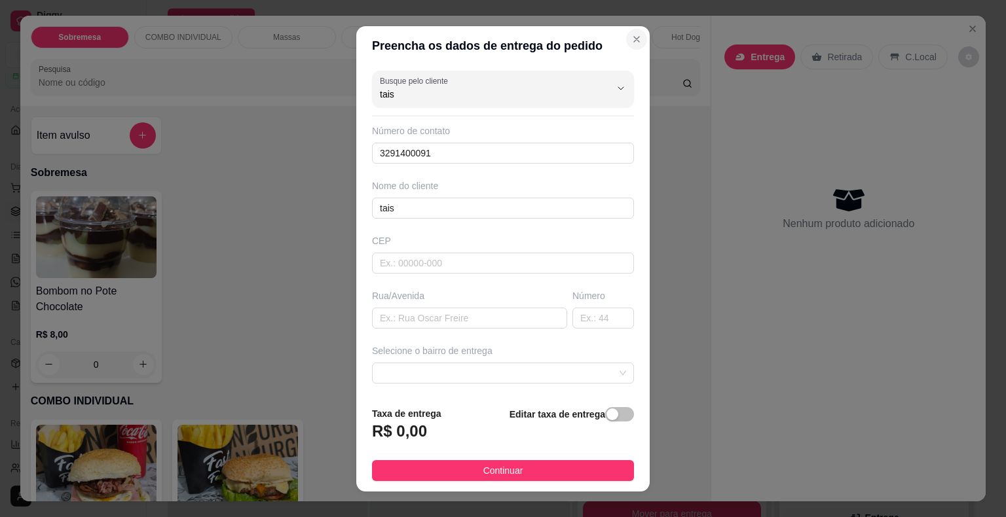
type input "tais"
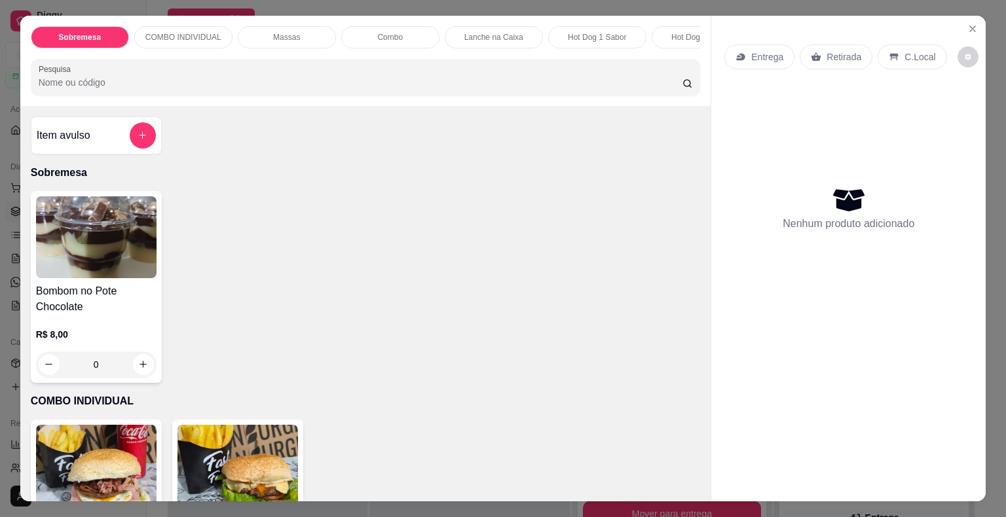
click at [756, 55] on p "Entrega" at bounding box center [767, 56] width 32 height 13
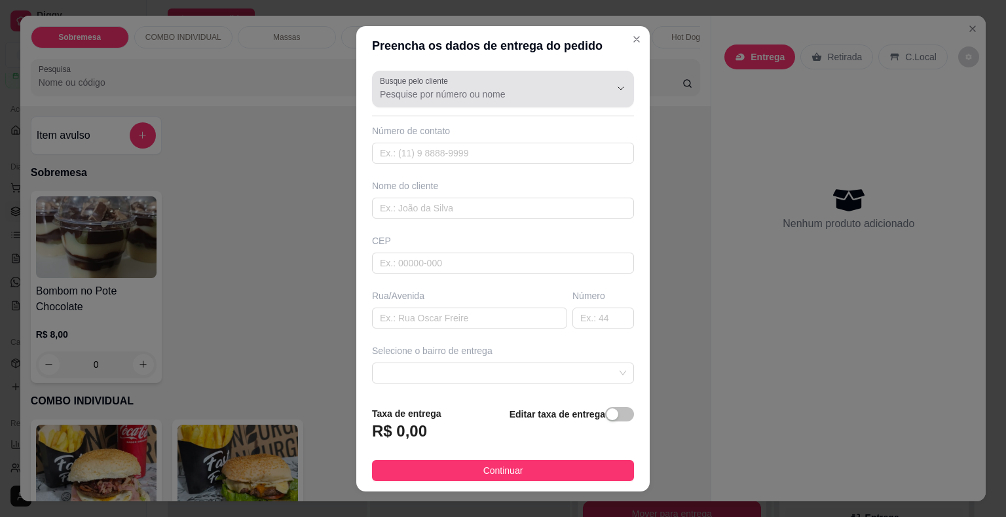
click at [537, 101] on div at bounding box center [503, 89] width 246 height 26
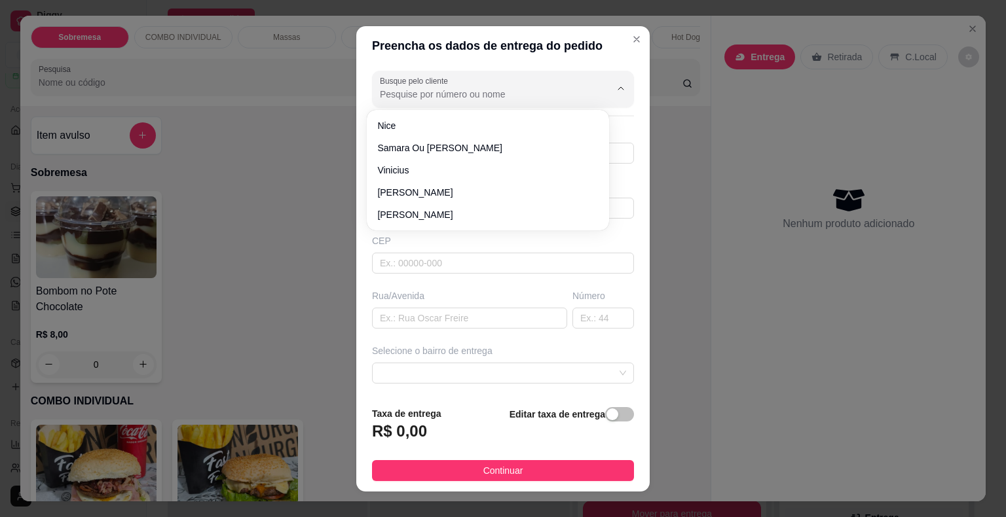
paste input "[PHONE_NUMBER]"
type input "[PHONE_NUMBER]"
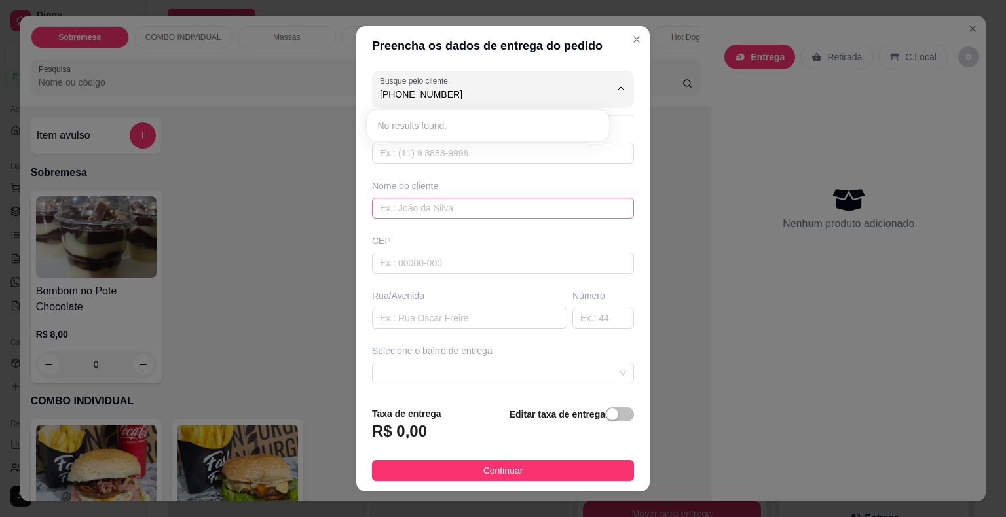
click at [410, 206] on input "text" at bounding box center [503, 208] width 262 height 21
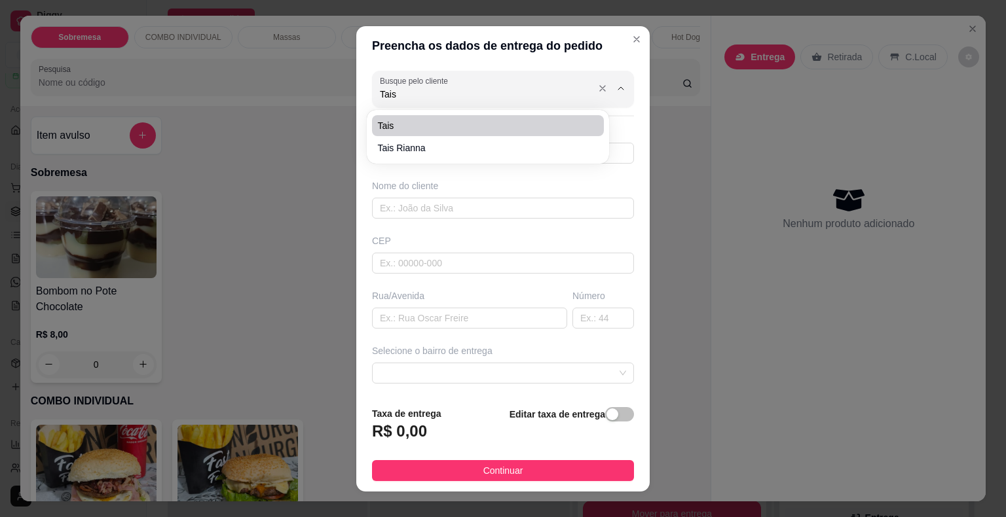
click at [395, 100] on input "Tais" at bounding box center [484, 94] width 209 height 13
click at [418, 126] on span "tais" at bounding box center [481, 125] width 208 height 13
type input "tais"
type input "3291400091"
type input "tais"
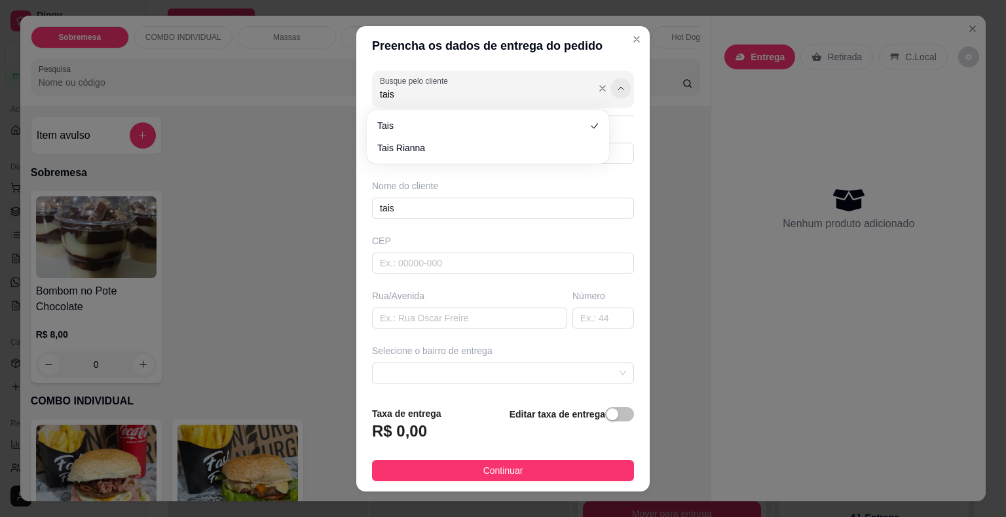
click at [615, 88] on icon "Show suggestions" at bounding box center [620, 88] width 10 height 10
click at [465, 153] on span "Tais rianna" at bounding box center [481, 147] width 208 height 13
type input "Tais rianna"
type input "32999813753"
type input "Tais rianna"
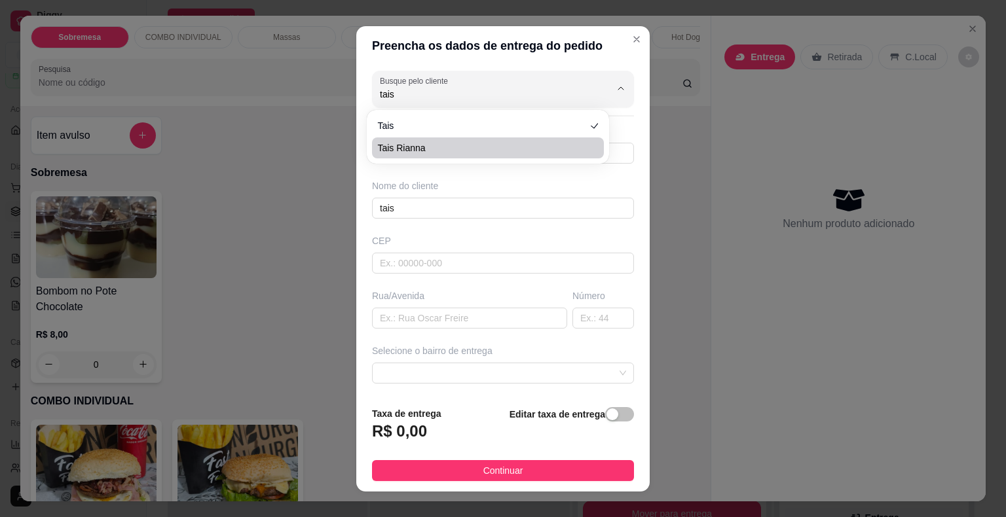
type input "36048190"
type input "Rua [PERSON_NAME]"
type input "27"
type input "Juiz de Fora"
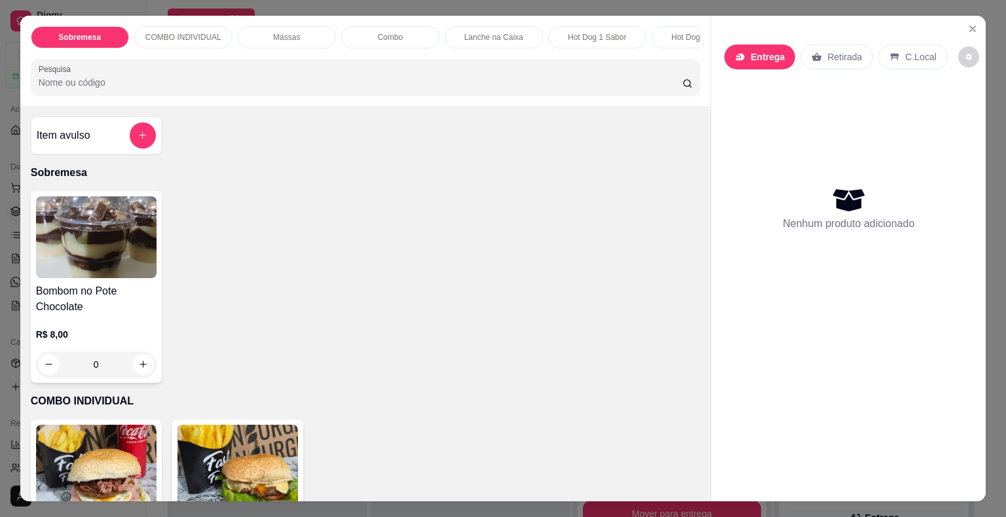
click at [754, 50] on p "Entrega" at bounding box center [767, 56] width 34 height 13
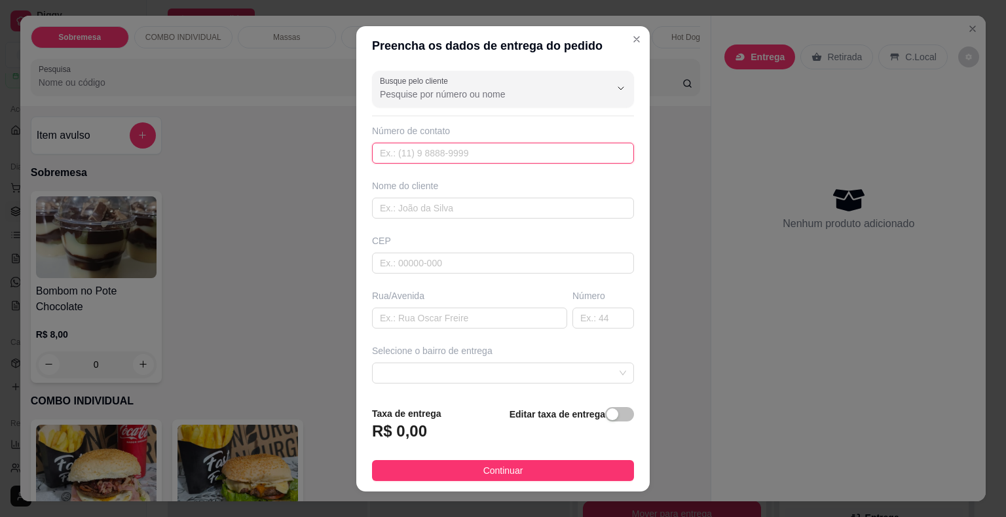
click at [464, 150] on input "text" at bounding box center [503, 153] width 262 height 21
paste input "[PHONE_NUMBER]"
click at [395, 156] on input "[PHONE_NUMBER]" at bounding box center [503, 153] width 262 height 21
type input "[PHONE_NUMBER]"
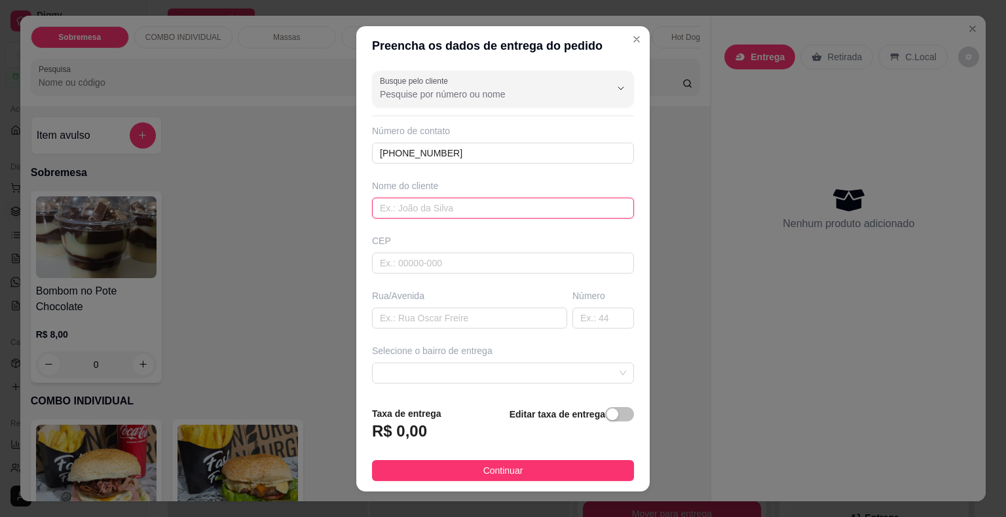
click at [400, 208] on input "text" at bounding box center [503, 208] width 262 height 21
type input "Tais"
click at [395, 321] on input "text" at bounding box center [469, 318] width 195 height 21
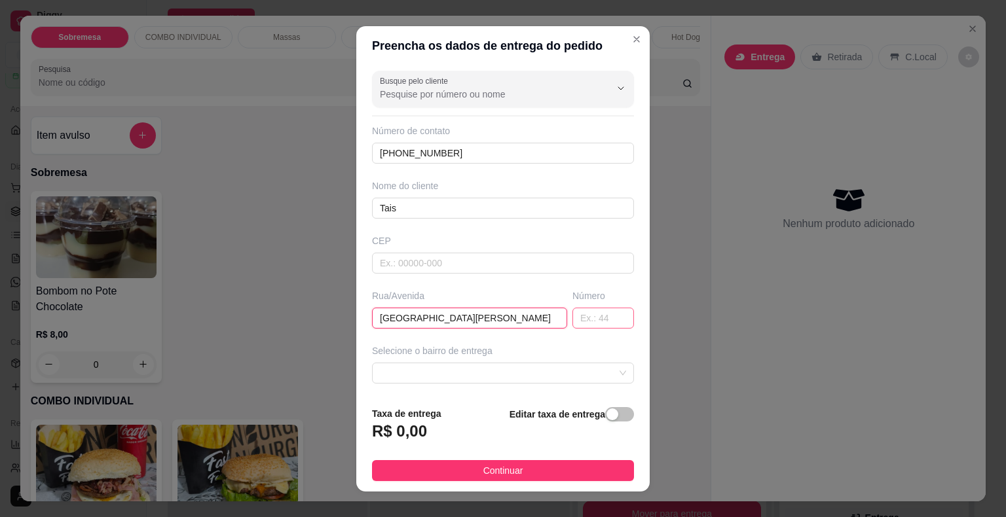
type input "[GEOGRAPHIC_DATA][PERSON_NAME]"
click at [573, 316] on input "text" at bounding box center [603, 318] width 62 height 21
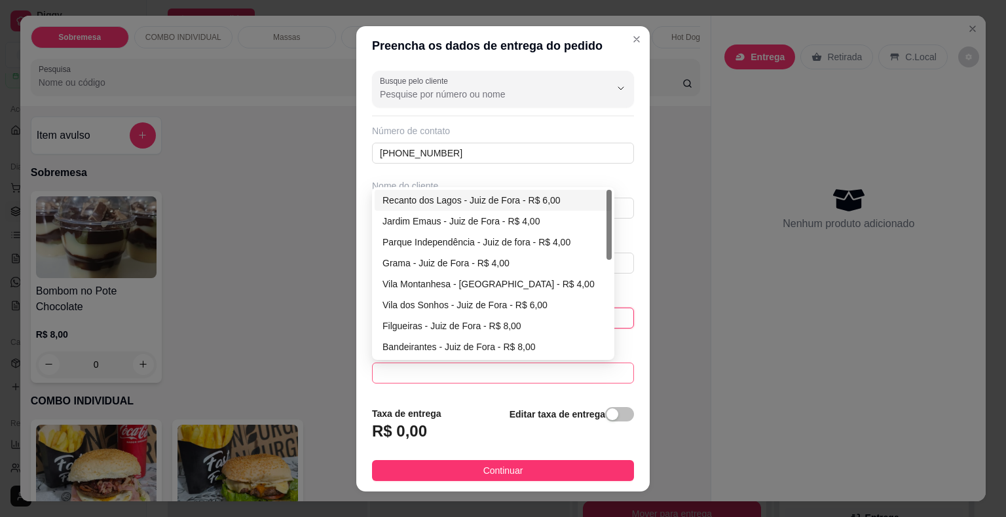
click at [525, 365] on span at bounding box center [503, 373] width 246 height 20
type input "47"
click at [483, 284] on div "Vila Montanhesa - [GEOGRAPHIC_DATA] - R$ 4,00" at bounding box center [492, 284] width 221 height 14
type input "Juiz de Fora"
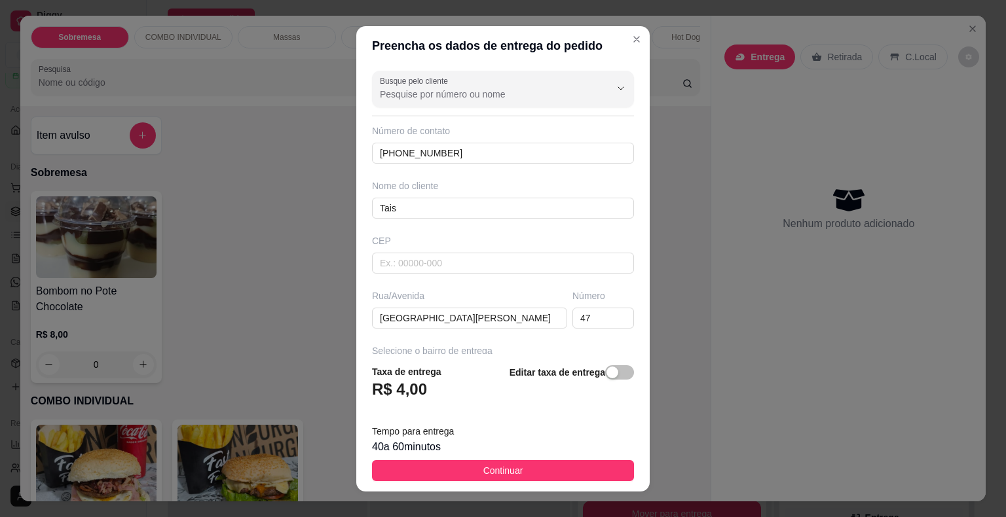
click at [498, 469] on span "Continuar" at bounding box center [503, 471] width 40 height 14
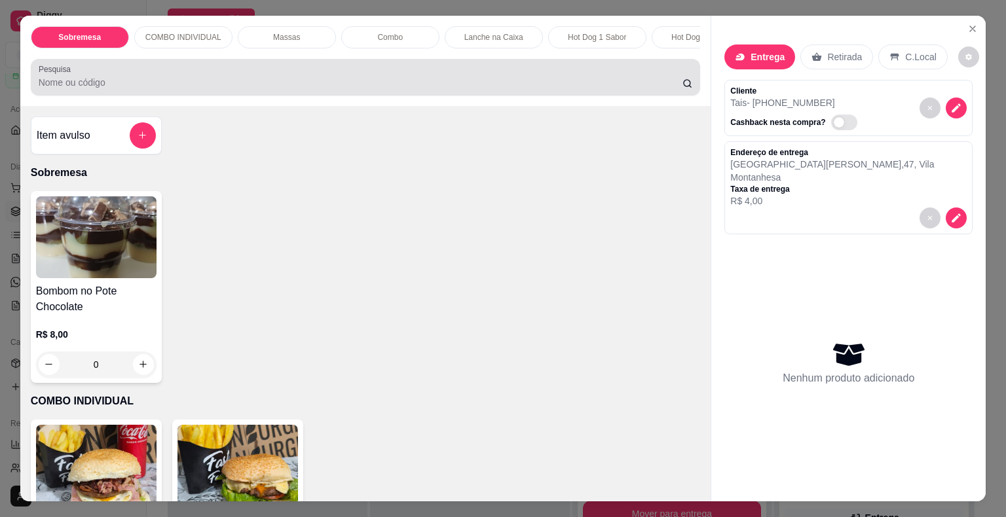
click at [82, 88] on input "Pesquisa" at bounding box center [361, 82] width 644 height 13
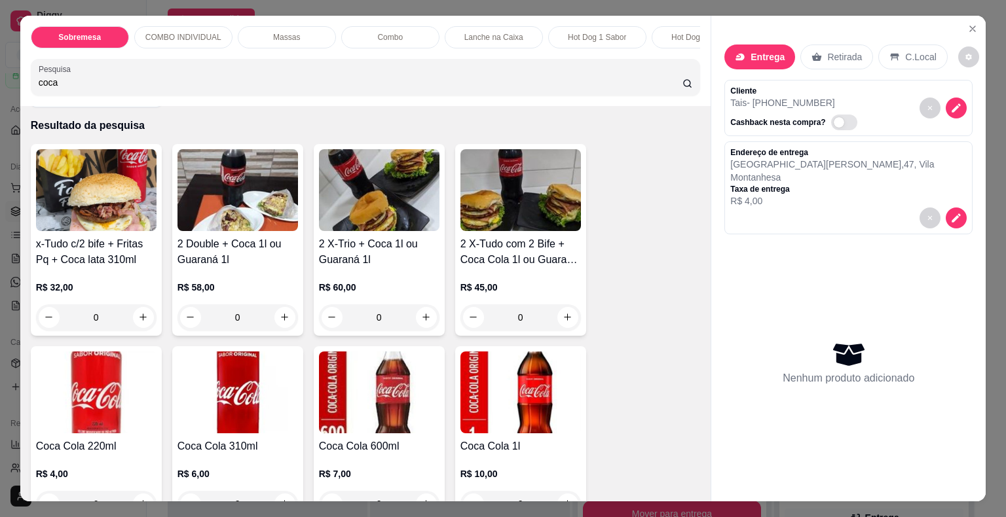
scroll to position [196, 0]
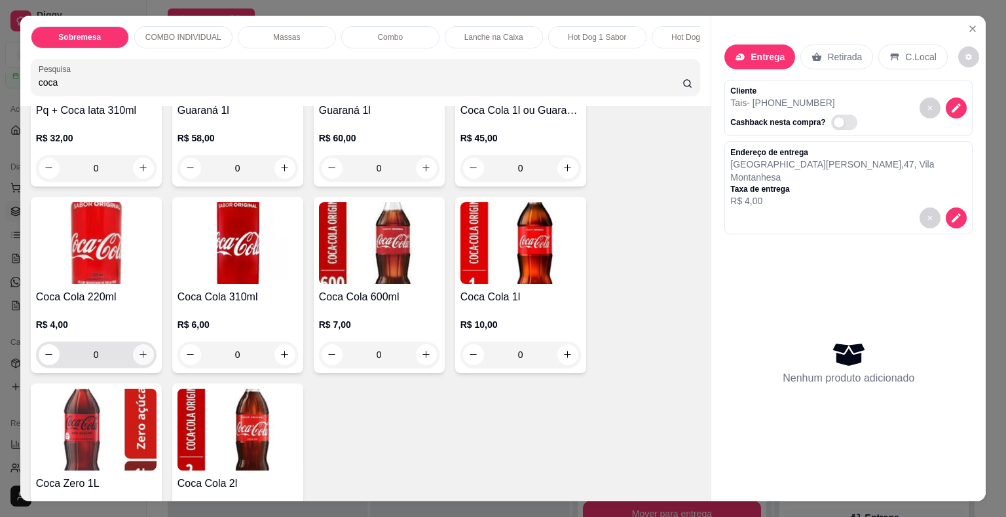
type input "coca"
click at [138, 359] on icon "increase-product-quantity" at bounding box center [143, 355] width 10 height 10
type input "1"
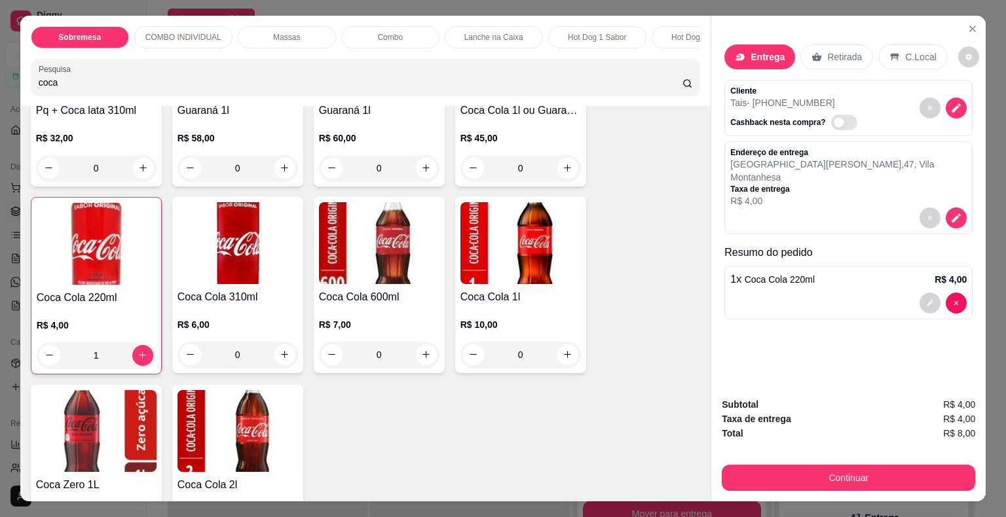
drag, startPoint x: 76, startPoint y: 88, endPoint x: 0, endPoint y: 86, distance: 76.0
click at [0, 86] on div "Sobremesa COMBO INDIVIDUAL Massas Combo Lanche na Caixa Hot Dog 1 Sabor Hot Dog…" at bounding box center [503, 258] width 1006 height 517
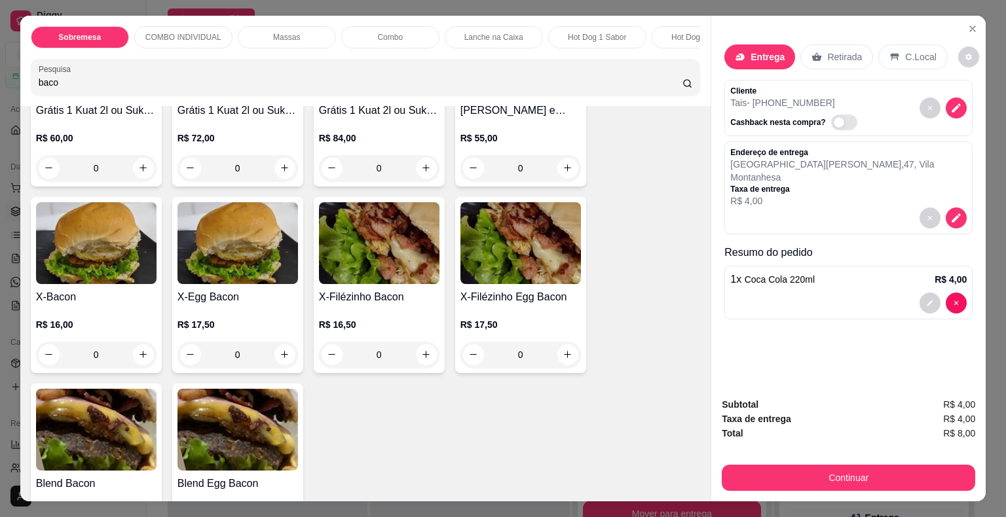
type input "baco"
click at [136, 361] on div "0" at bounding box center [96, 355] width 120 height 26
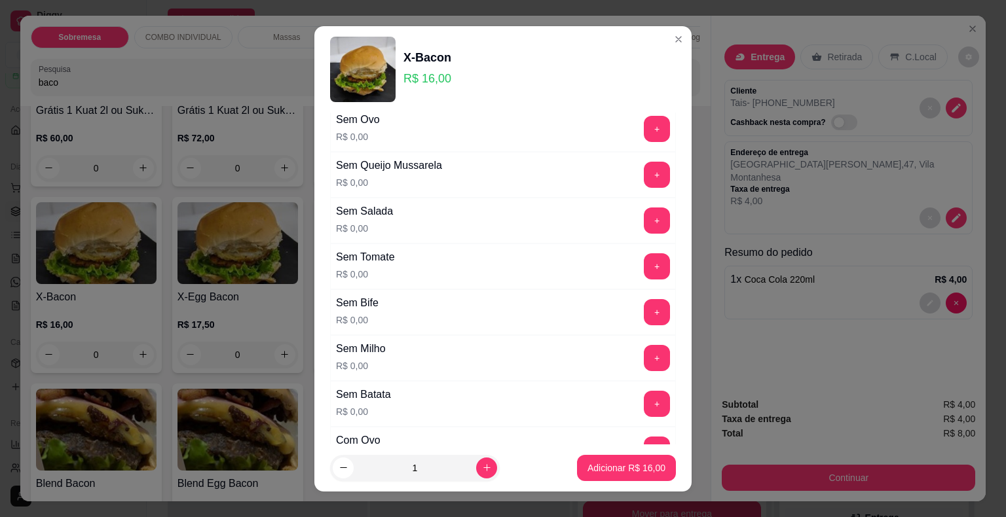
scroll to position [262, 0]
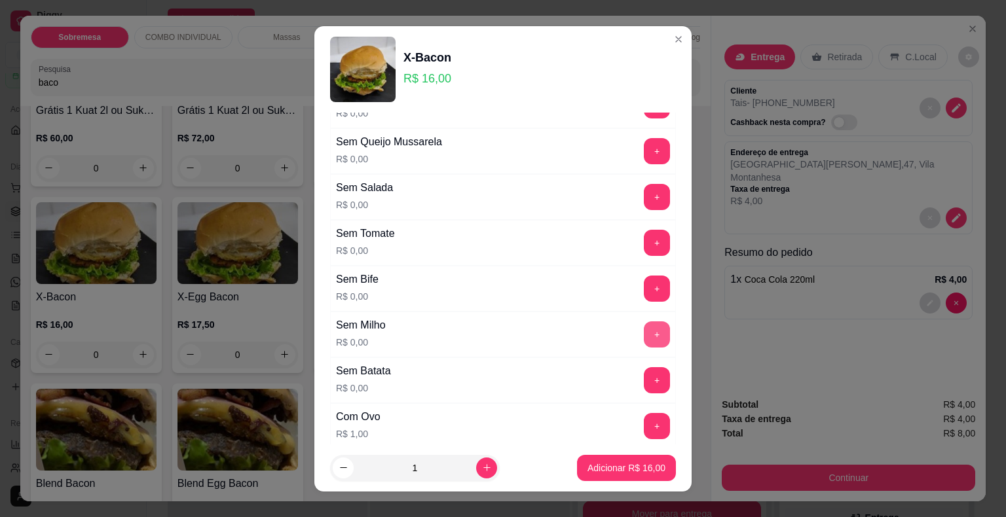
click at [644, 330] on button "+" at bounding box center [657, 334] width 26 height 26
click at [613, 462] on p "Adicionar R$ 16,00" at bounding box center [626, 468] width 78 height 13
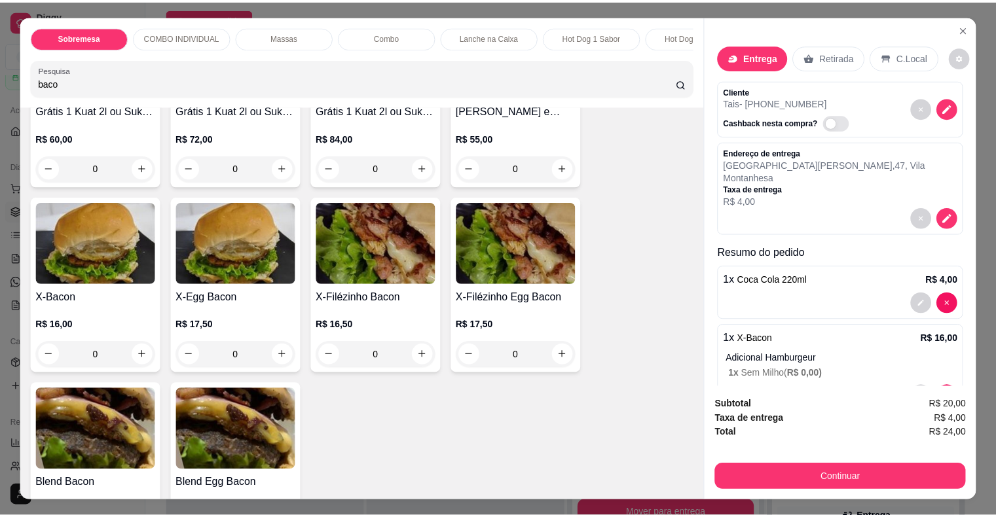
scroll to position [84, 0]
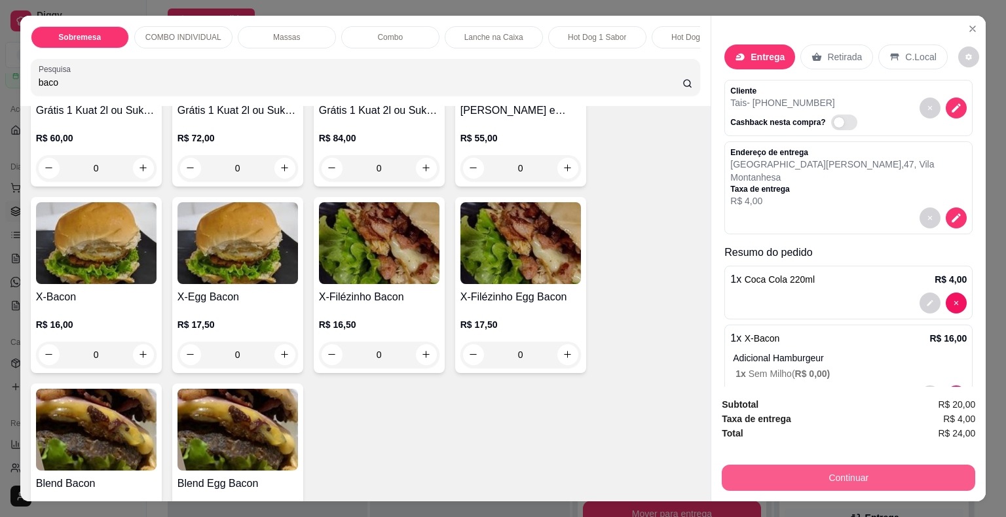
click at [812, 473] on button "Continuar" at bounding box center [847, 478] width 253 height 26
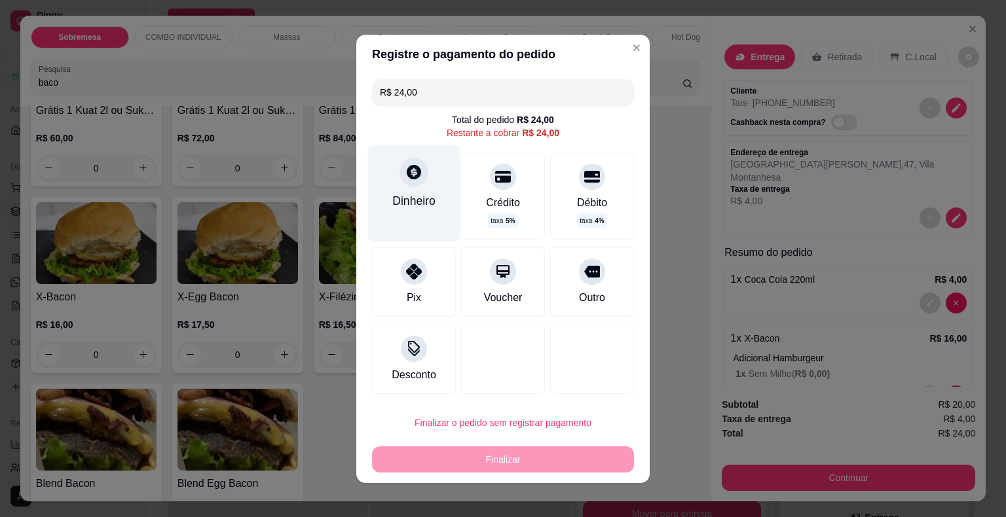
click at [407, 179] on icon at bounding box center [414, 172] width 14 height 14
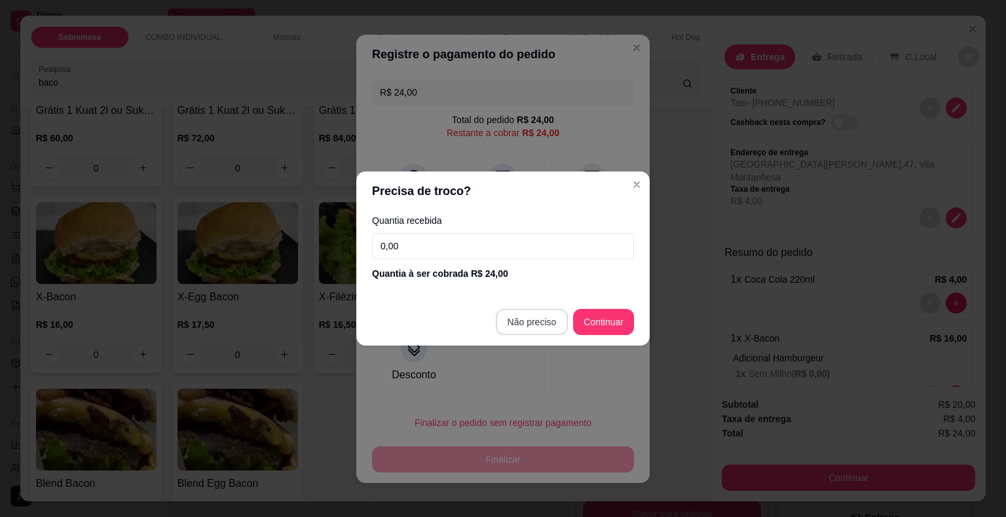
type input "R$ 0,00"
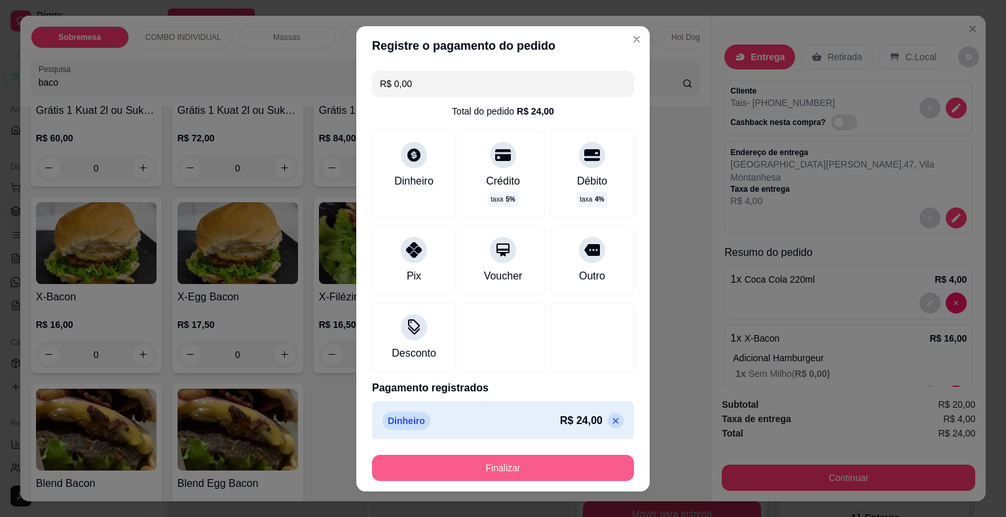
click at [516, 464] on button "Finalizar" at bounding box center [503, 468] width 262 height 26
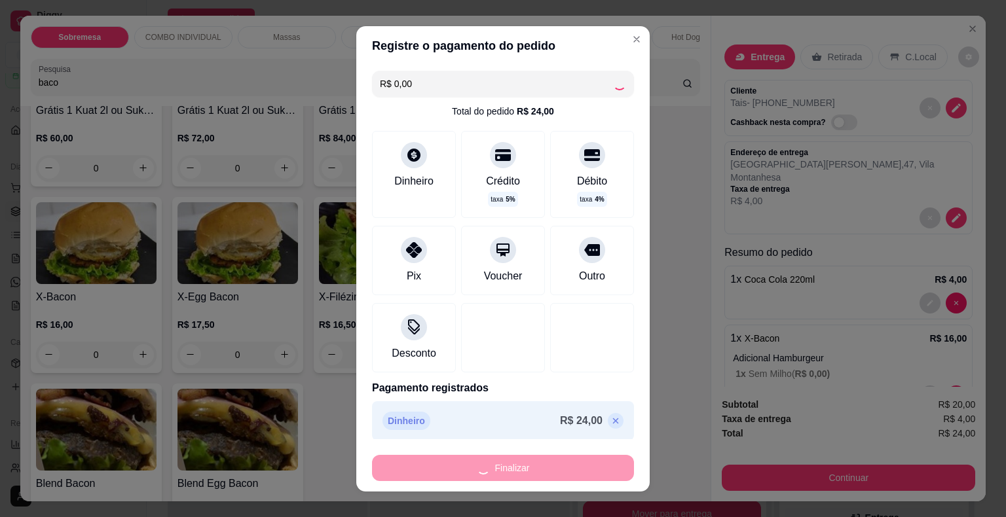
type input "0"
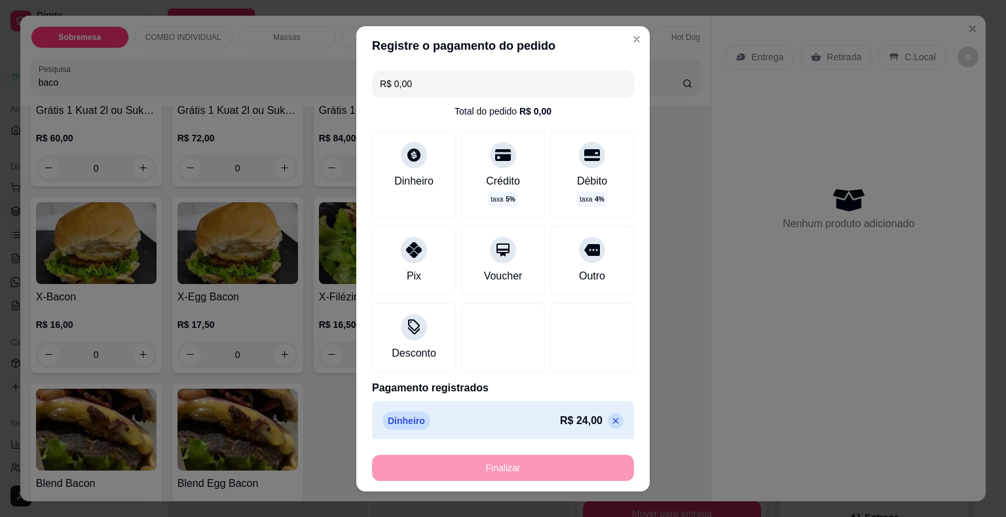
type input "-R$ 24,00"
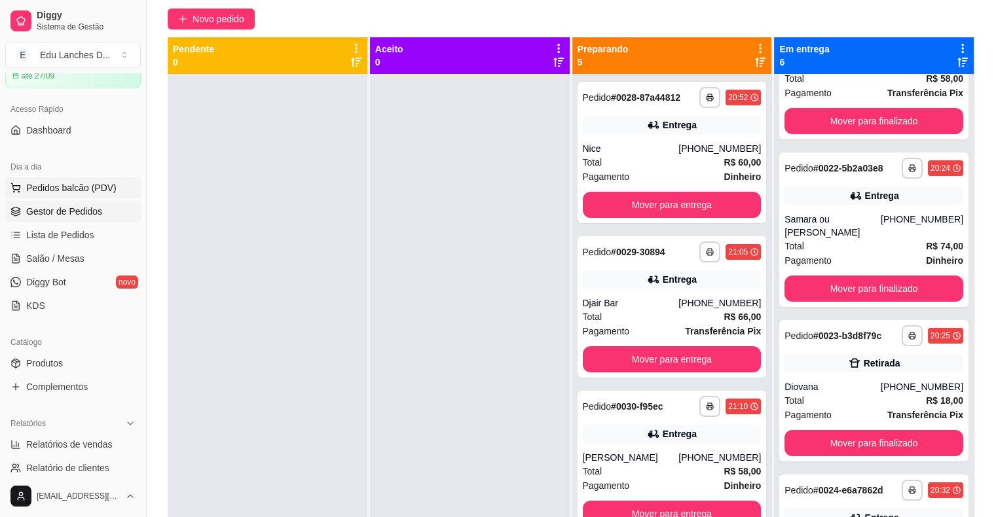
click at [54, 192] on span "Pedidos balcão (PDV)" at bounding box center [71, 187] width 90 height 13
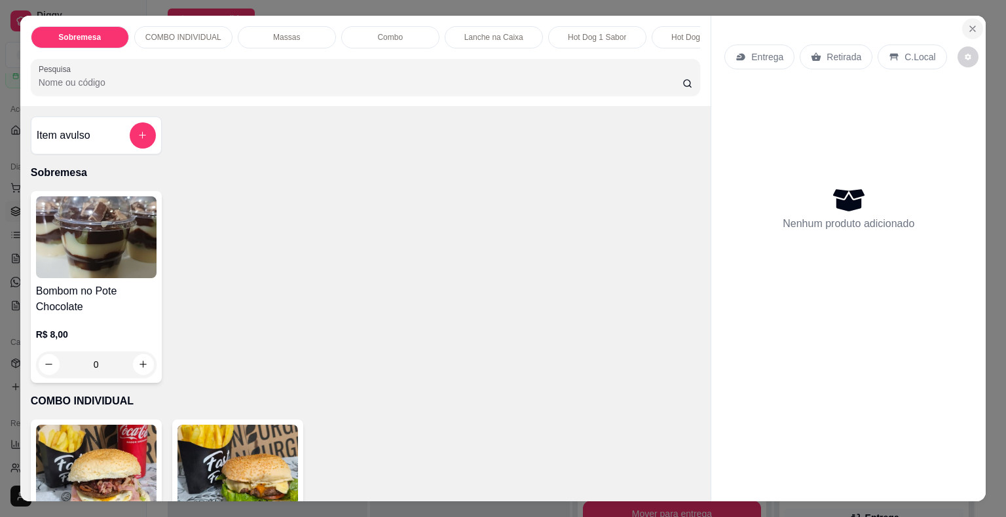
click at [967, 24] on icon "Close" at bounding box center [972, 29] width 10 height 10
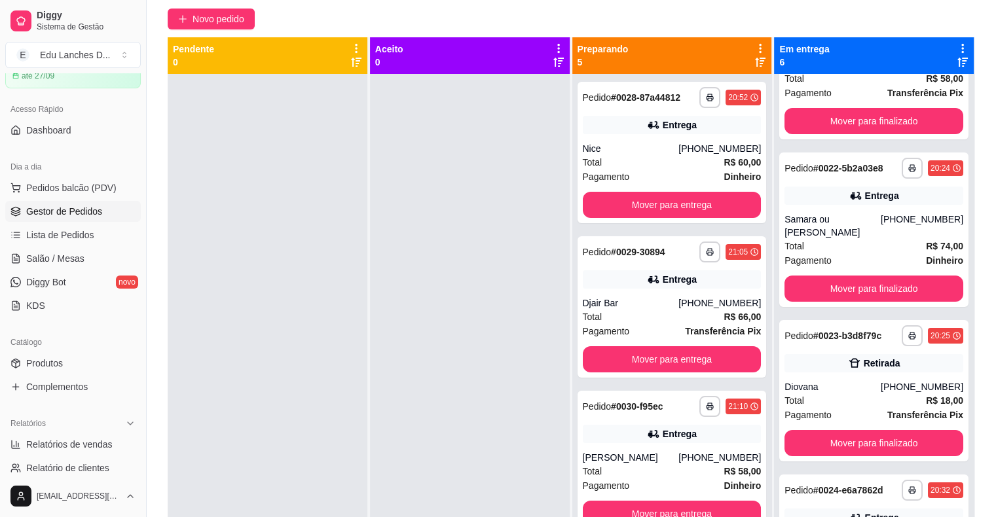
click at [63, 213] on span "Gestor de Pedidos" at bounding box center [64, 211] width 76 height 13
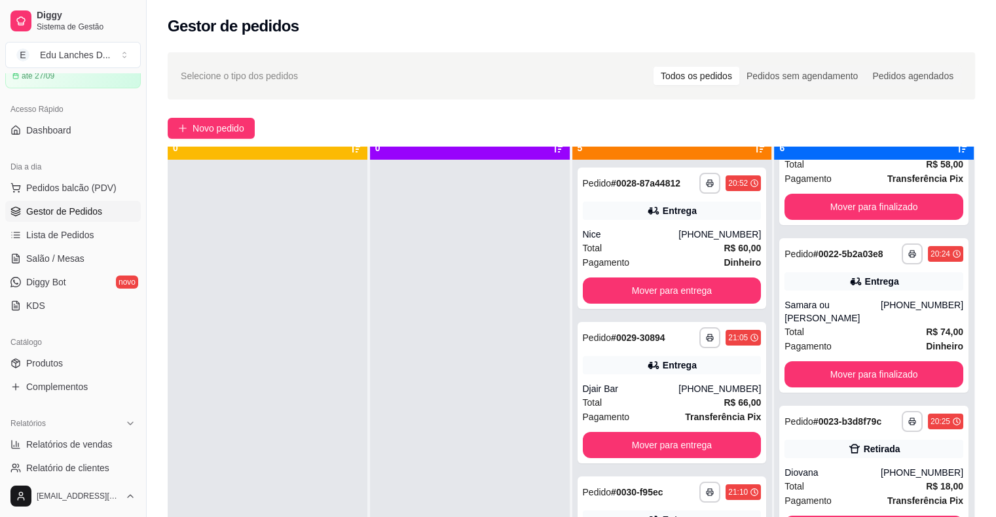
scroll to position [37, 0]
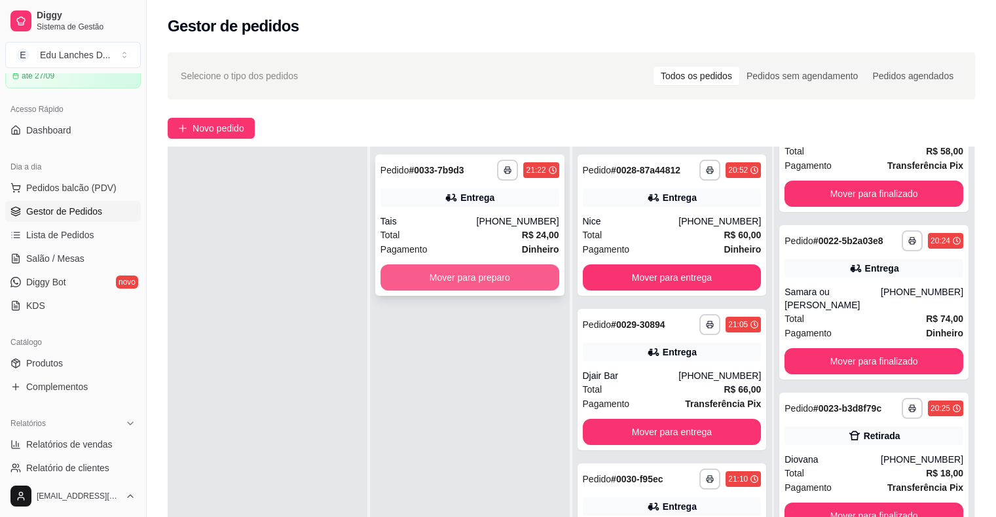
click at [511, 274] on button "Mover para preparo" at bounding box center [469, 277] width 179 height 26
click at [513, 273] on button "Mover para preparo" at bounding box center [469, 277] width 179 height 26
click at [443, 279] on button "Mover para preparo" at bounding box center [469, 277] width 179 height 26
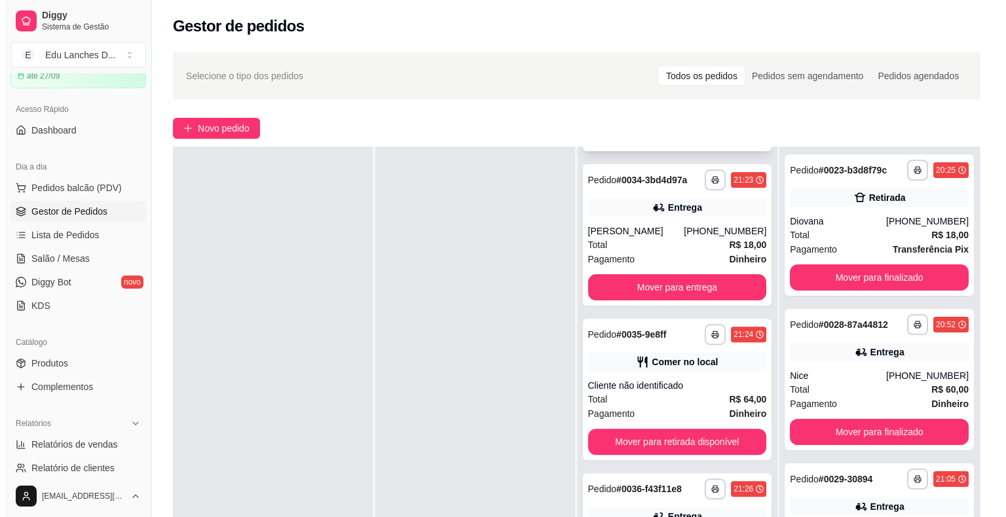
scroll to position [458, 0]
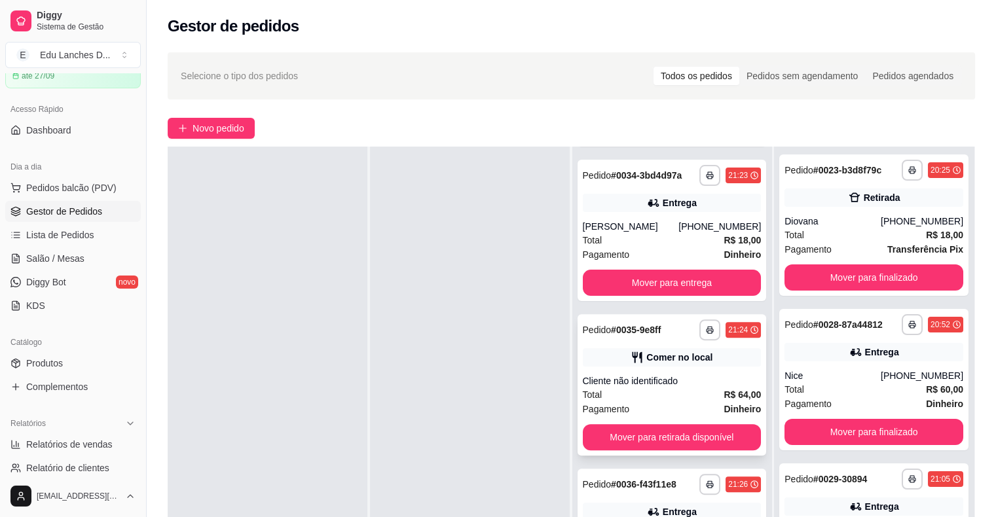
click at [662, 371] on div "**********" at bounding box center [671, 384] width 189 height 141
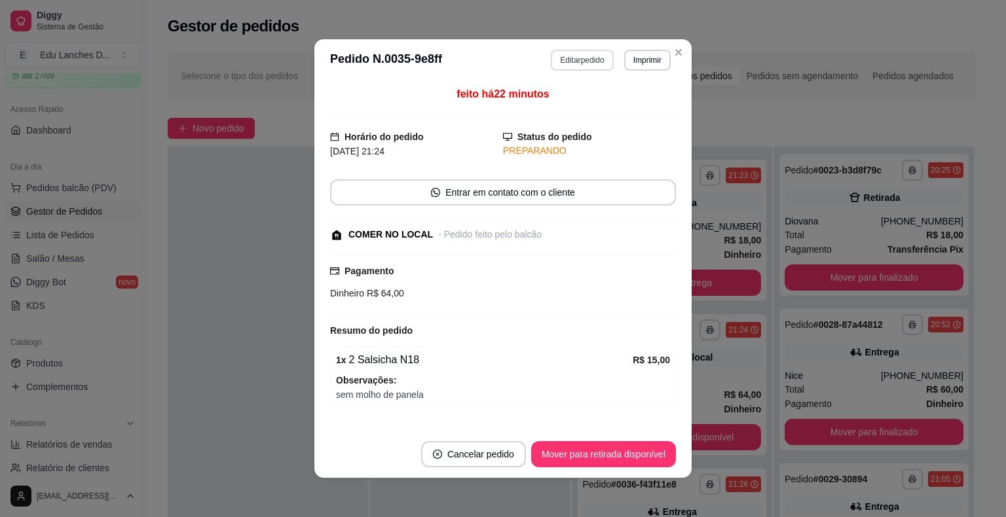
click at [569, 66] on button "Editar pedido" at bounding box center [582, 60] width 62 height 21
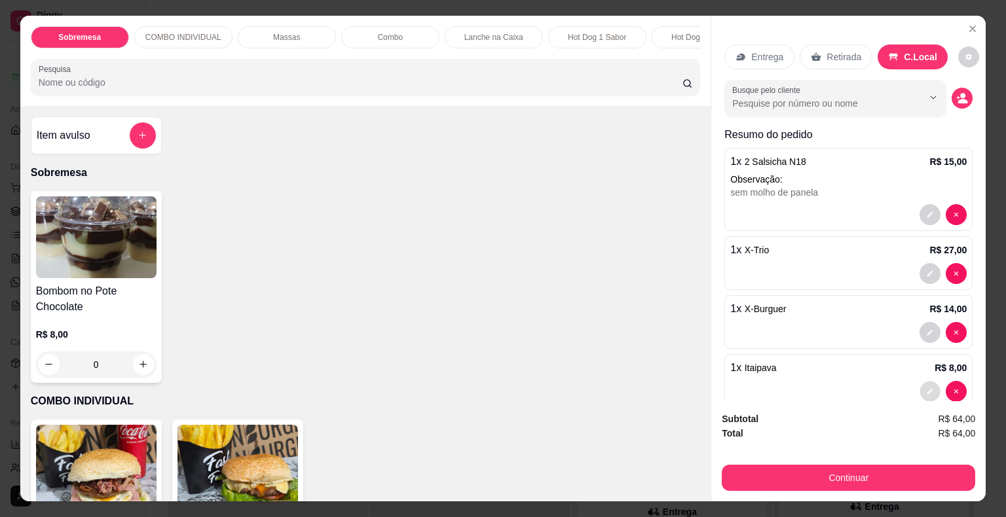
click at [926, 388] on icon "decrease-product-quantity" at bounding box center [930, 392] width 8 height 8
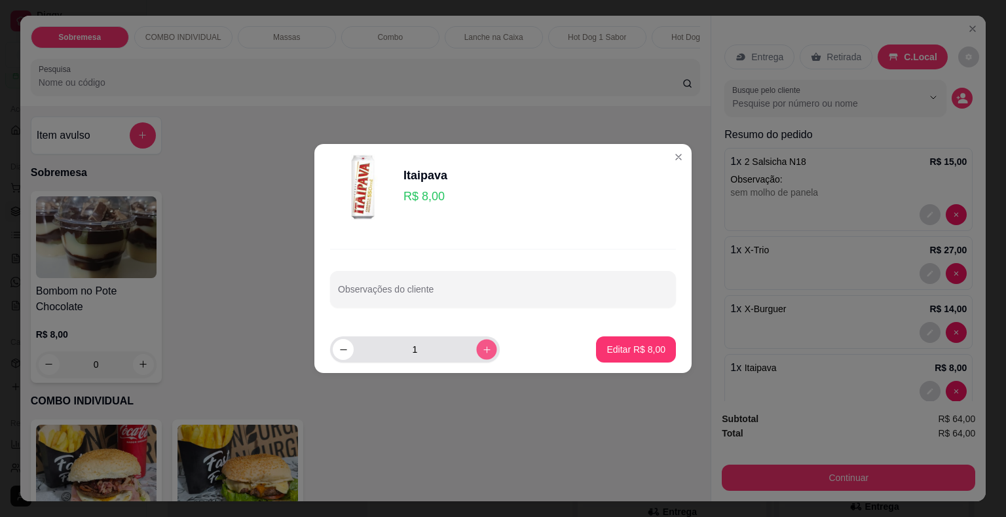
click at [479, 344] on button "increase-product-quantity" at bounding box center [486, 349] width 20 height 20
type input "2"
click at [621, 349] on p "Editar R$ 16,00" at bounding box center [634, 349] width 64 height 13
type input "2"
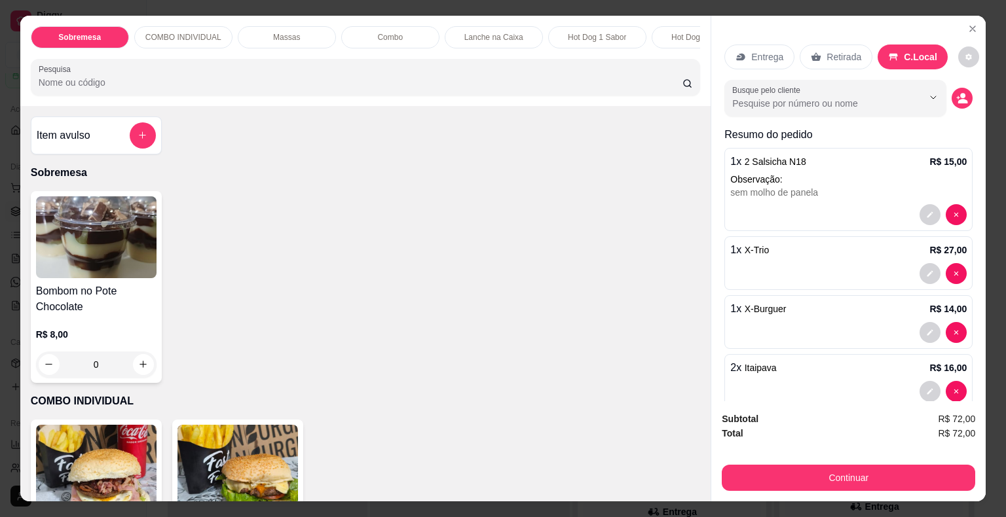
click at [134, 89] on input "Pesquisa" at bounding box center [361, 82] width 644 height 13
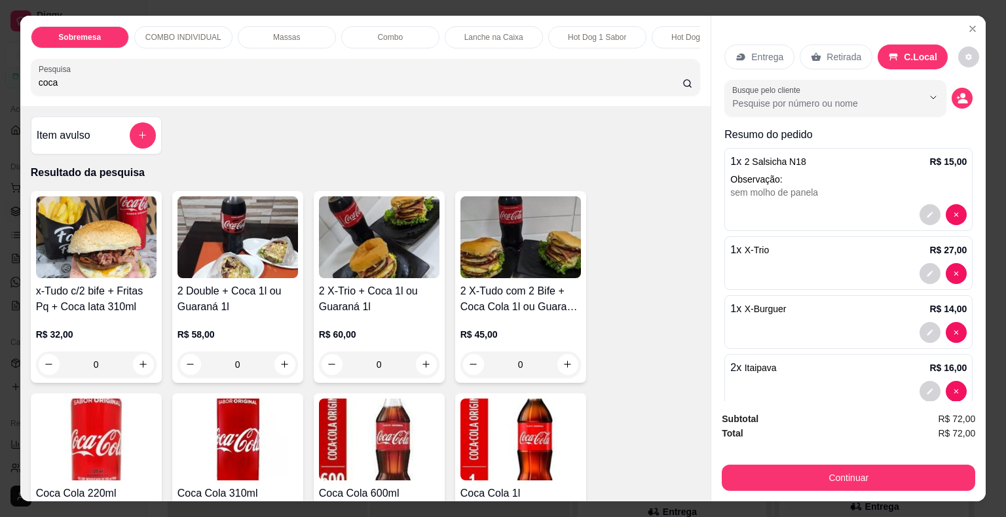
scroll to position [196, 0]
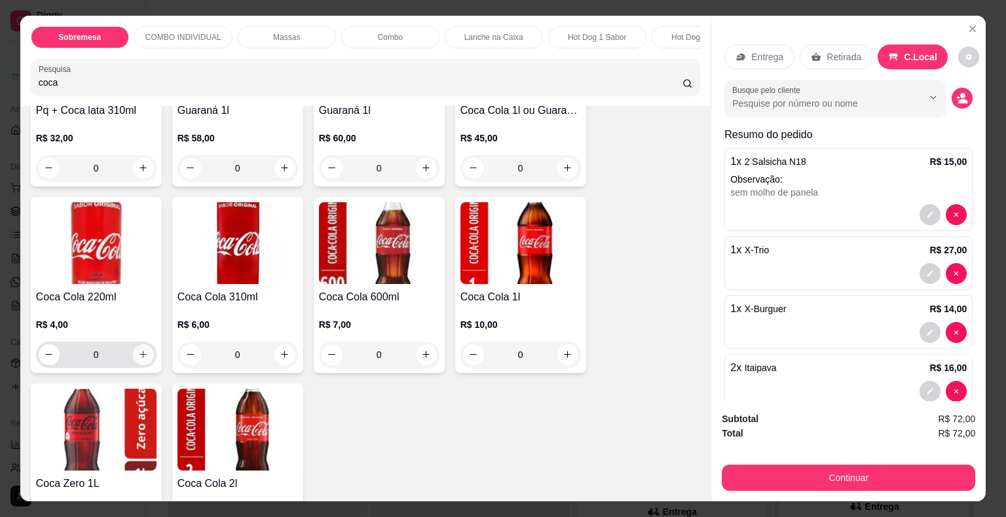
type input "coca"
click at [139, 359] on icon "increase-product-quantity" at bounding box center [143, 355] width 10 height 10
type input "1"
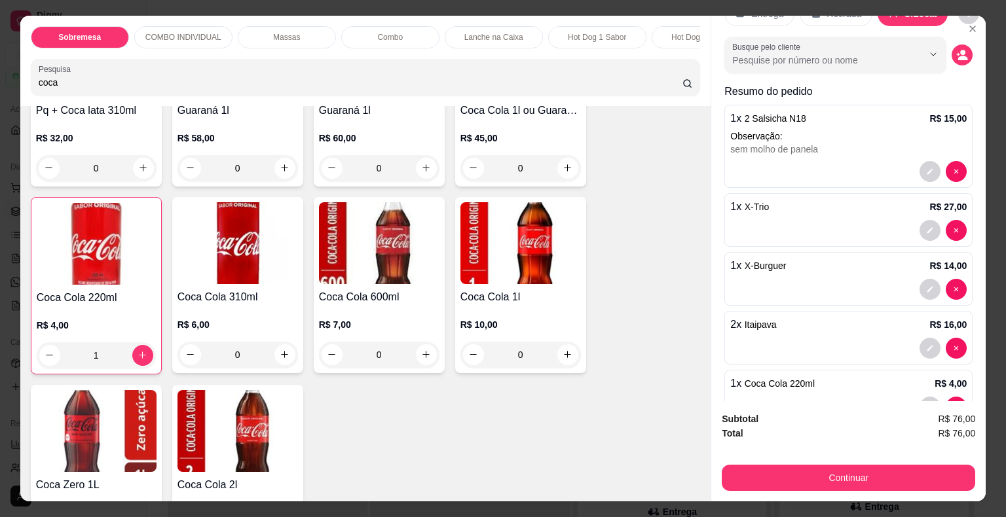
scroll to position [65, 0]
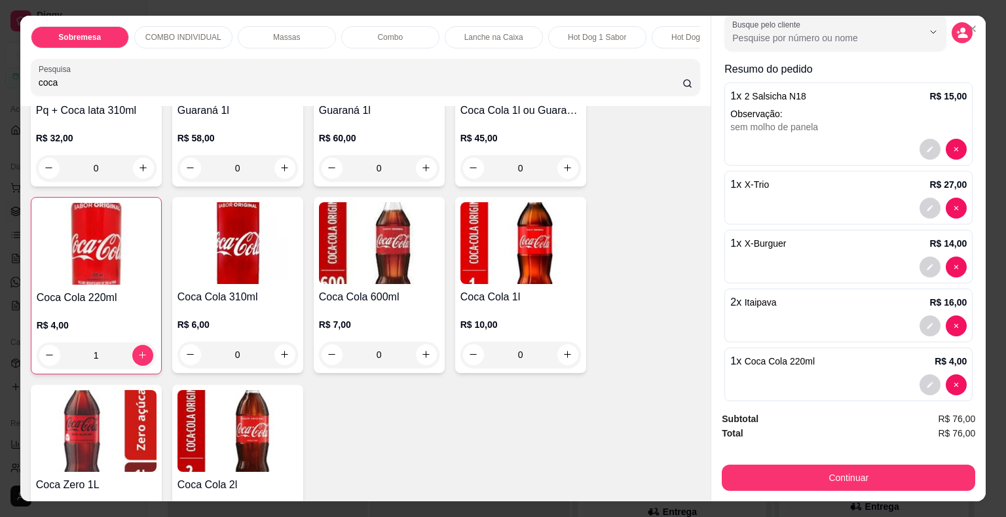
click at [0, 90] on div "Sobremesa COMBO INDIVIDUAL Massas Combo Lanche na Caixa Hot Dog 1 Sabor Hot Dog…" at bounding box center [503, 258] width 1006 height 517
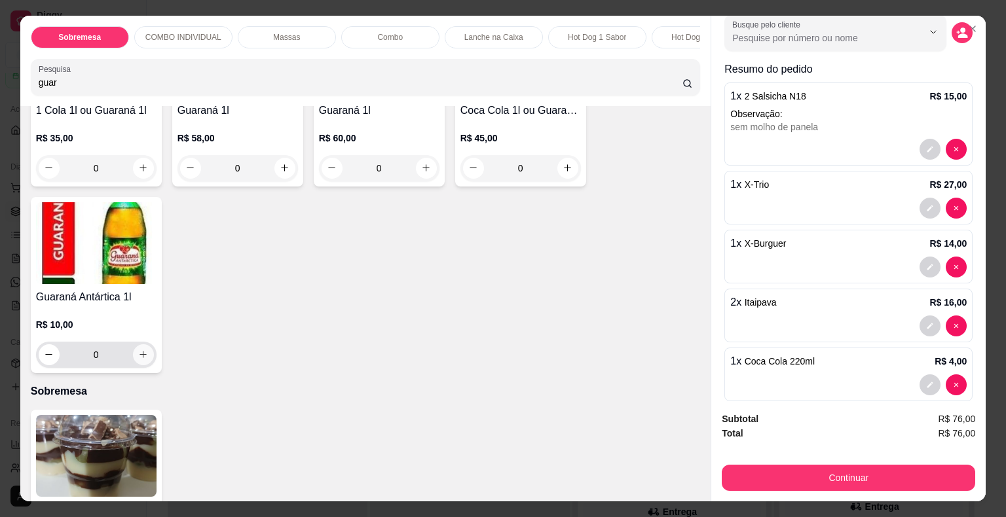
type input "guar"
click at [138, 357] on icon "increase-product-quantity" at bounding box center [143, 355] width 10 height 10
type input "1"
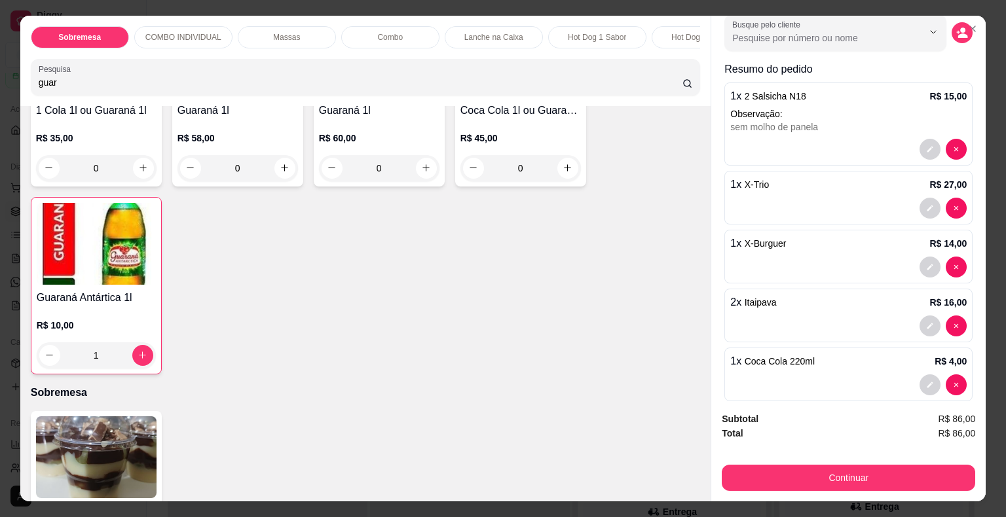
scroll to position [139, 0]
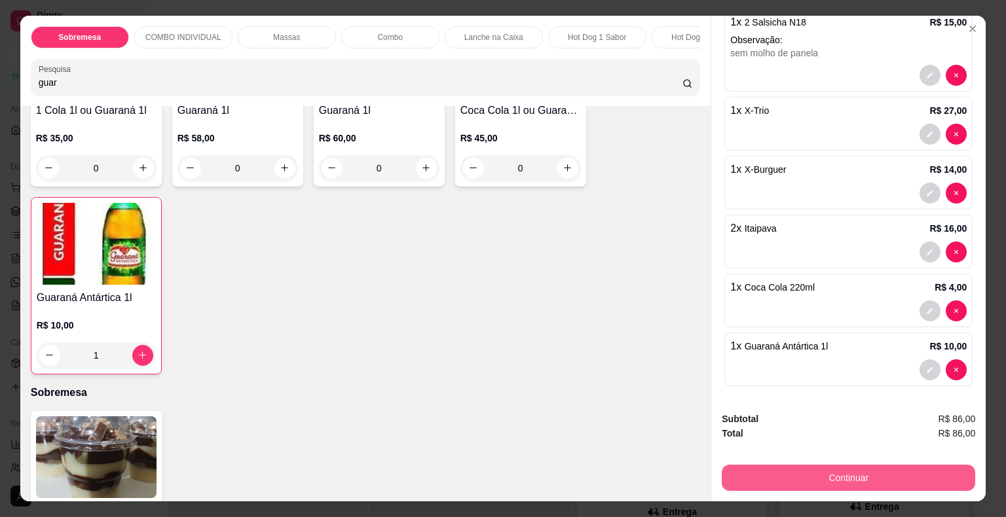
click at [830, 475] on button "Continuar" at bounding box center [847, 478] width 253 height 26
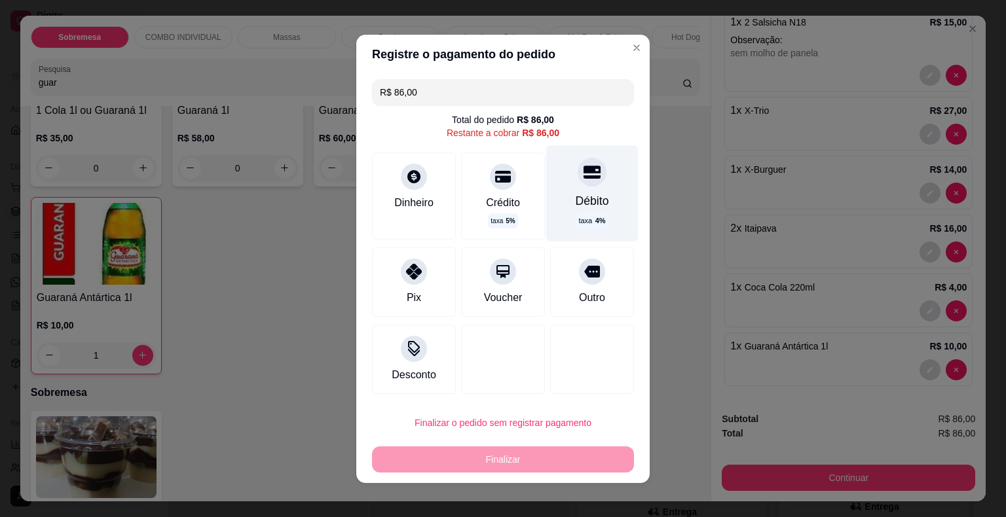
click at [583, 180] on icon at bounding box center [591, 171] width 17 height 17
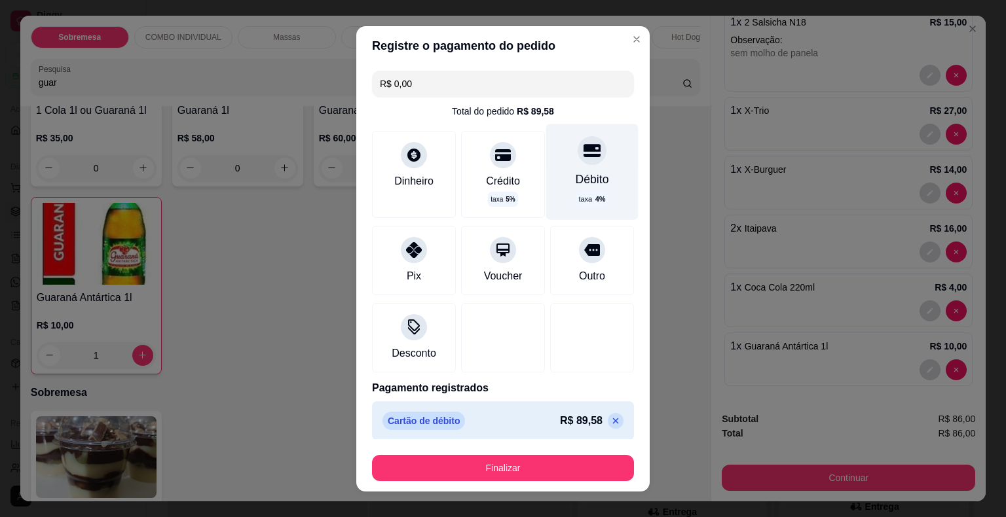
type input "R$ 0,00"
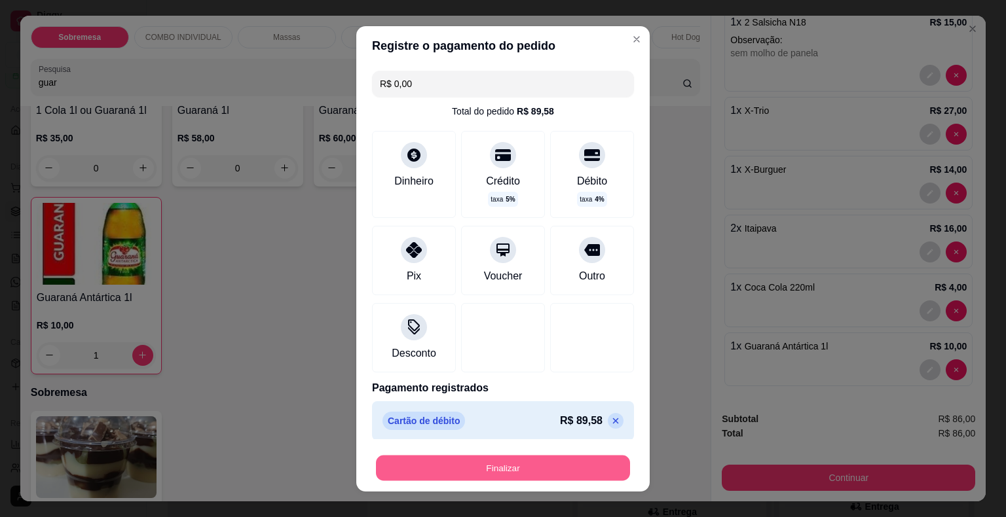
click at [494, 467] on button "Finalizar" at bounding box center [503, 468] width 254 height 26
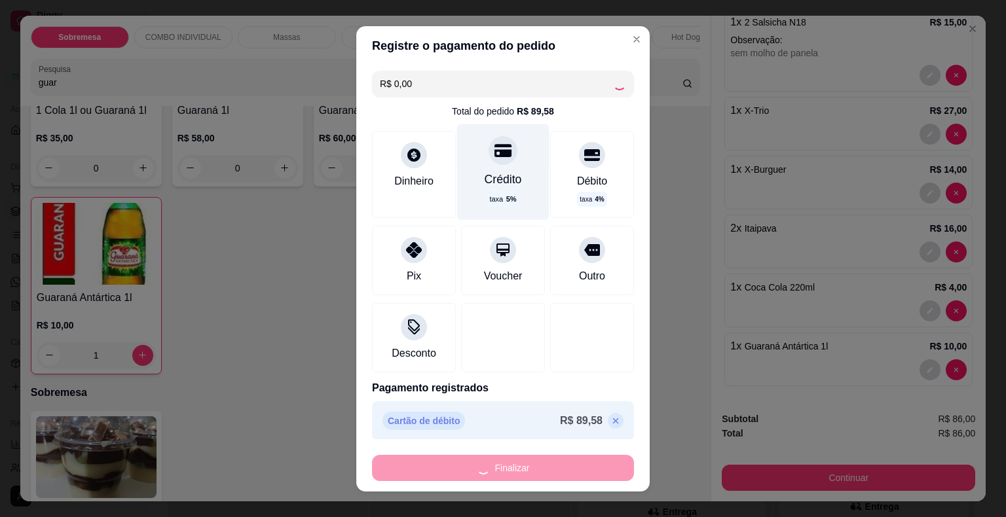
type input "0"
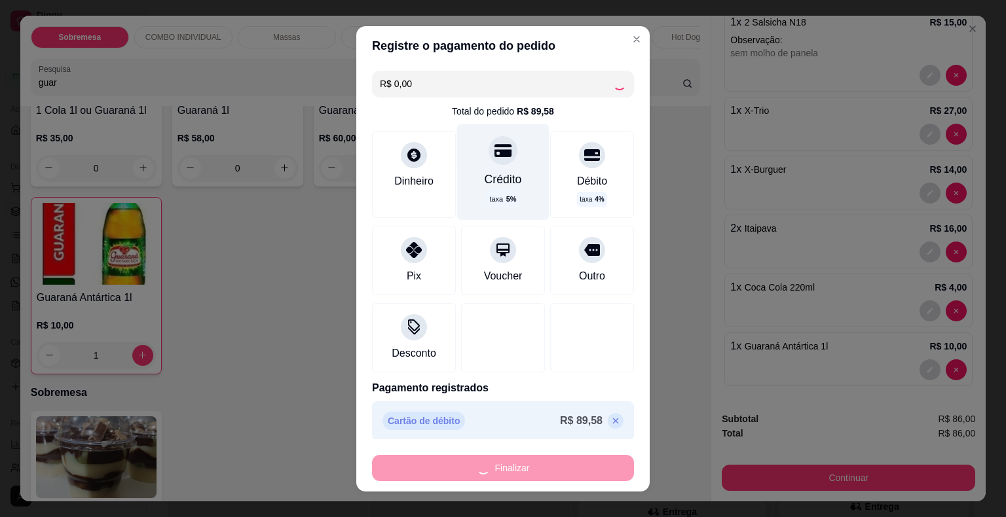
type input "0"
type input "-R$ 86,00"
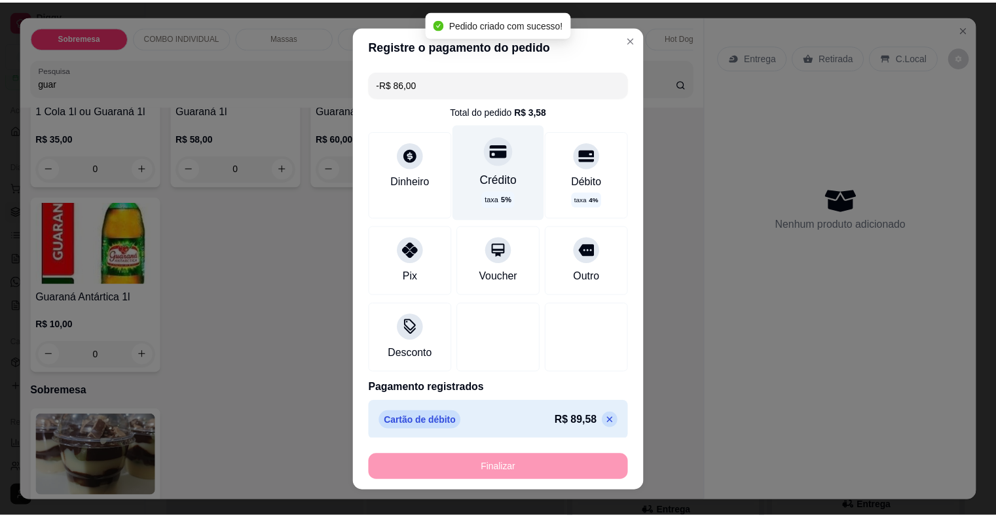
scroll to position [0, 0]
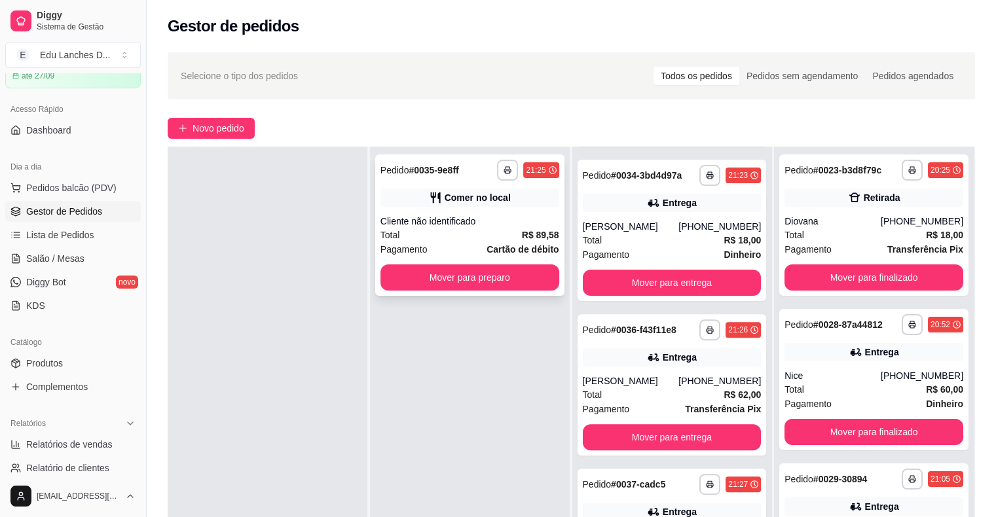
click at [491, 229] on div "Total R$ 89,58" at bounding box center [469, 235] width 179 height 14
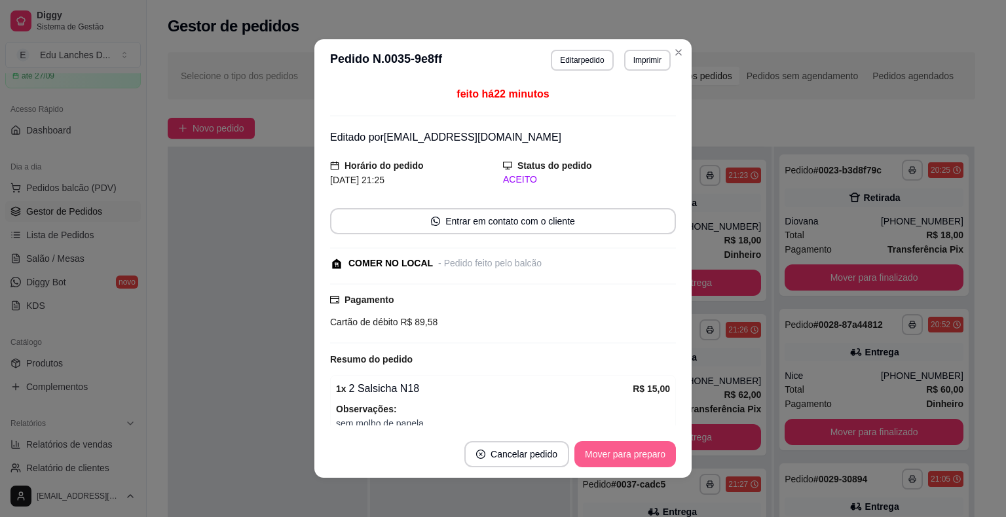
click at [621, 459] on button "Mover para preparo" at bounding box center [624, 454] width 101 height 26
click at [621, 455] on button "Mover para retirada disponível" at bounding box center [603, 455] width 140 height 26
click at [621, 455] on button "Mover para finalizado" at bounding box center [621, 455] width 105 height 26
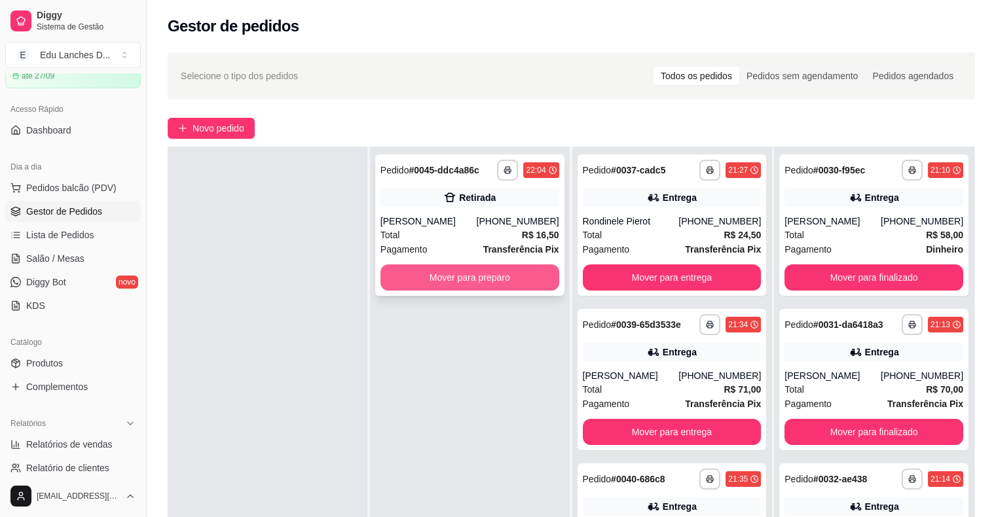
click at [471, 274] on button "Mover para preparo" at bounding box center [469, 277] width 179 height 26
click at [469, 276] on button "Mover para preparo" at bounding box center [469, 278] width 173 height 26
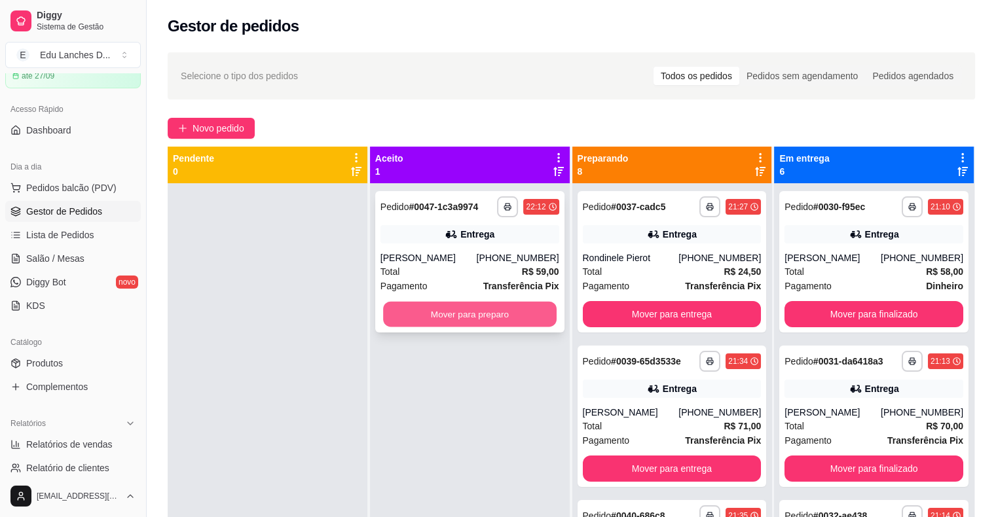
click at [469, 313] on button "Mover para preparo" at bounding box center [469, 315] width 173 height 26
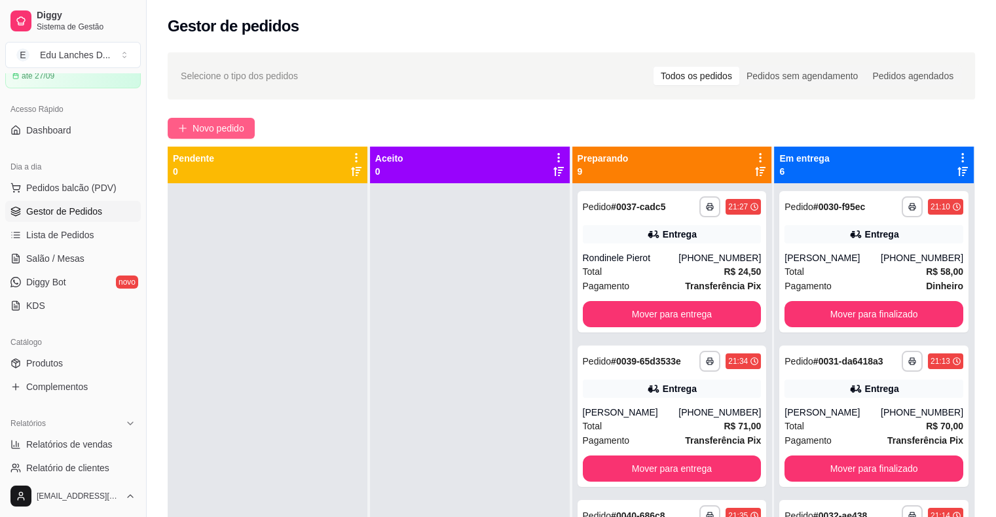
click at [242, 130] on span "Novo pedido" at bounding box center [218, 128] width 52 height 14
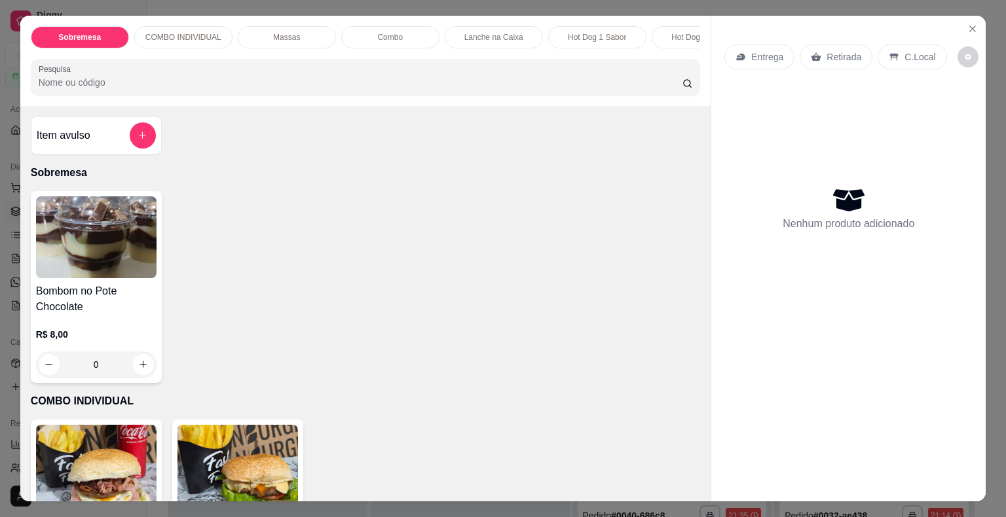
click at [770, 58] on p "Entrega" at bounding box center [767, 56] width 32 height 13
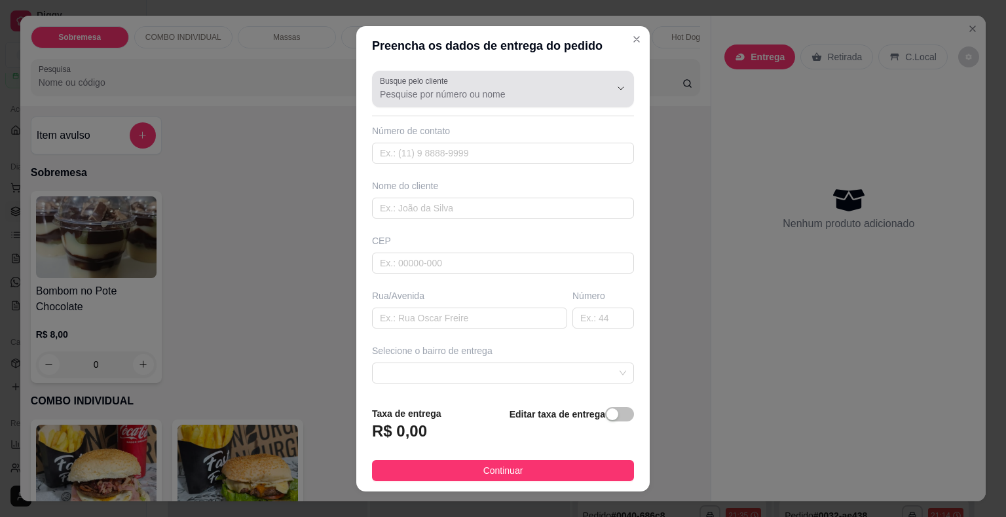
click at [487, 98] on input "Busque pelo cliente" at bounding box center [484, 94] width 209 height 13
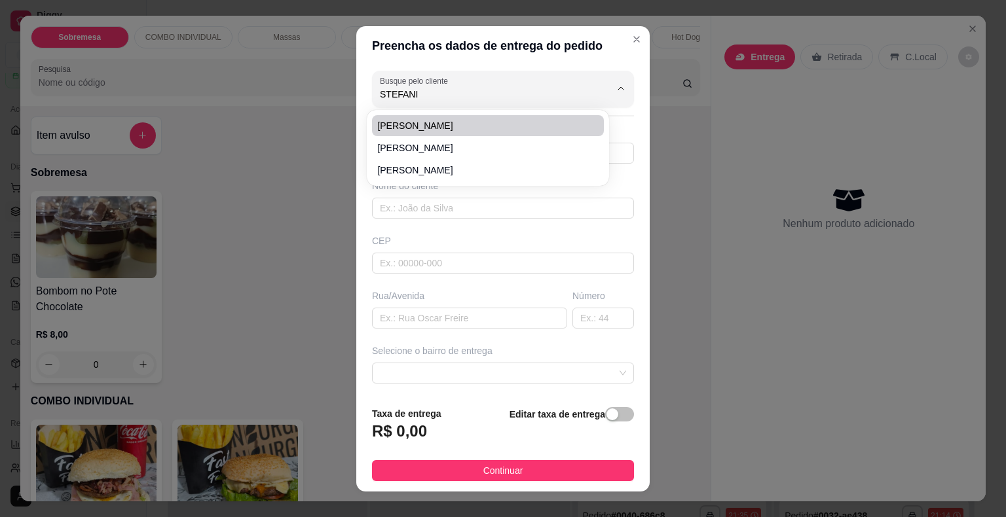
click at [465, 127] on span "[PERSON_NAME]" at bounding box center [481, 125] width 208 height 13
type input "[PERSON_NAME]"
type input "32991285068"
type input "[PERSON_NAME]"
type input "36048668"
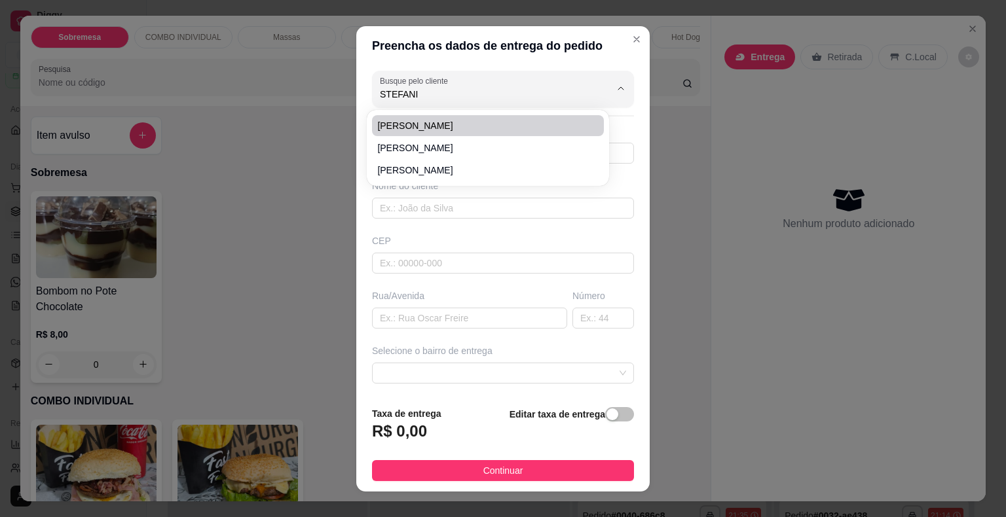
type input "Rua Diretora [PERSON_NAME]"
type input "90"
type input "Juiz de Fora"
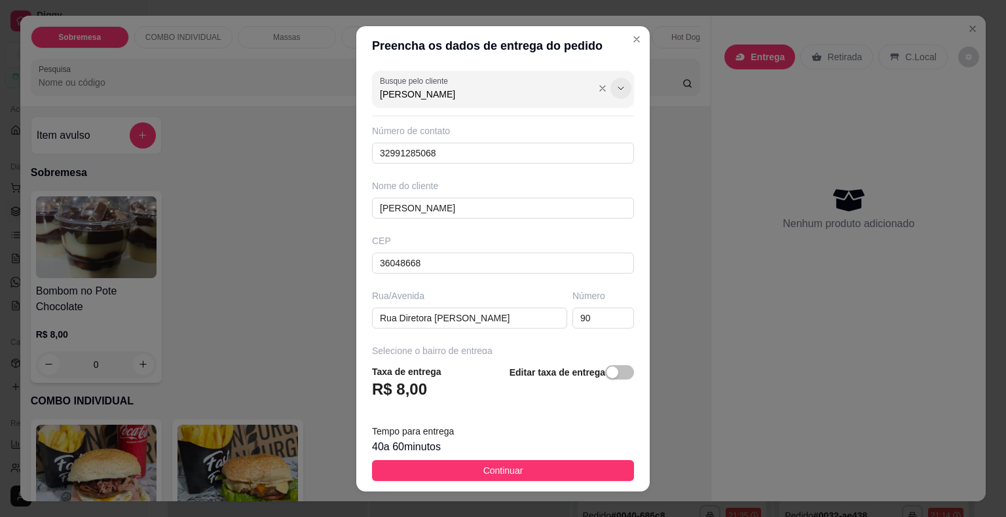
click at [615, 91] on icon "Show suggestions" at bounding box center [620, 88] width 10 height 10
click at [460, 98] on input "[PERSON_NAME]" at bounding box center [484, 94] width 209 height 13
type input "[PERSON_NAME]"
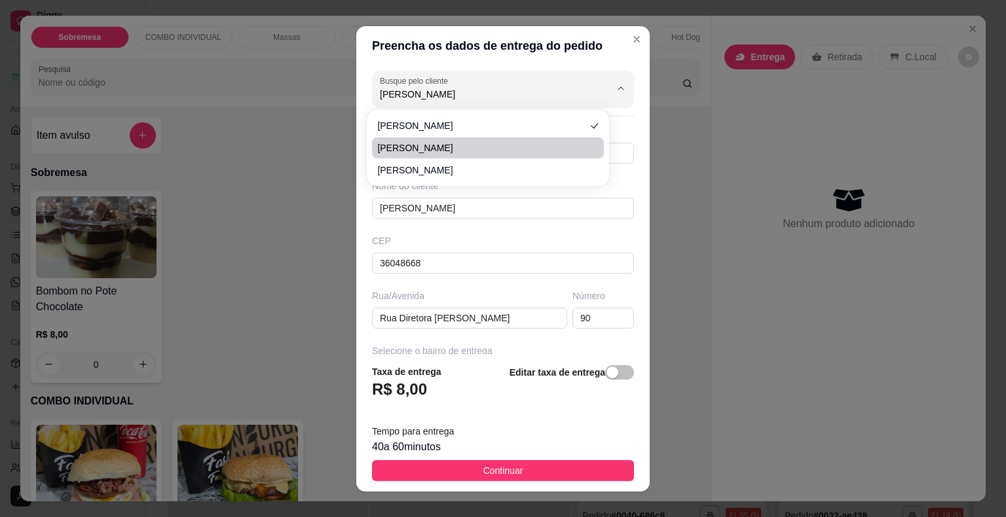
click at [481, 145] on span "[PERSON_NAME]" at bounding box center [481, 147] width 208 height 13
type input "32999469104"
type input "[PERSON_NAME]"
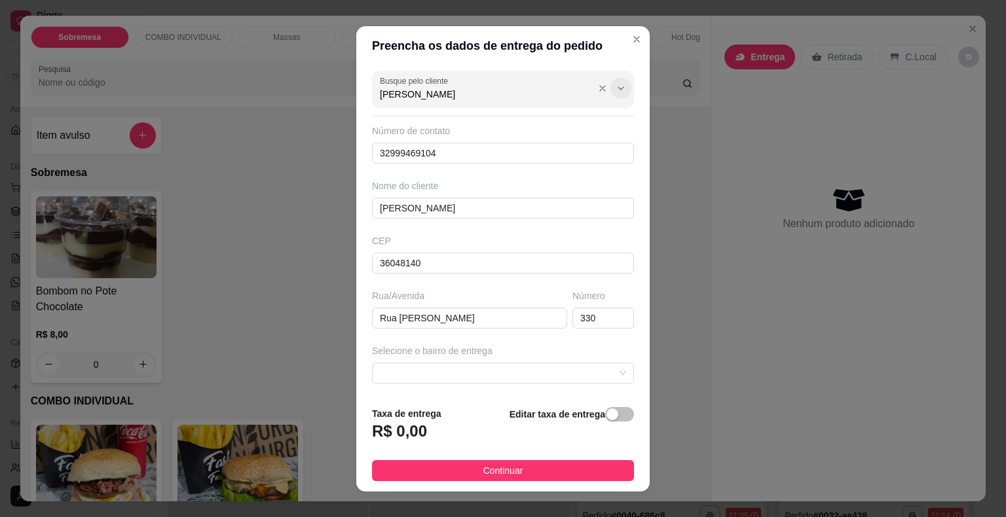
click at [615, 83] on icon "Show suggestions" at bounding box center [620, 88] width 10 height 10
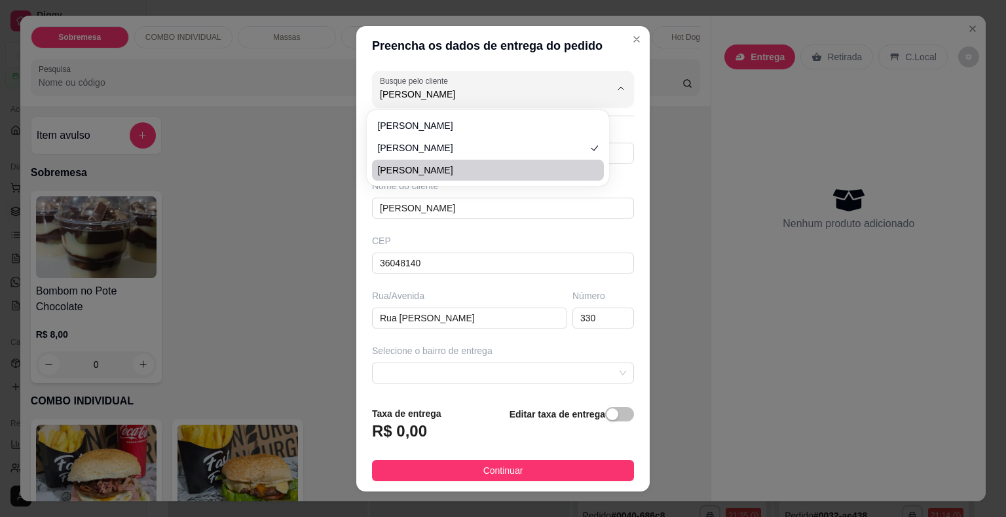
click at [507, 177] on li "[PERSON_NAME]" at bounding box center [488, 170] width 232 height 21
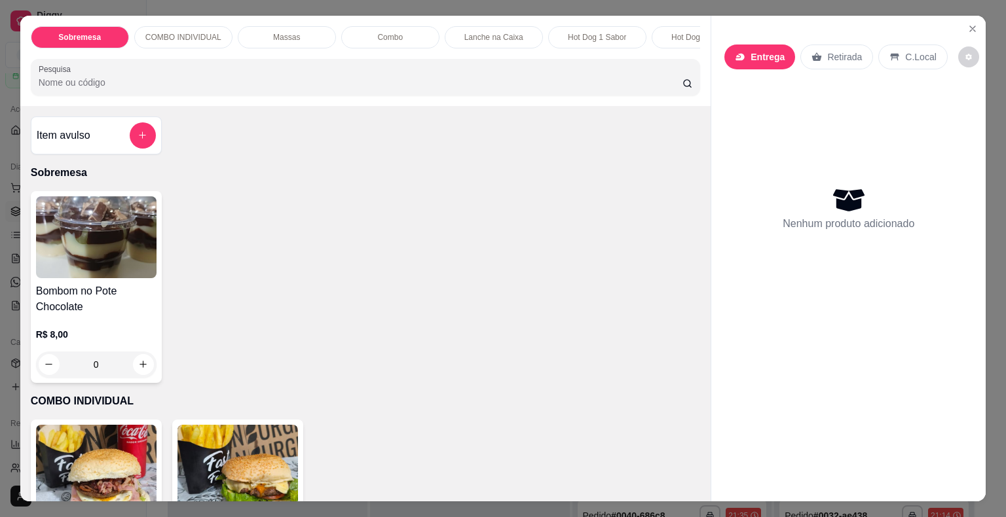
click at [758, 50] on p "Entrega" at bounding box center [767, 56] width 34 height 13
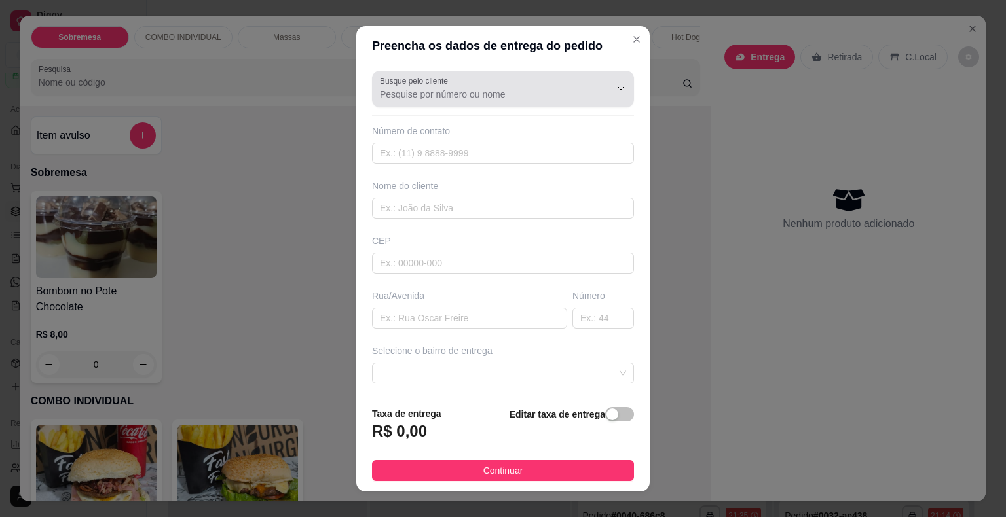
click at [483, 90] on input "Busque pelo cliente" at bounding box center [484, 94] width 209 height 13
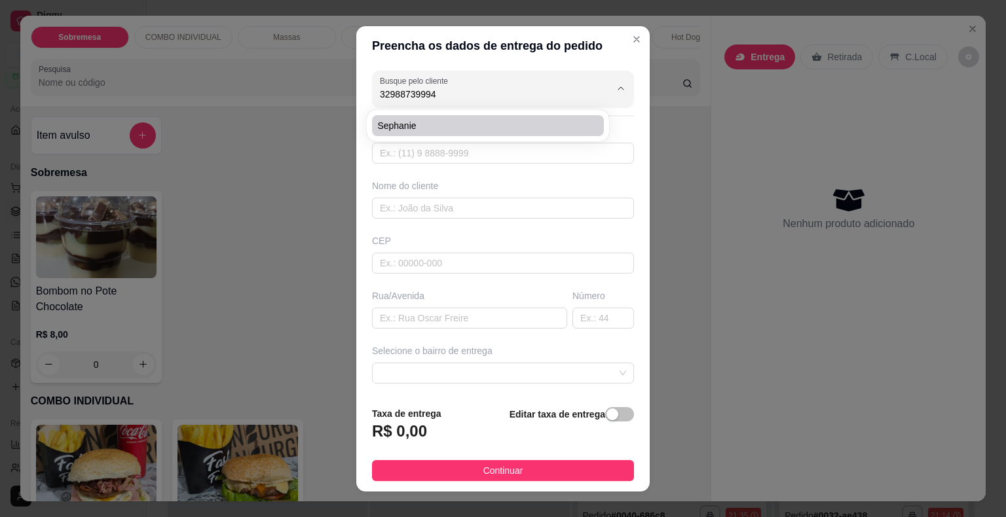
click at [460, 124] on span "Sephanie" at bounding box center [481, 125] width 208 height 13
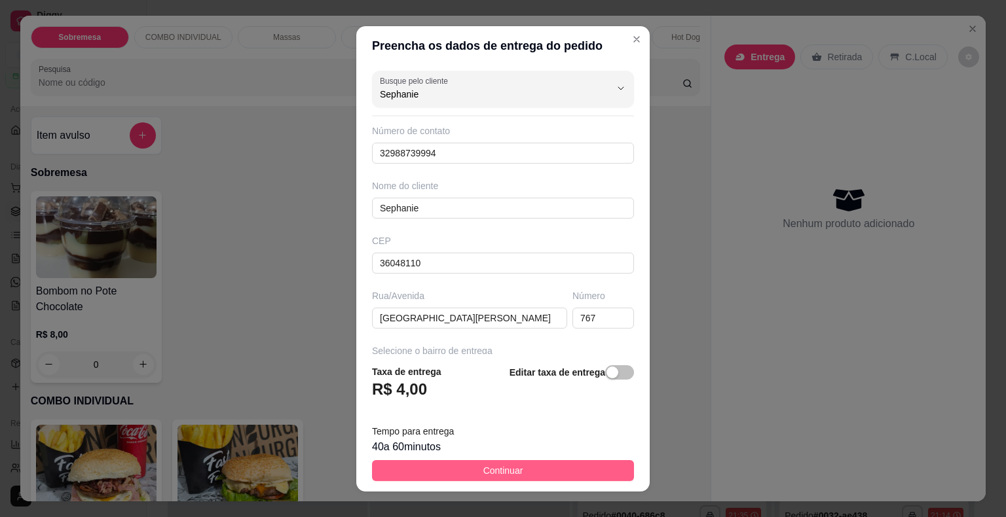
click at [508, 465] on span "Continuar" at bounding box center [503, 471] width 40 height 14
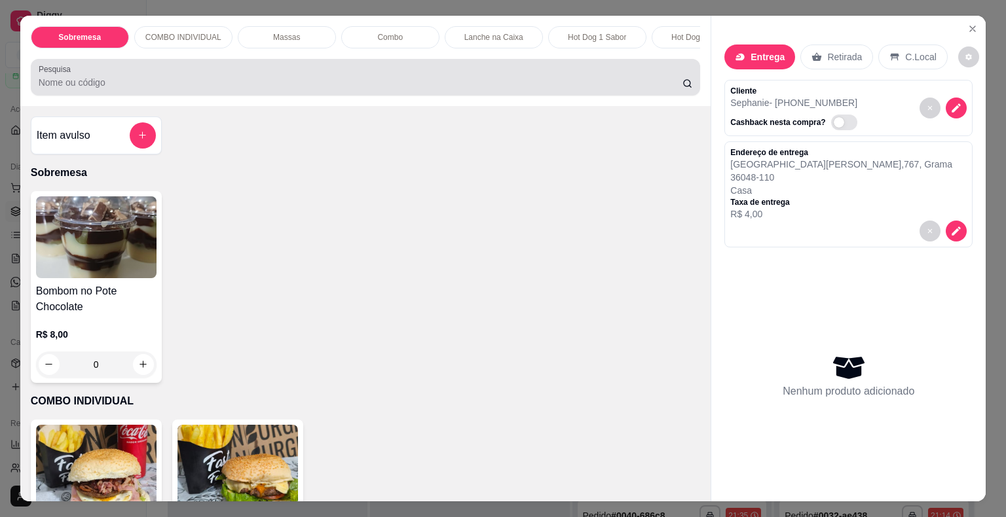
click at [260, 72] on div at bounding box center [366, 77] width 654 height 26
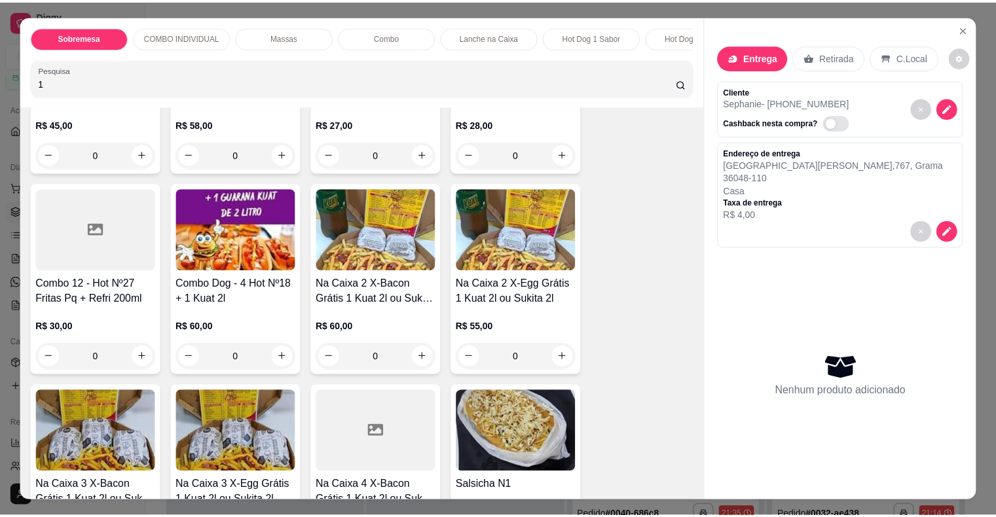
scroll to position [524, 0]
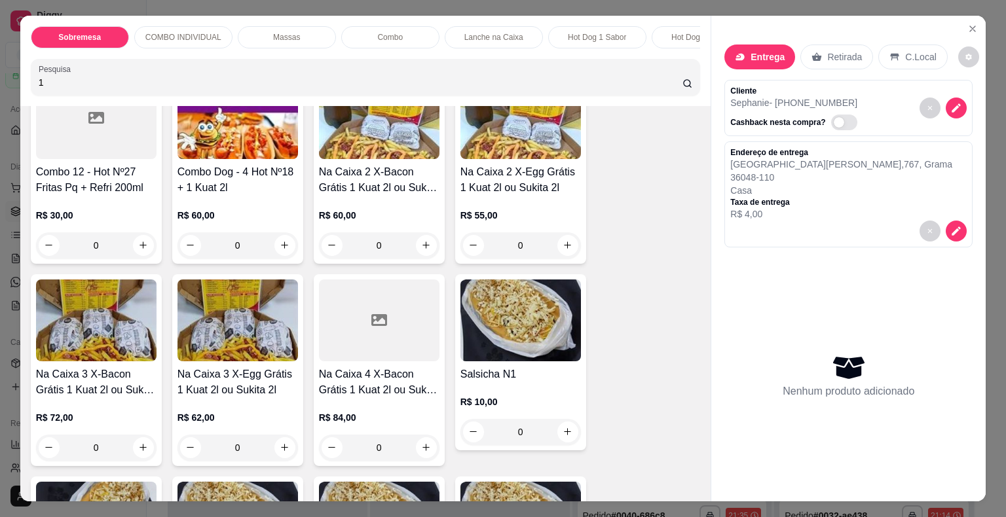
click at [558, 433] on div "0" at bounding box center [520, 432] width 120 height 26
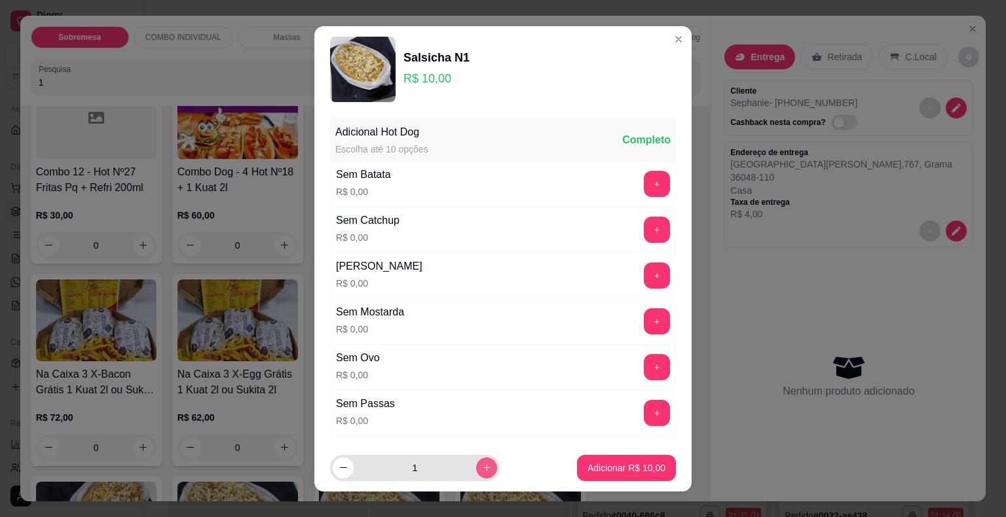
click at [476, 466] on button "increase-product-quantity" at bounding box center [486, 468] width 21 height 21
click at [600, 465] on p "Adicionar R$ 30,00" at bounding box center [627, 468] width 76 height 12
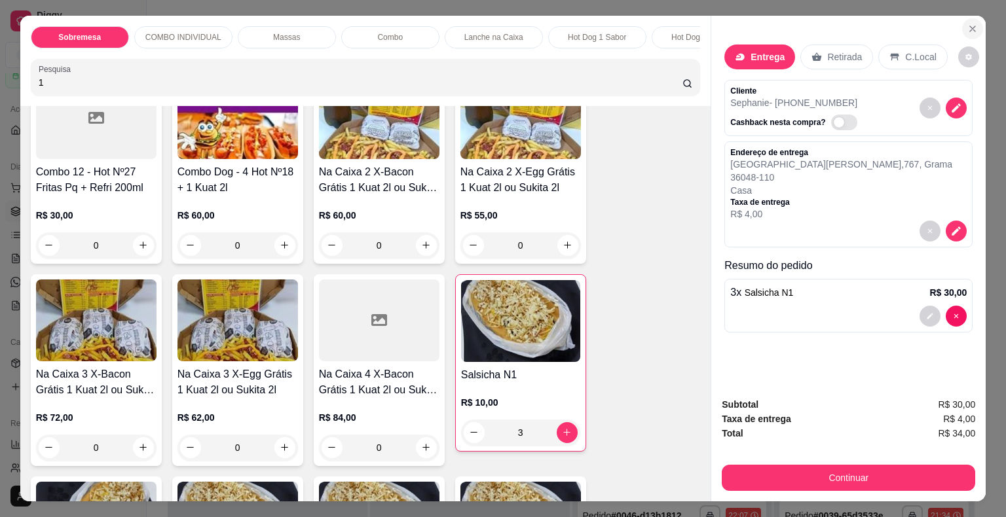
click at [969, 24] on icon "Close" at bounding box center [972, 29] width 10 height 10
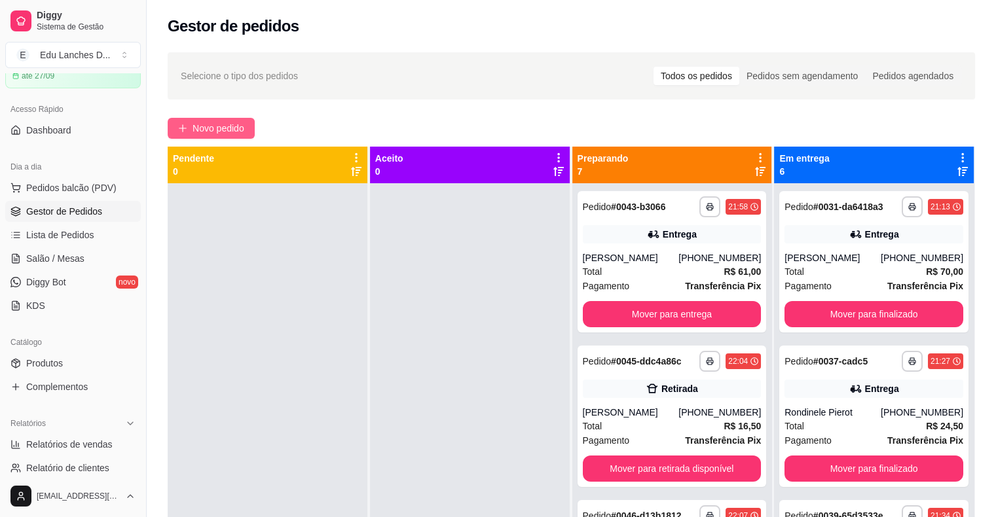
click at [207, 124] on span "Novo pedido" at bounding box center [218, 128] width 52 height 14
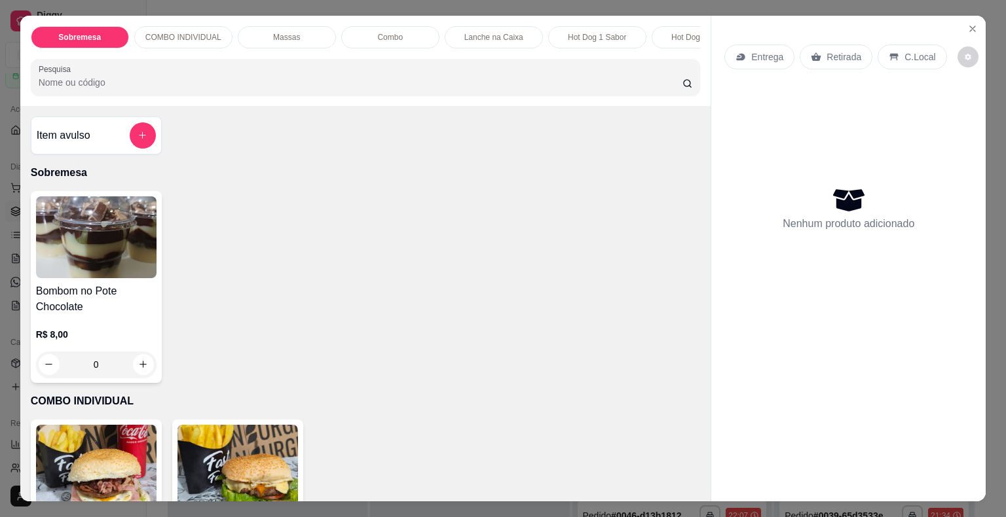
click at [754, 54] on p "Entrega" at bounding box center [767, 56] width 32 height 13
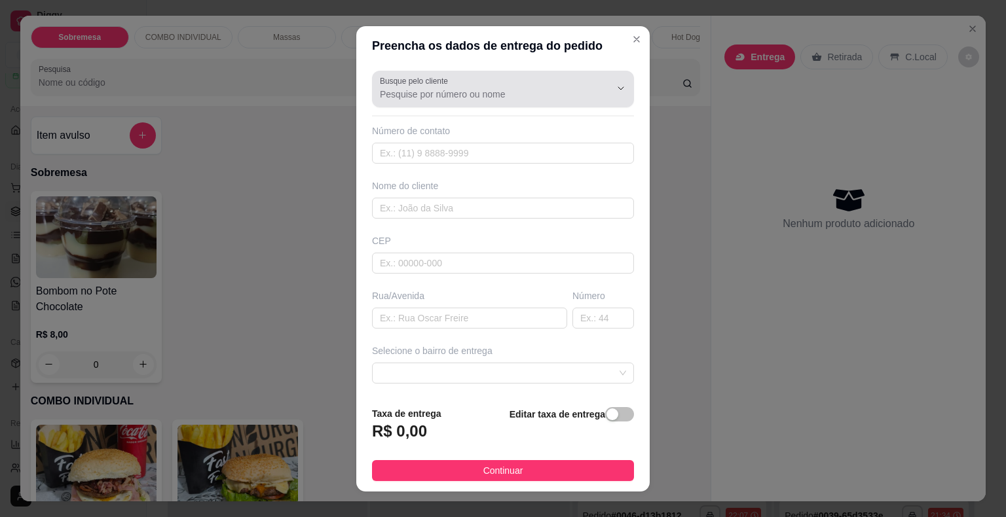
click at [547, 96] on input "Busque pelo cliente" at bounding box center [484, 94] width 209 height 13
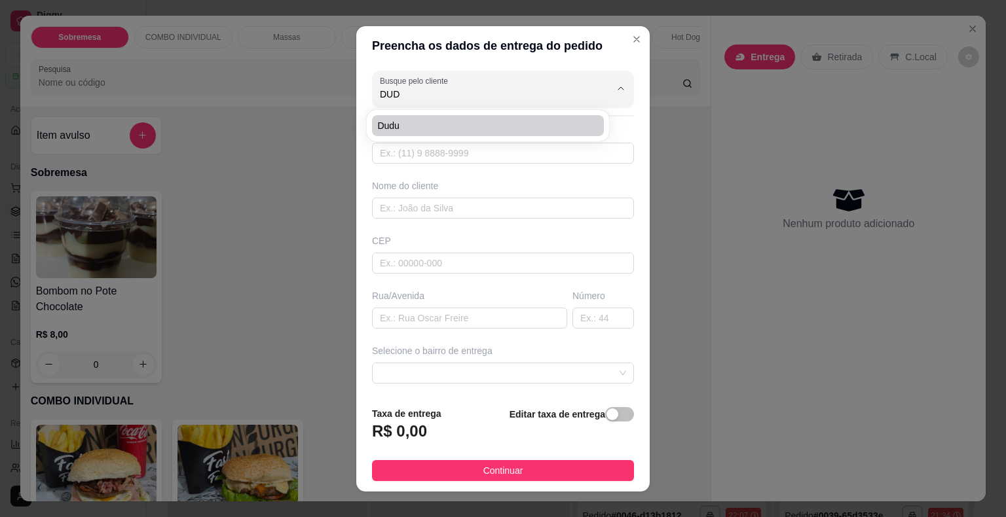
click at [493, 126] on span "Dudu" at bounding box center [481, 125] width 208 height 13
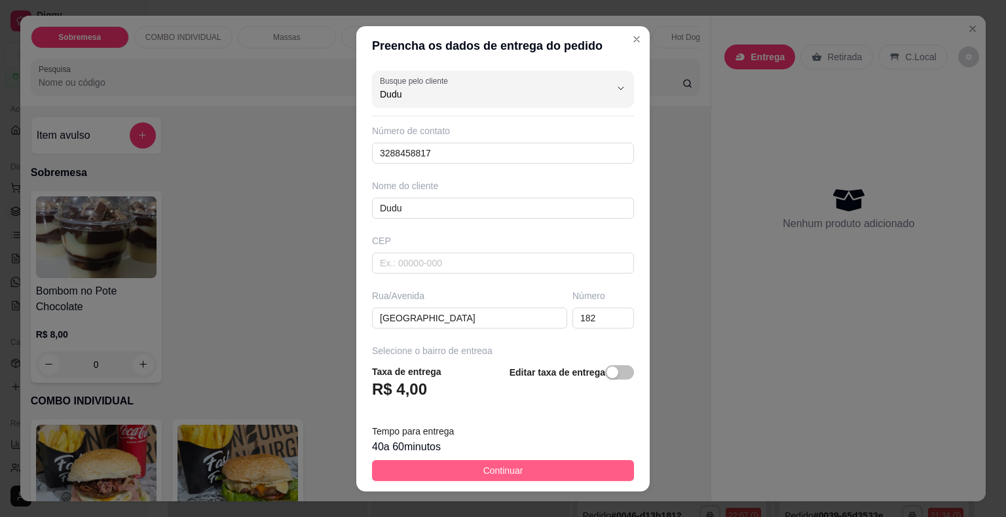
click at [503, 465] on span "Continuar" at bounding box center [503, 471] width 40 height 14
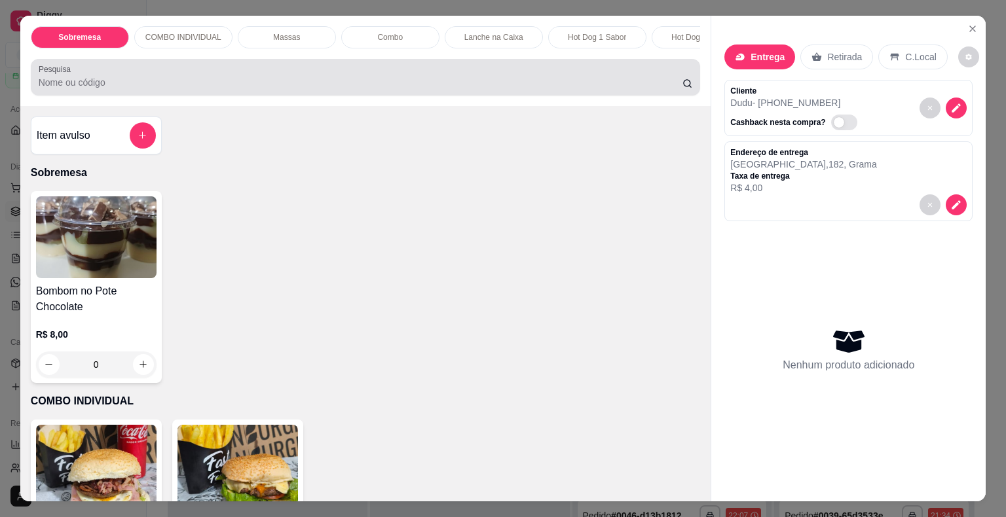
click at [201, 77] on div at bounding box center [366, 77] width 654 height 26
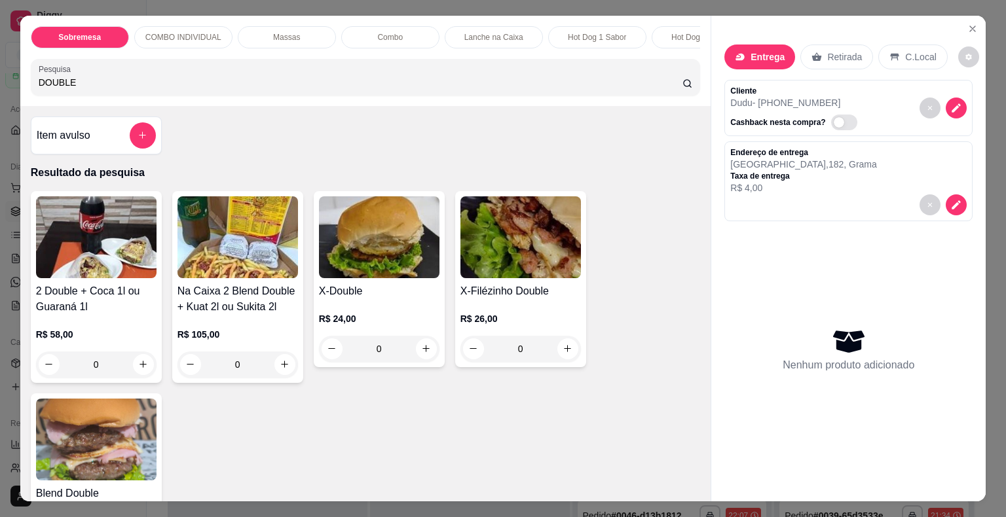
click at [418, 352] on div "0" at bounding box center [379, 349] width 120 height 26
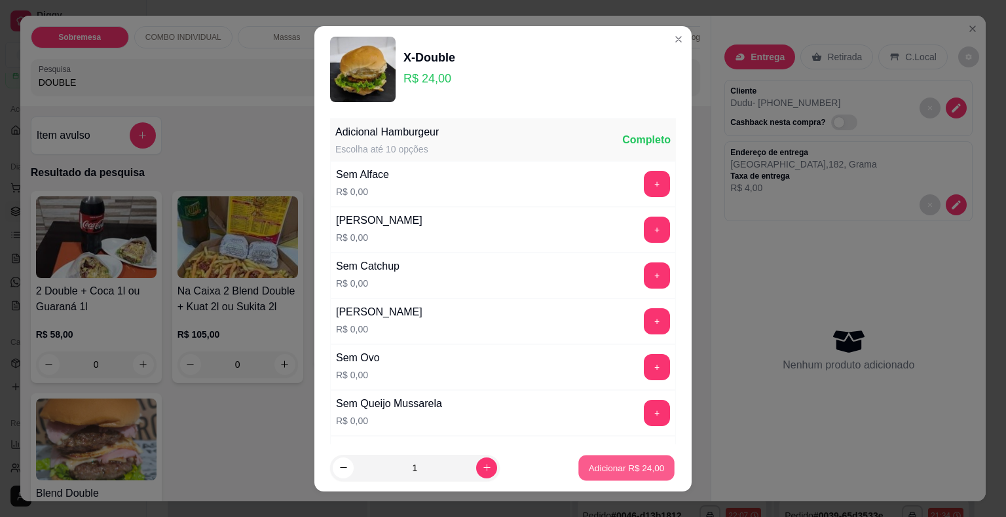
click at [638, 472] on p "Adicionar R$ 24,00" at bounding box center [627, 468] width 76 height 12
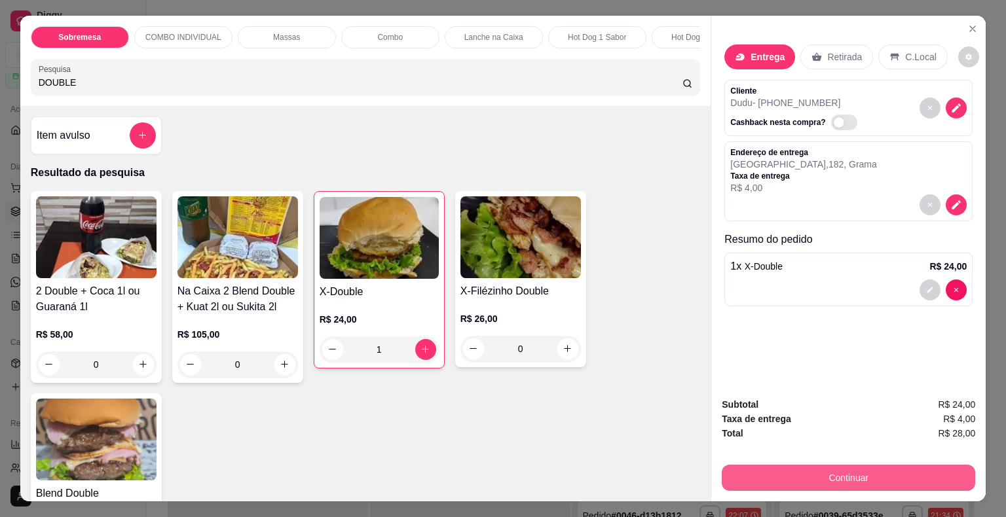
click at [847, 473] on button "Continuar" at bounding box center [847, 478] width 253 height 26
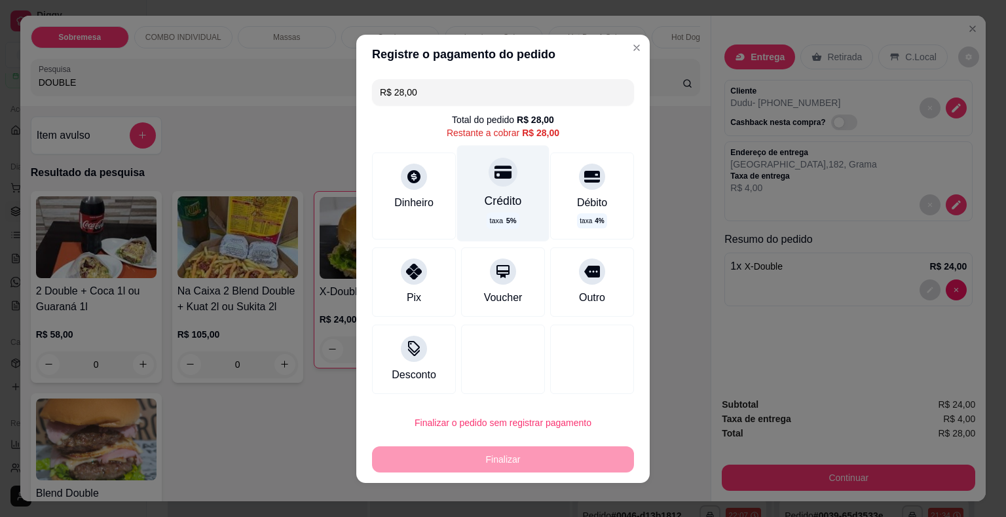
click at [494, 177] on icon at bounding box center [502, 172] width 17 height 13
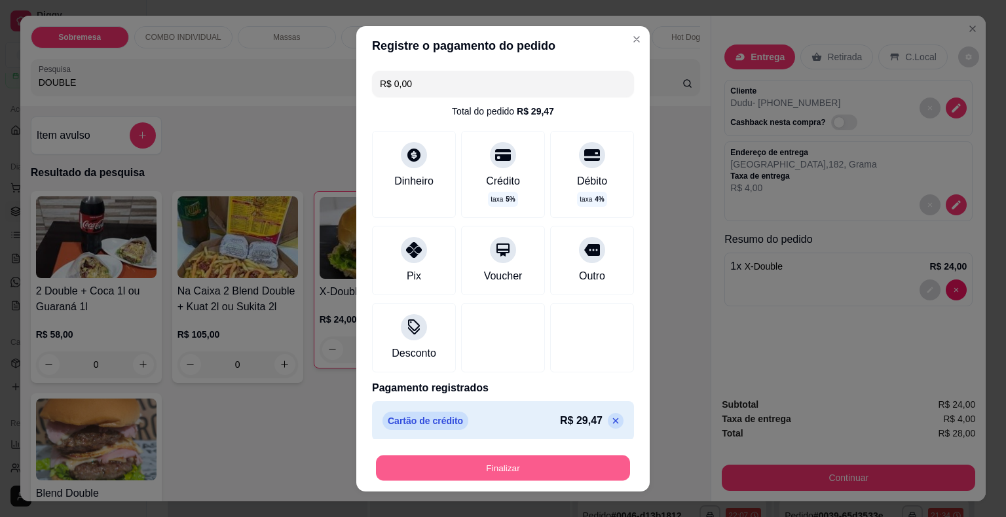
click at [519, 467] on button "Finalizar" at bounding box center [503, 468] width 254 height 26
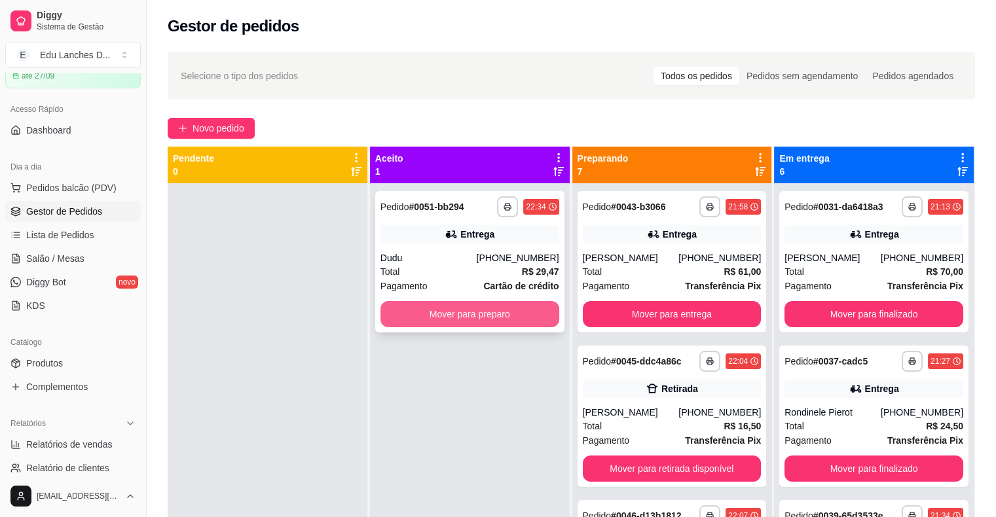
click at [403, 321] on button "Mover para preparo" at bounding box center [469, 314] width 179 height 26
click at [470, 314] on button "Mover para preparo" at bounding box center [469, 314] width 179 height 26
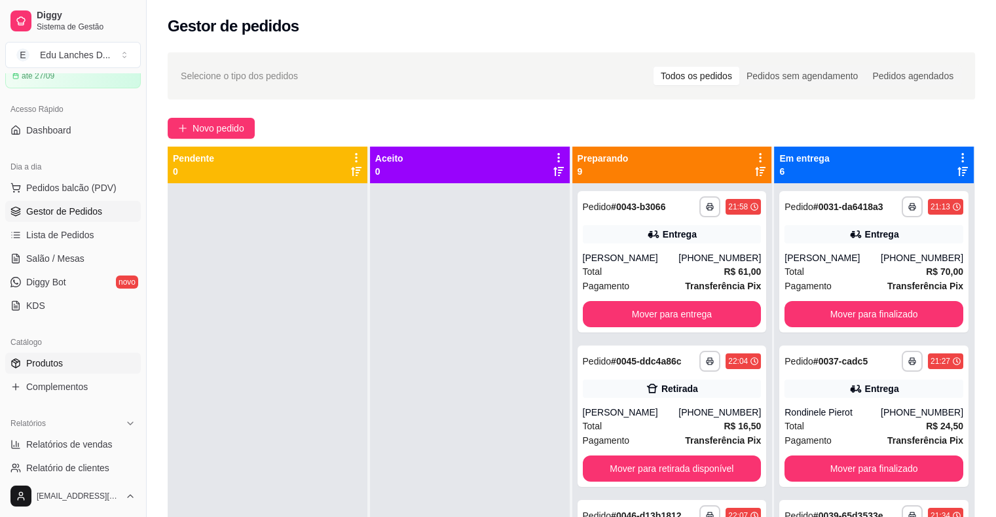
click at [54, 366] on span "Produtos" at bounding box center [44, 363] width 37 height 13
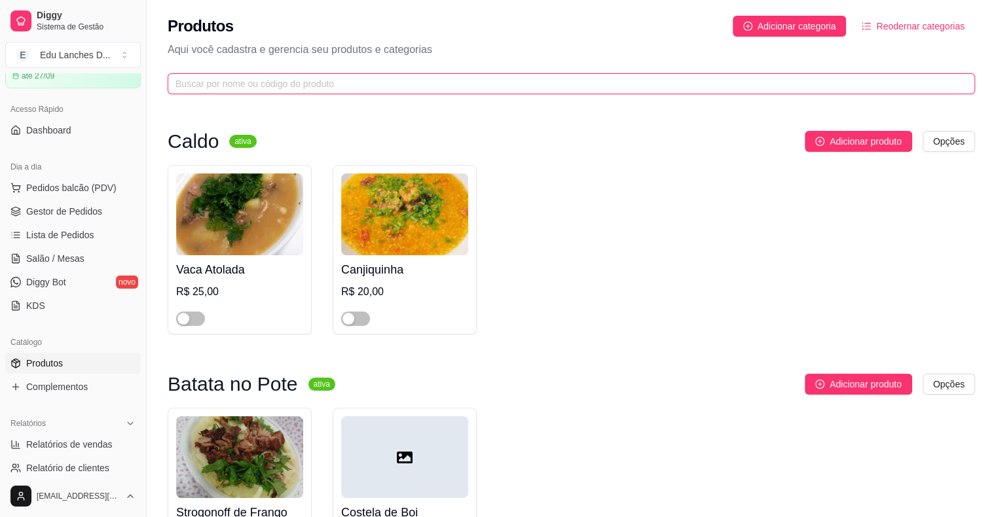
click at [445, 85] on input "text" at bounding box center [565, 84] width 781 height 14
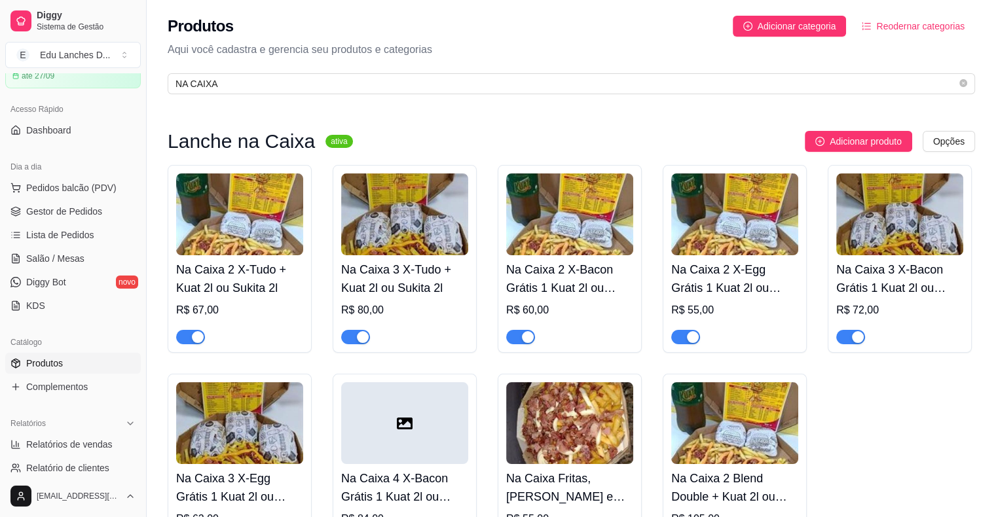
click at [197, 339] on div "button" at bounding box center [198, 337] width 12 height 12
click at [358, 339] on div "button" at bounding box center [363, 337] width 12 height 12
click at [528, 338] on div "button" at bounding box center [528, 337] width 12 height 12
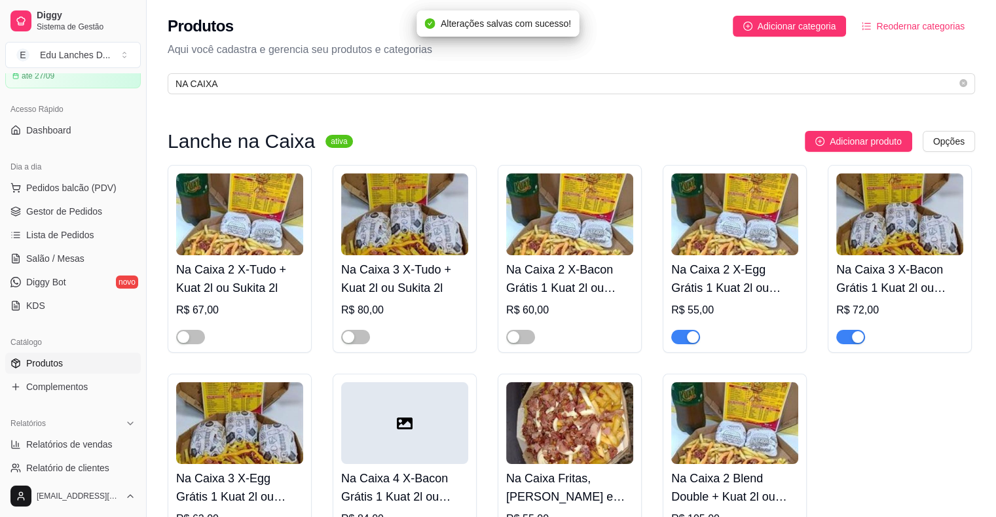
click at [693, 338] on div "button" at bounding box center [693, 337] width 12 height 12
click at [862, 339] on div "button" at bounding box center [858, 337] width 12 height 12
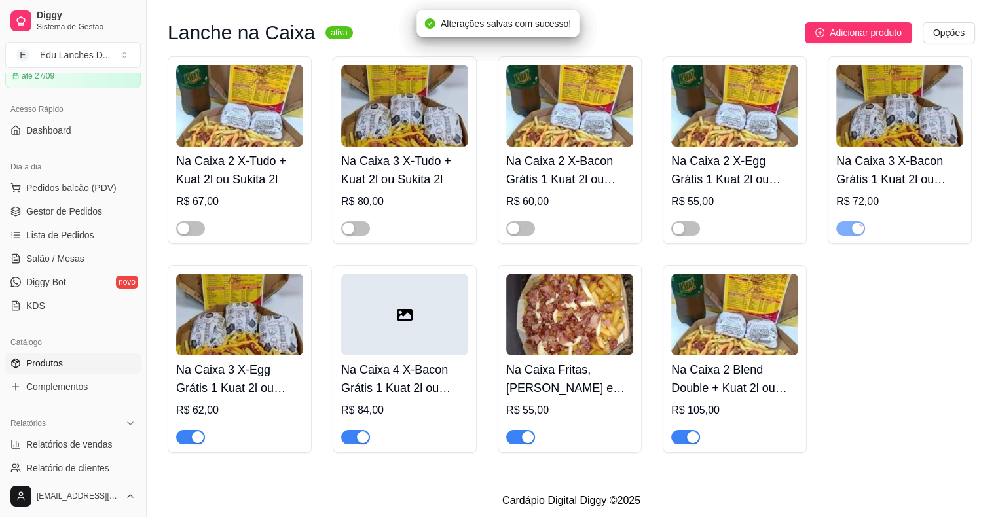
scroll to position [111, 0]
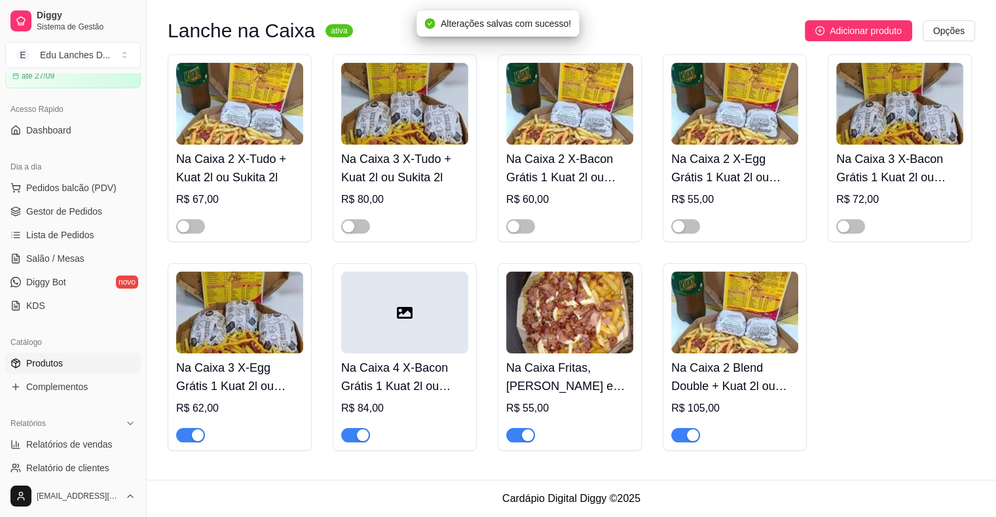
click at [693, 435] on div "button" at bounding box center [693, 435] width 12 height 12
click at [526, 436] on div "button" at bounding box center [528, 435] width 12 height 12
click at [363, 435] on div "button" at bounding box center [363, 435] width 12 height 12
click at [198, 437] on div "button" at bounding box center [198, 435] width 12 height 12
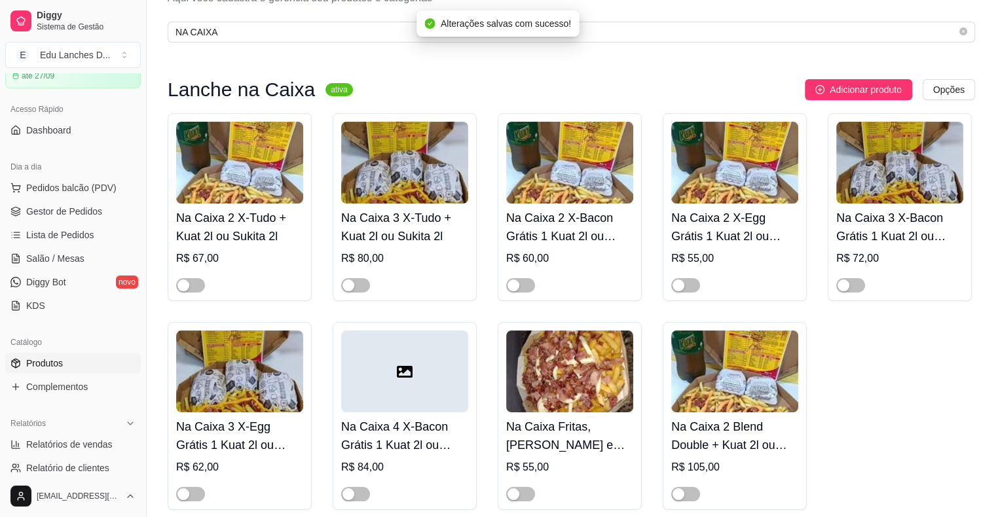
scroll to position [0, 0]
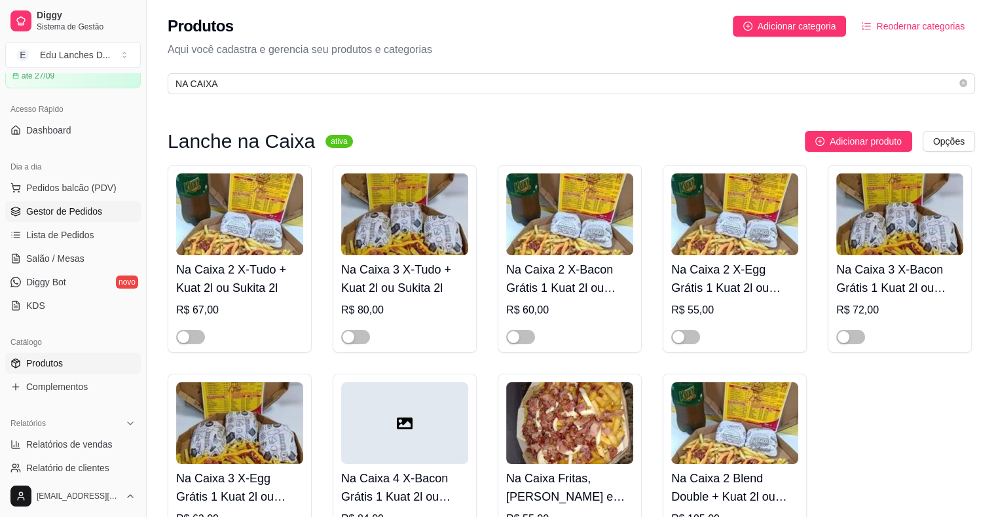
click at [68, 213] on span "Gestor de Pedidos" at bounding box center [64, 211] width 76 height 13
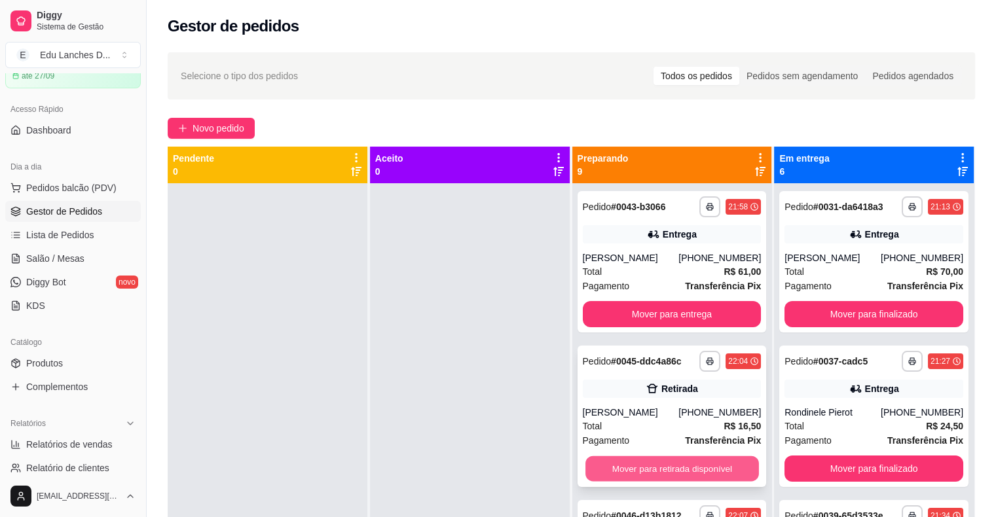
click at [657, 465] on button "Mover para retirada disponível" at bounding box center [671, 469] width 173 height 26
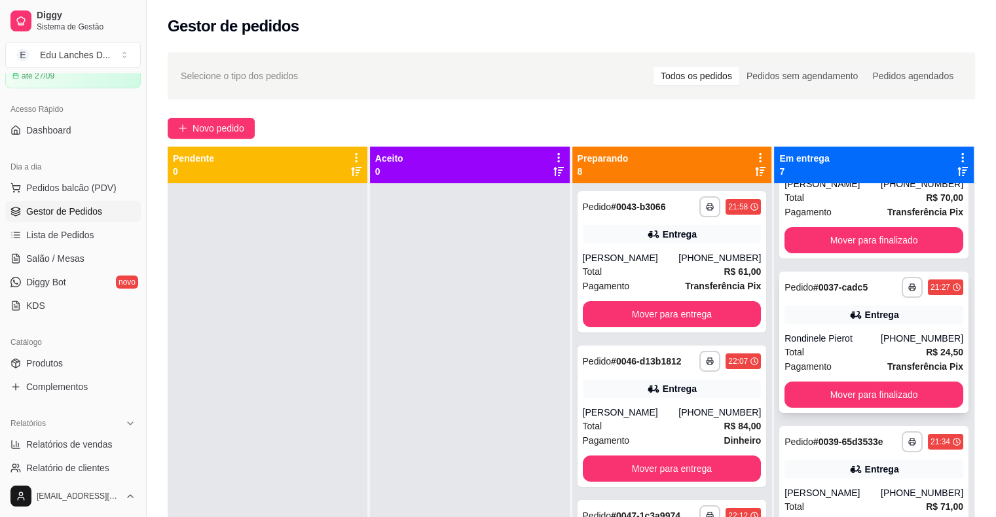
scroll to position [65, 0]
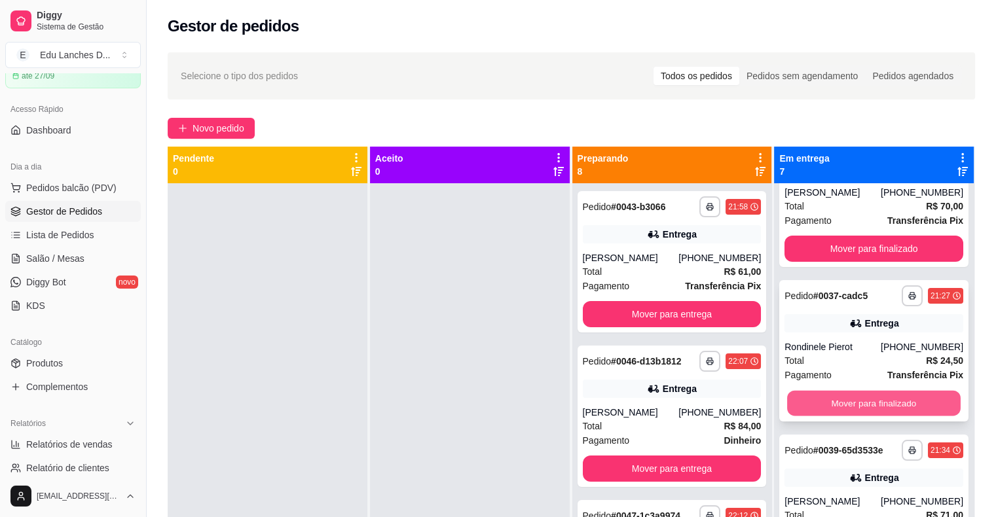
click at [850, 402] on button "Mover para finalizado" at bounding box center [873, 404] width 173 height 26
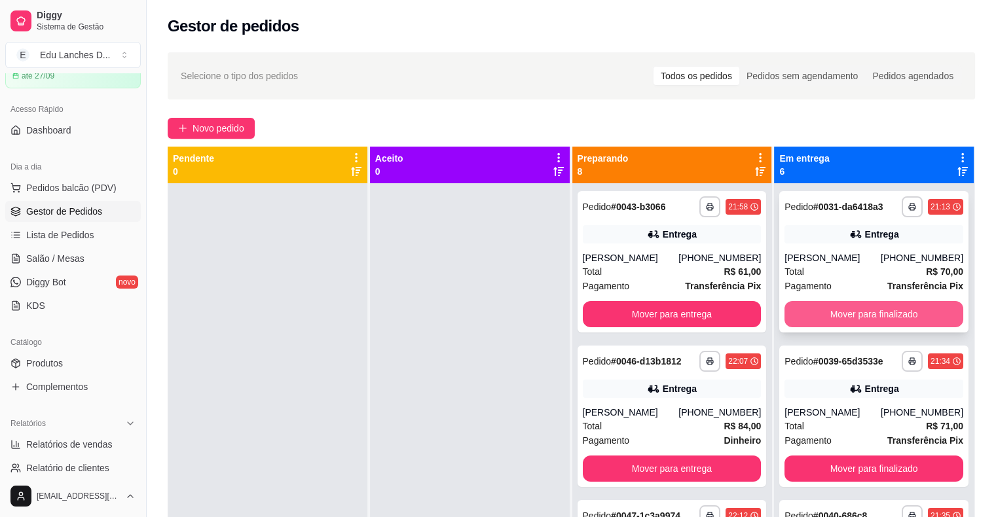
click at [856, 314] on button "Mover para finalizado" at bounding box center [873, 314] width 179 height 26
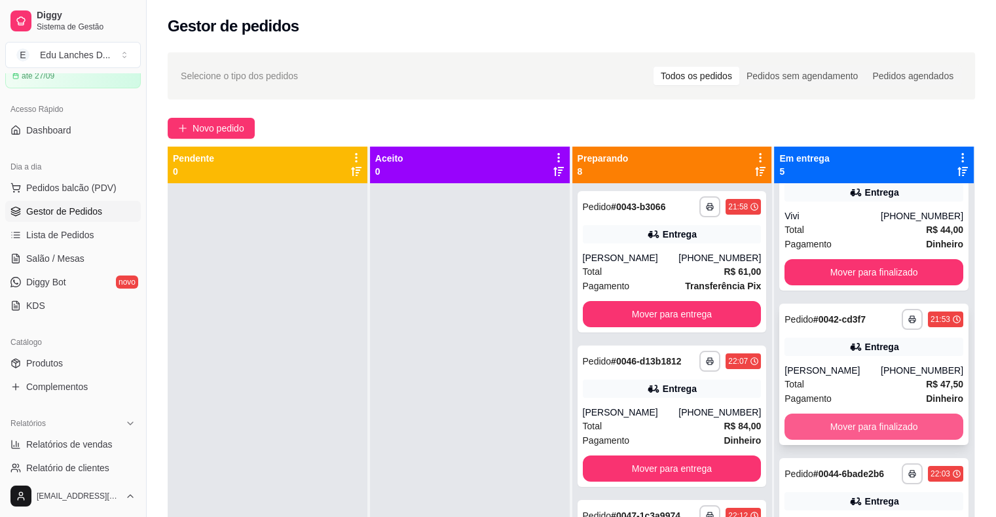
click at [843, 416] on button "Mover para finalizado" at bounding box center [873, 427] width 179 height 26
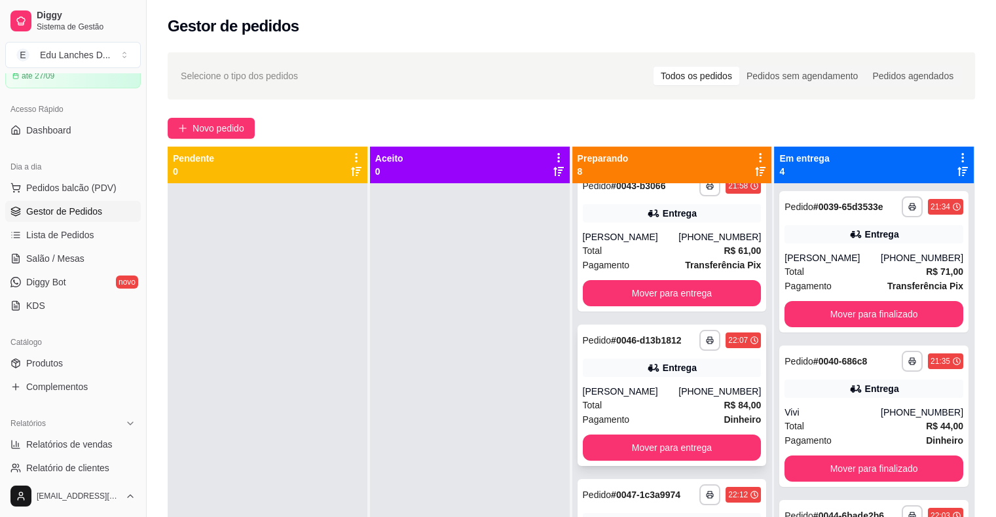
scroll to position [0, 0]
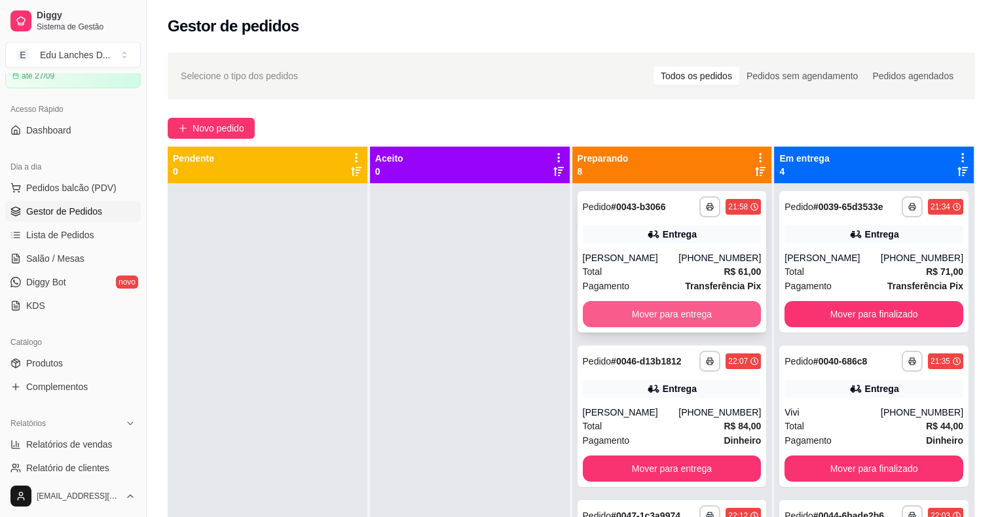
click at [668, 316] on button "Mover para entrega" at bounding box center [672, 314] width 179 height 26
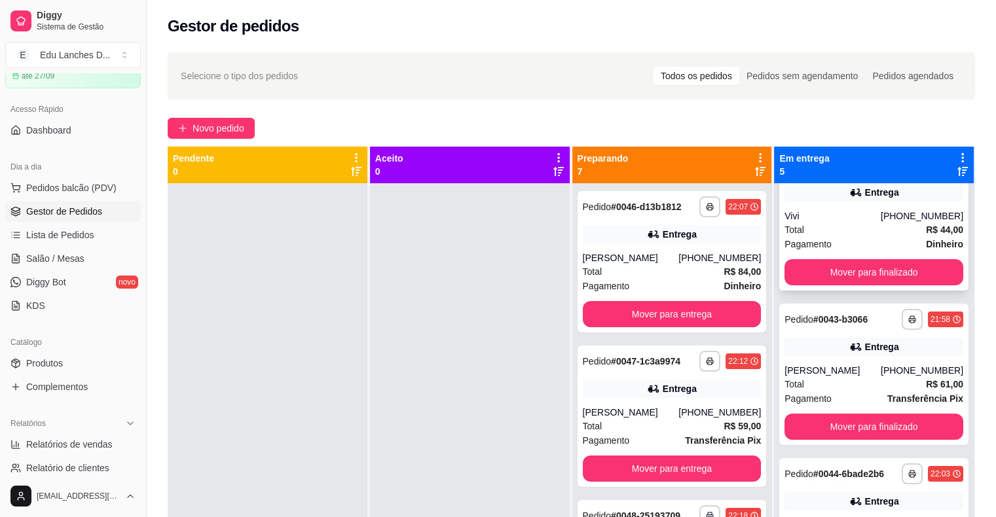
scroll to position [262, 0]
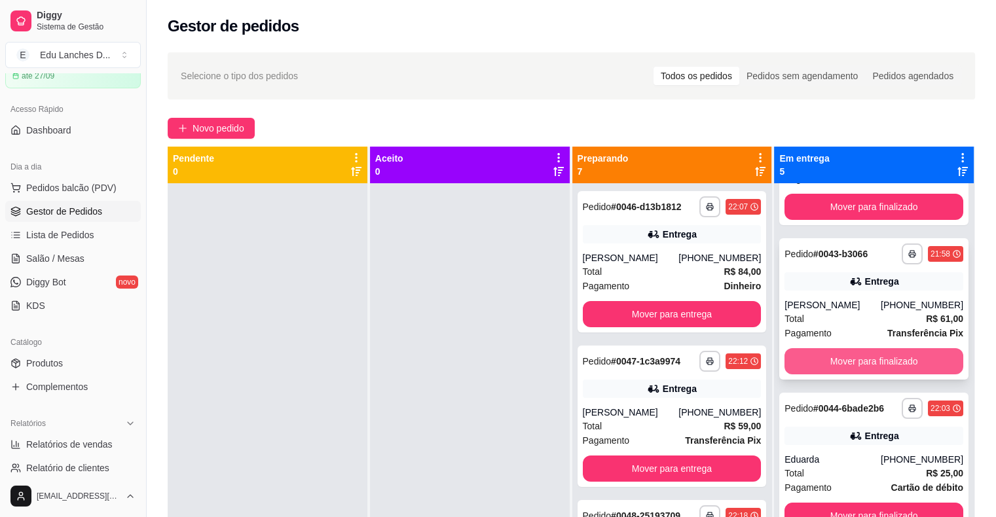
click at [858, 363] on button "Mover para finalizado" at bounding box center [873, 361] width 179 height 26
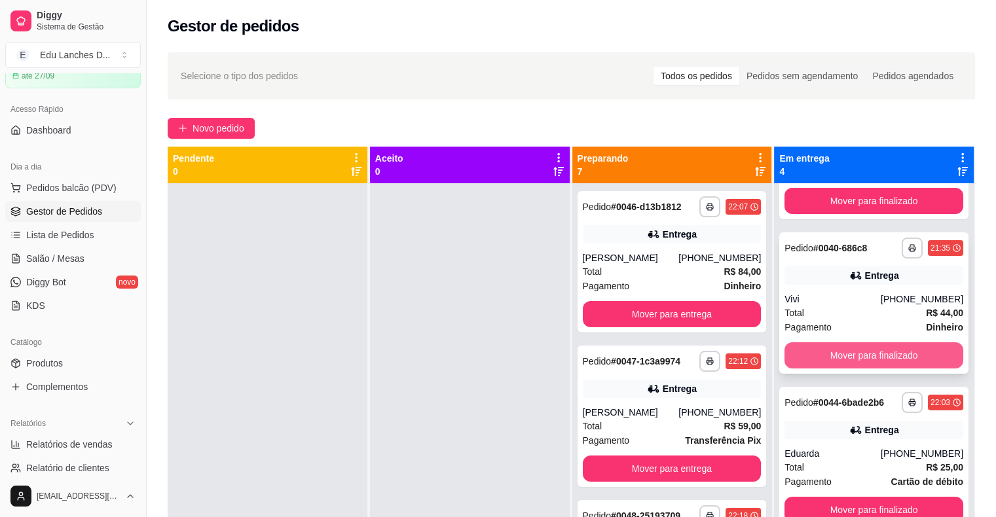
scroll to position [0, 0]
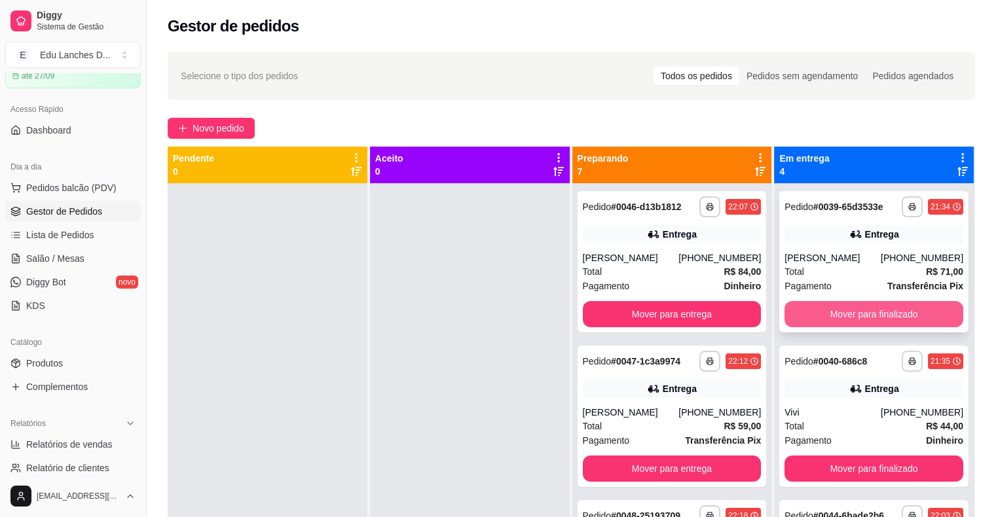
click at [867, 313] on button "Mover para finalizado" at bounding box center [873, 314] width 179 height 26
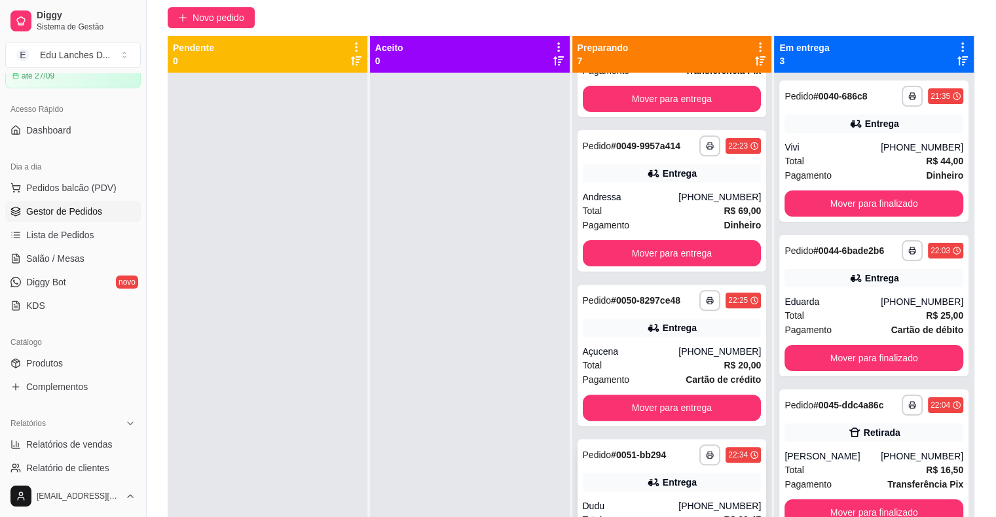
scroll to position [458, 0]
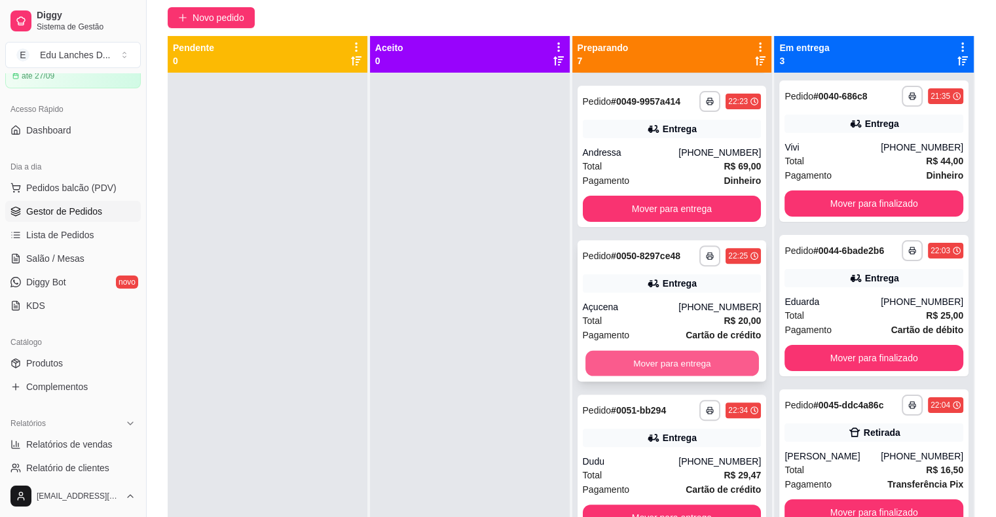
click at [660, 365] on button "Mover para entrega" at bounding box center [671, 364] width 173 height 26
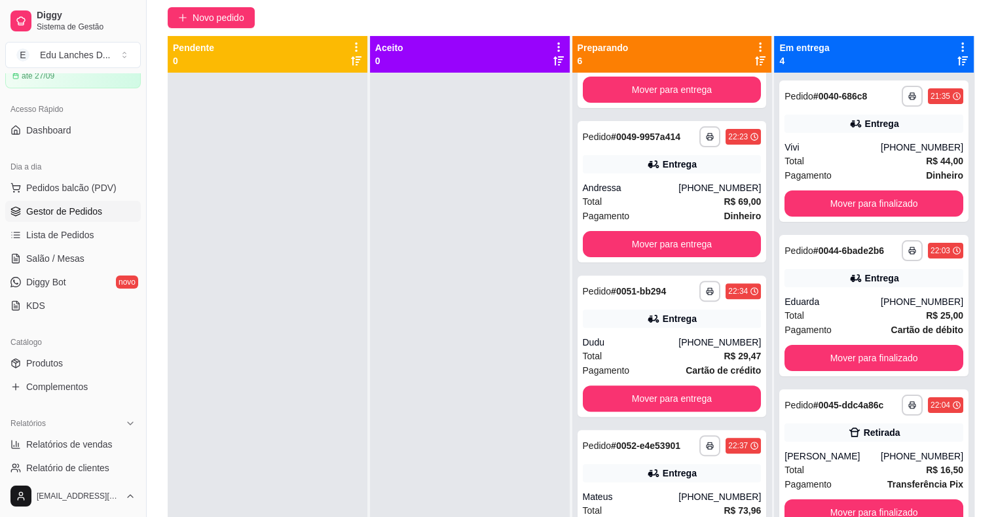
scroll to position [422, 0]
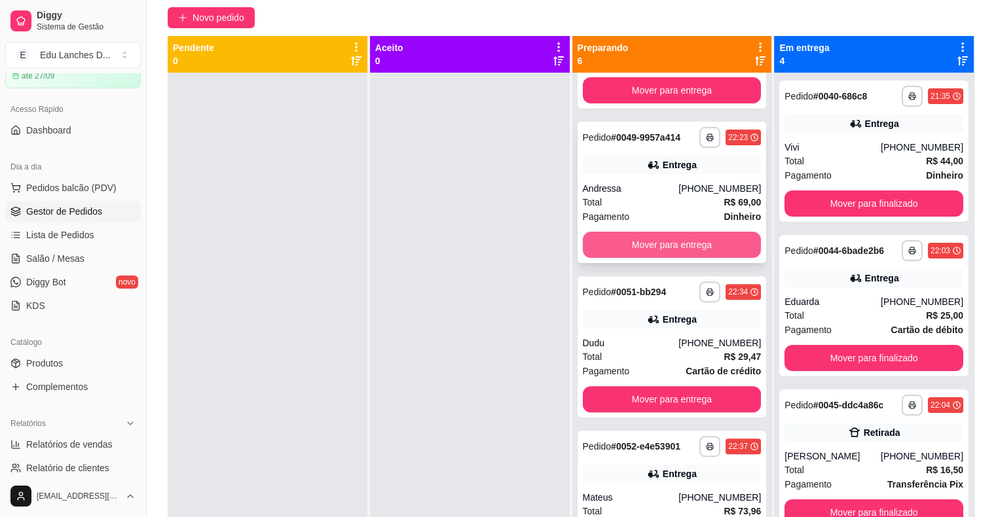
click at [675, 240] on button "Mover para entrega" at bounding box center [672, 245] width 179 height 26
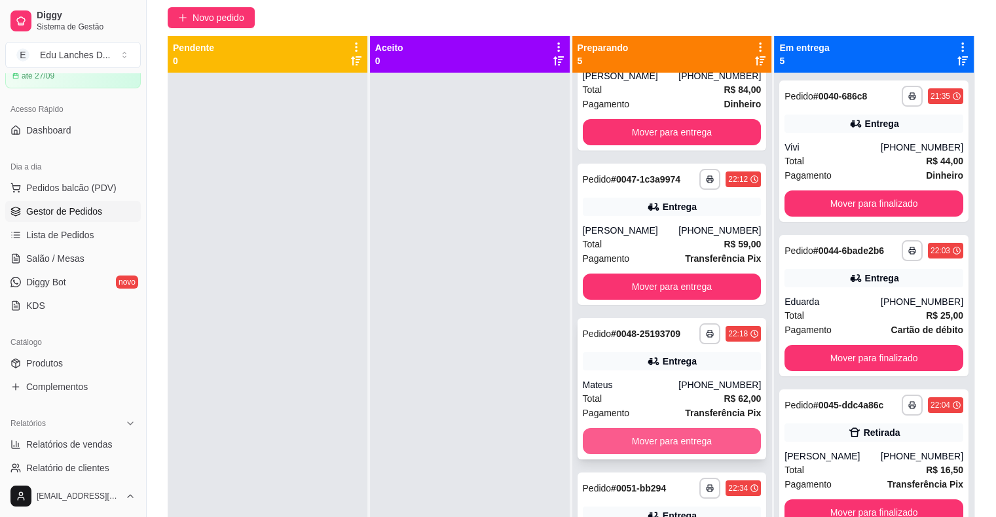
scroll to position [6, 0]
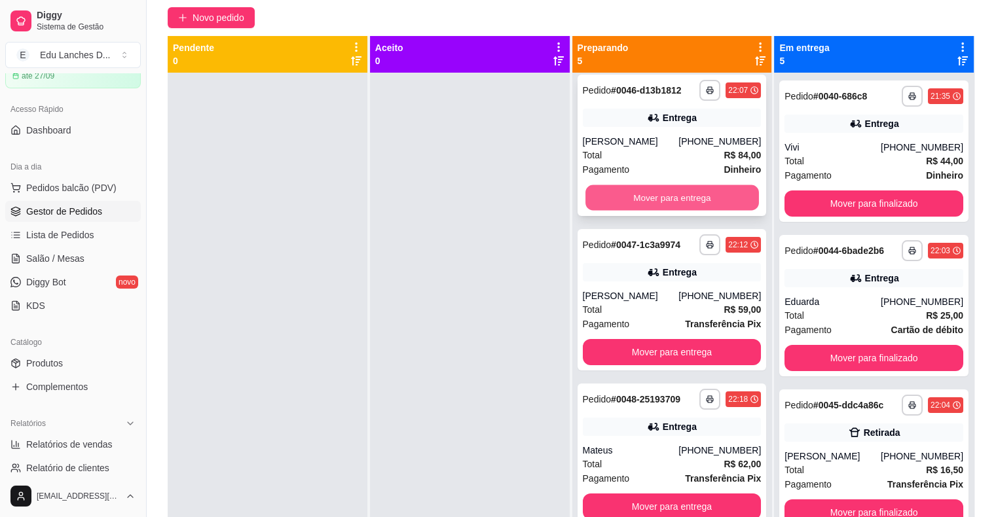
click at [683, 195] on button "Mover para entrega" at bounding box center [671, 198] width 173 height 26
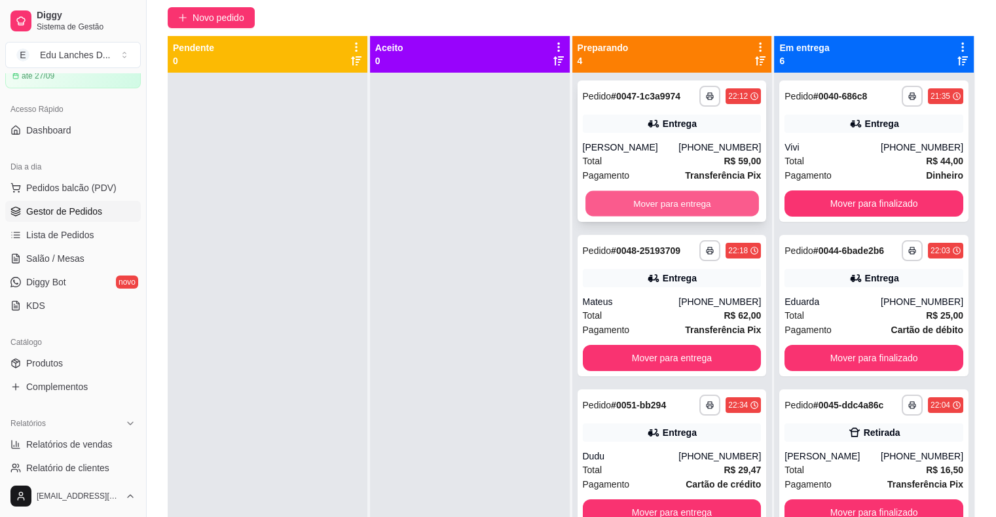
click at [678, 199] on button "Mover para entrega" at bounding box center [671, 204] width 173 height 26
click at [672, 200] on button "Mover para entrega" at bounding box center [671, 204] width 173 height 26
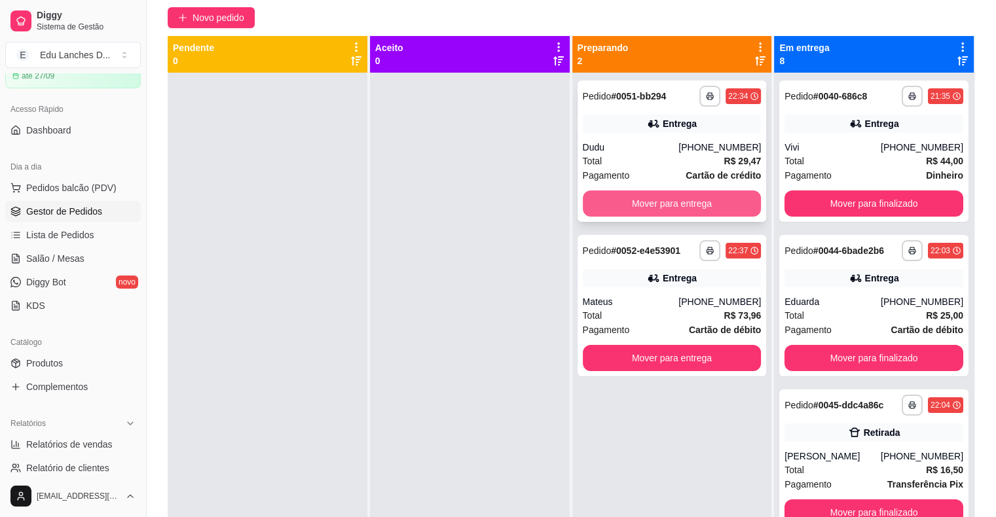
click at [670, 202] on button "Mover para entrega" at bounding box center [672, 204] width 179 height 26
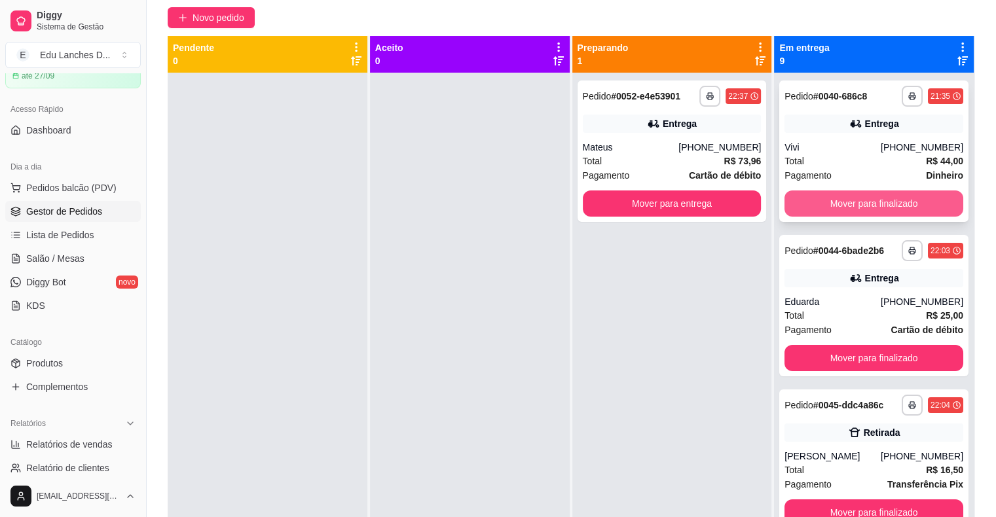
click at [867, 206] on button "Mover para finalizado" at bounding box center [873, 204] width 179 height 26
click at [862, 204] on button "Mover para finalizado" at bounding box center [873, 204] width 179 height 26
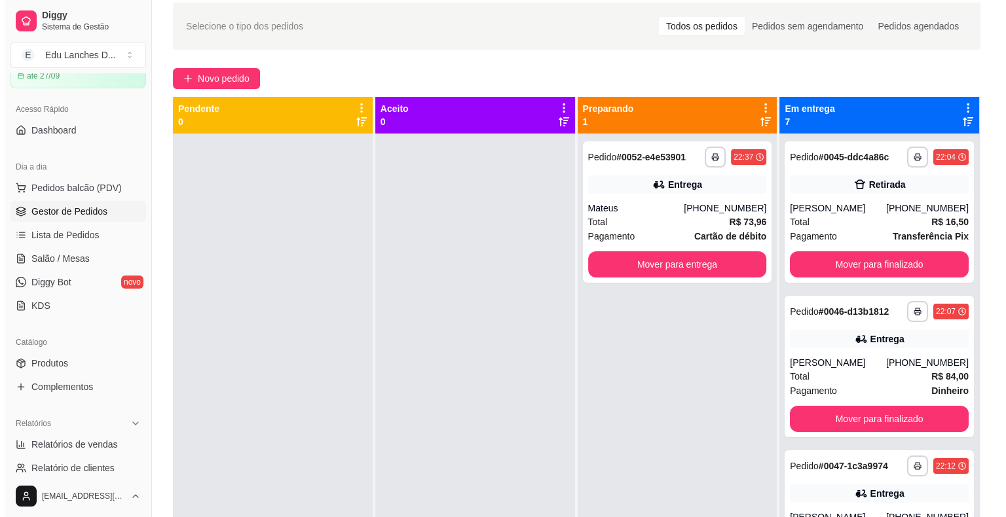
scroll to position [68, 0]
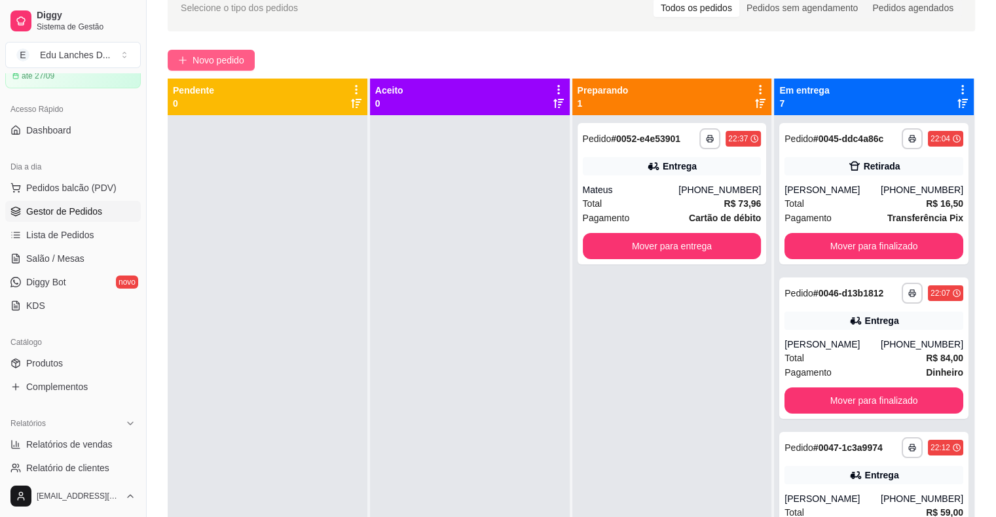
click at [234, 60] on span "Novo pedido" at bounding box center [218, 60] width 52 height 14
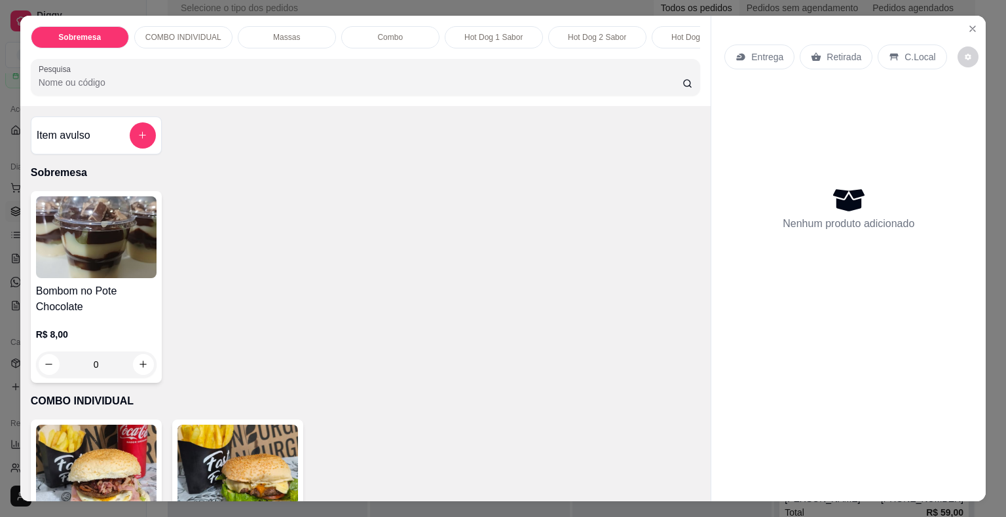
click at [839, 54] on p "Retirada" at bounding box center [843, 56] width 35 height 13
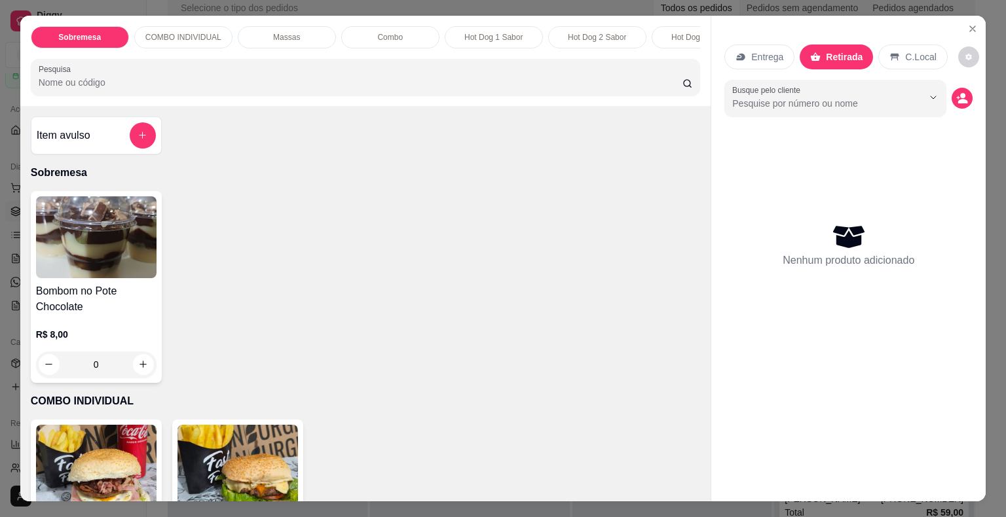
click at [433, 103] on div "Sobremesa COMBO INDIVIDUAL Massas Combo Hot Dog 1 Sabor Hot Dog 2 Sabor Hot Dog…" at bounding box center [365, 61] width 691 height 90
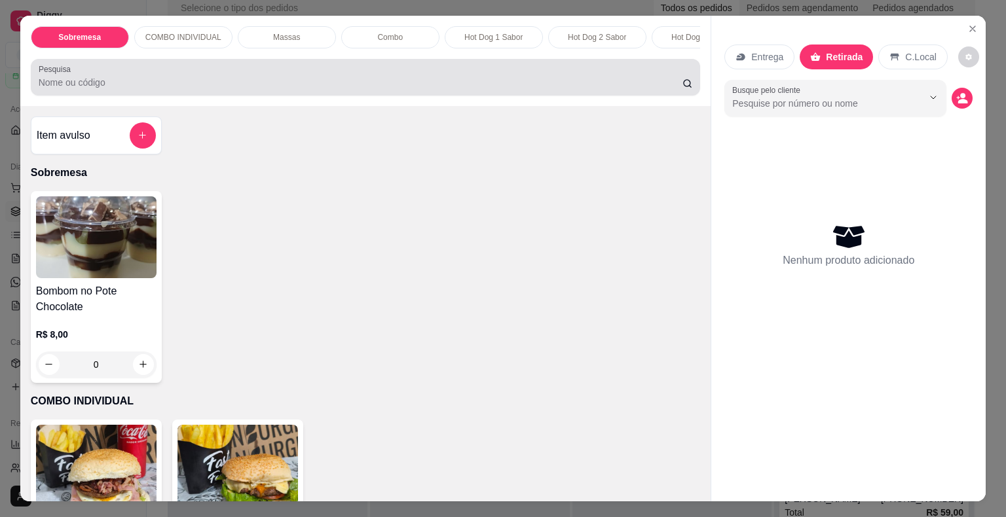
click at [433, 84] on input "Pesquisa" at bounding box center [361, 82] width 644 height 13
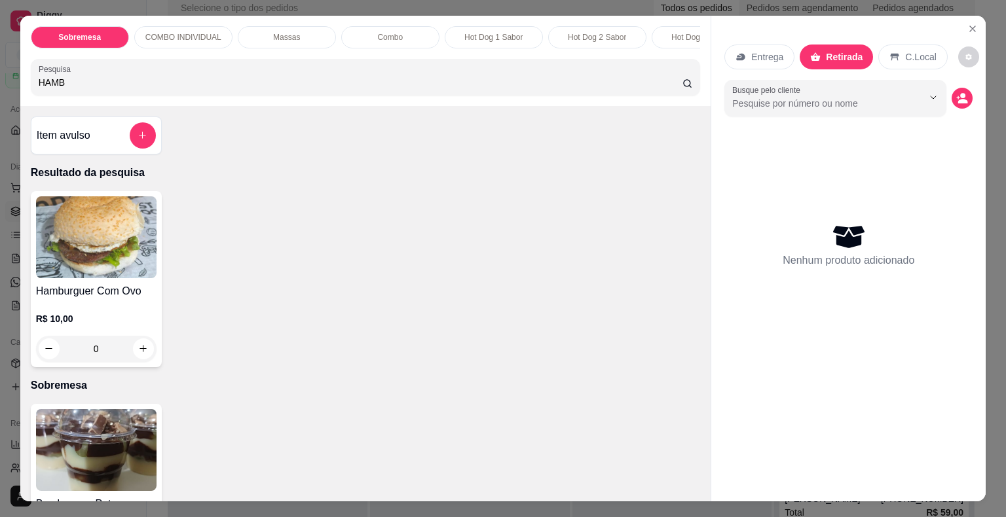
click at [136, 352] on div "0" at bounding box center [96, 349] width 120 height 26
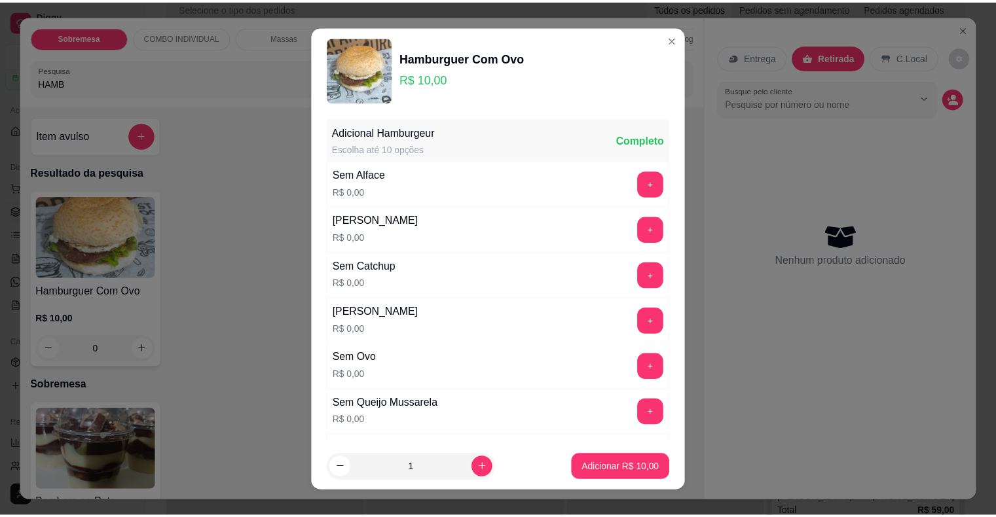
scroll to position [131, 0]
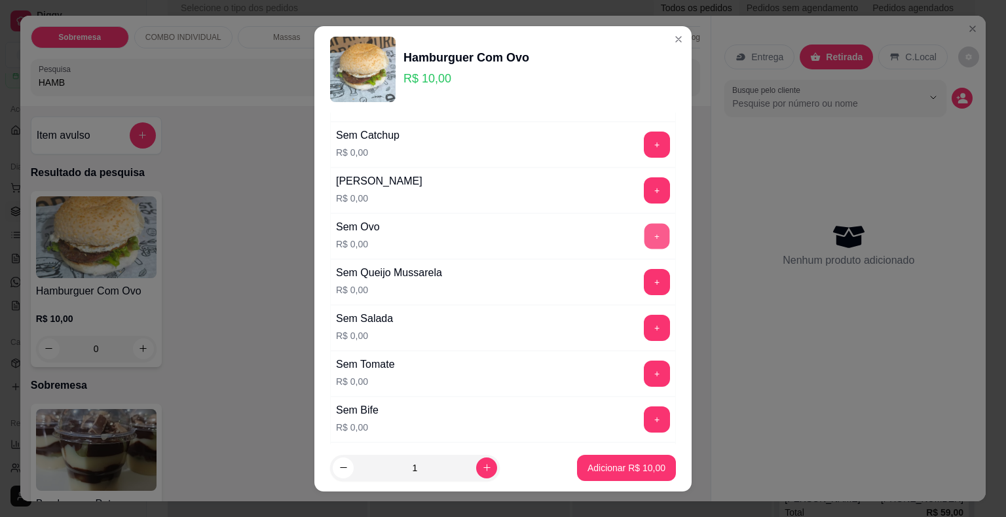
click at [644, 227] on button "+" at bounding box center [657, 236] width 26 height 26
click at [611, 468] on p "Adicionar R$ 10,00" at bounding box center [626, 468] width 78 height 13
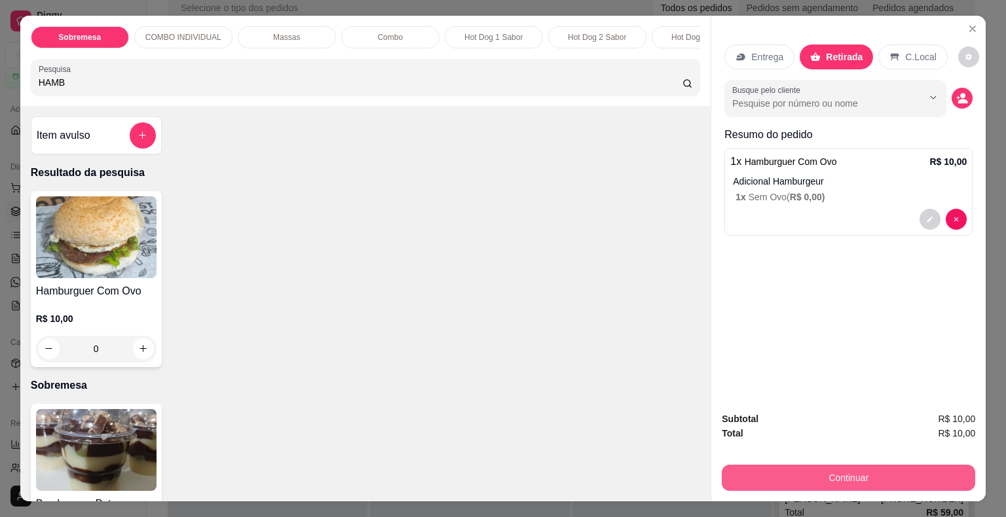
click at [820, 469] on button "Continuar" at bounding box center [847, 478] width 253 height 26
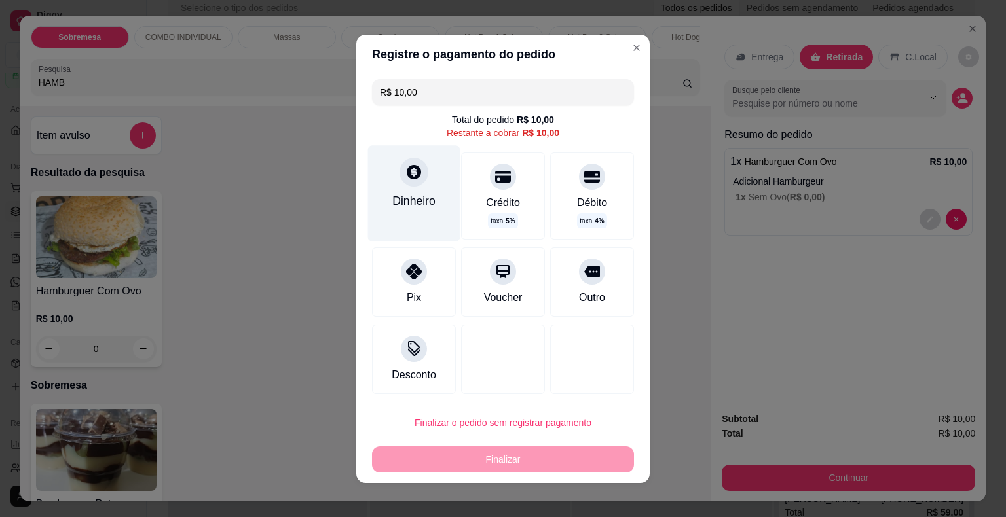
click at [414, 173] on icon at bounding box center [414, 172] width 14 height 14
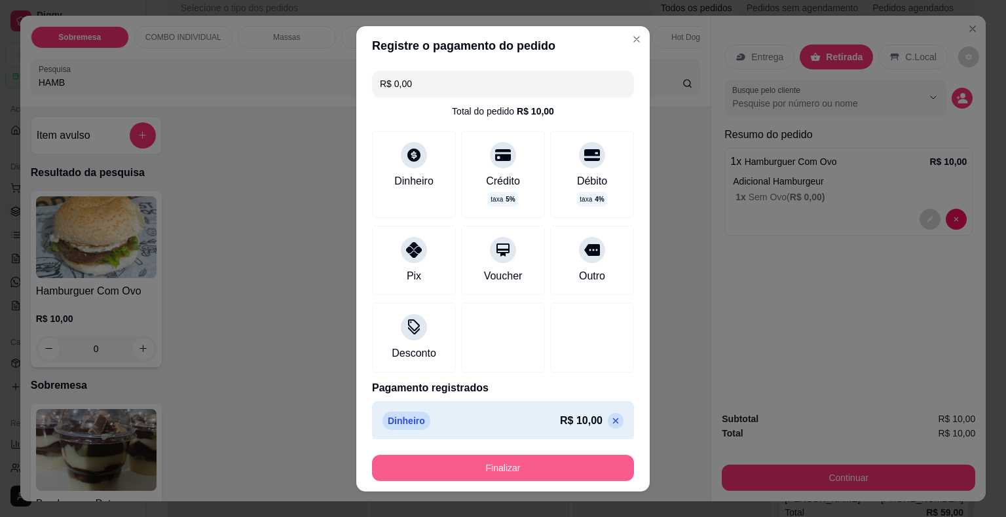
click at [517, 462] on button "Finalizar" at bounding box center [503, 468] width 262 height 26
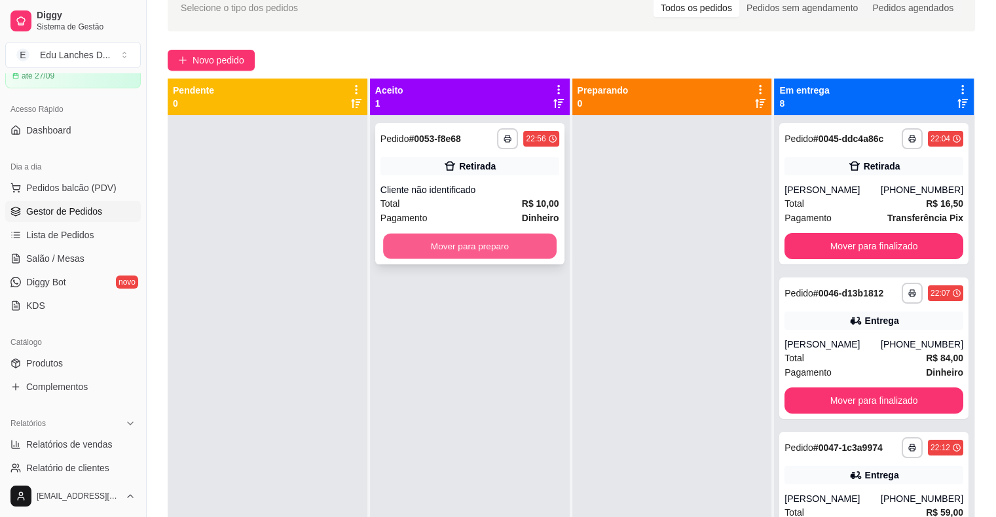
click at [500, 249] on button "Mover para preparo" at bounding box center [469, 247] width 173 height 26
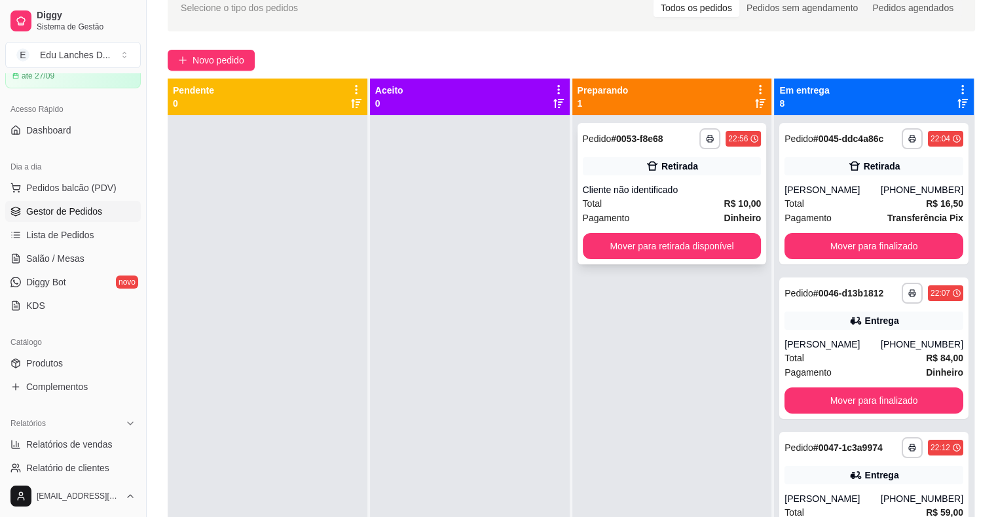
click at [682, 198] on div "Total R$ 10,00" at bounding box center [672, 203] width 179 height 14
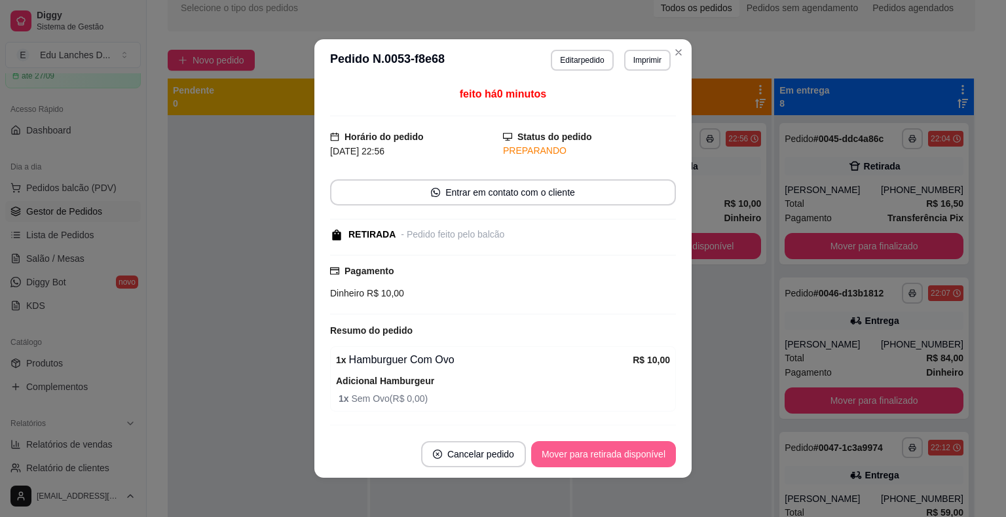
click at [647, 455] on button "Mover para retirada disponível" at bounding box center [603, 454] width 145 height 26
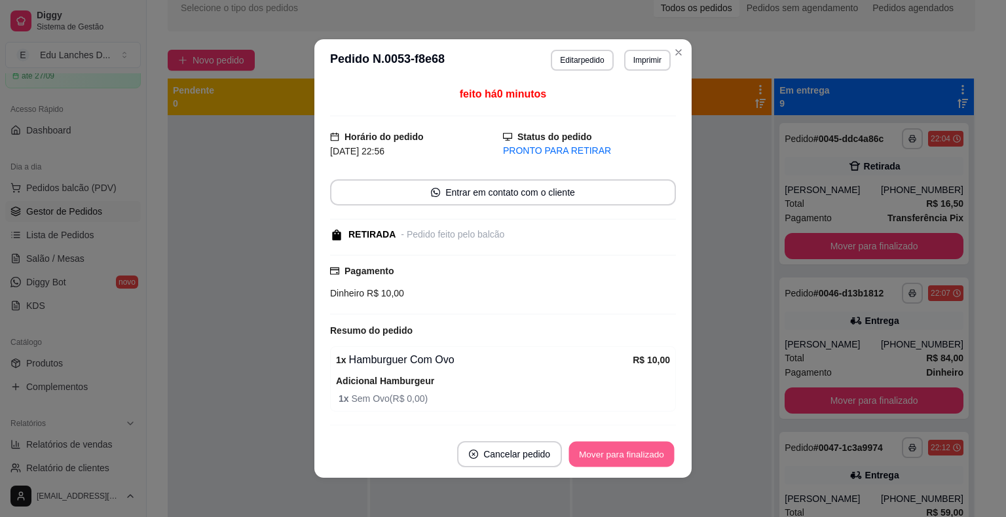
click at [646, 454] on button "Mover para finalizado" at bounding box center [621, 455] width 105 height 26
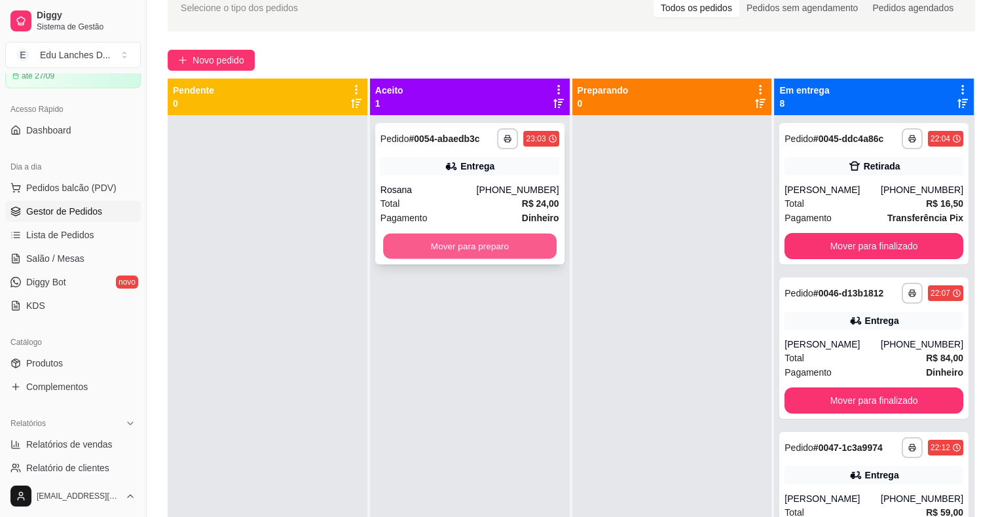
click at [452, 245] on button "Mover para preparo" at bounding box center [469, 247] width 173 height 26
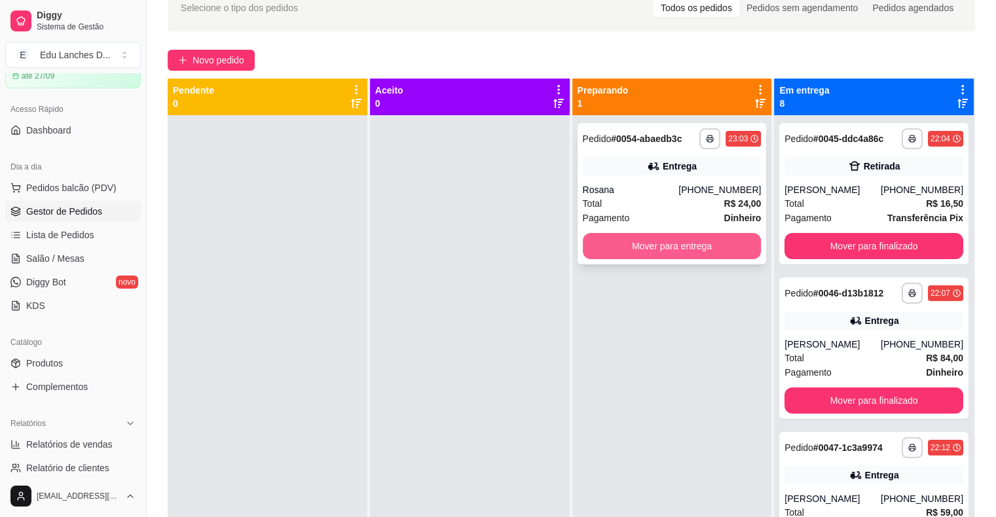
click at [647, 253] on button "Mover para entrega" at bounding box center [672, 246] width 179 height 26
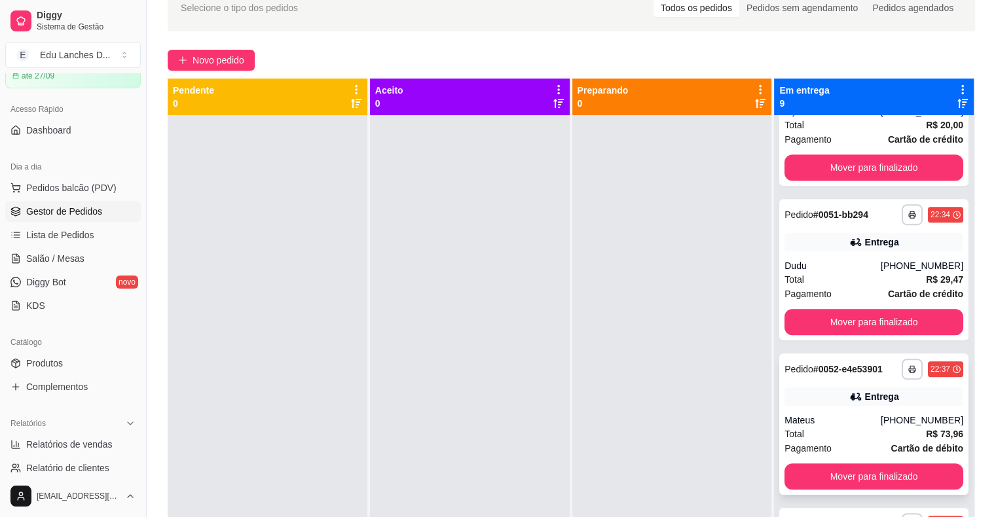
scroll to position [886, 0]
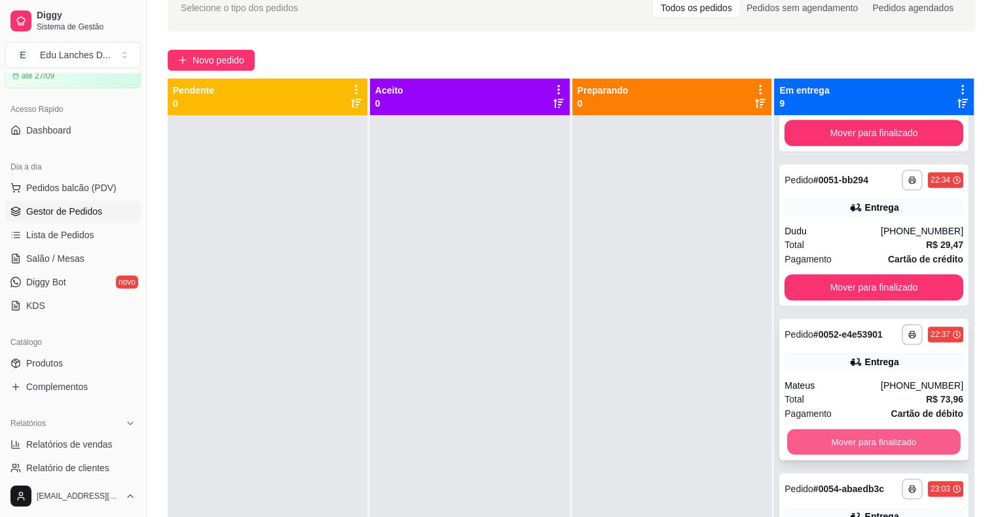
click at [856, 436] on button "Mover para finalizado" at bounding box center [873, 442] width 173 height 26
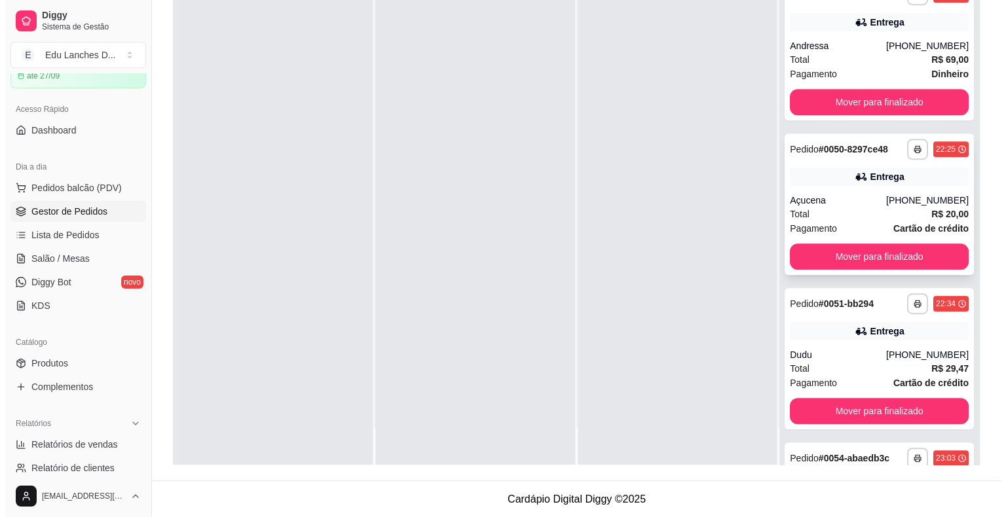
scroll to position [666, 0]
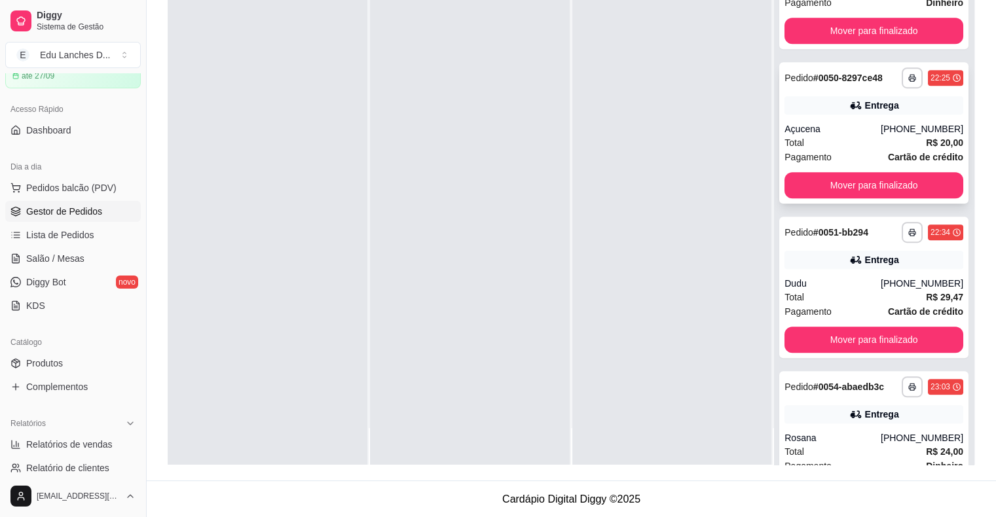
click at [841, 155] on div "Pagamento Cartão de crédito" at bounding box center [873, 157] width 179 height 14
click at [835, 445] on div "Total R$ 24,00" at bounding box center [873, 452] width 179 height 14
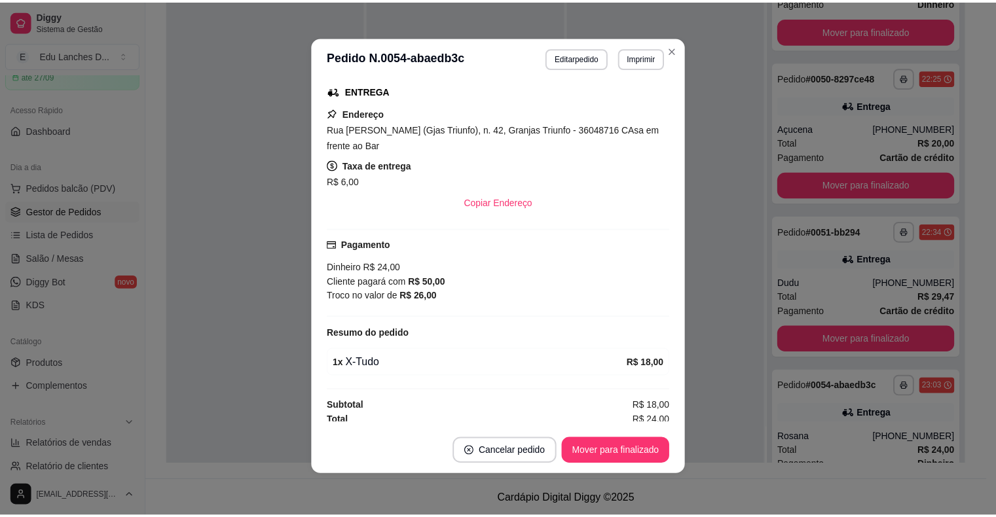
scroll to position [212, 0]
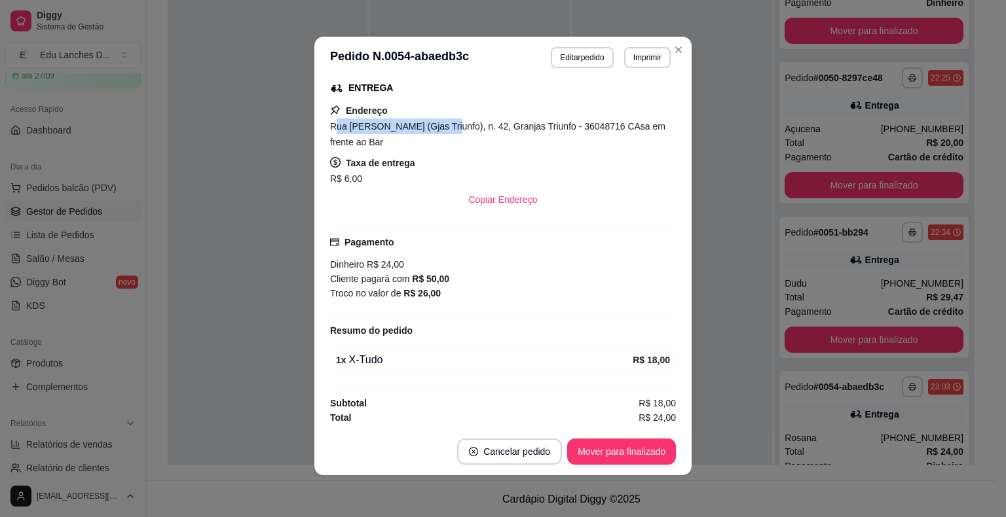
drag, startPoint x: 327, startPoint y: 127, endPoint x: 437, endPoint y: 134, distance: 110.2
click at [437, 134] on div "Rua [PERSON_NAME] (Gjas Triunfo), n. 42, Granjas Triunfo - 36048716 CAsa em fre…" at bounding box center [503, 133] width 346 height 31
click at [483, 199] on button "Copiar Endereço" at bounding box center [503, 200] width 87 height 26
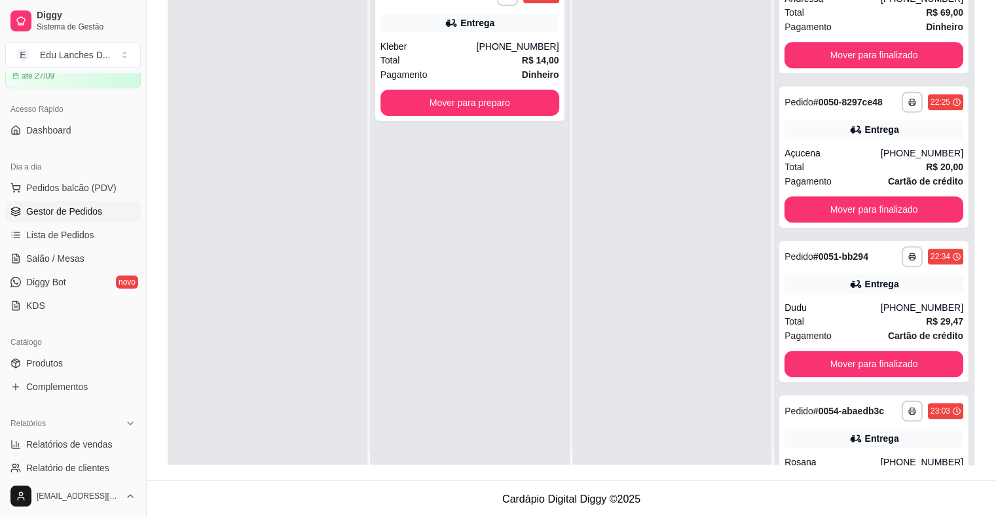
scroll to position [0, 0]
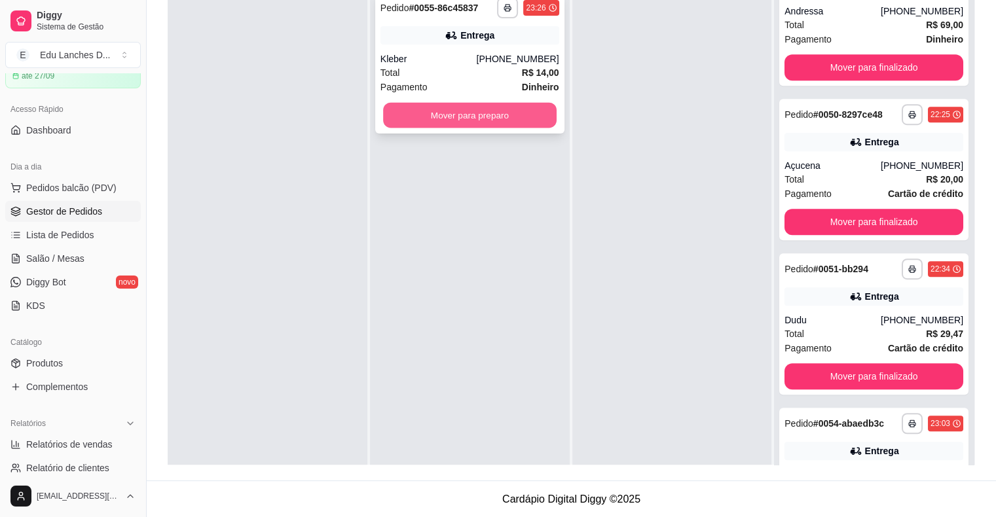
click at [492, 122] on button "Mover para preparo" at bounding box center [469, 116] width 173 height 26
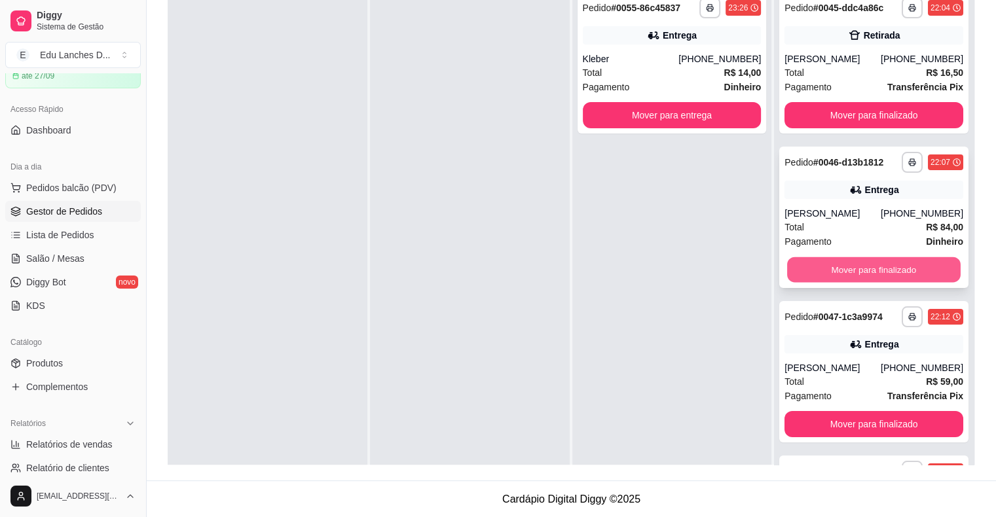
click at [848, 274] on button "Mover para finalizado" at bounding box center [873, 270] width 173 height 26
click at [851, 274] on button "Mover para finalizado" at bounding box center [873, 270] width 179 height 26
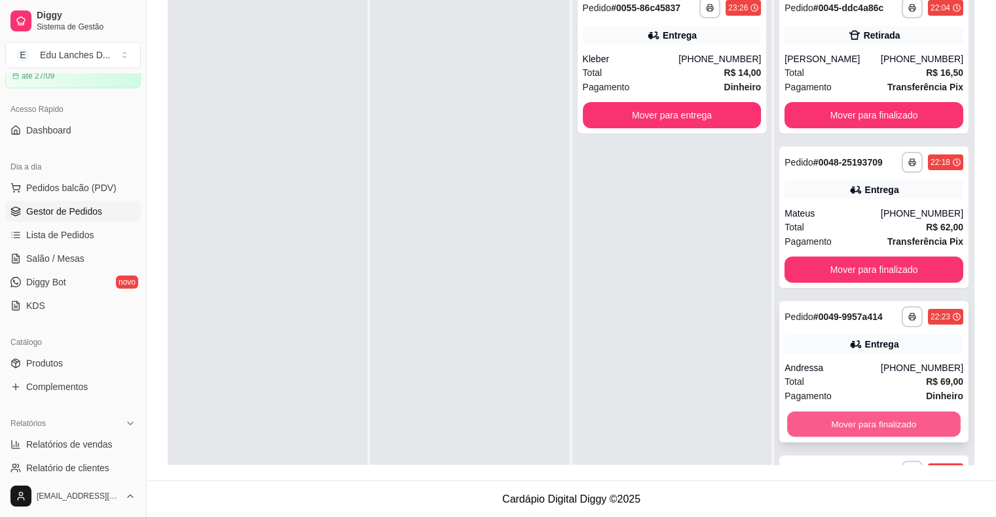
click at [854, 420] on button "Mover para finalizado" at bounding box center [873, 425] width 173 height 26
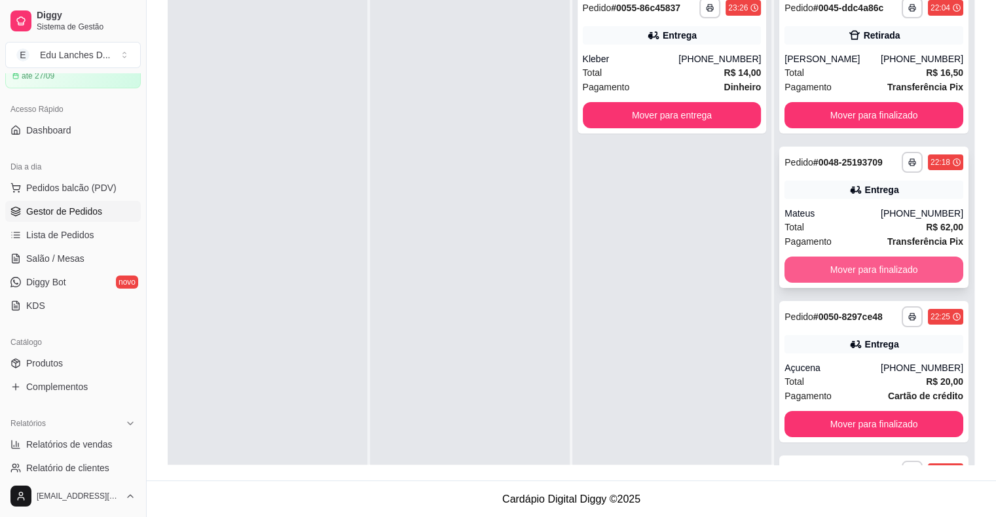
click at [835, 274] on button "Mover para finalizado" at bounding box center [873, 270] width 179 height 26
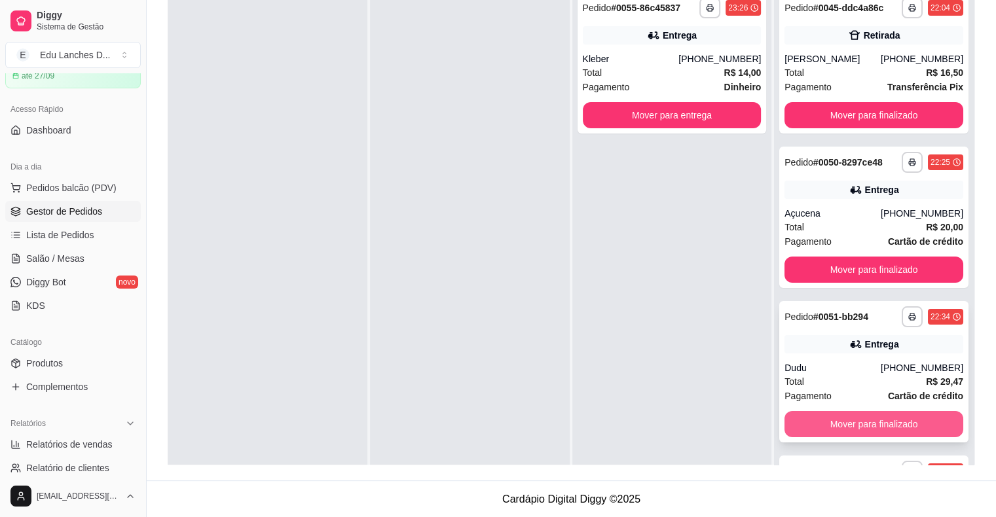
click at [852, 426] on button "Mover para finalizado" at bounding box center [873, 424] width 179 height 26
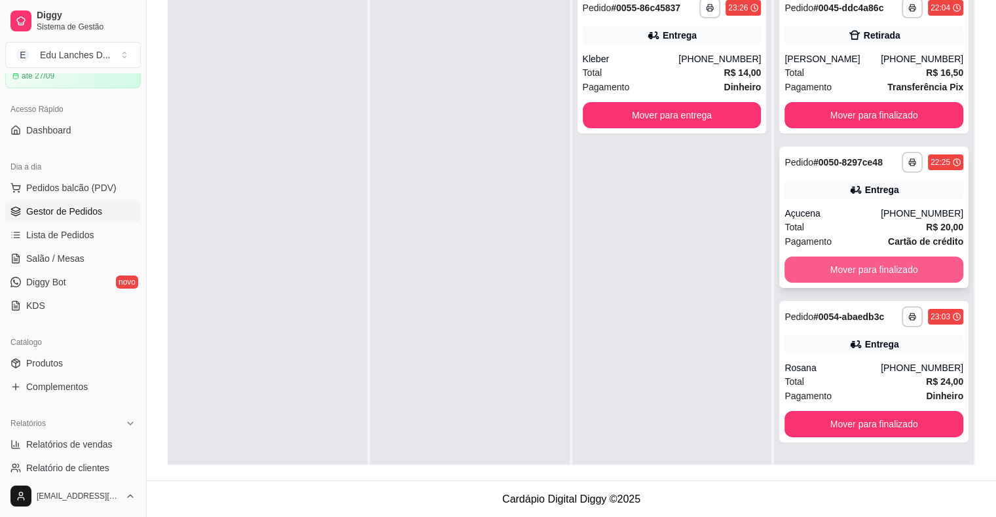
click at [851, 269] on button "Mover para finalizado" at bounding box center [873, 270] width 179 height 26
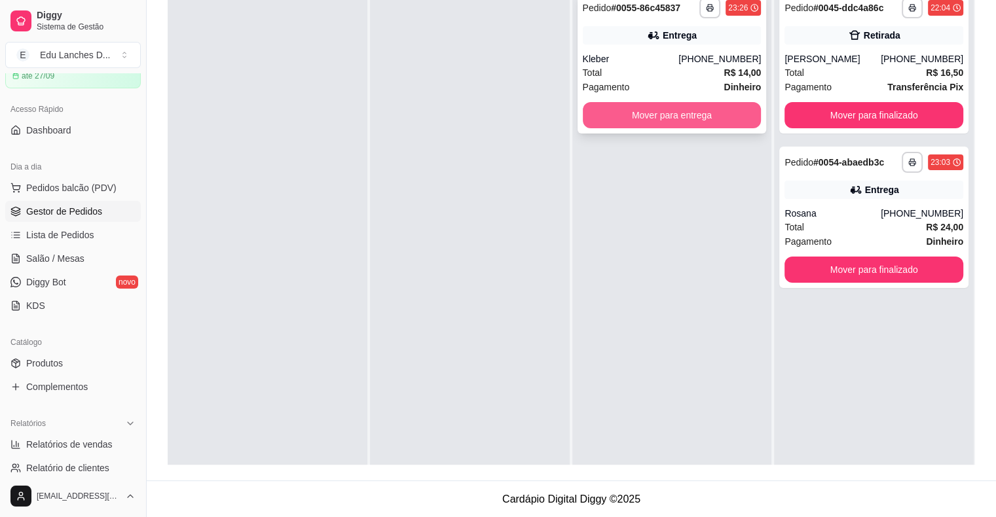
click at [657, 117] on button "Mover para entrega" at bounding box center [672, 115] width 179 height 26
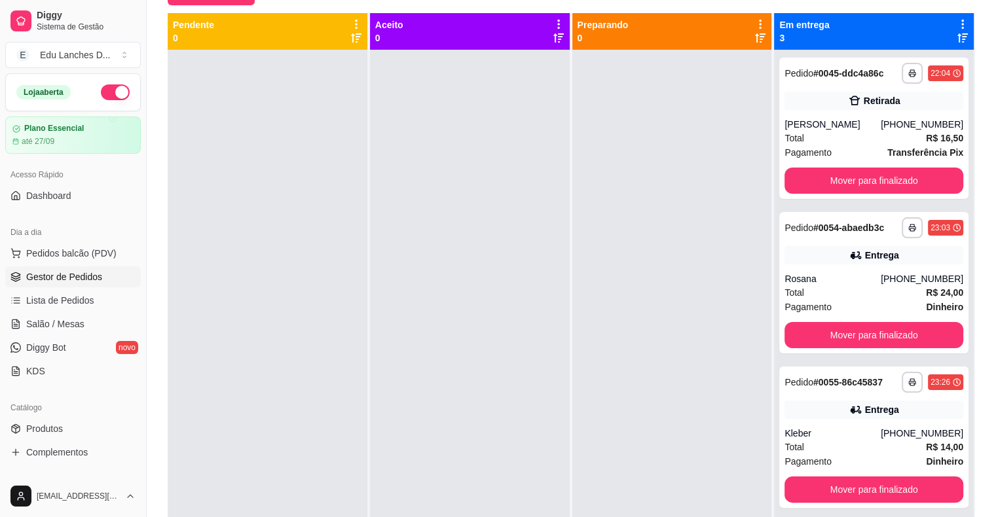
click at [107, 90] on button "button" at bounding box center [115, 92] width 29 height 16
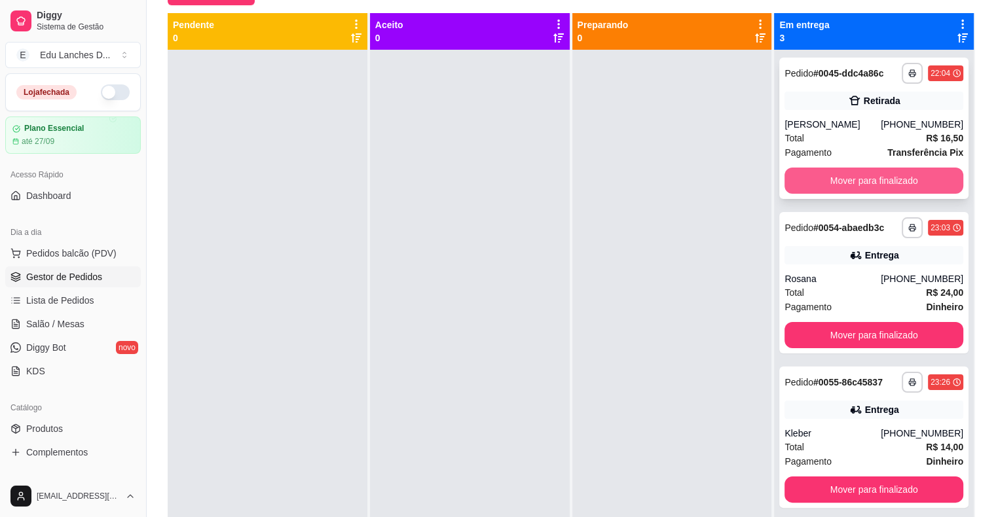
click at [903, 183] on button "Mover para finalizado" at bounding box center [873, 181] width 179 height 26
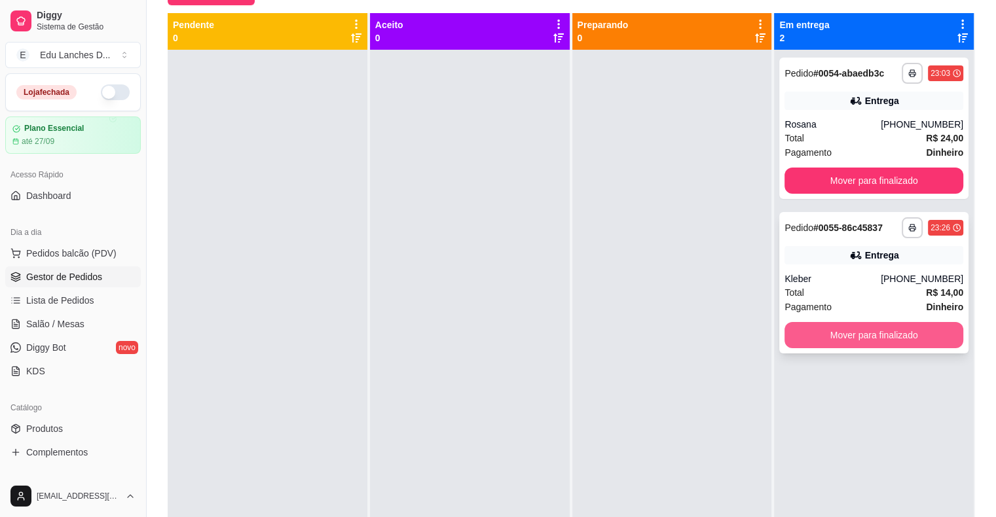
click at [869, 337] on button "Mover para finalizado" at bounding box center [873, 335] width 179 height 26
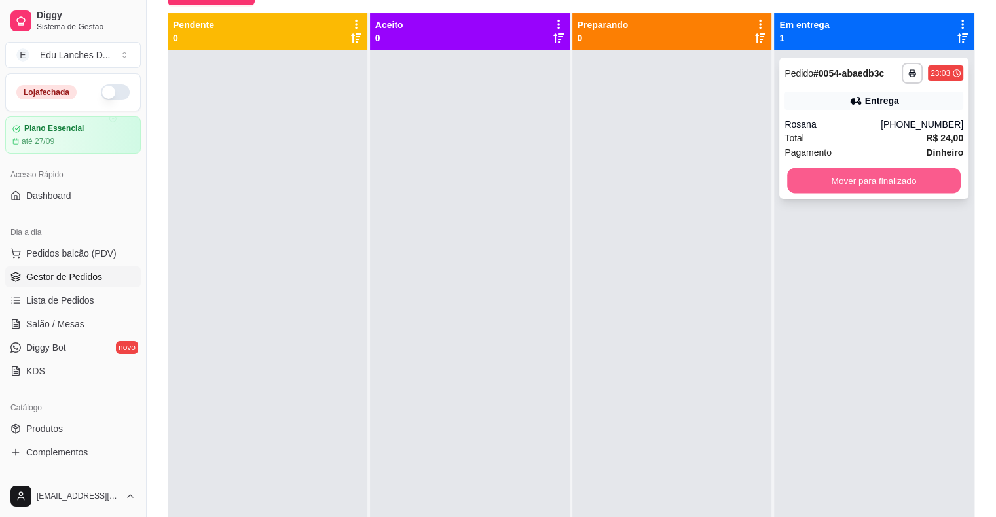
click at [900, 191] on button "Mover para finalizado" at bounding box center [873, 181] width 173 height 26
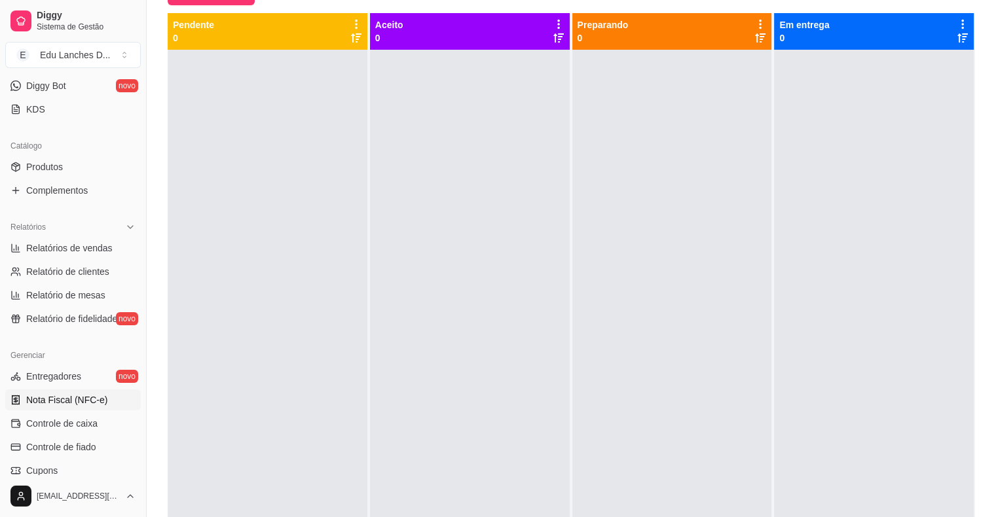
scroll to position [327, 0]
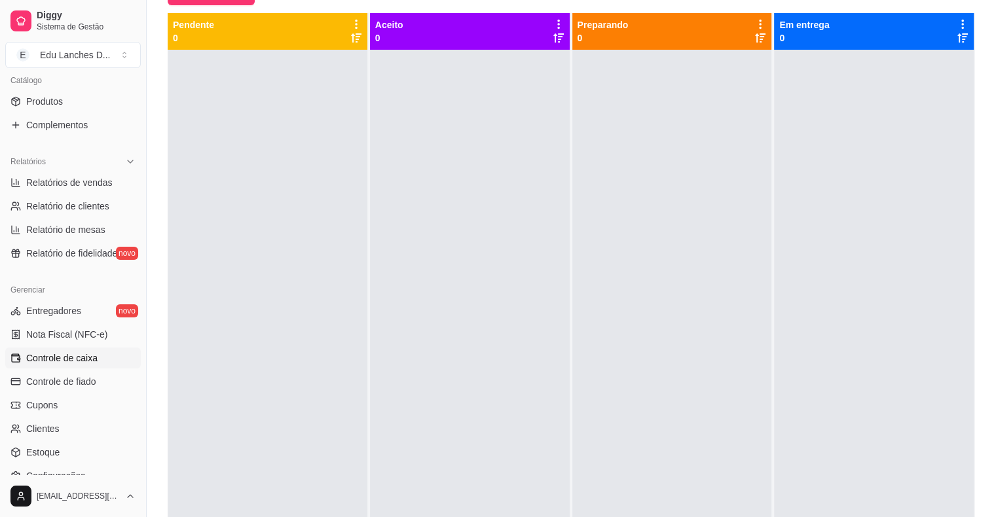
click at [73, 362] on span "Controle de caixa" at bounding box center [61, 358] width 71 height 13
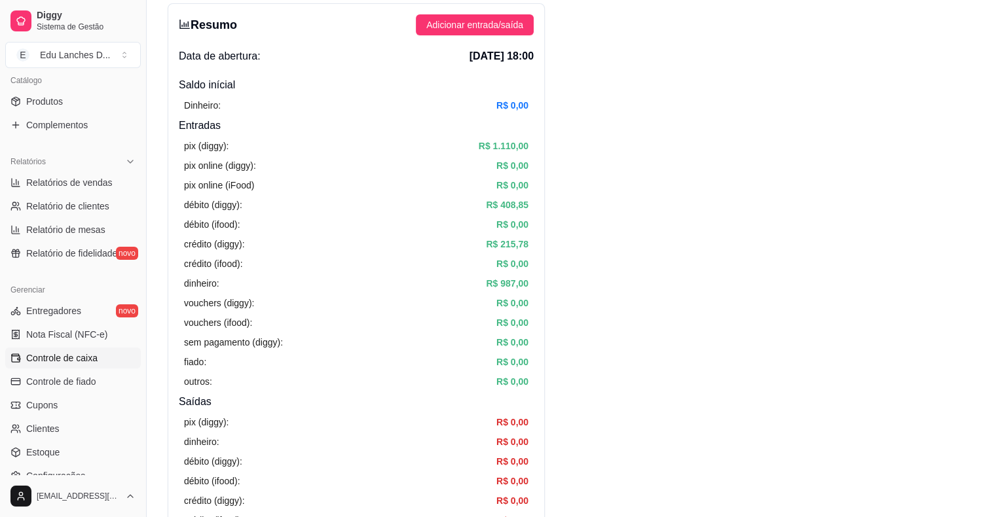
scroll to position [65, 0]
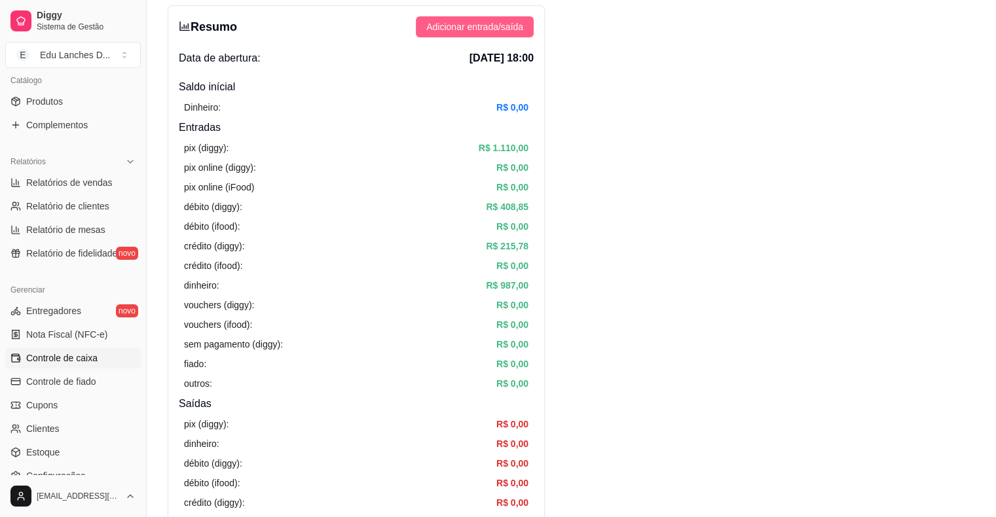
click at [507, 26] on span "Adicionar entrada/saída" at bounding box center [474, 27] width 97 height 14
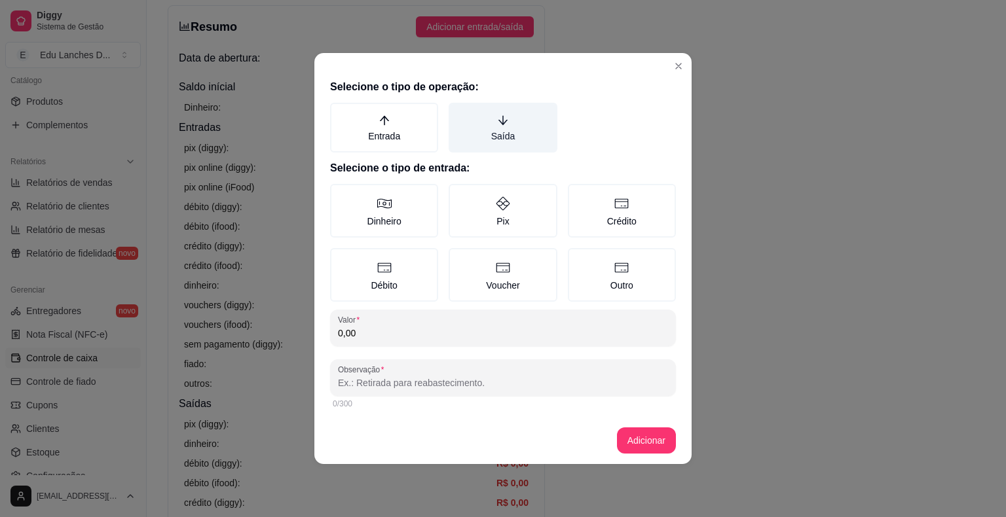
click at [498, 134] on label "Saída" at bounding box center [502, 128] width 108 height 50
click at [458, 113] on button "Saída" at bounding box center [453, 107] width 10 height 10
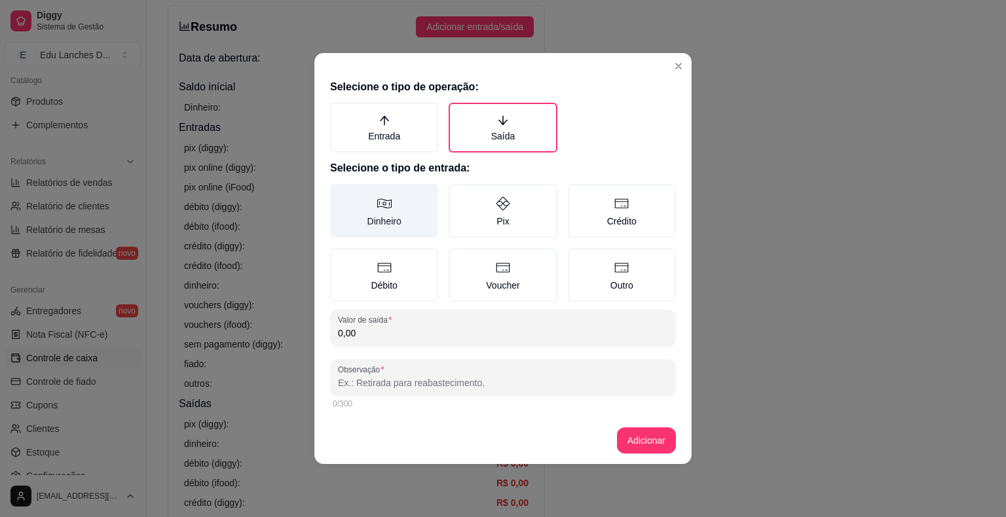
click at [385, 216] on label "Dinheiro" at bounding box center [384, 211] width 108 height 54
click at [340, 194] on button "Dinheiro" at bounding box center [334, 188] width 10 height 10
click at [406, 347] on div "Selecione o tipo de operação: Entrada Saída Selecione o tipo de entrada: Dinhei…" at bounding box center [502, 245] width 377 height 343
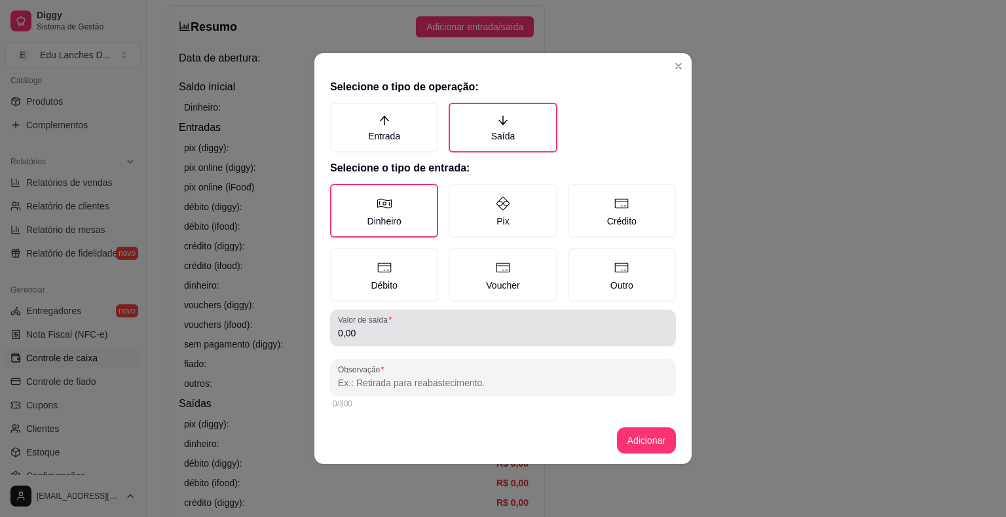
click at [404, 328] on input "0,00" at bounding box center [503, 333] width 330 height 13
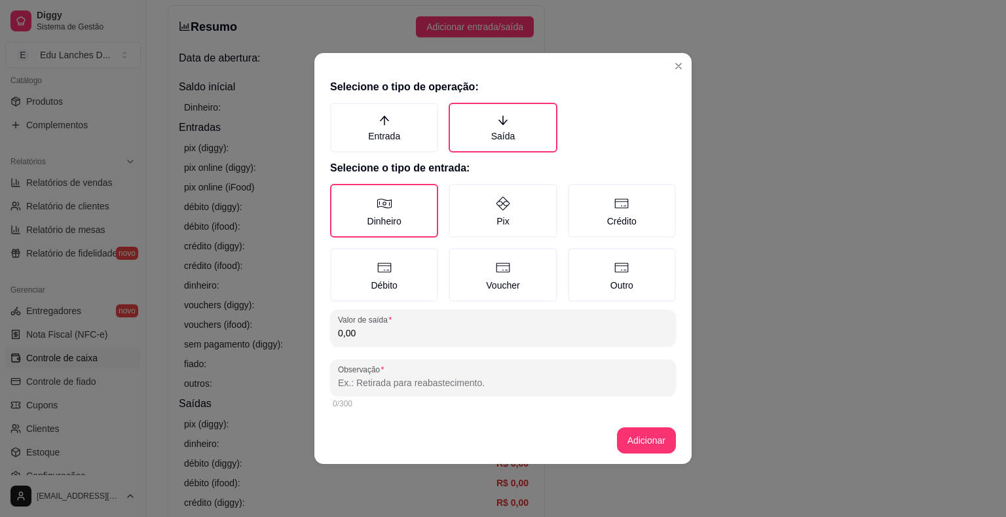
click at [404, 328] on input "0,00" at bounding box center [503, 333] width 330 height 13
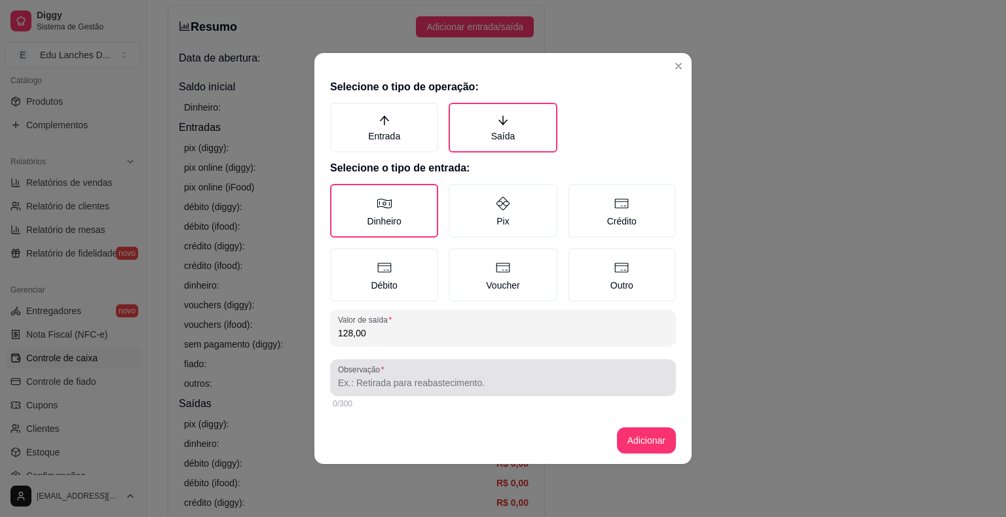
click at [400, 384] on input "Observação" at bounding box center [503, 382] width 330 height 13
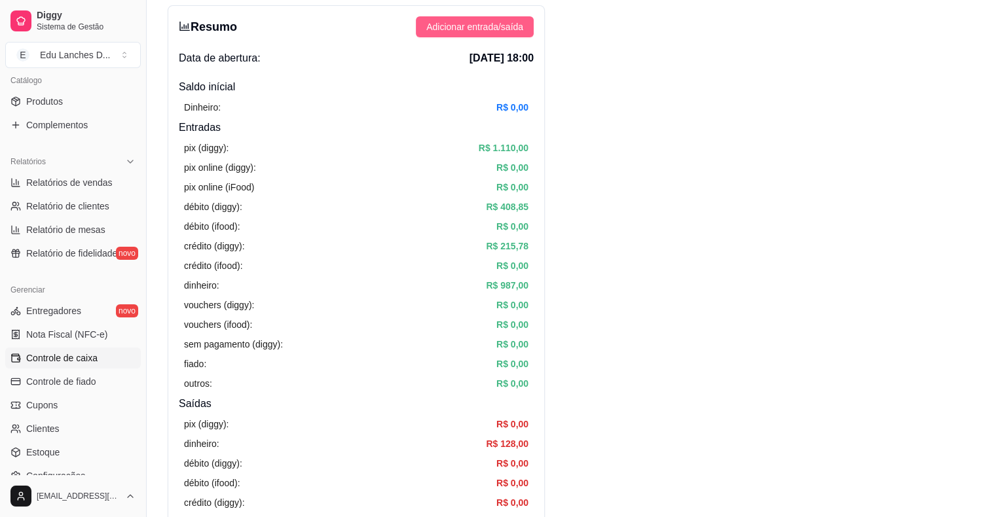
click at [435, 27] on span "Adicionar entrada/saída" at bounding box center [474, 27] width 97 height 14
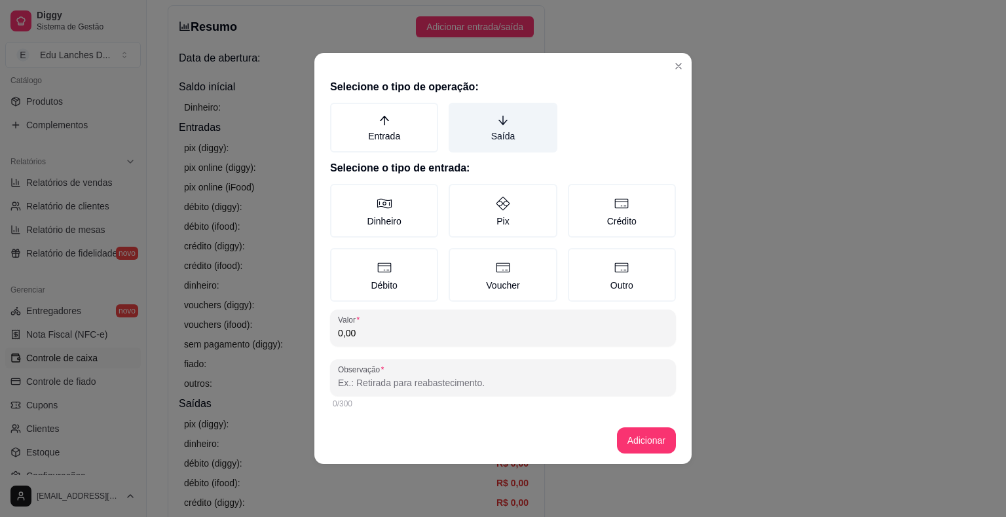
click at [500, 117] on icon "arrow-down" at bounding box center [503, 121] width 12 height 12
click at [458, 113] on button "Saída" at bounding box center [453, 107] width 10 height 10
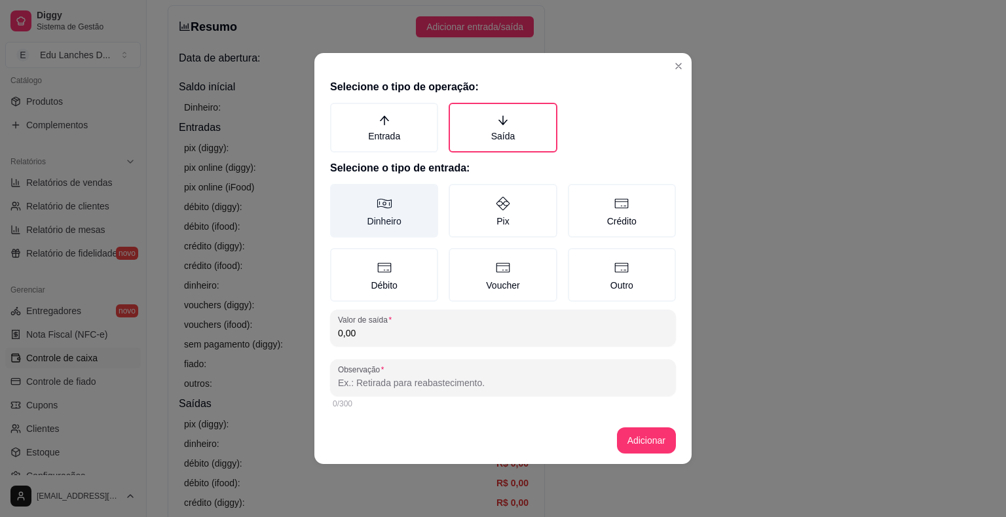
click at [398, 227] on label "Dinheiro" at bounding box center [384, 211] width 108 height 54
click at [340, 194] on button "Dinheiro" at bounding box center [334, 188] width 10 height 10
click at [386, 338] on input "0,00" at bounding box center [503, 333] width 330 height 13
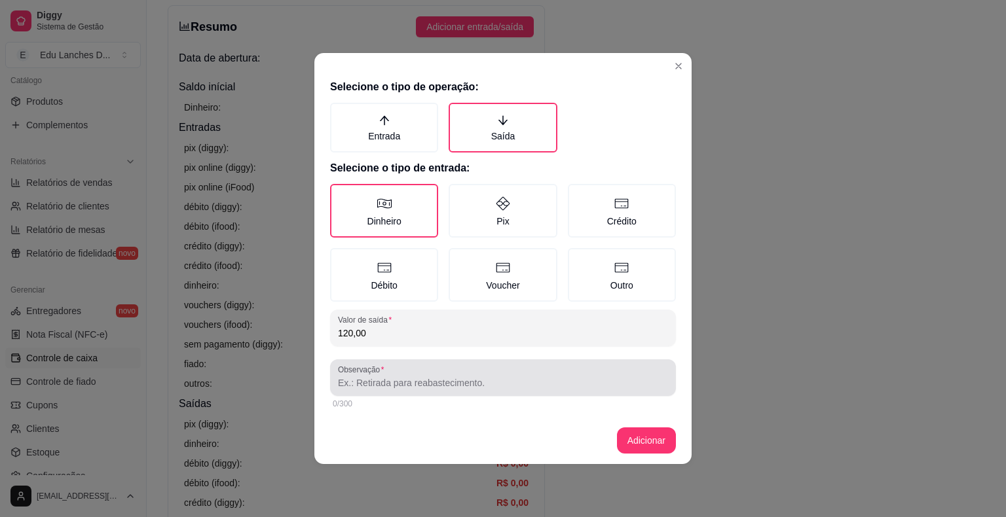
click at [386, 386] on input "Observação" at bounding box center [503, 382] width 330 height 13
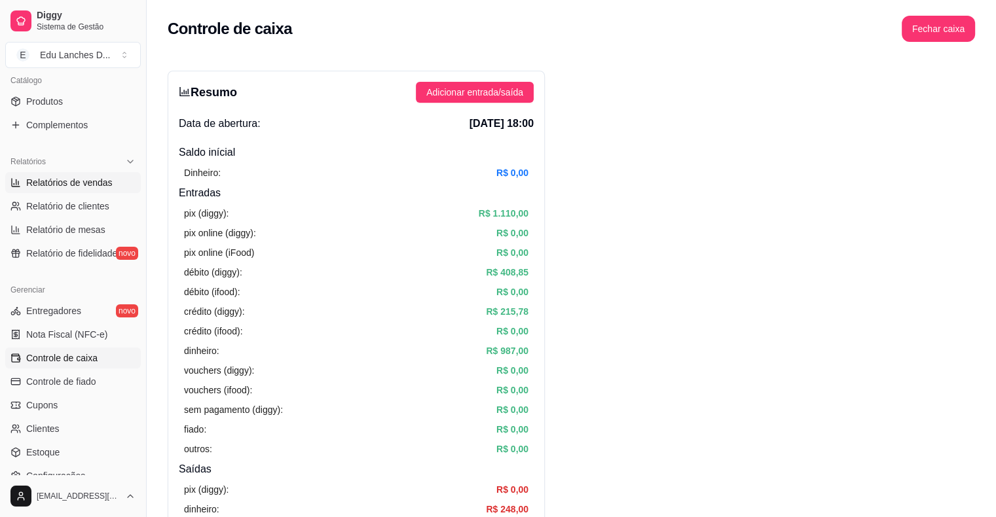
scroll to position [0, 0]
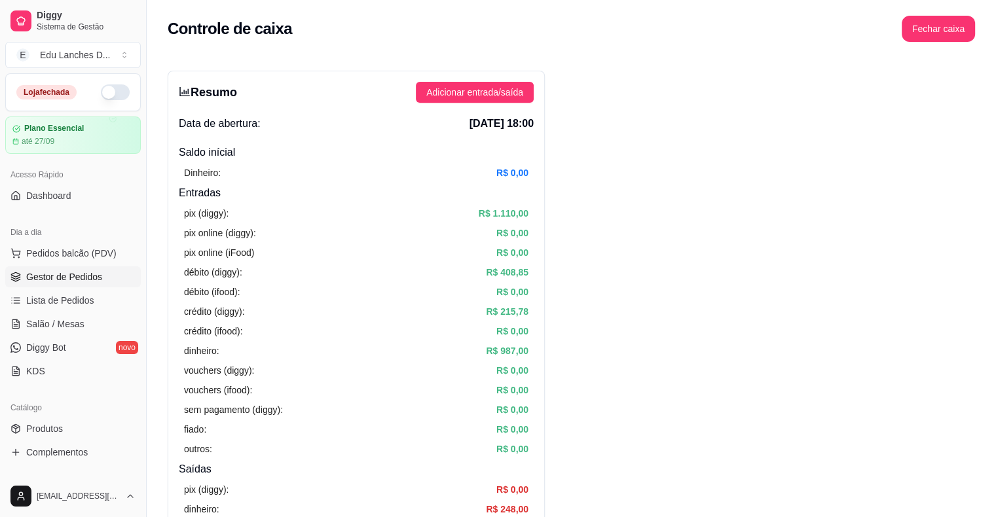
click at [66, 272] on span "Gestor de Pedidos" at bounding box center [64, 276] width 76 height 13
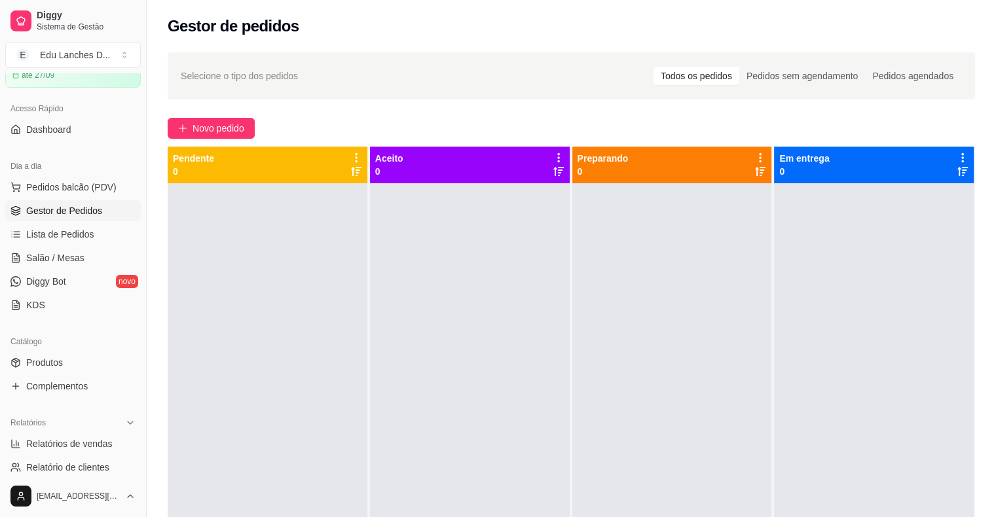
scroll to position [262, 0]
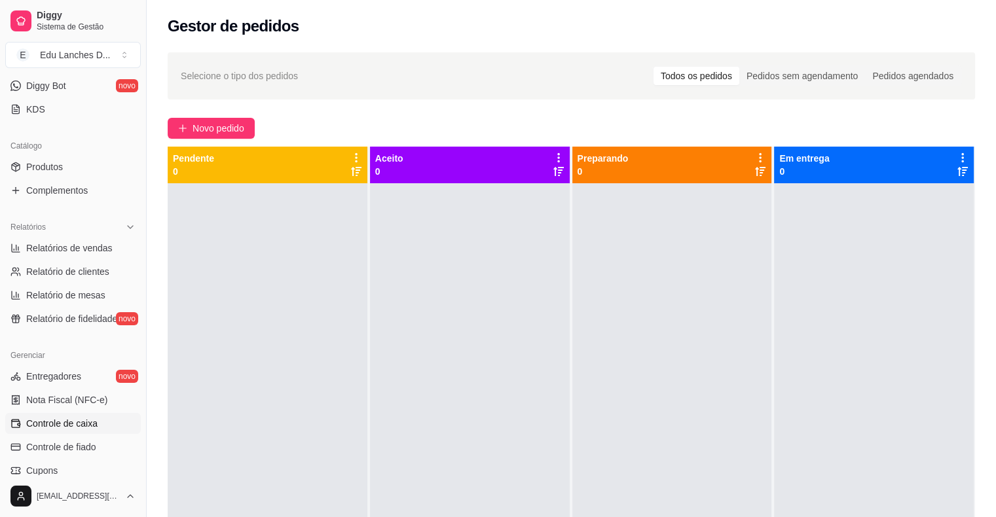
click at [71, 425] on span "Controle de caixa" at bounding box center [61, 423] width 71 height 13
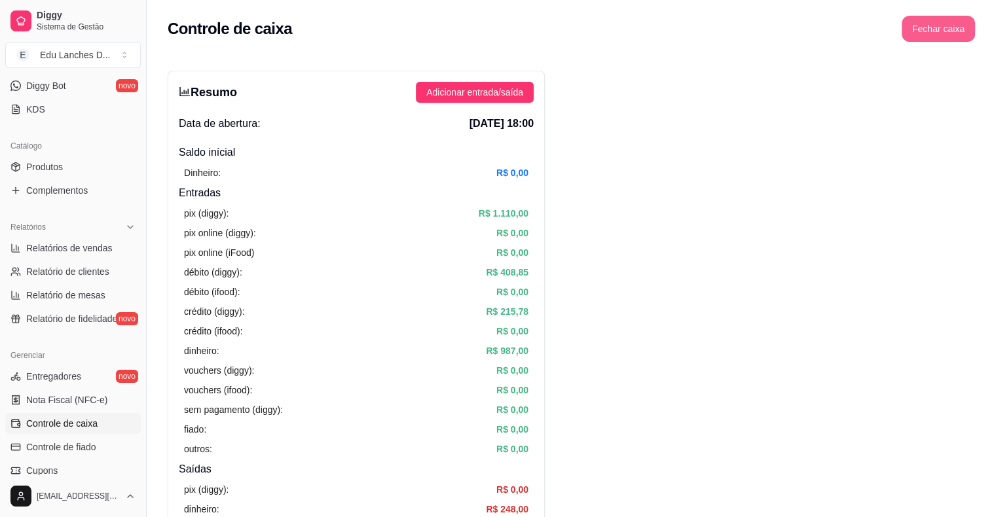
click at [932, 28] on button "Fechar caixa" at bounding box center [937, 29] width 73 height 26
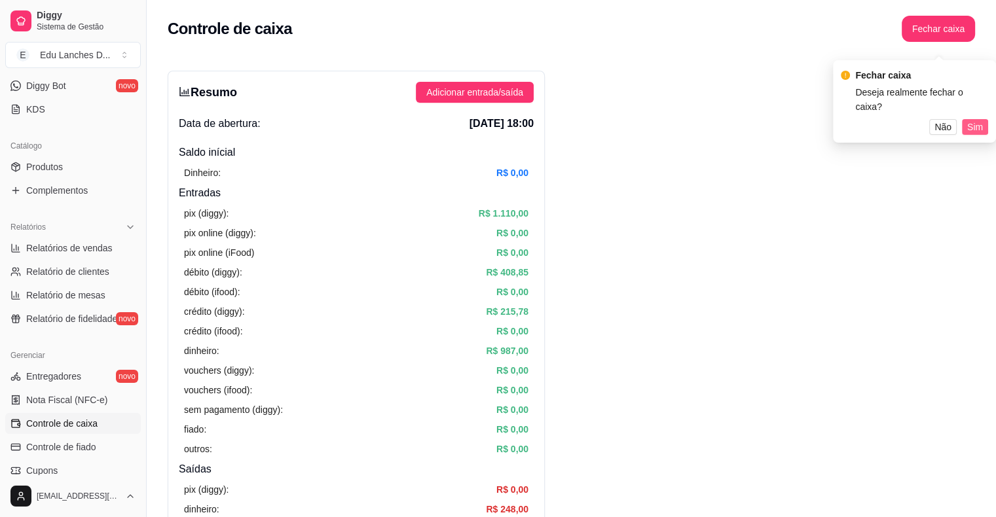
click at [968, 120] on span "Sim" at bounding box center [975, 127] width 16 height 14
